Goal: Task Accomplishment & Management: Complete application form

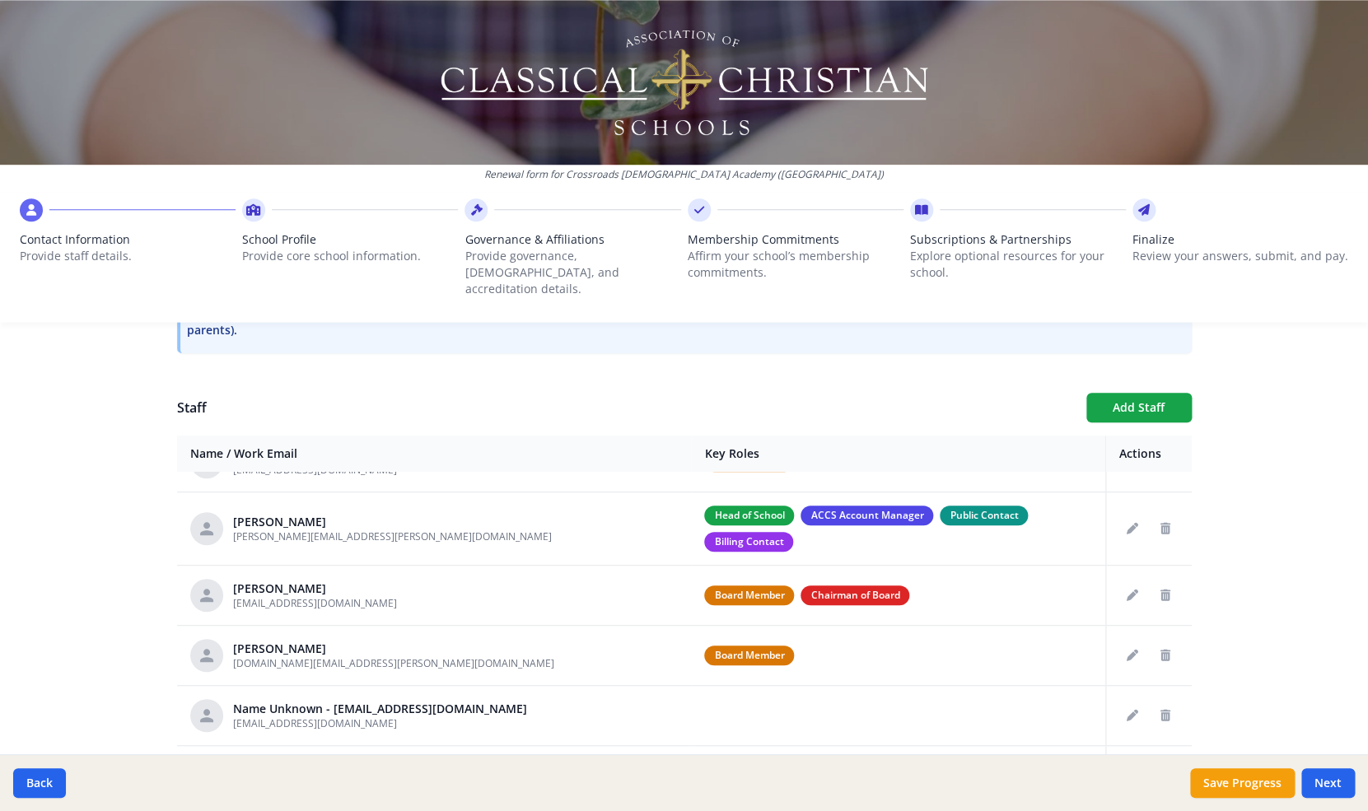
scroll to position [105, 0]
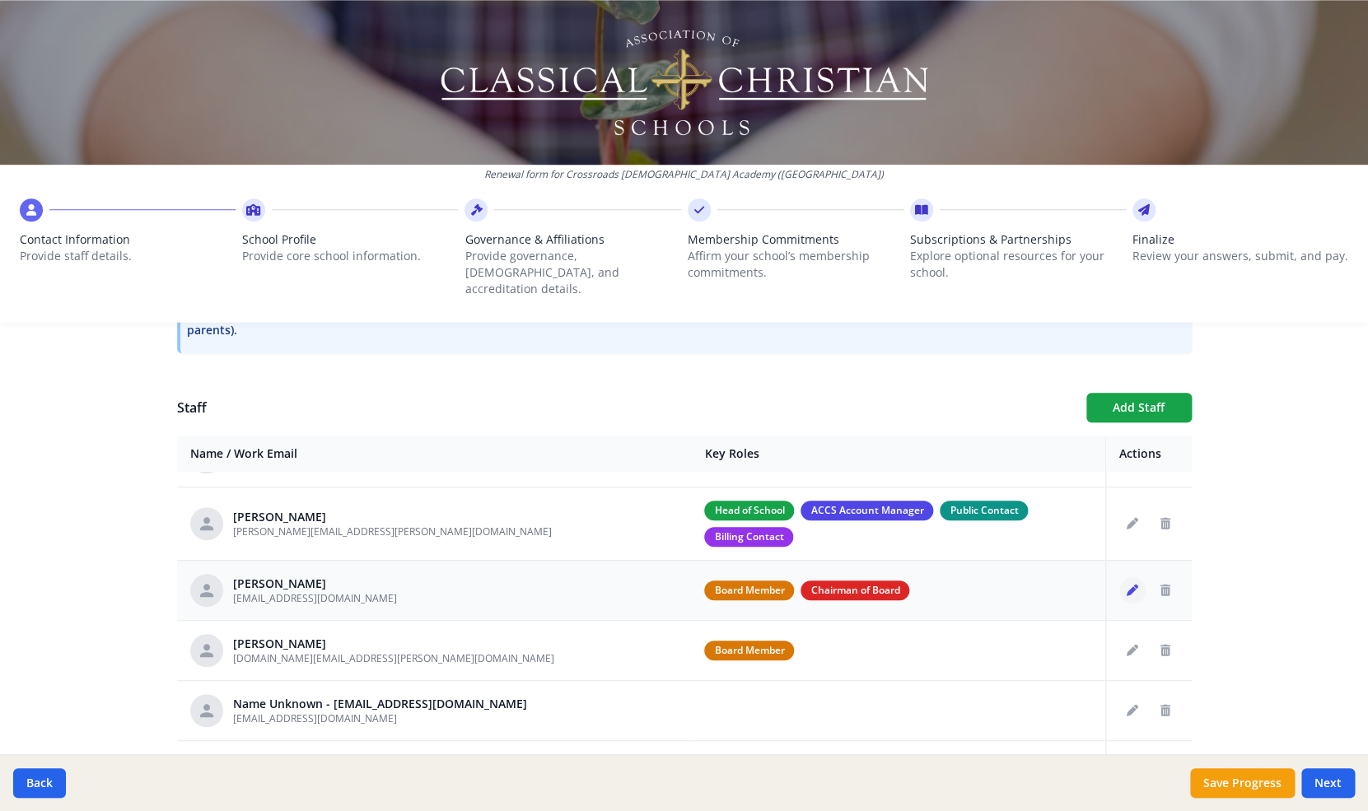
click at [1128, 585] on icon "Edit staff" at bounding box center [1133, 591] width 12 height 12
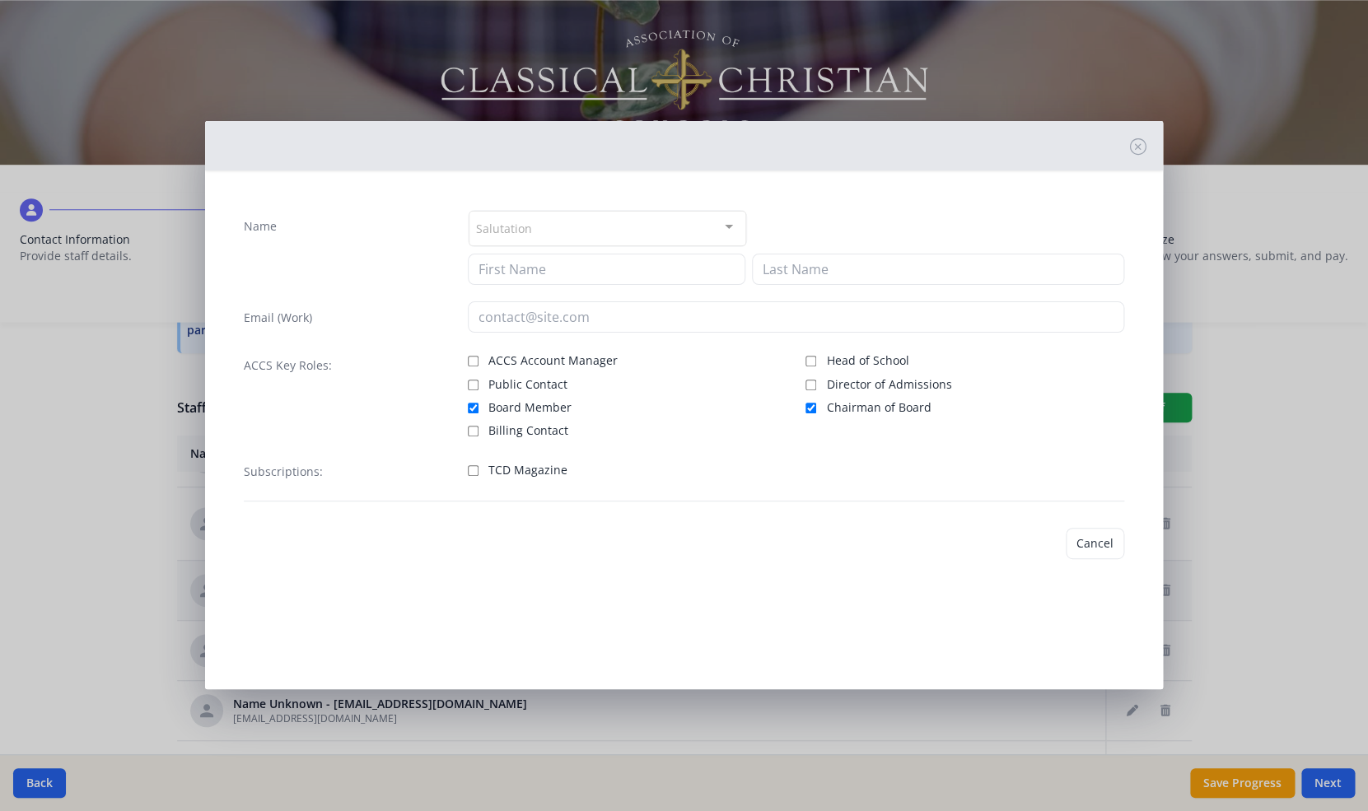
type input "[PERSON_NAME]"
type input "[EMAIL_ADDRESS][DOMAIN_NAME]"
checkbox input "true"
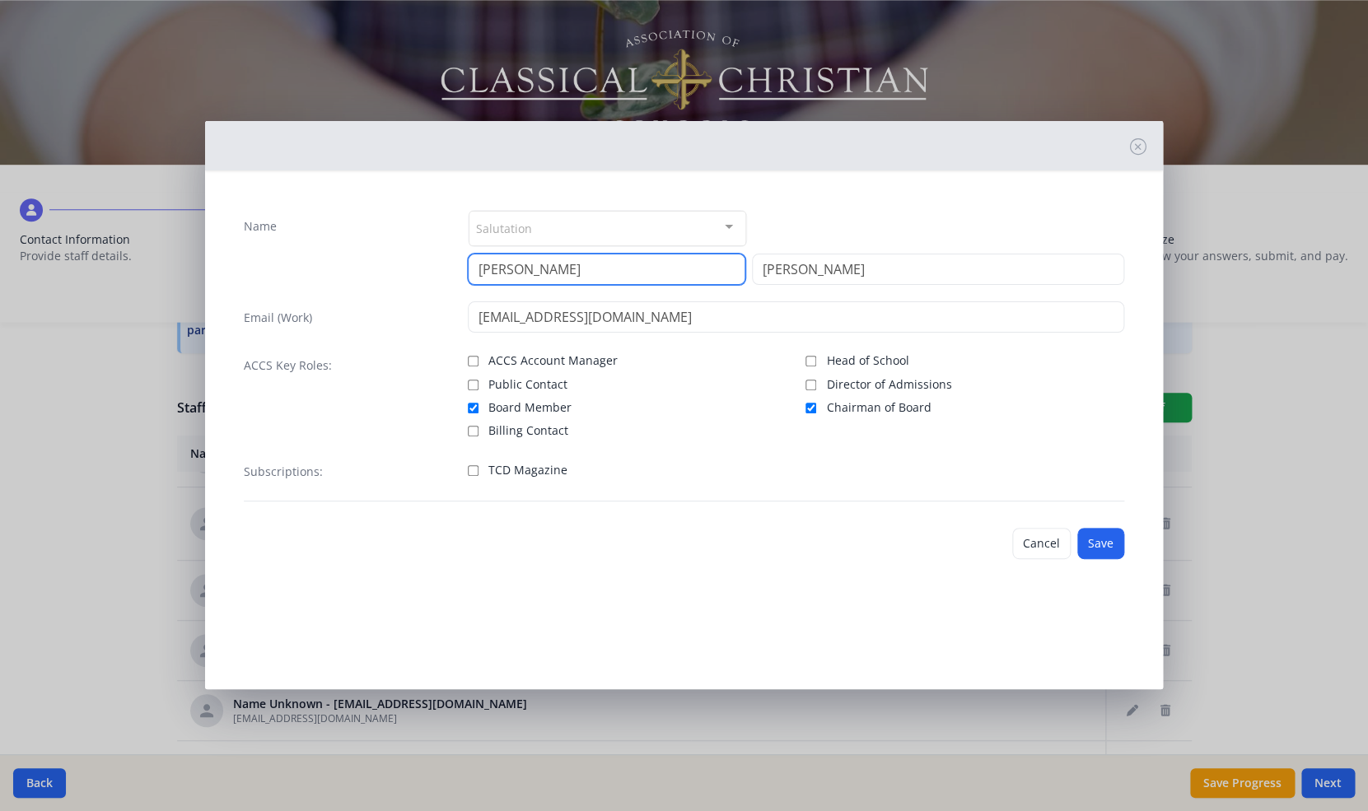
click at [516, 269] on input "[PERSON_NAME]" at bounding box center [607, 269] width 278 height 31
type input "P"
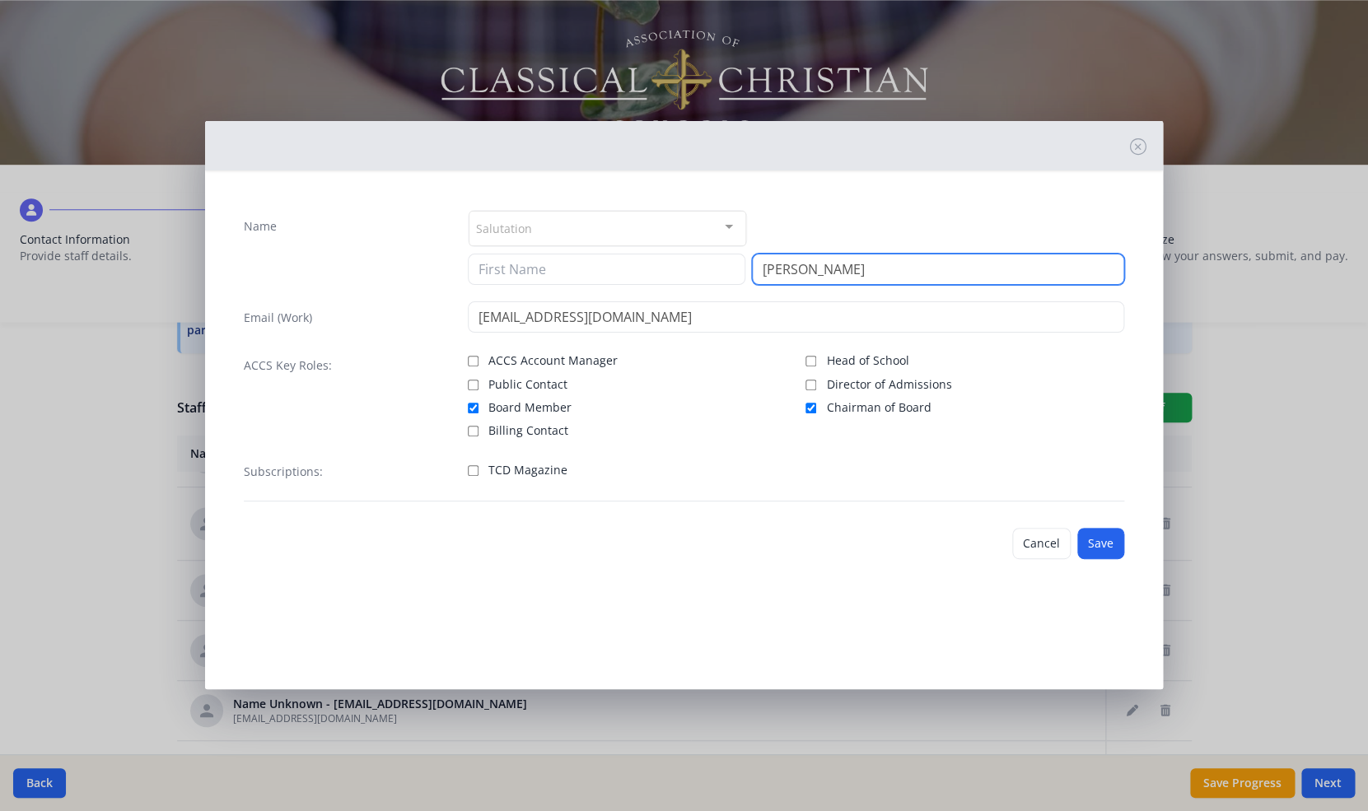
click at [821, 266] on input "[PERSON_NAME]" at bounding box center [938, 269] width 372 height 31
type input "M"
click at [472, 409] on input "Board Member" at bounding box center [473, 408] width 11 height 11
checkbox input "false"
click at [813, 409] on input "Chairman of Board" at bounding box center [811, 408] width 11 height 11
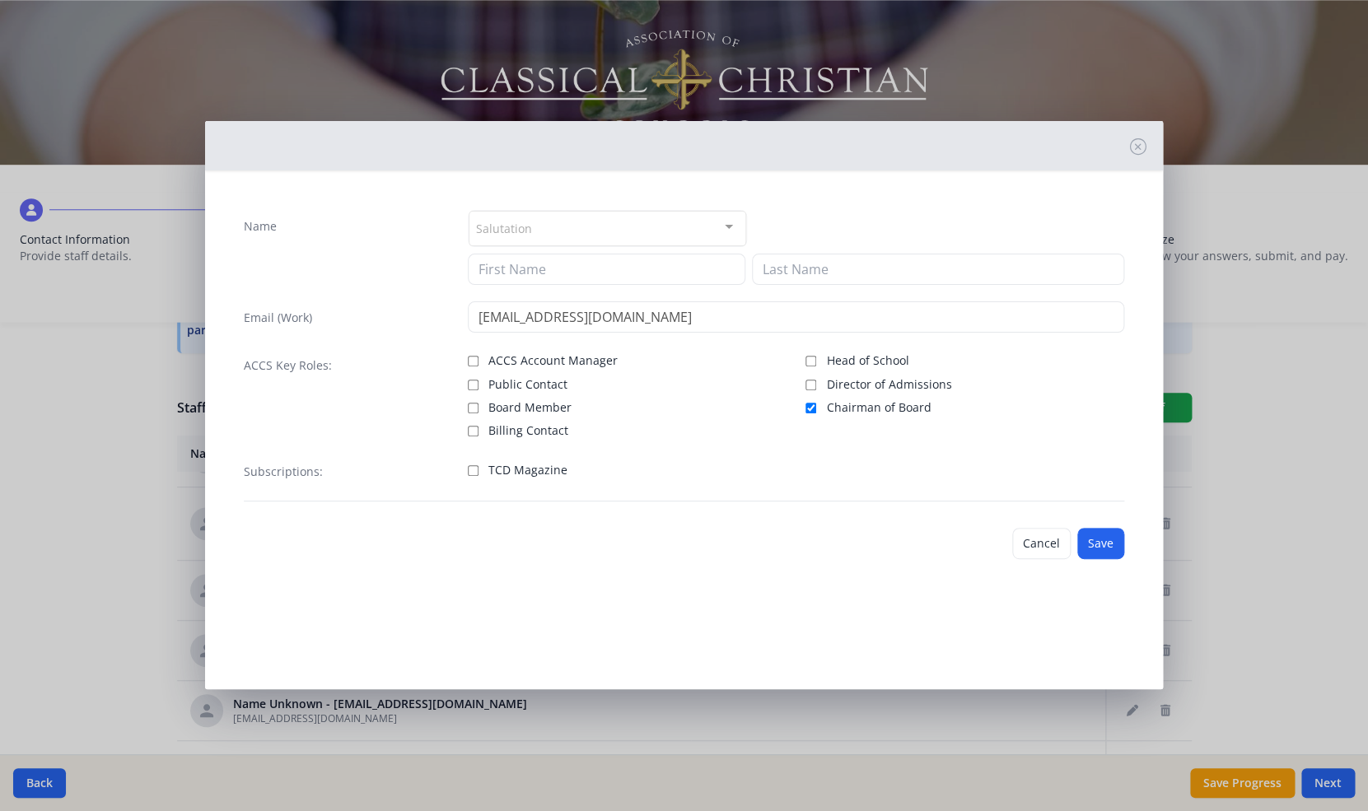
checkbox input "false"
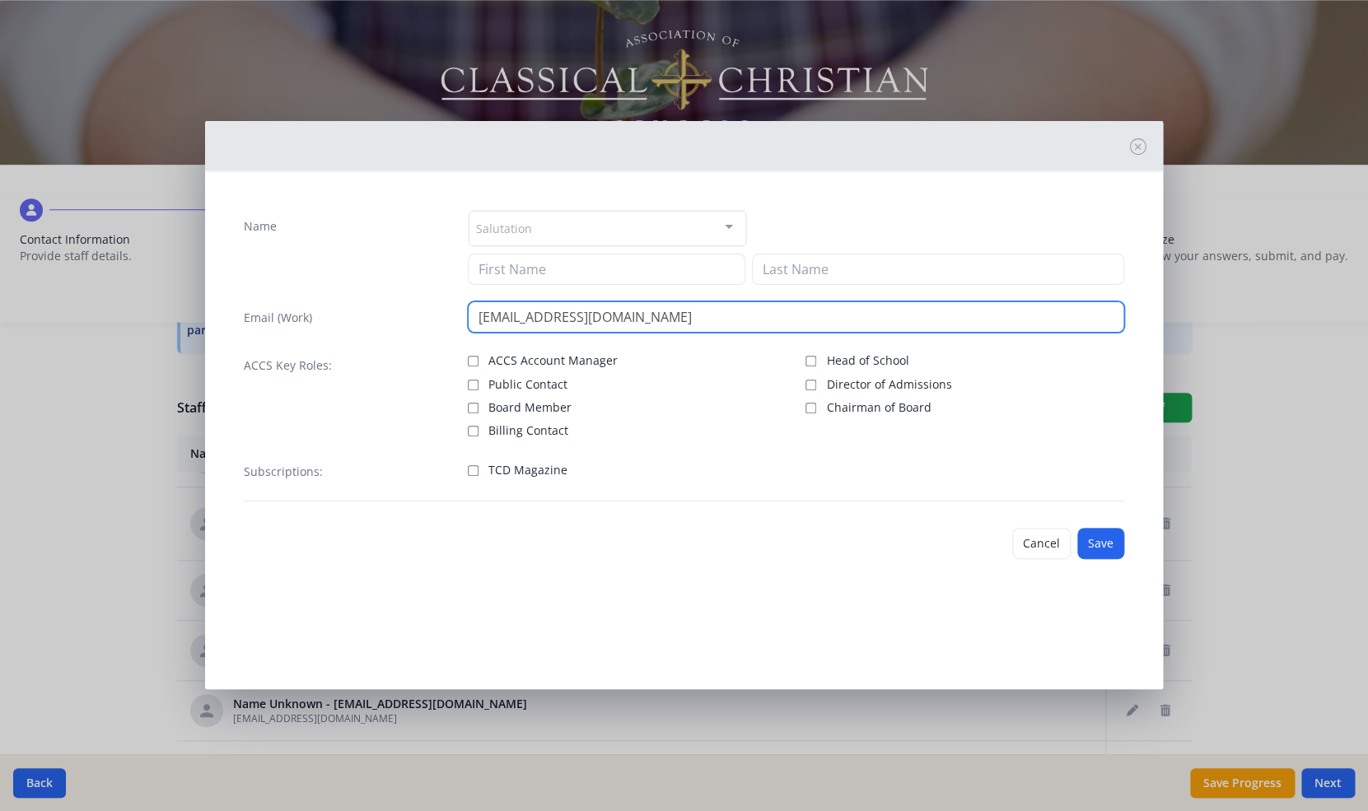
drag, startPoint x: 664, startPoint y: 322, endPoint x: 462, endPoint y: 317, distance: 201.9
click at [468, 317] on input "[EMAIL_ADDRESS][DOMAIN_NAME]" at bounding box center [796, 316] width 656 height 31
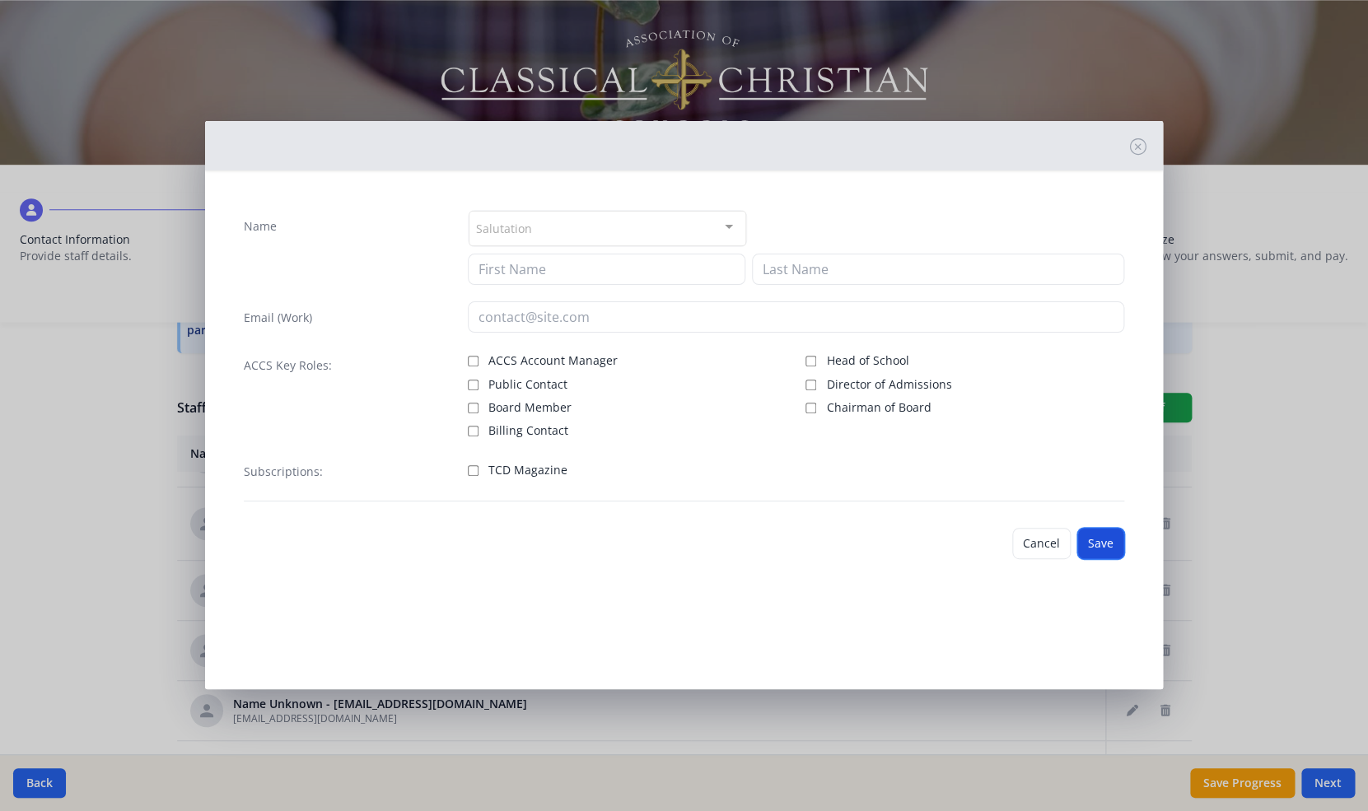
click at [1102, 557] on button "Save" at bounding box center [1100, 543] width 47 height 31
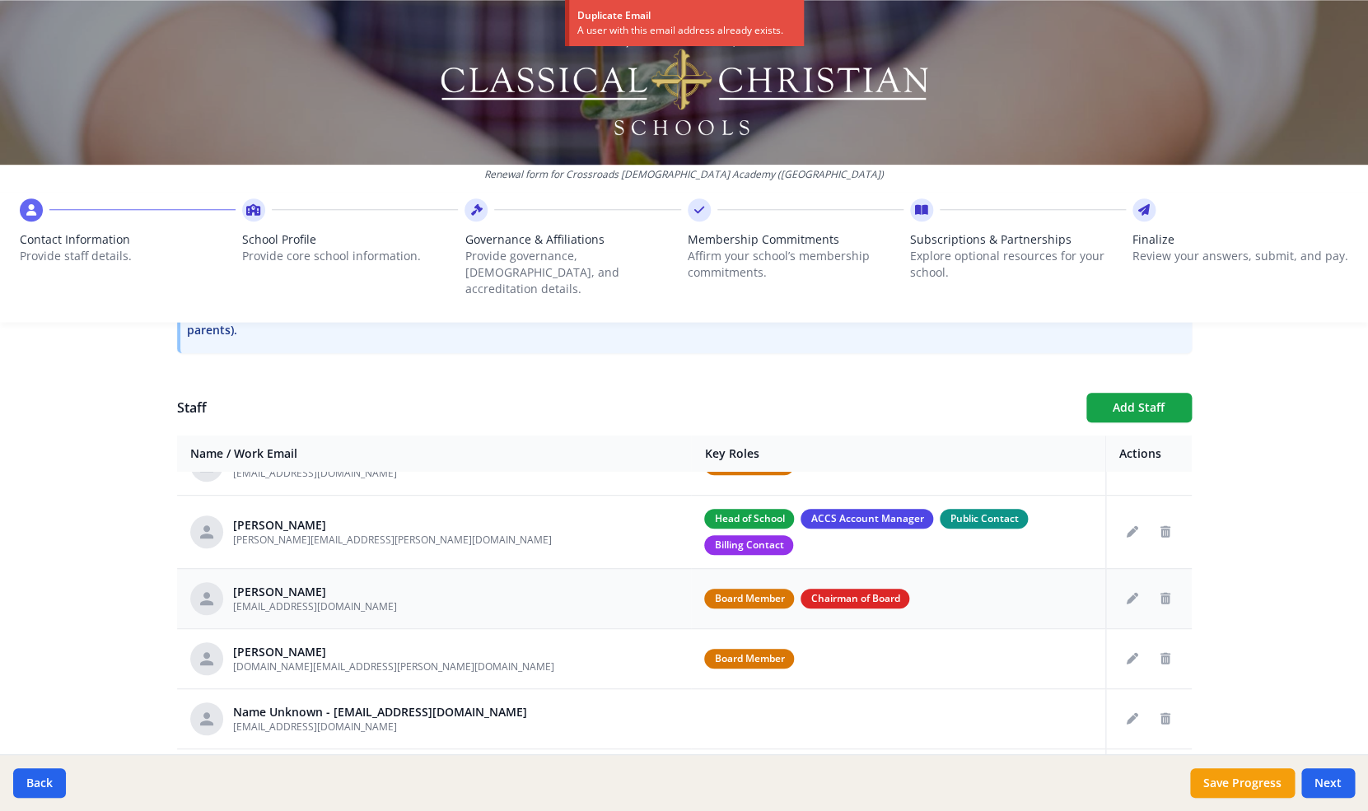
scroll to position [91, 0]
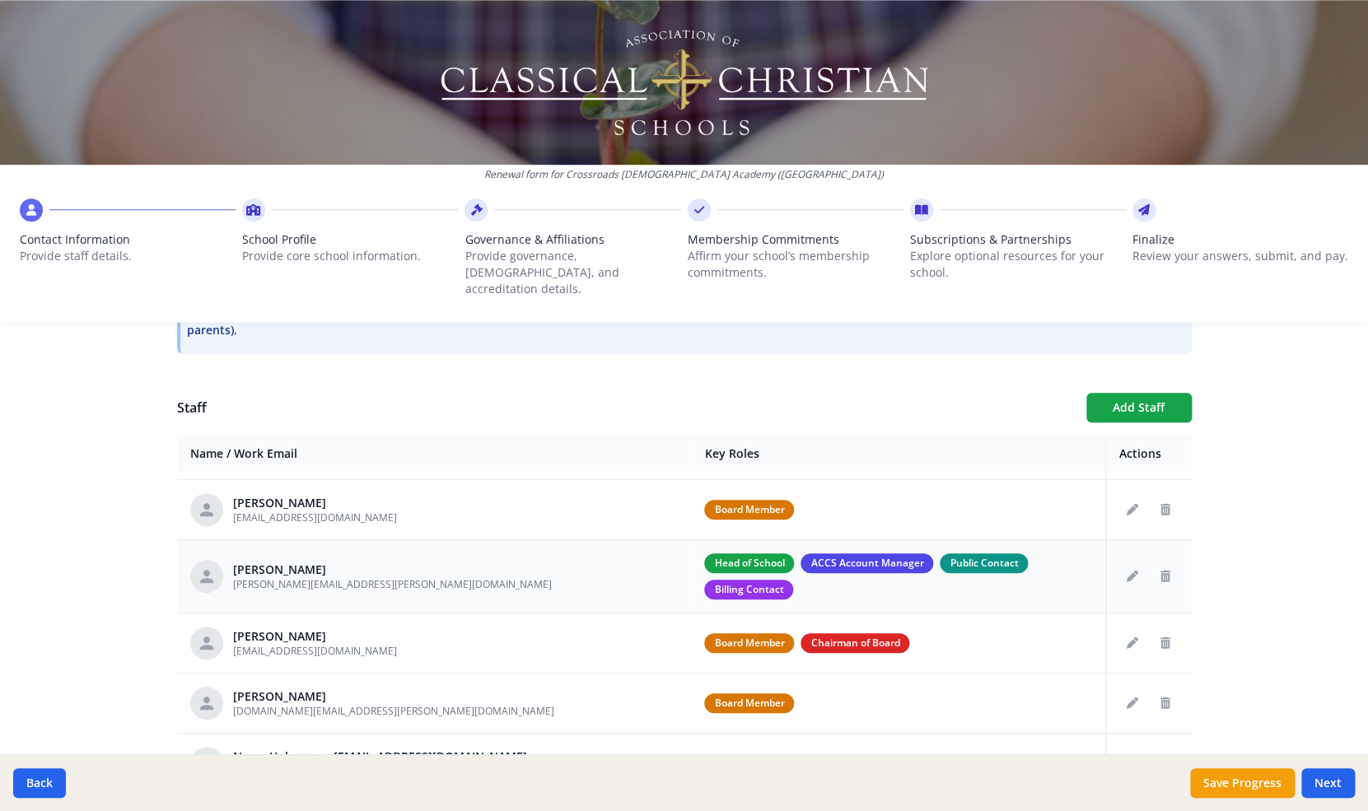
scroll to position [43, 0]
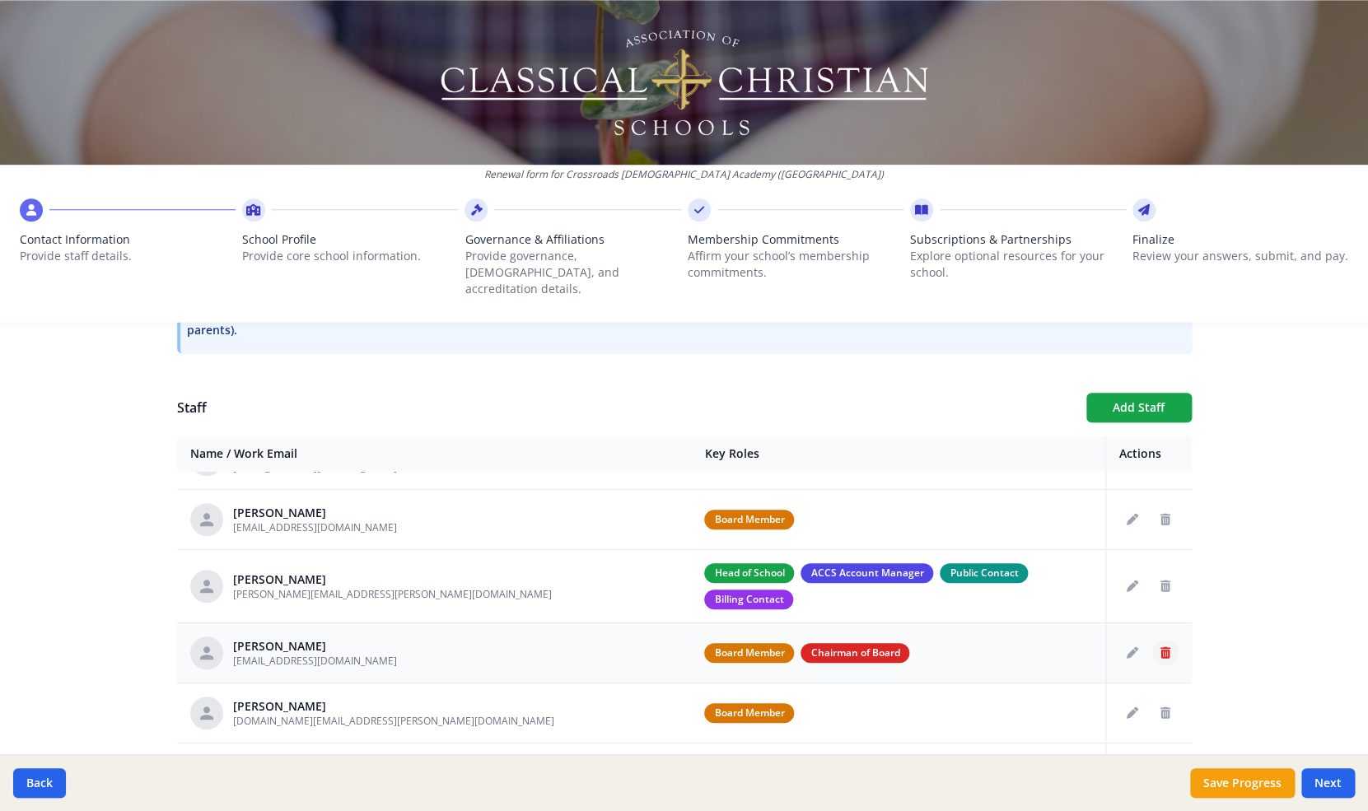
click at [1164, 647] on icon "Delete staff" at bounding box center [1166, 653] width 10 height 12
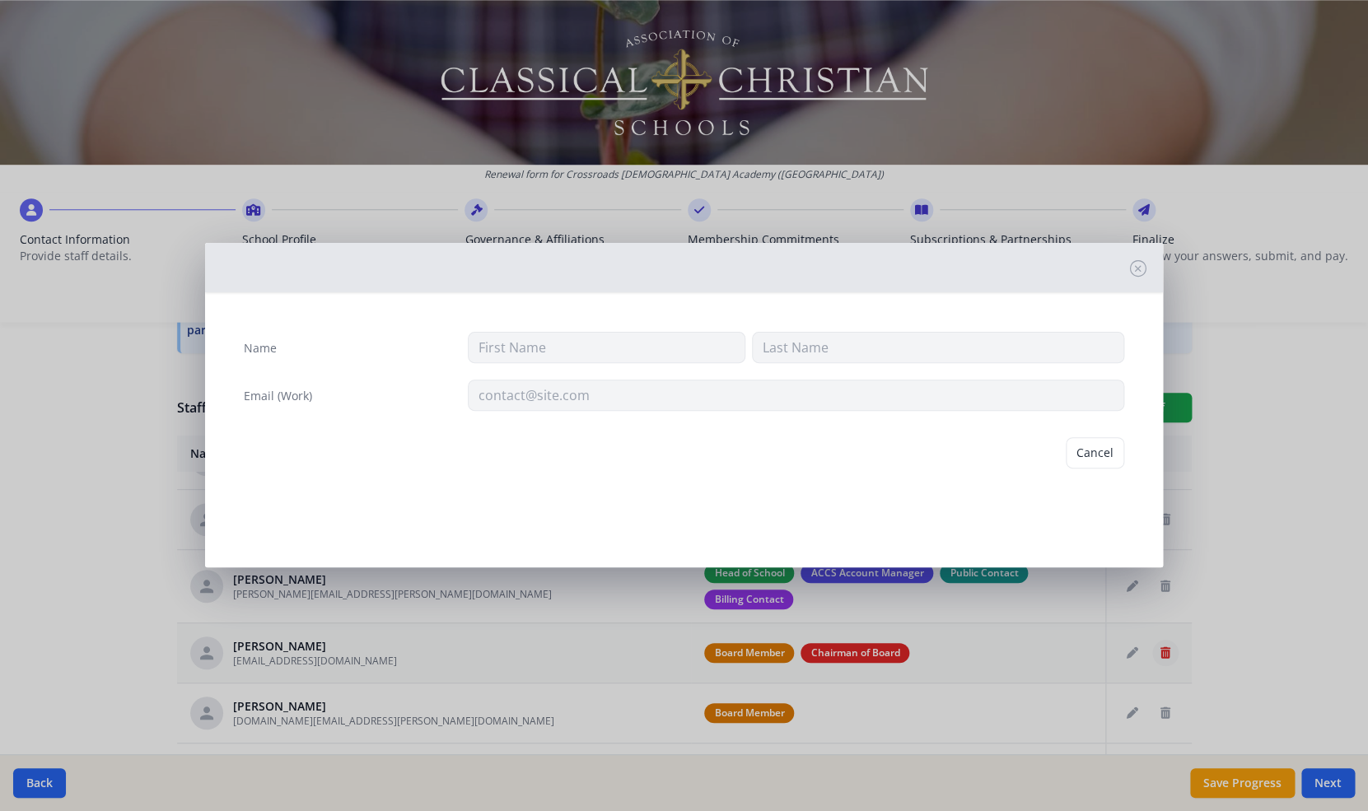
type input "[PERSON_NAME]"
type input "[EMAIL_ADDRESS][DOMAIN_NAME]"
click at [1104, 451] on button "Delete" at bounding box center [1096, 452] width 57 height 31
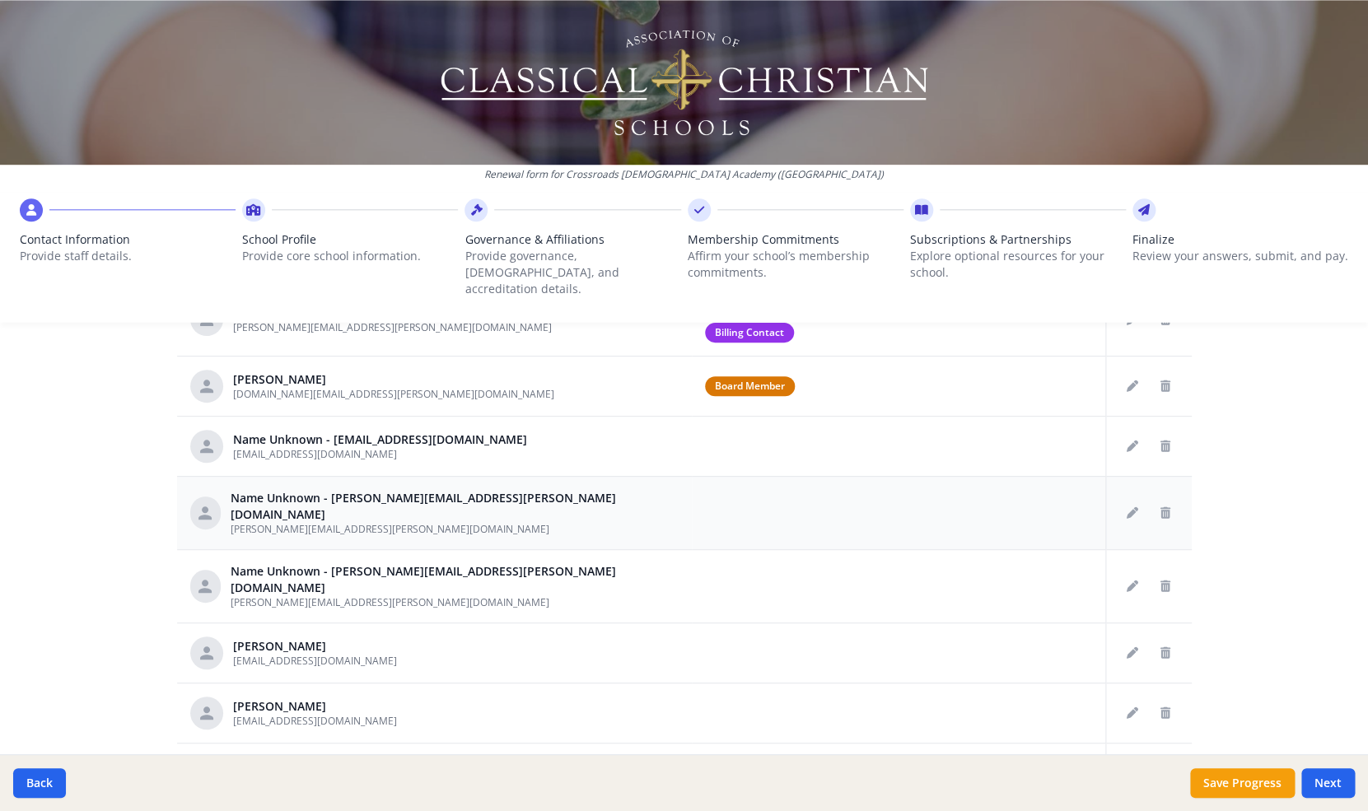
scroll to position [798, 0]
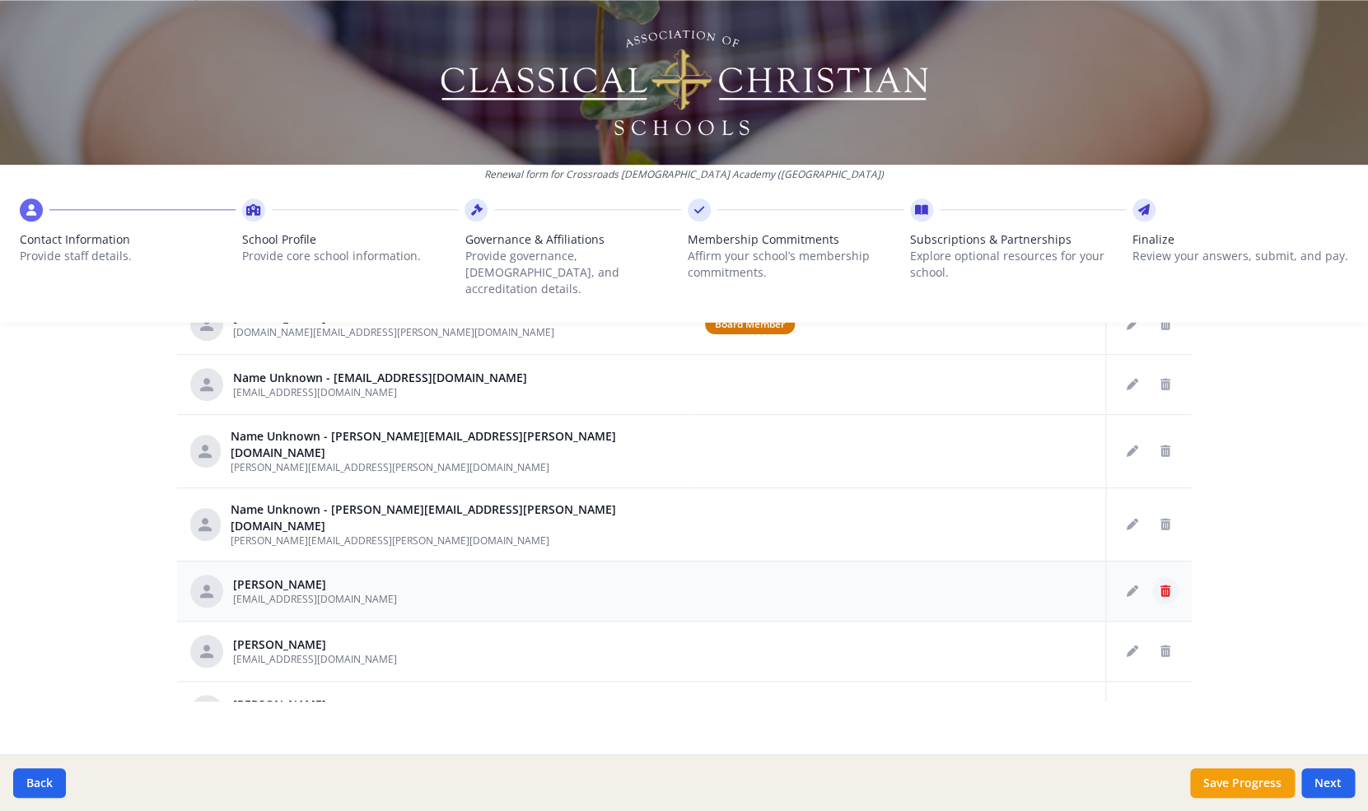
click at [1165, 586] on icon "Delete staff" at bounding box center [1166, 592] width 10 height 12
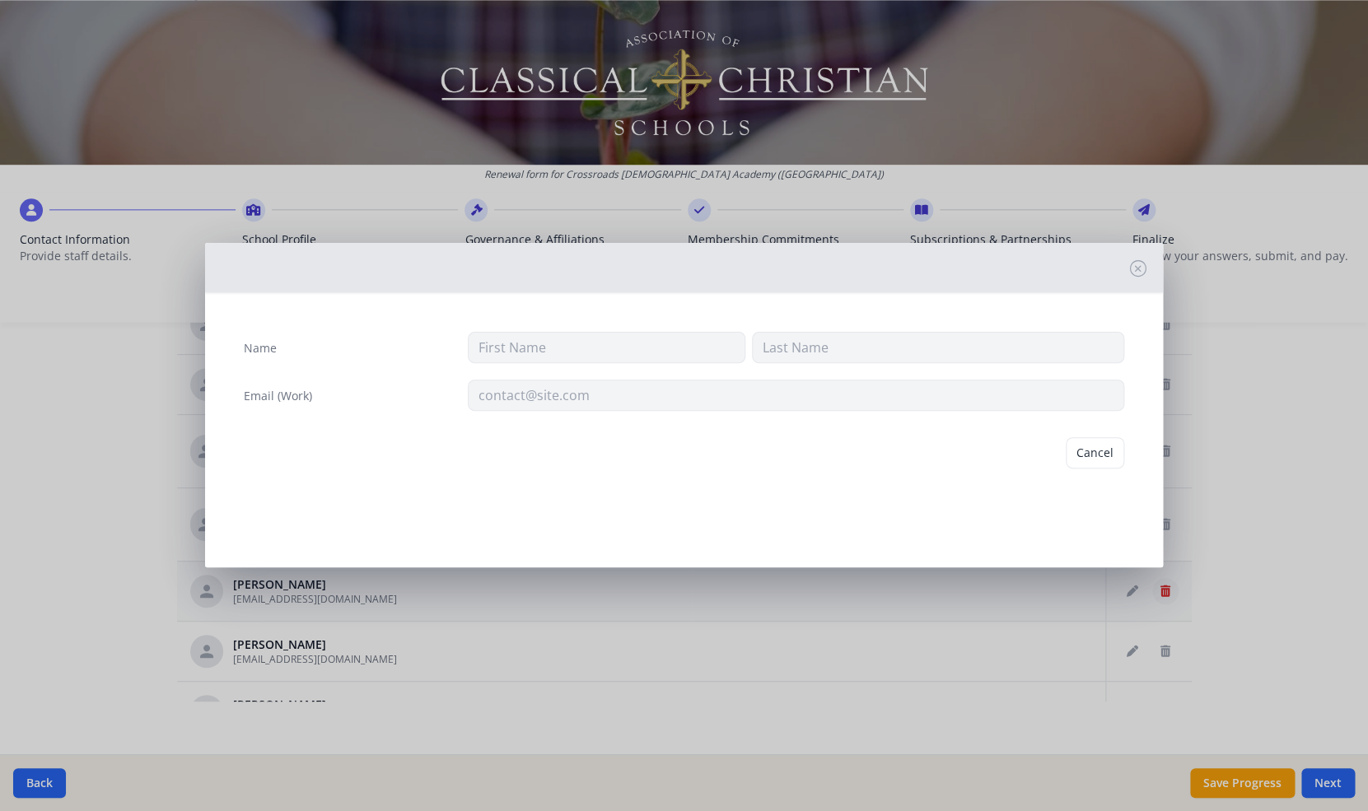
type input "Amber"
type input "[PERSON_NAME]"
type input "[EMAIL_ADDRESS][DOMAIN_NAME]"
click at [1097, 440] on button "Delete" at bounding box center [1096, 452] width 57 height 31
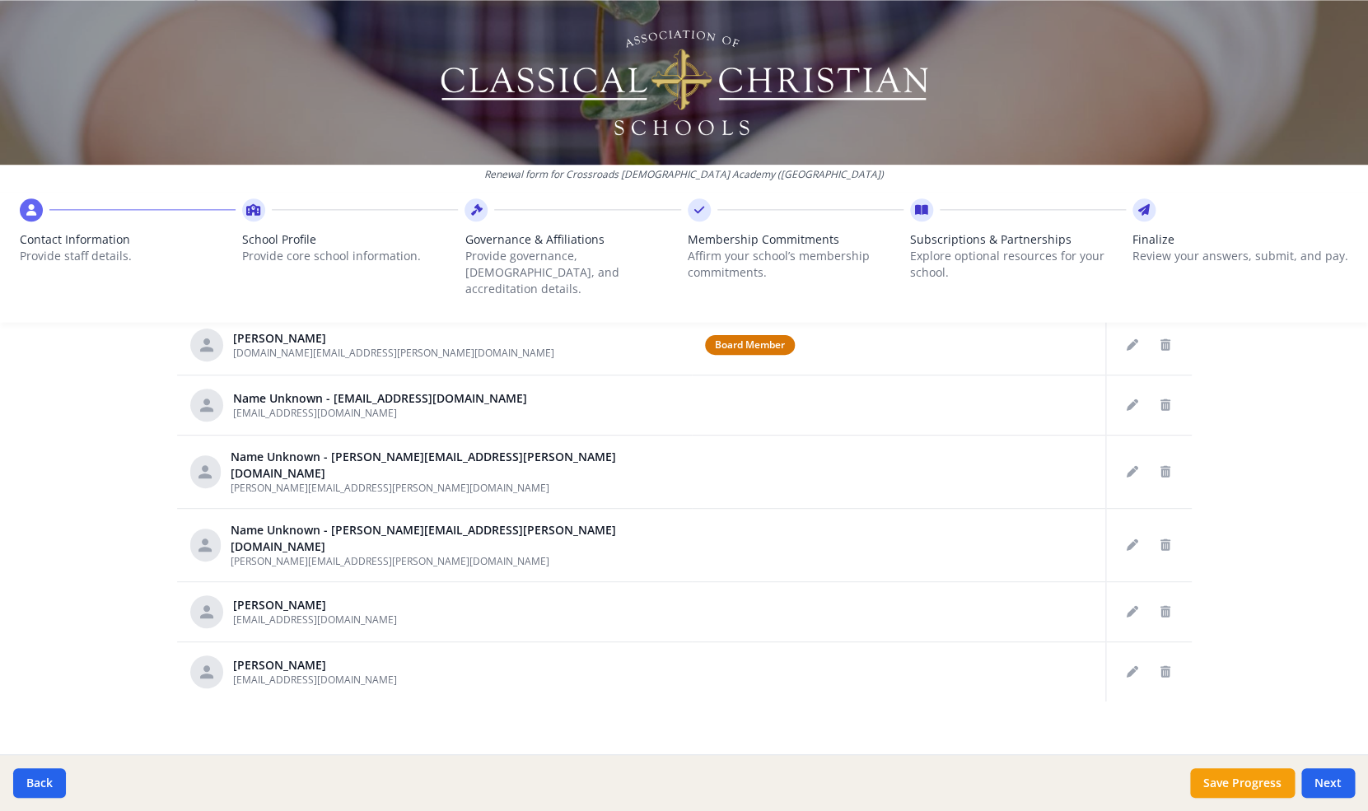
scroll to position [50, 0]
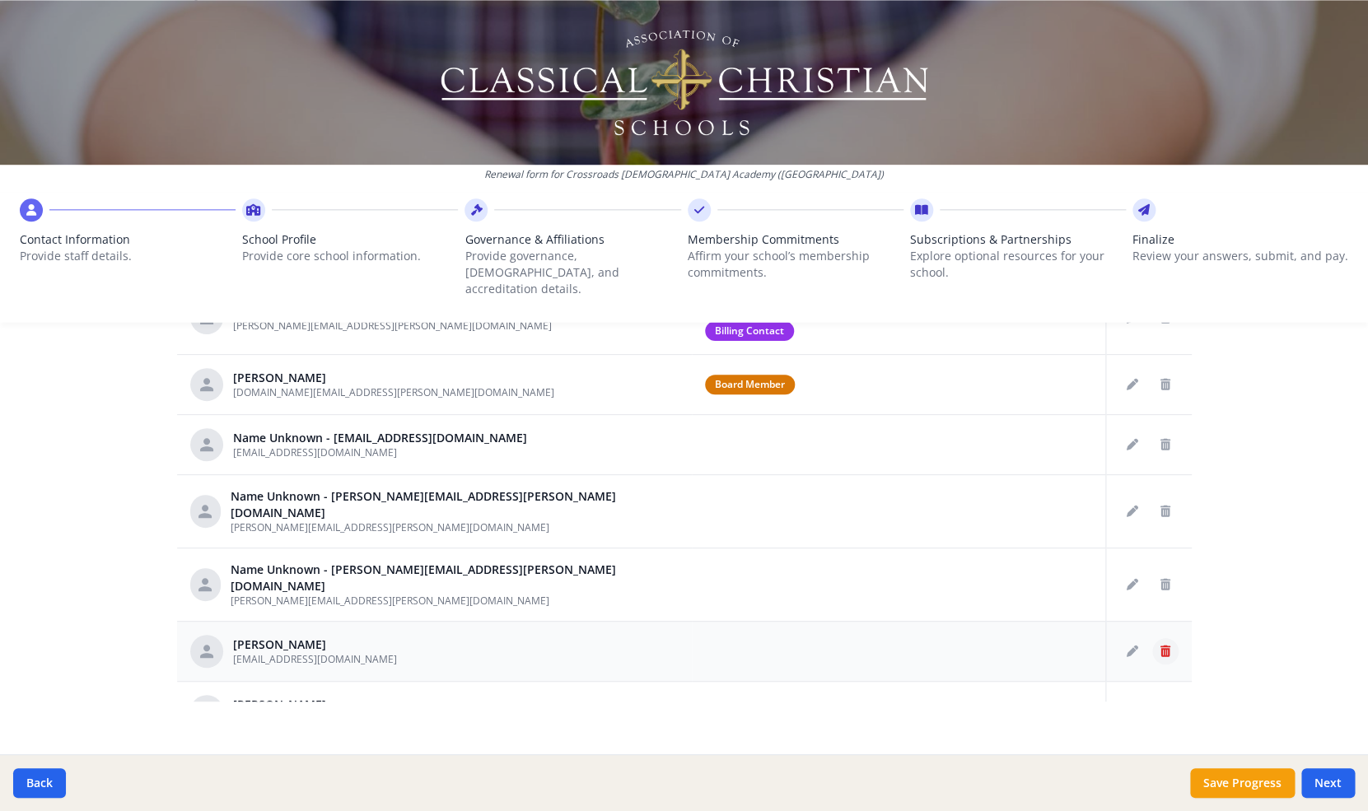
click at [1166, 646] on icon "Delete staff" at bounding box center [1166, 652] width 10 height 12
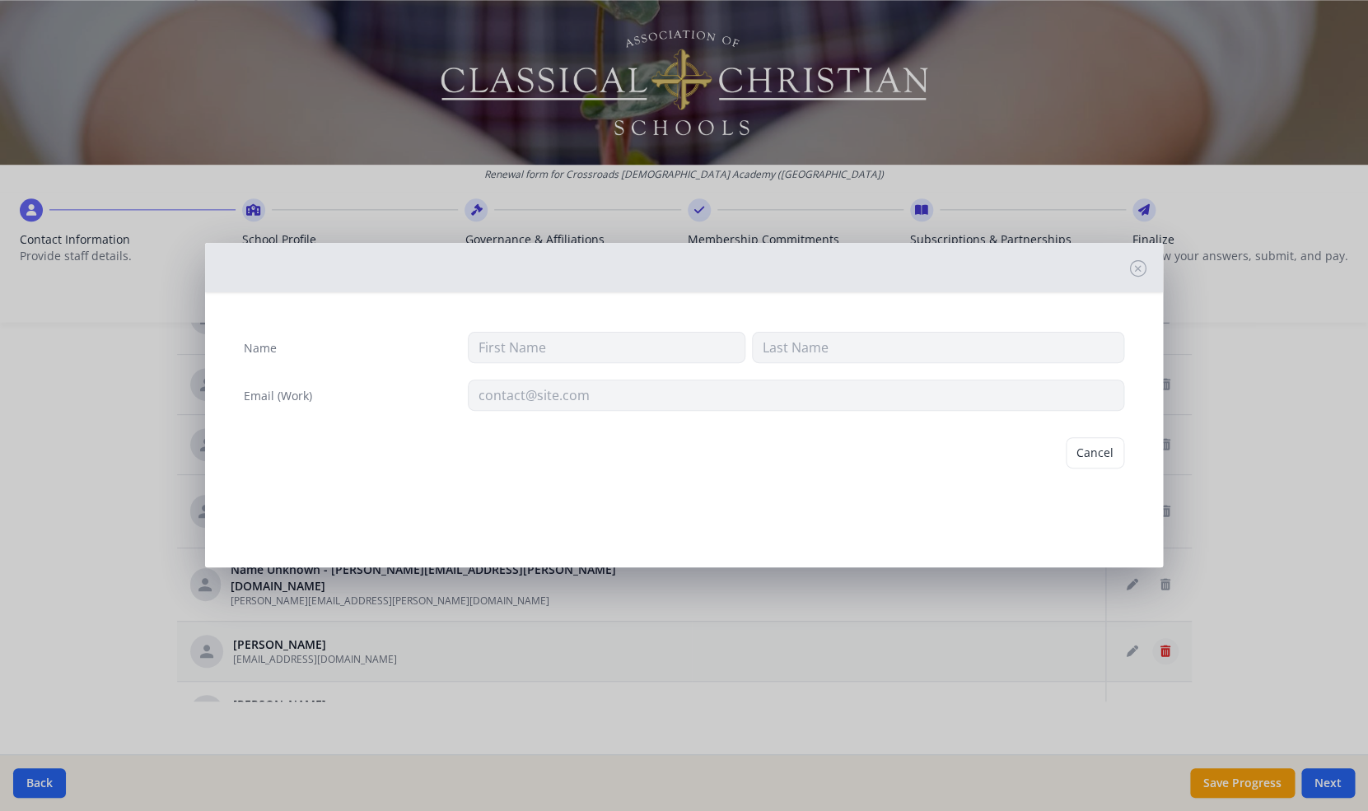
type input "Thomas"
type input "McDonald"
type input "[EMAIL_ADDRESS][DOMAIN_NAME]"
click at [1100, 451] on button "Delete" at bounding box center [1096, 452] width 57 height 31
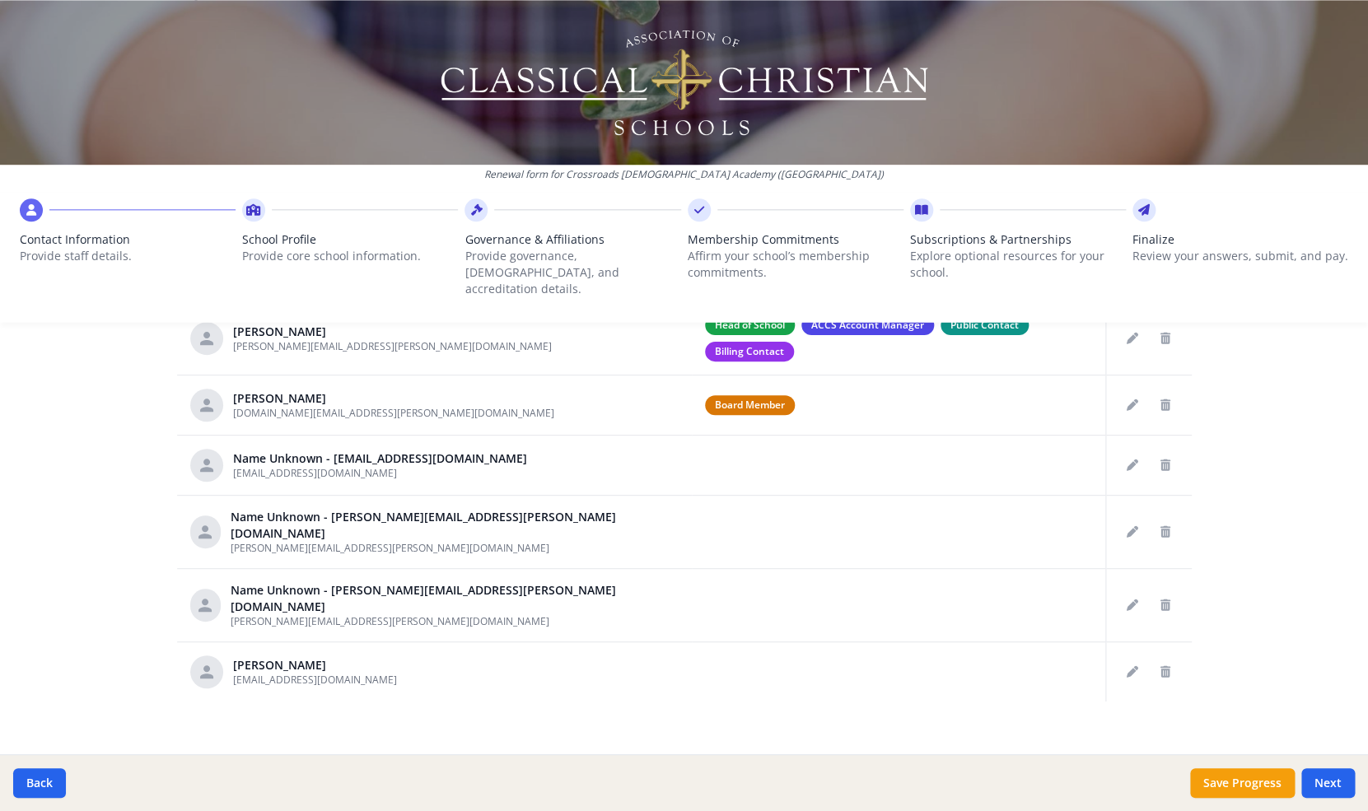
scroll to position [788, 0]
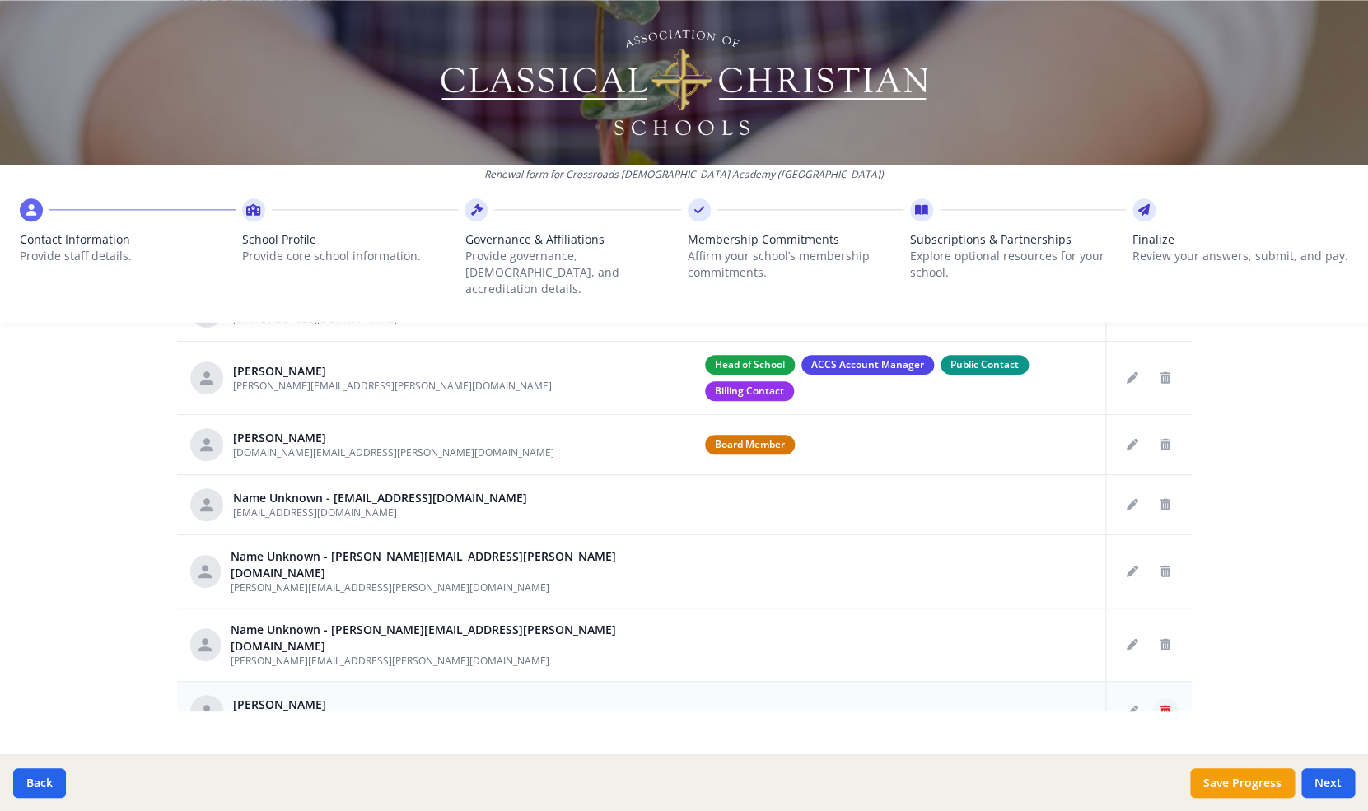
click at [1166, 706] on icon "Delete staff" at bounding box center [1166, 712] width 10 height 12
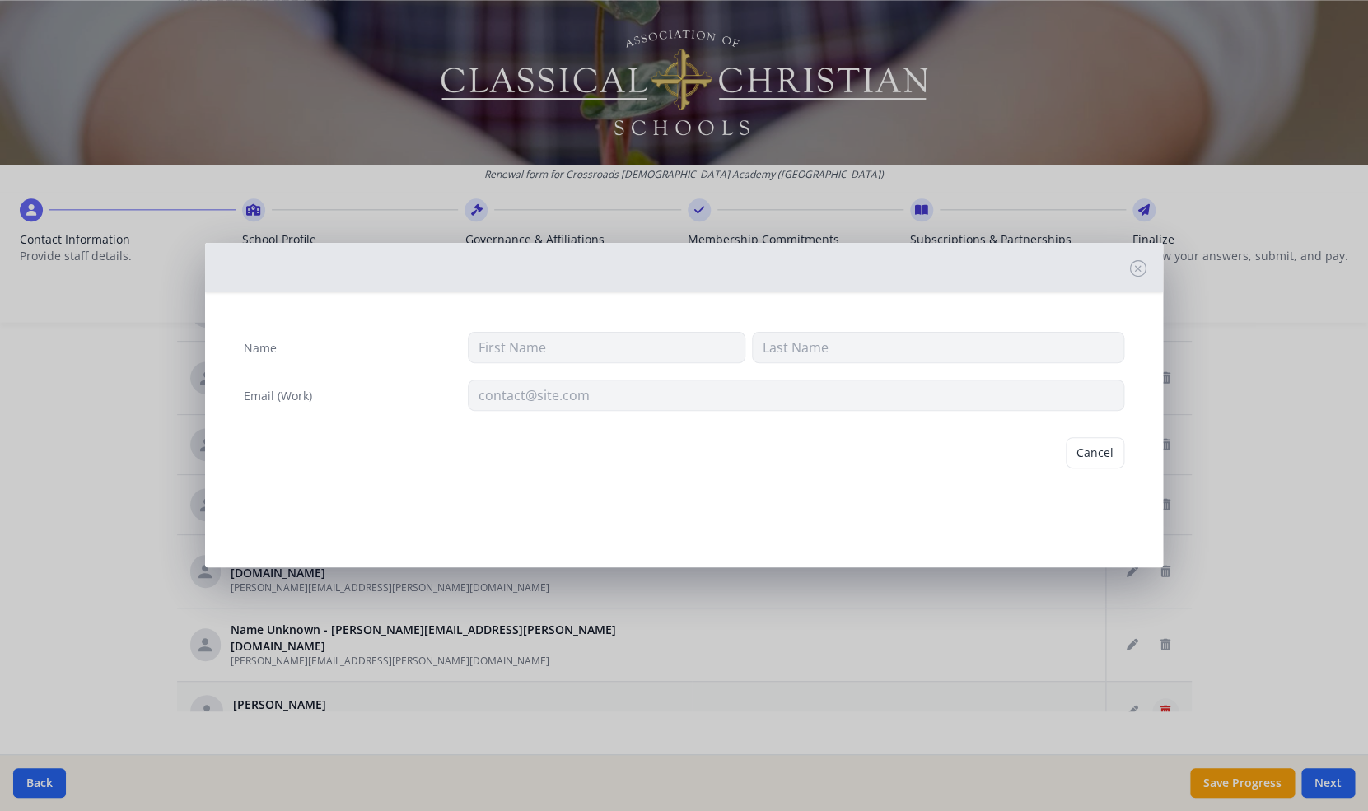
type input "Jerry"
type input "Willson"
type input "[EMAIL_ADDRESS][DOMAIN_NAME]"
click at [1026, 459] on button "Cancel" at bounding box center [1031, 452] width 58 height 31
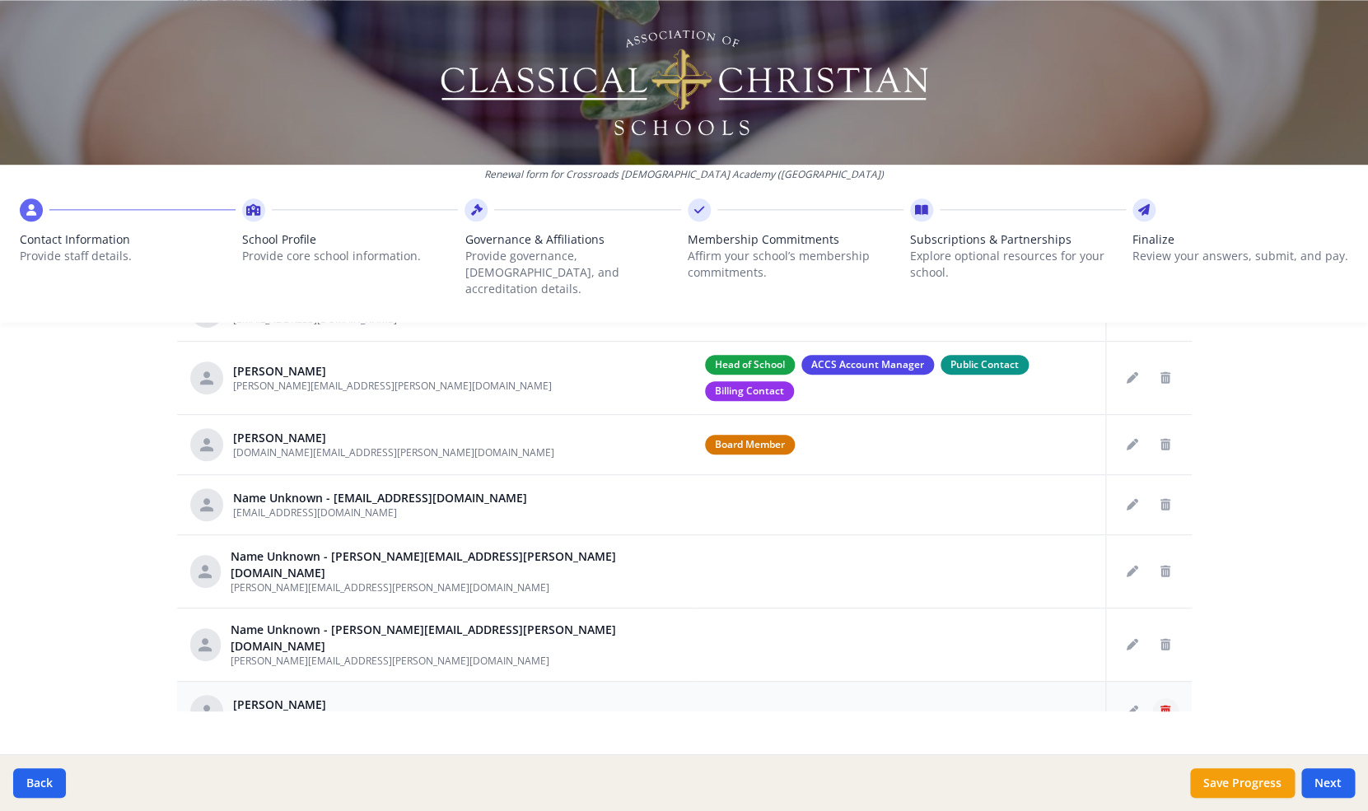
click at [1168, 706] on icon "Delete staff" at bounding box center [1166, 712] width 10 height 12
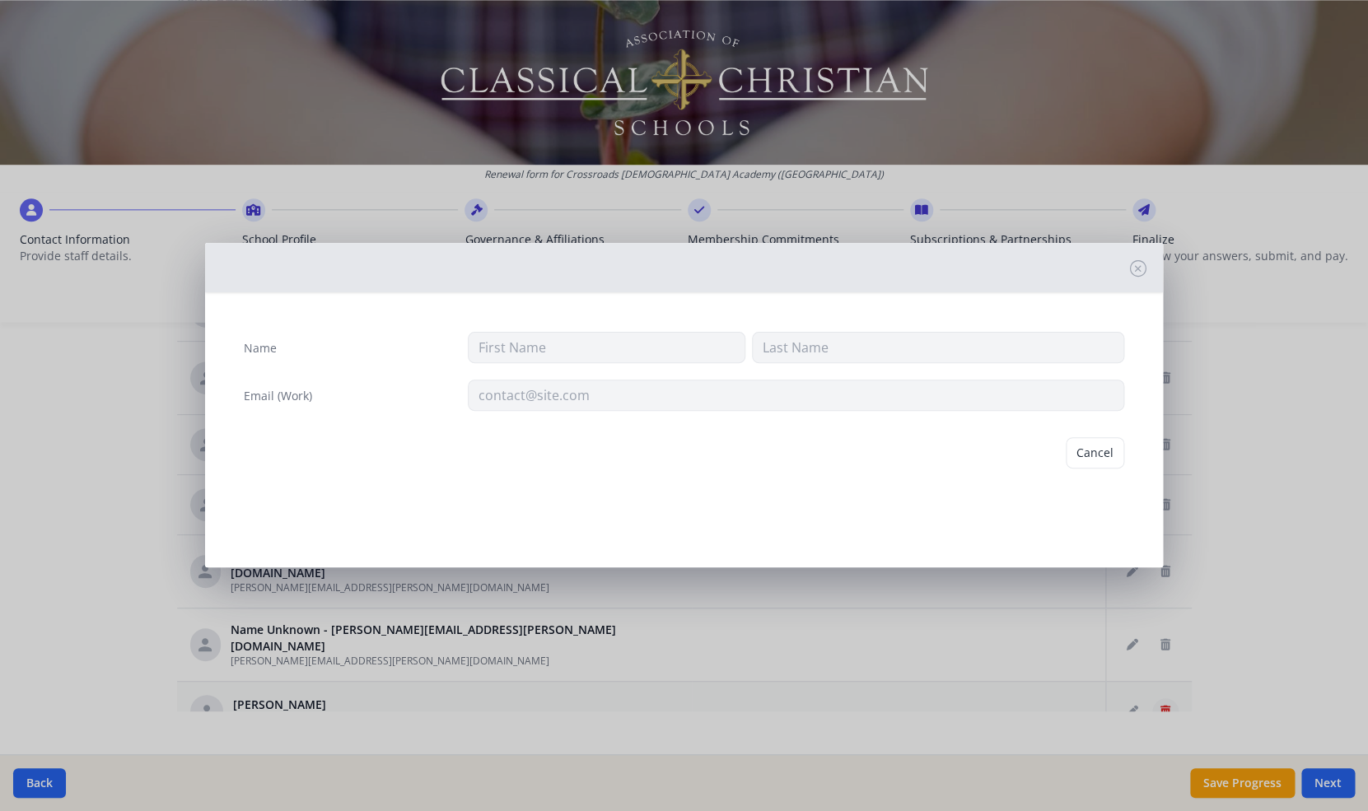
type input "Jerry"
type input "Willson"
type input "[EMAIL_ADDRESS][DOMAIN_NAME]"
click at [1105, 458] on button "Delete" at bounding box center [1096, 452] width 57 height 31
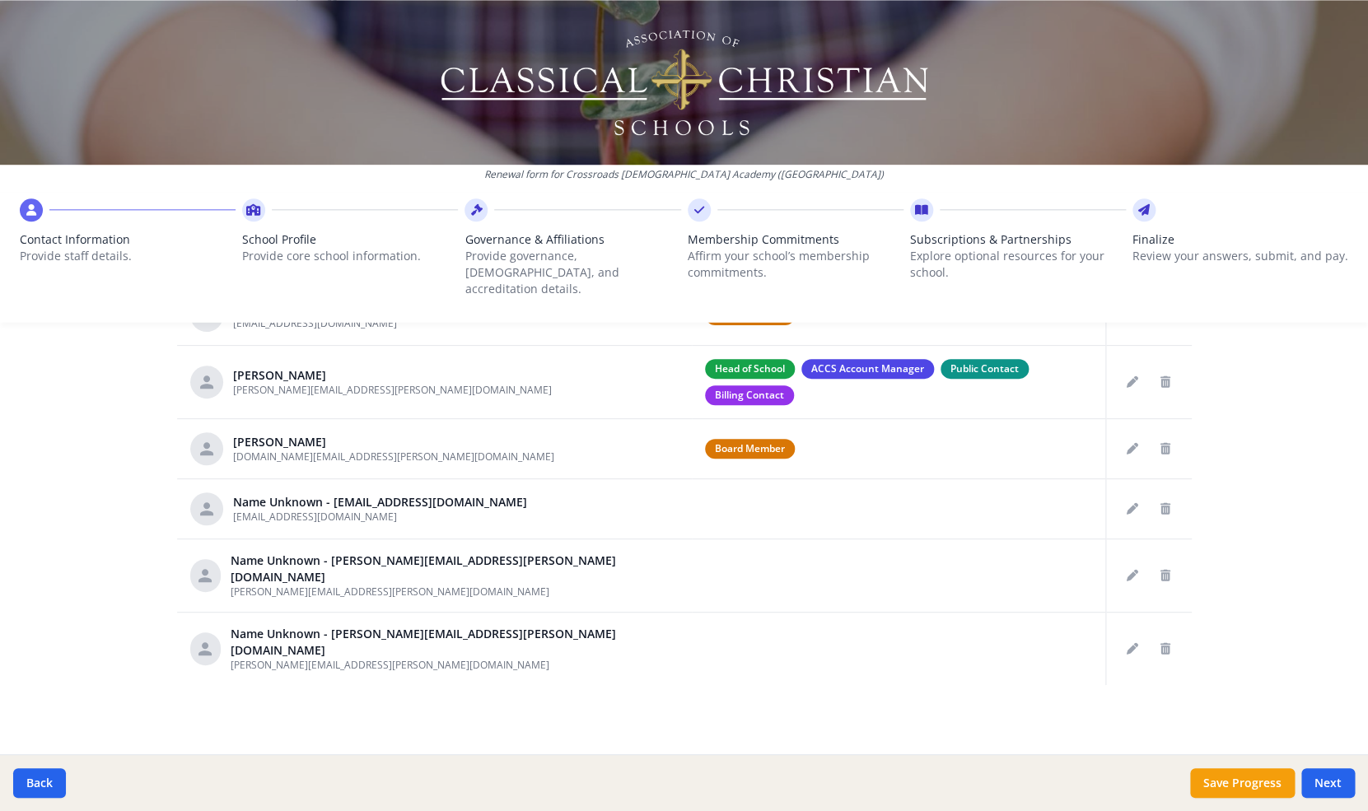
scroll to position [728, 0]
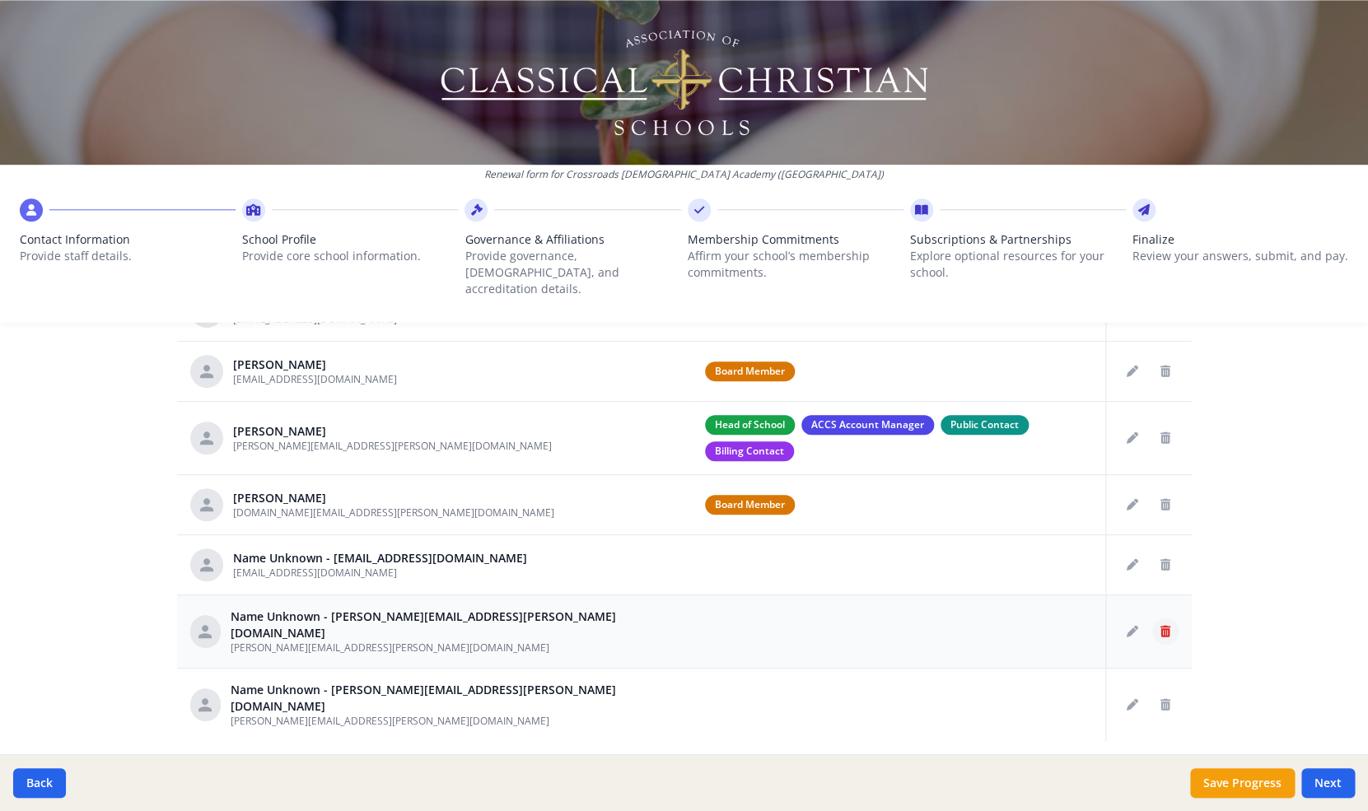
click at [1165, 626] on icon "Delete staff" at bounding box center [1166, 632] width 10 height 12
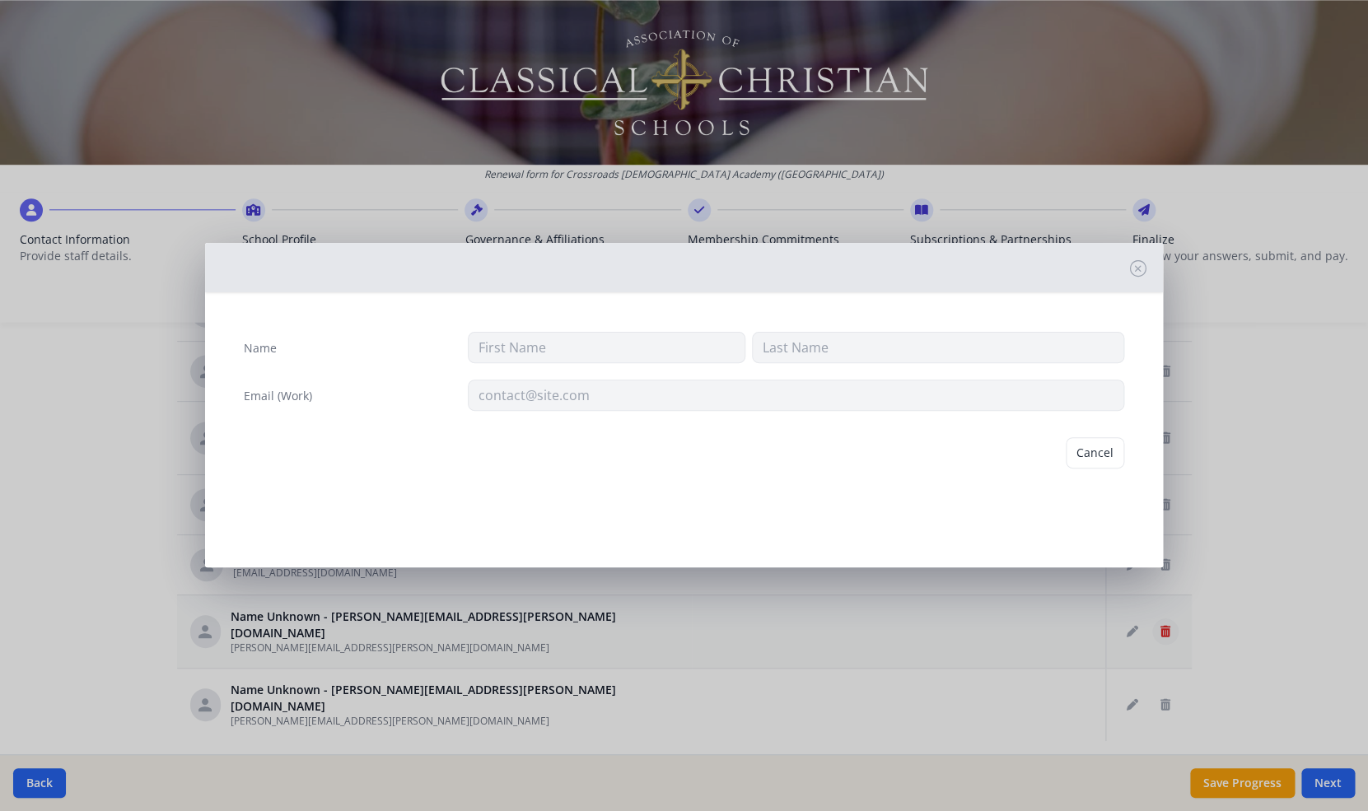
type input "[PERSON_NAME][EMAIL_ADDRESS][PERSON_NAME][DOMAIN_NAME]"
click at [1096, 456] on button "Delete" at bounding box center [1096, 452] width 57 height 31
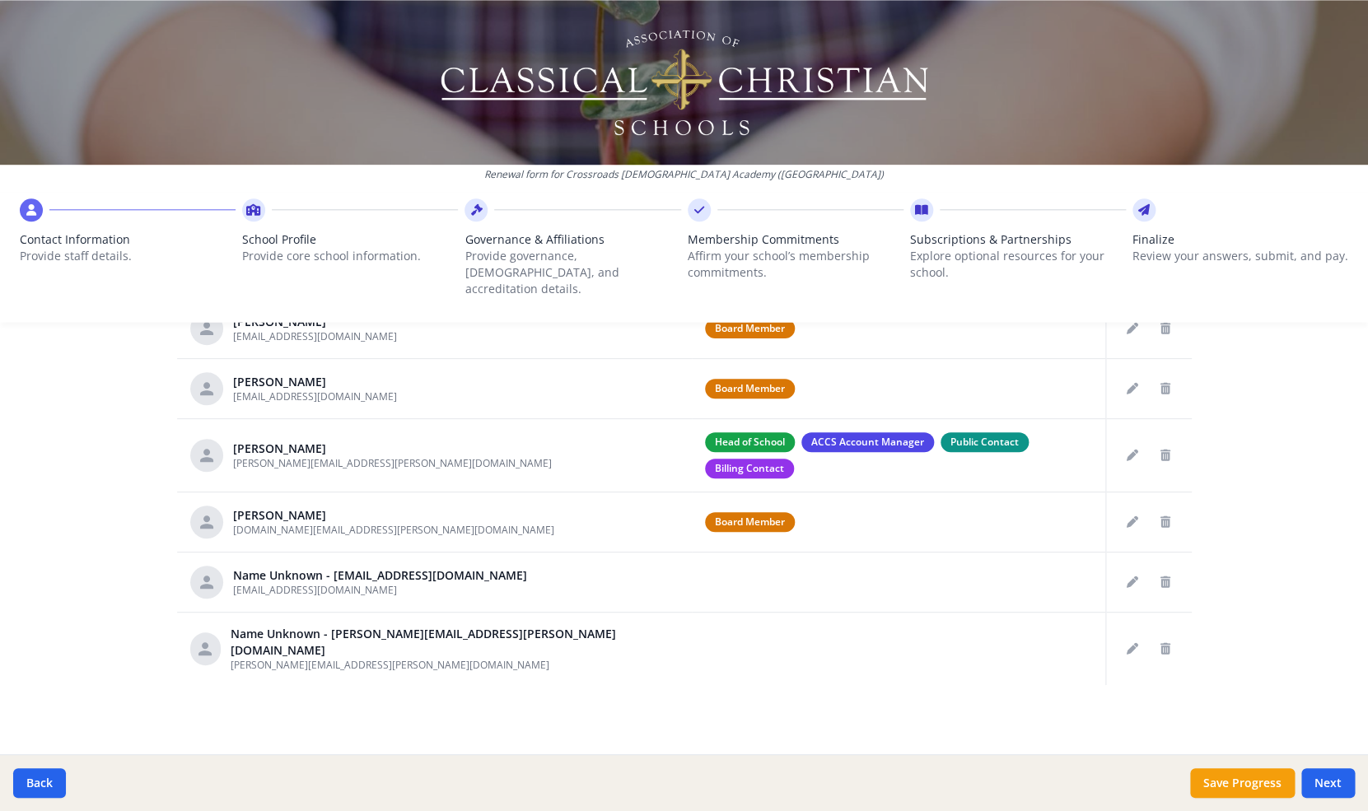
scroll to position [668, 0]
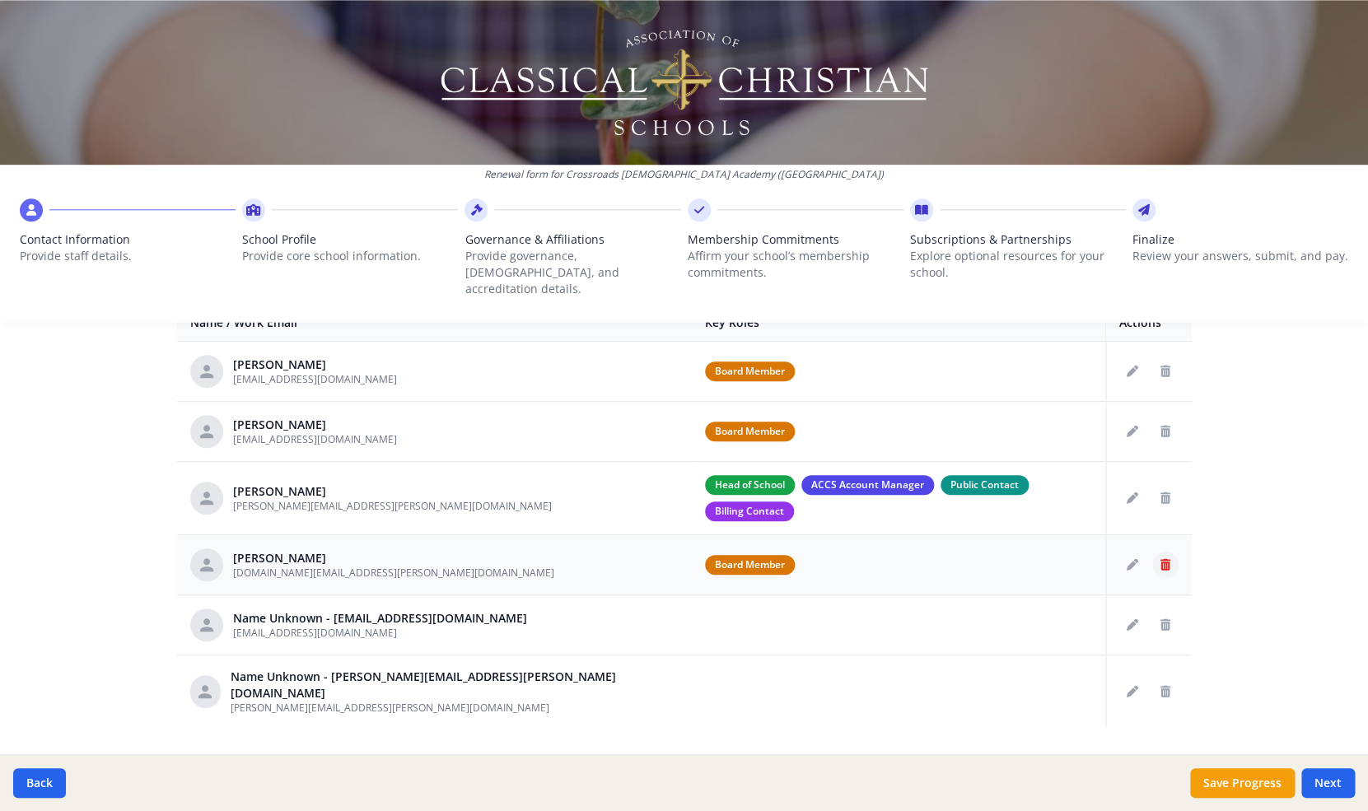
click at [1166, 552] on button "Delete staff" at bounding box center [1165, 565] width 26 height 26
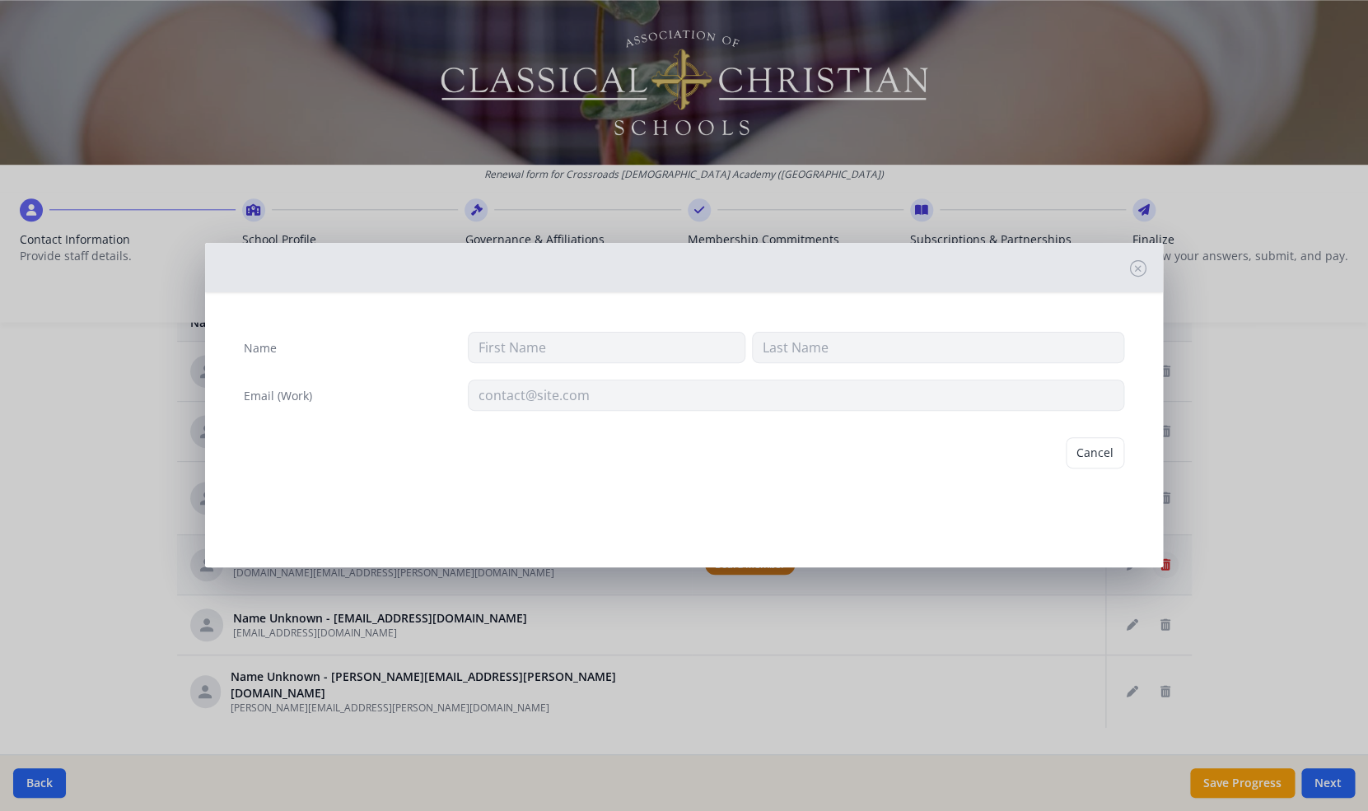
type input "Mark"
type input "McEuen"
type input "[DOMAIN_NAME][EMAIL_ADDRESS][PERSON_NAME][DOMAIN_NAME]"
click at [1106, 454] on button "Delete" at bounding box center [1096, 452] width 57 height 31
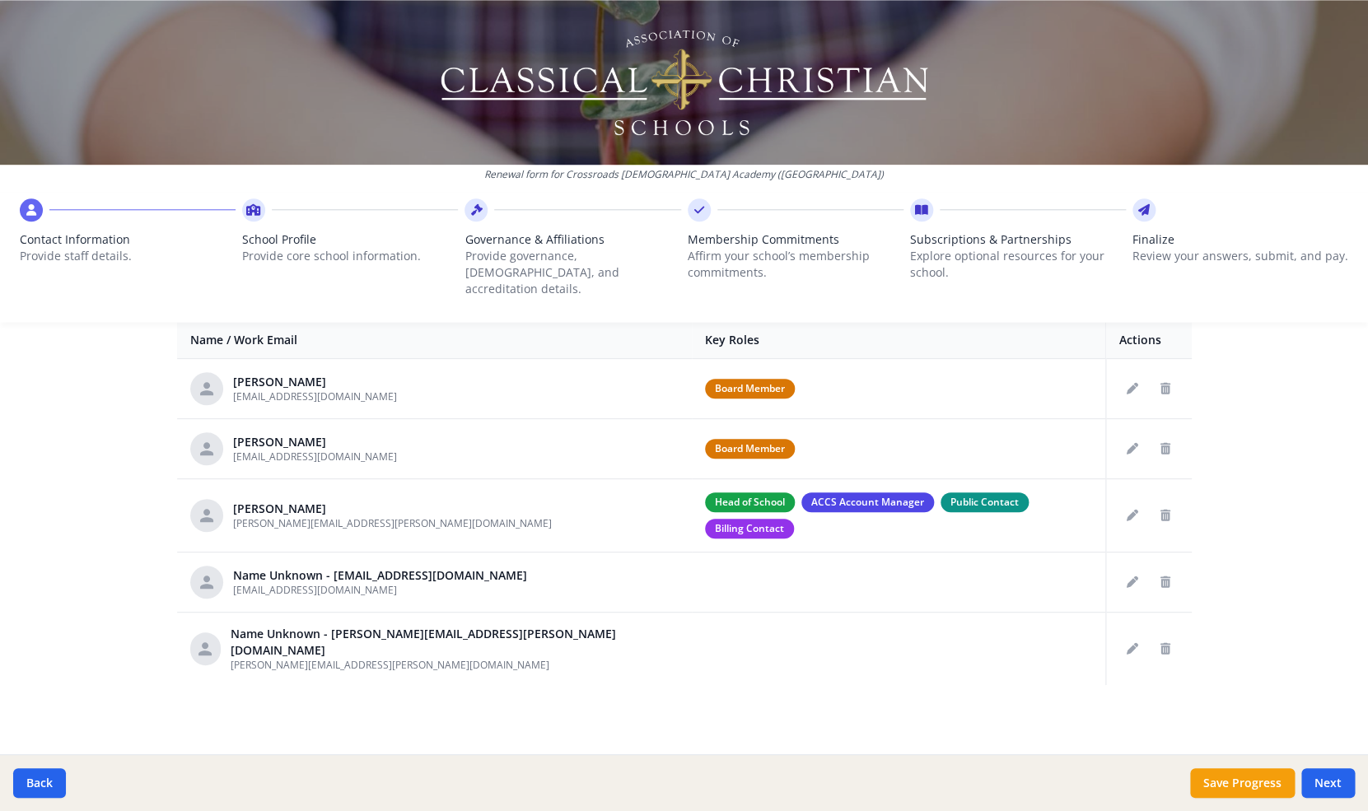
scroll to position [608, 0]
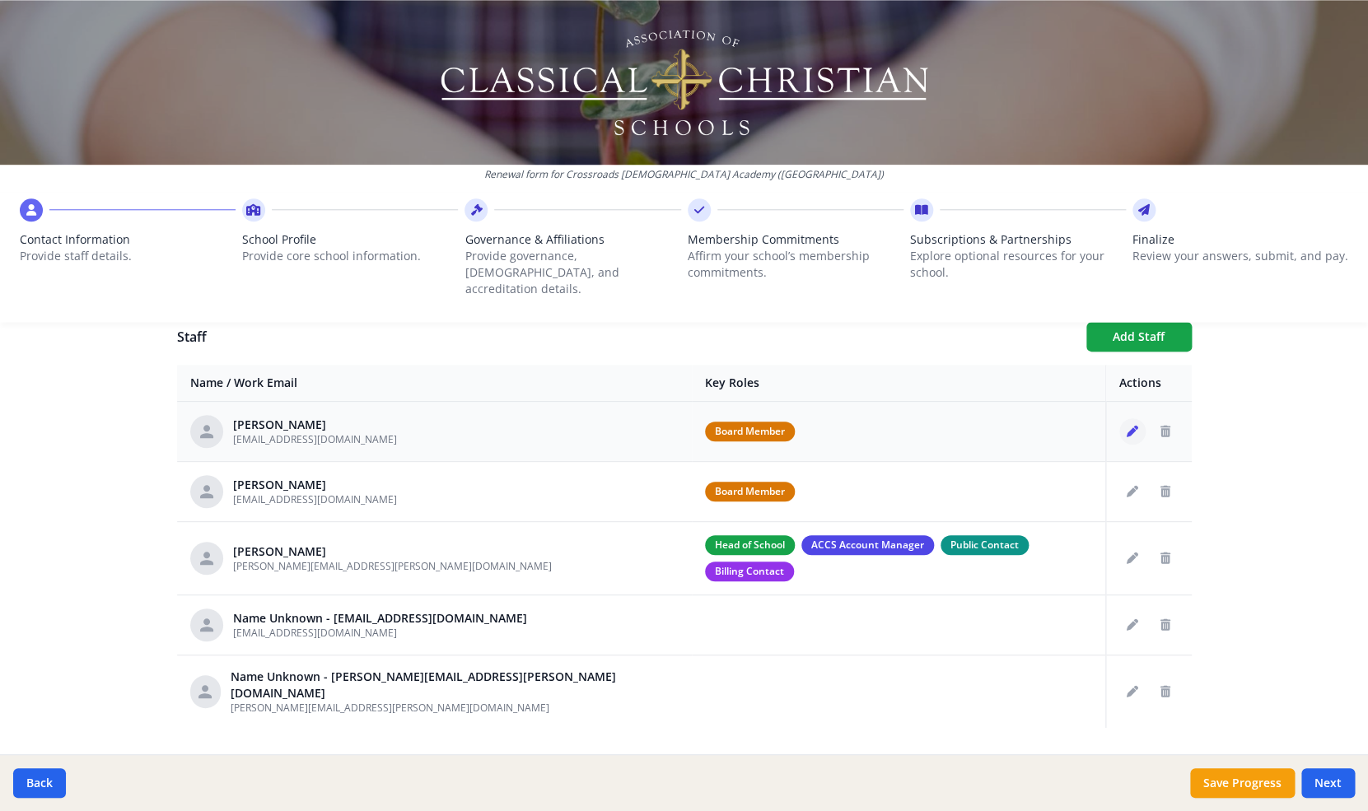
click at [1133, 426] on icon "Edit staff" at bounding box center [1133, 432] width 12 height 12
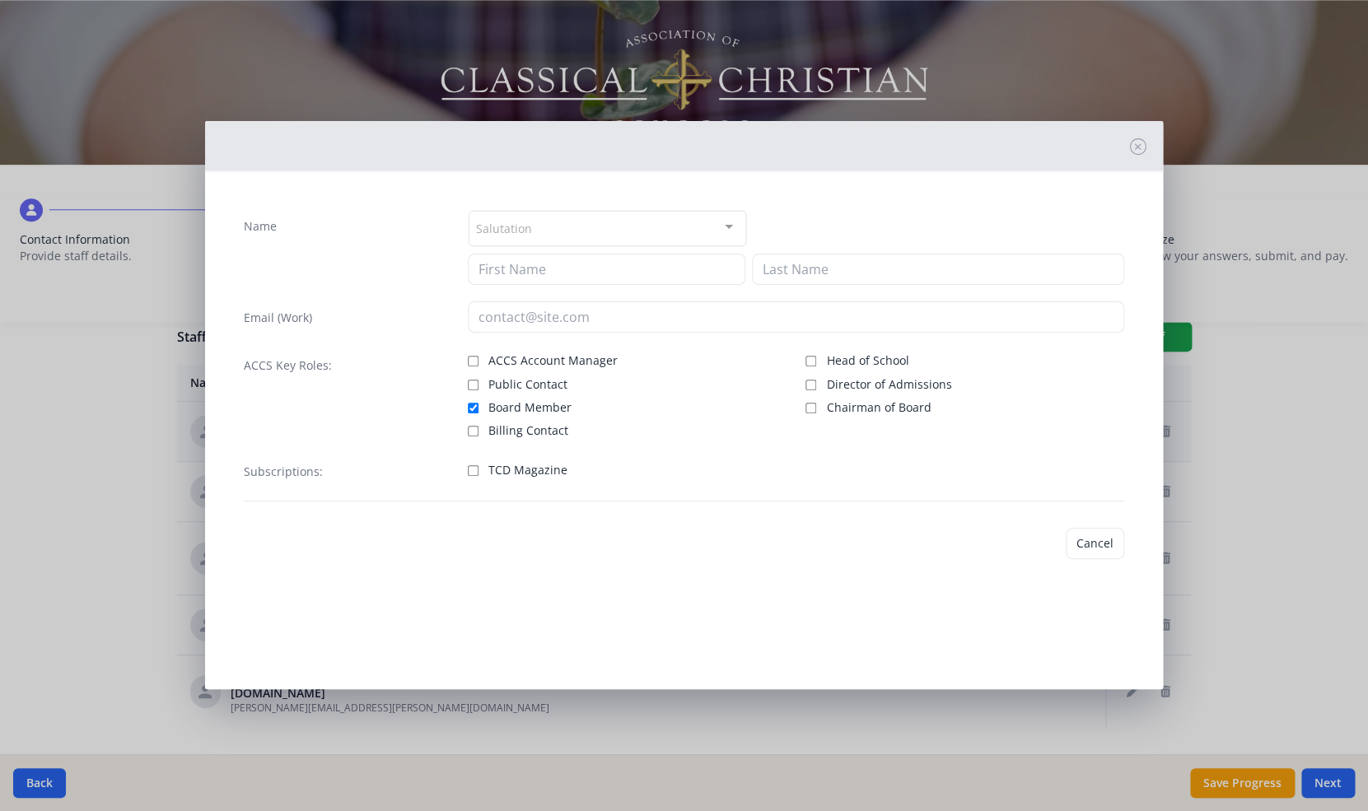
type input "Francisco"
type input "Baez"
type input "[EMAIL_ADDRESS][DOMAIN_NAME]"
checkbox input "true"
click at [813, 406] on input "Chairman of Board" at bounding box center [811, 405] width 11 height 11
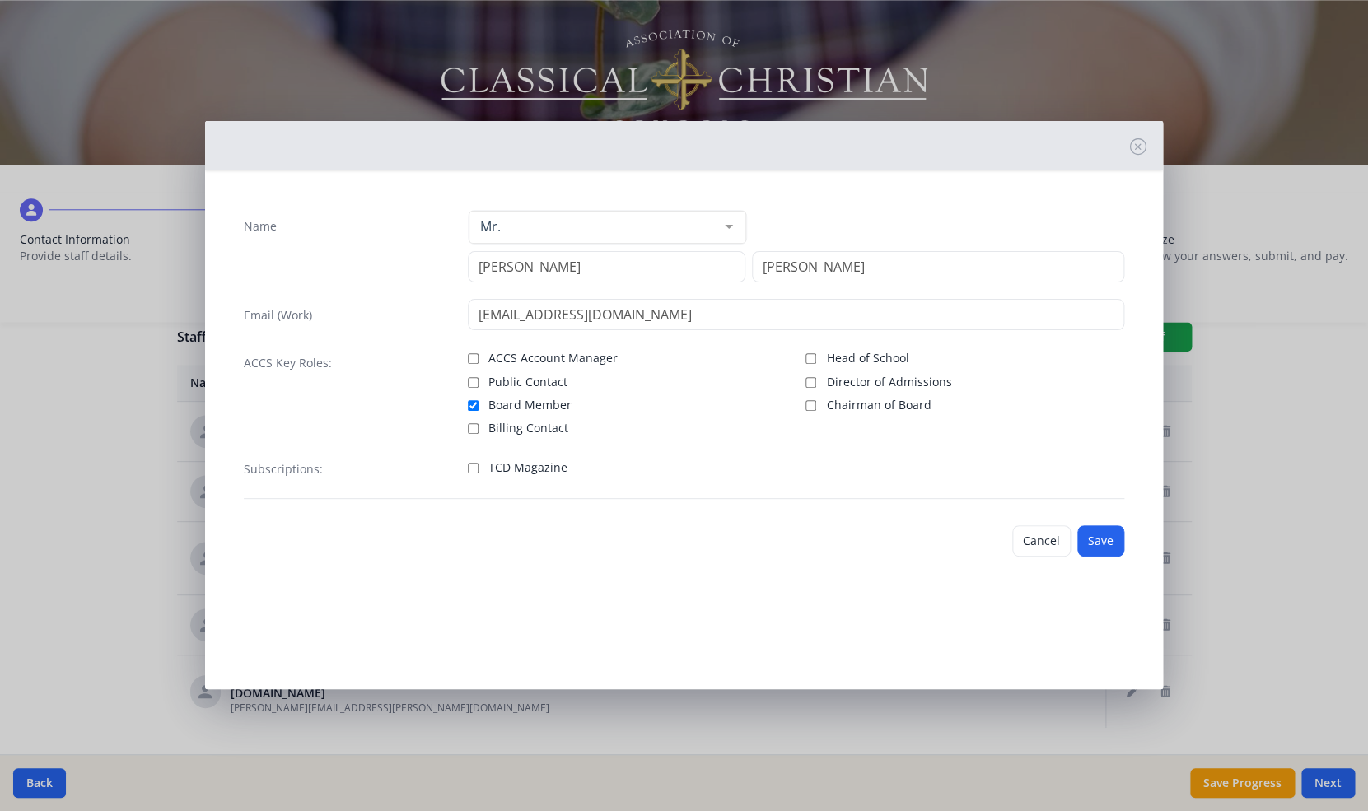
checkbox input "true"
click at [1097, 542] on button "Save" at bounding box center [1100, 541] width 47 height 31
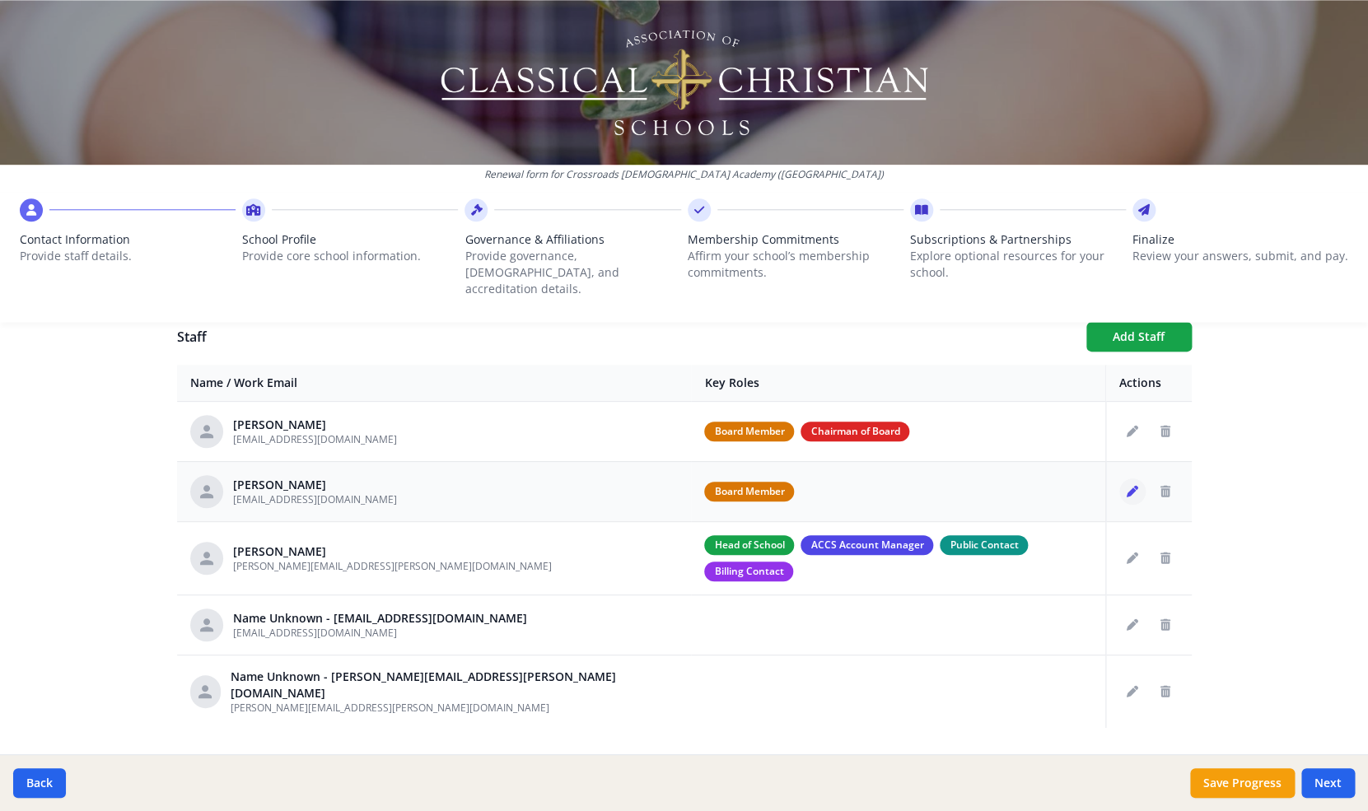
click at [1135, 486] on icon "Edit staff" at bounding box center [1133, 492] width 12 height 12
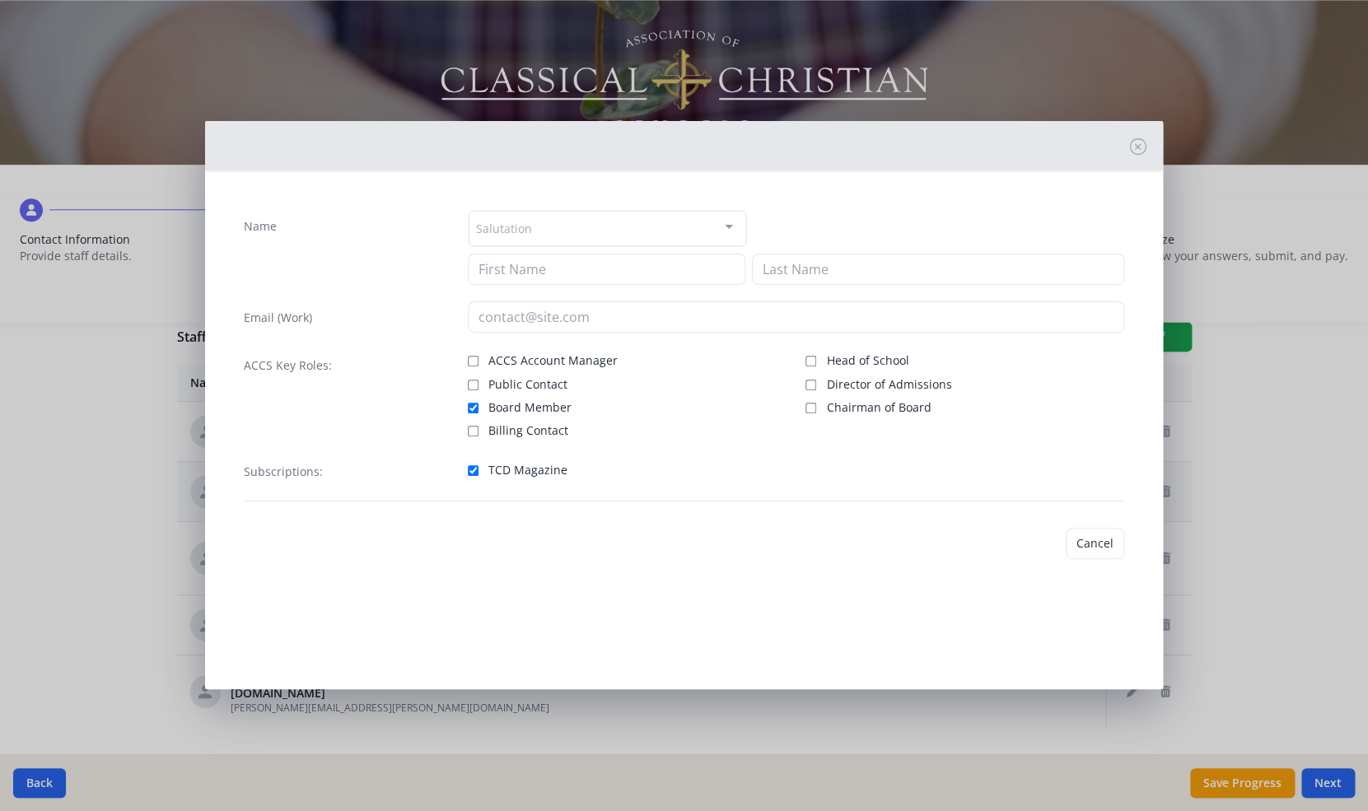
type input "Rob"
type input "Fleckenstein"
type input "[EMAIL_ADDRESS][DOMAIN_NAME]"
checkbox input "true"
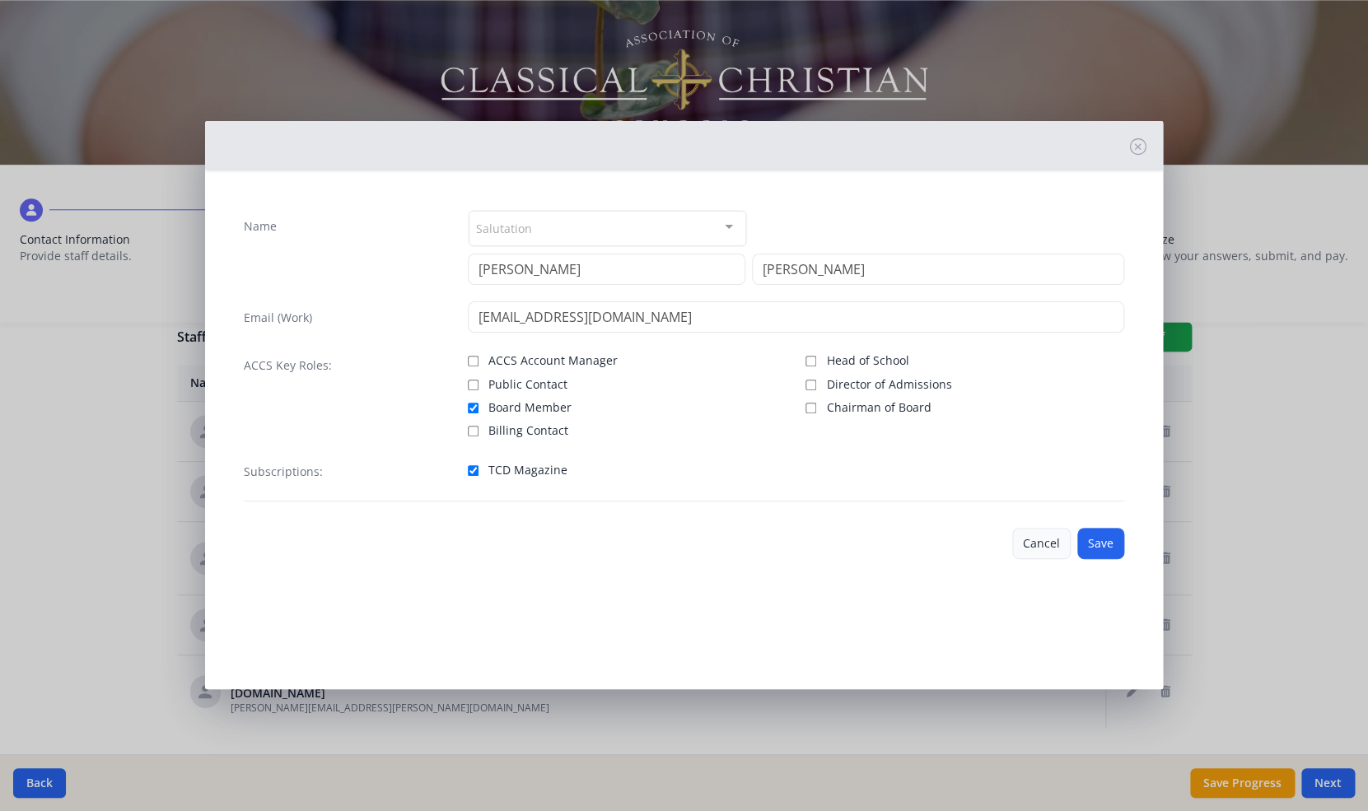
click at [1044, 547] on button "Cancel" at bounding box center [1041, 543] width 58 height 31
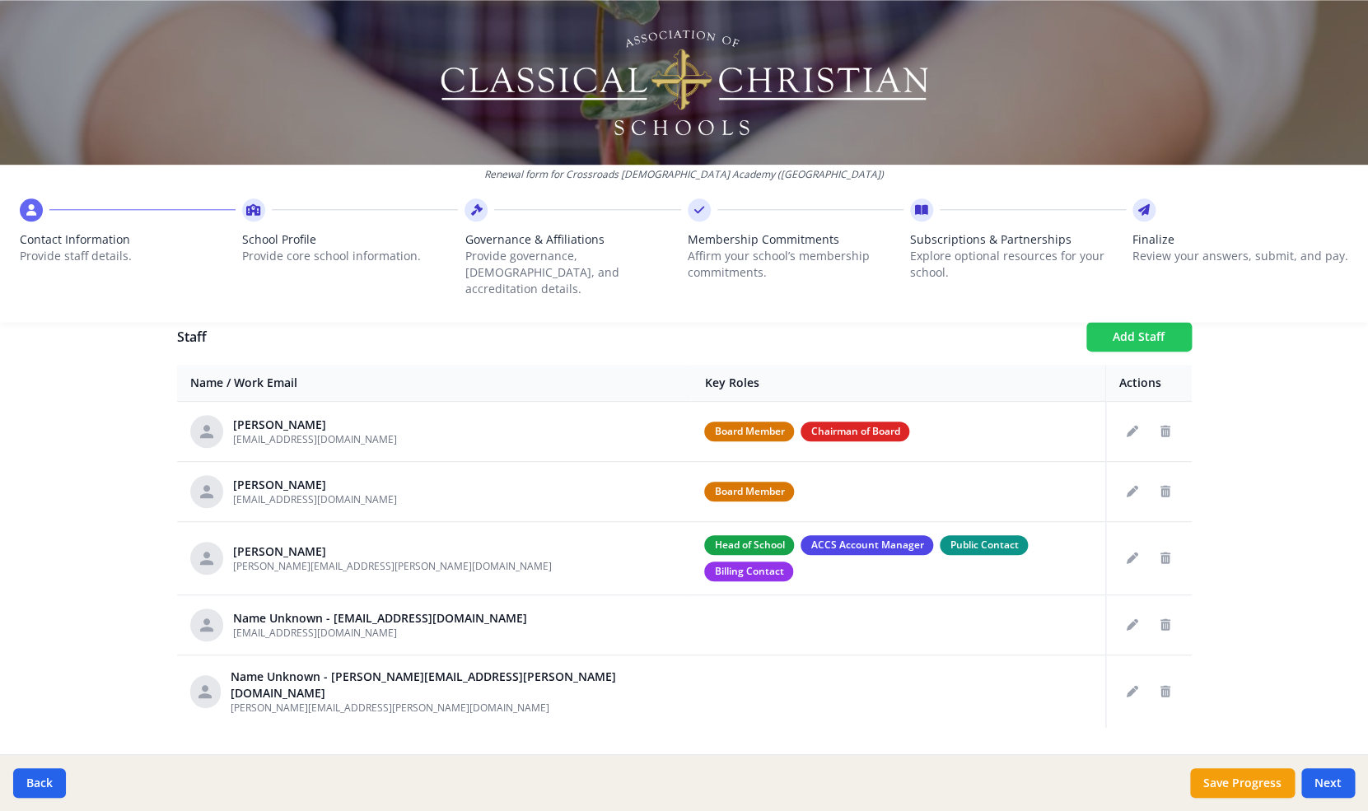
click at [1137, 322] on button "Add Staff" at bounding box center [1138, 337] width 105 height 30
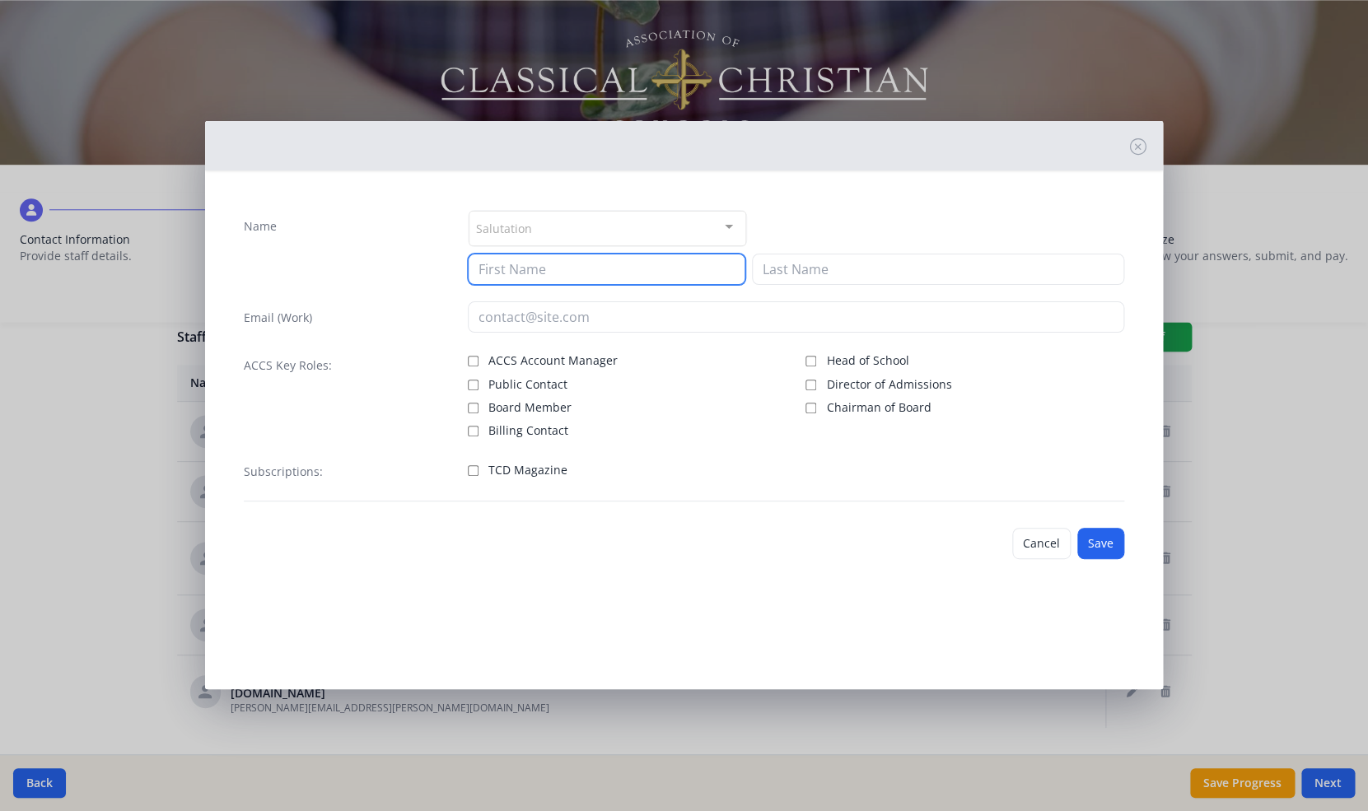
click at [602, 279] on input at bounding box center [607, 269] width 278 height 31
type input "Mike"
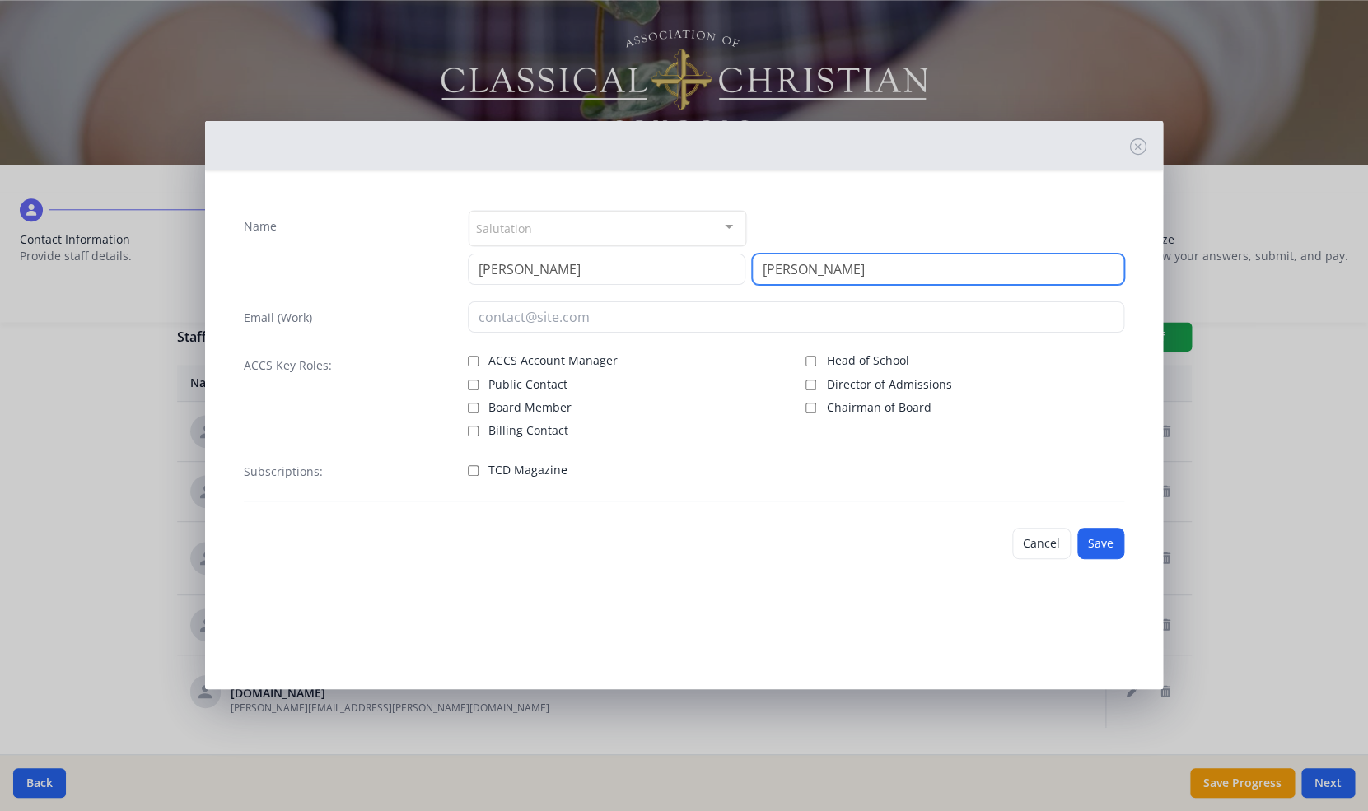
type input "Wright"
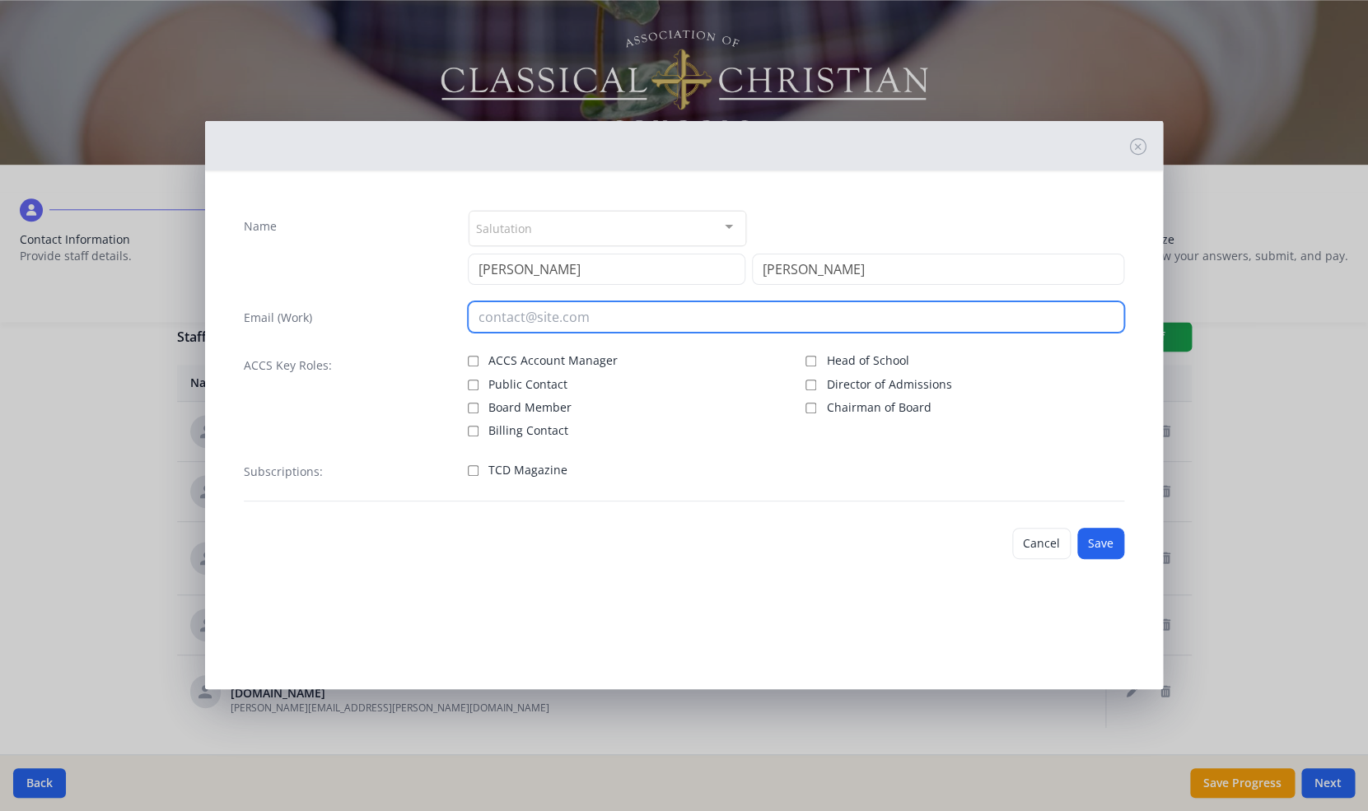
click at [490, 329] on input "email" at bounding box center [796, 316] width 656 height 31
type input "mike@crossroadschristianacademyaz.org"
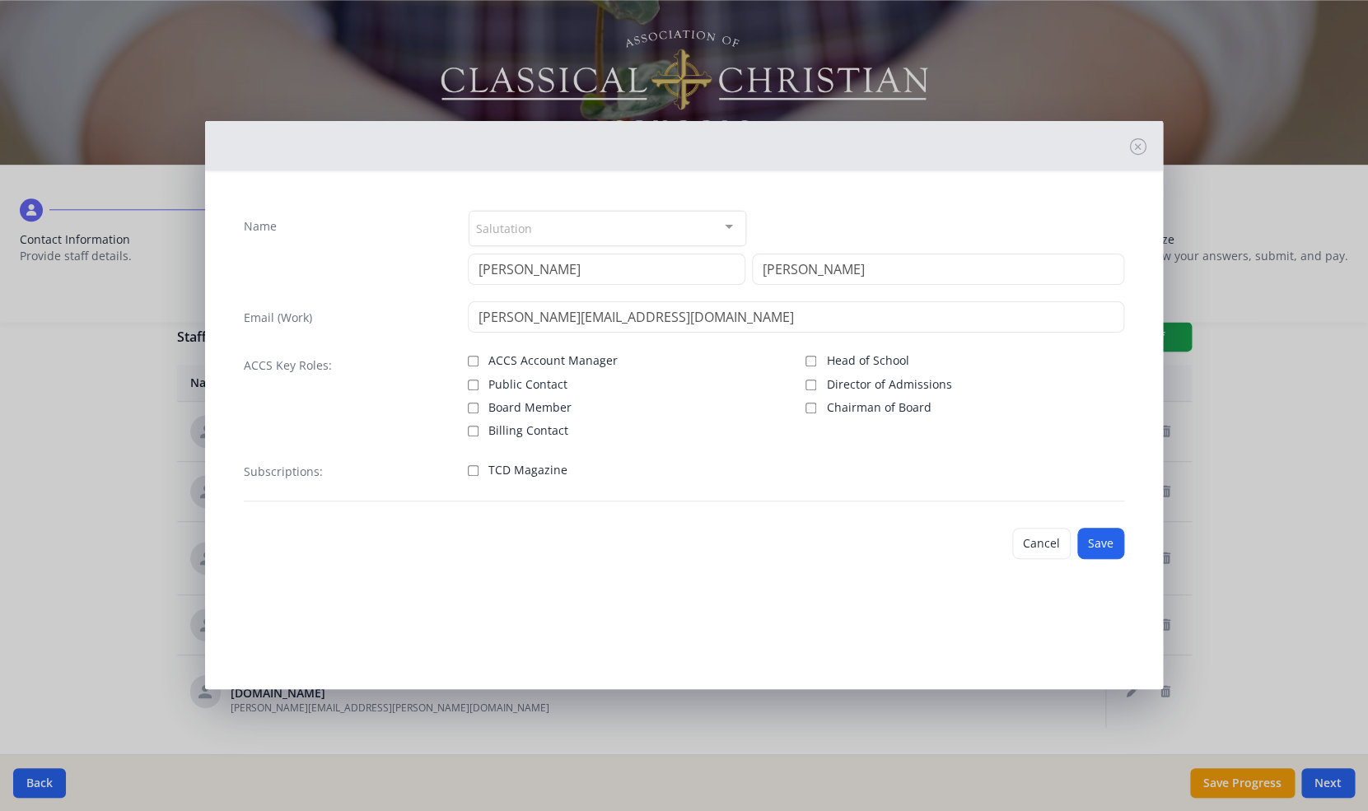
click at [474, 409] on input "Board Member" at bounding box center [473, 408] width 11 height 11
checkbox input "true"
click at [474, 469] on input "TCD Magazine" at bounding box center [473, 470] width 11 height 11
checkbox input "true"
click at [1106, 546] on button "Save" at bounding box center [1100, 543] width 47 height 31
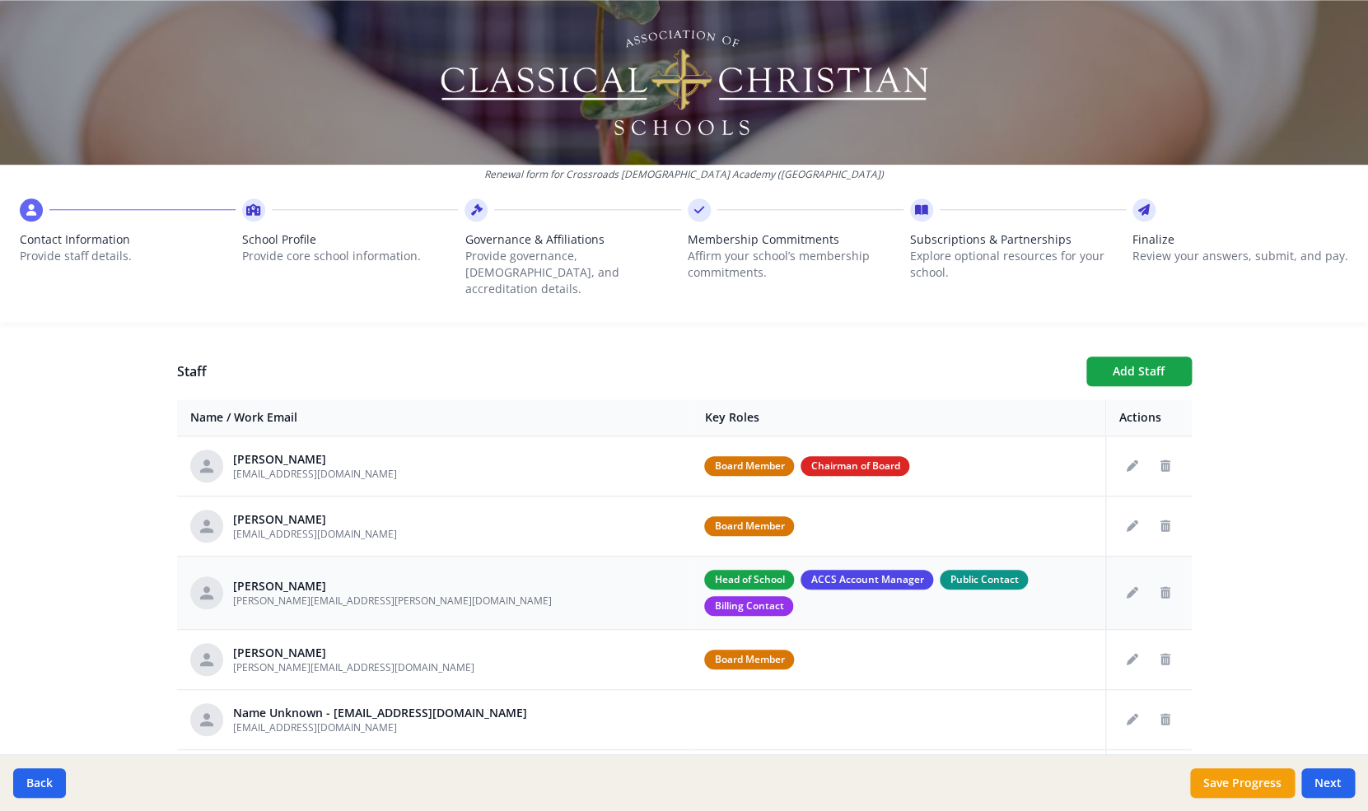
scroll to position [572, 0]
click at [1147, 357] on button "Add Staff" at bounding box center [1138, 372] width 105 height 30
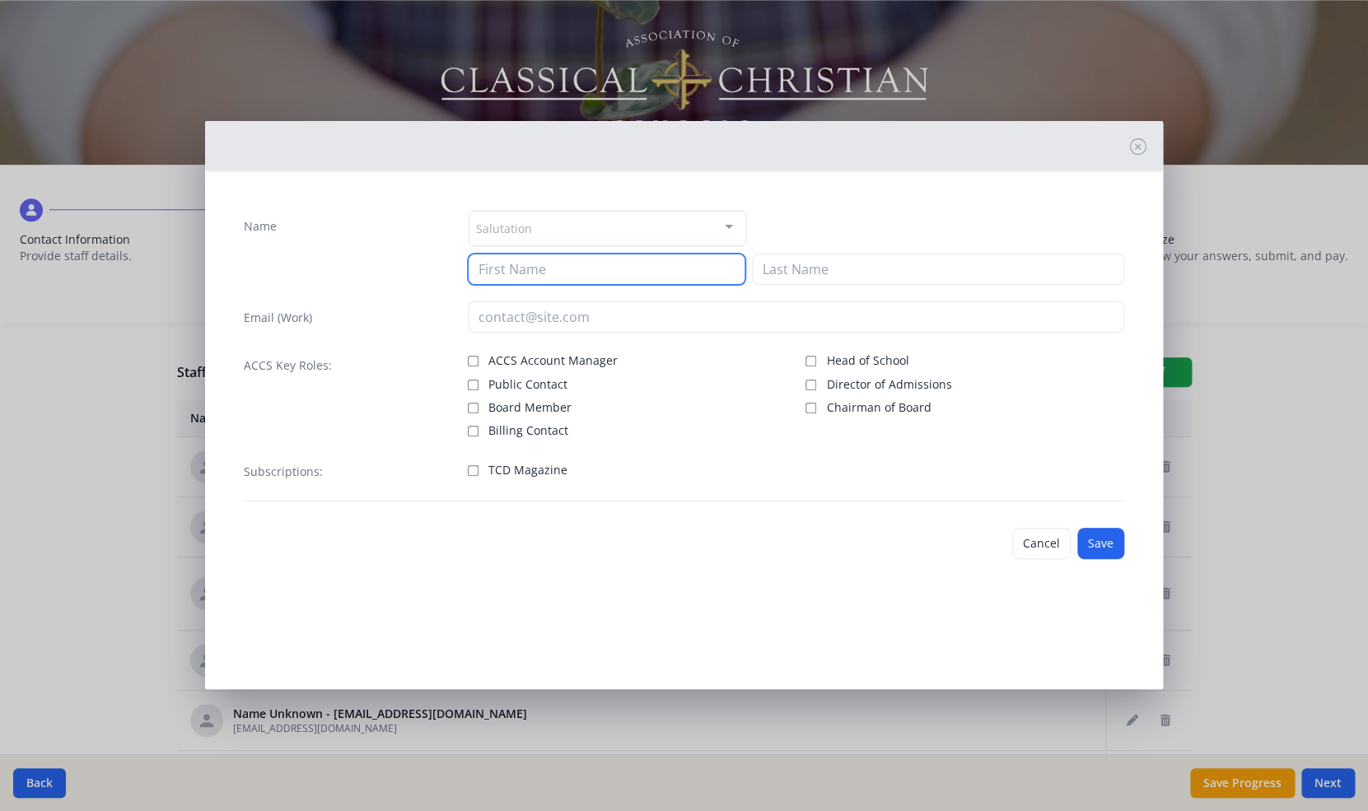
click at [527, 270] on input at bounding box center [607, 269] width 278 height 31
type input "Nick"
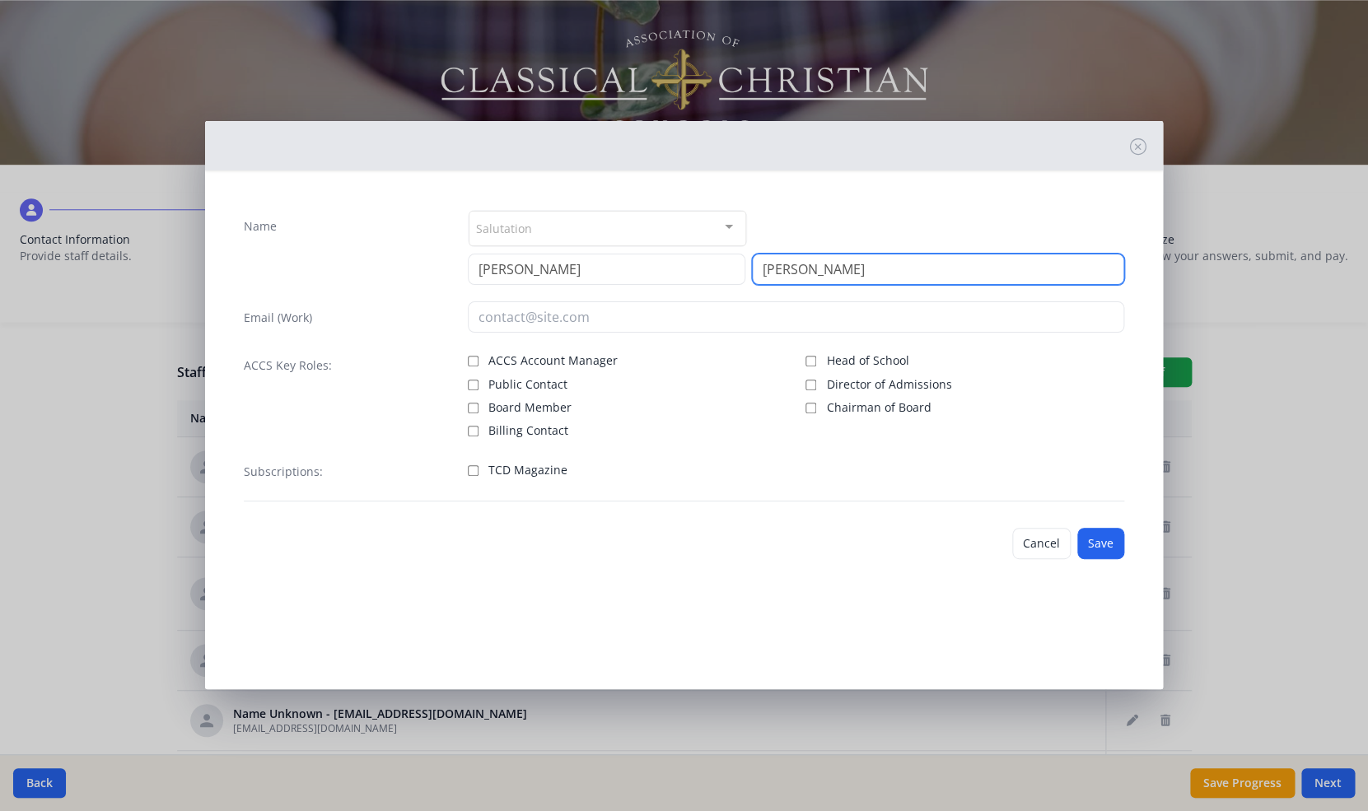
type input "Robbs"
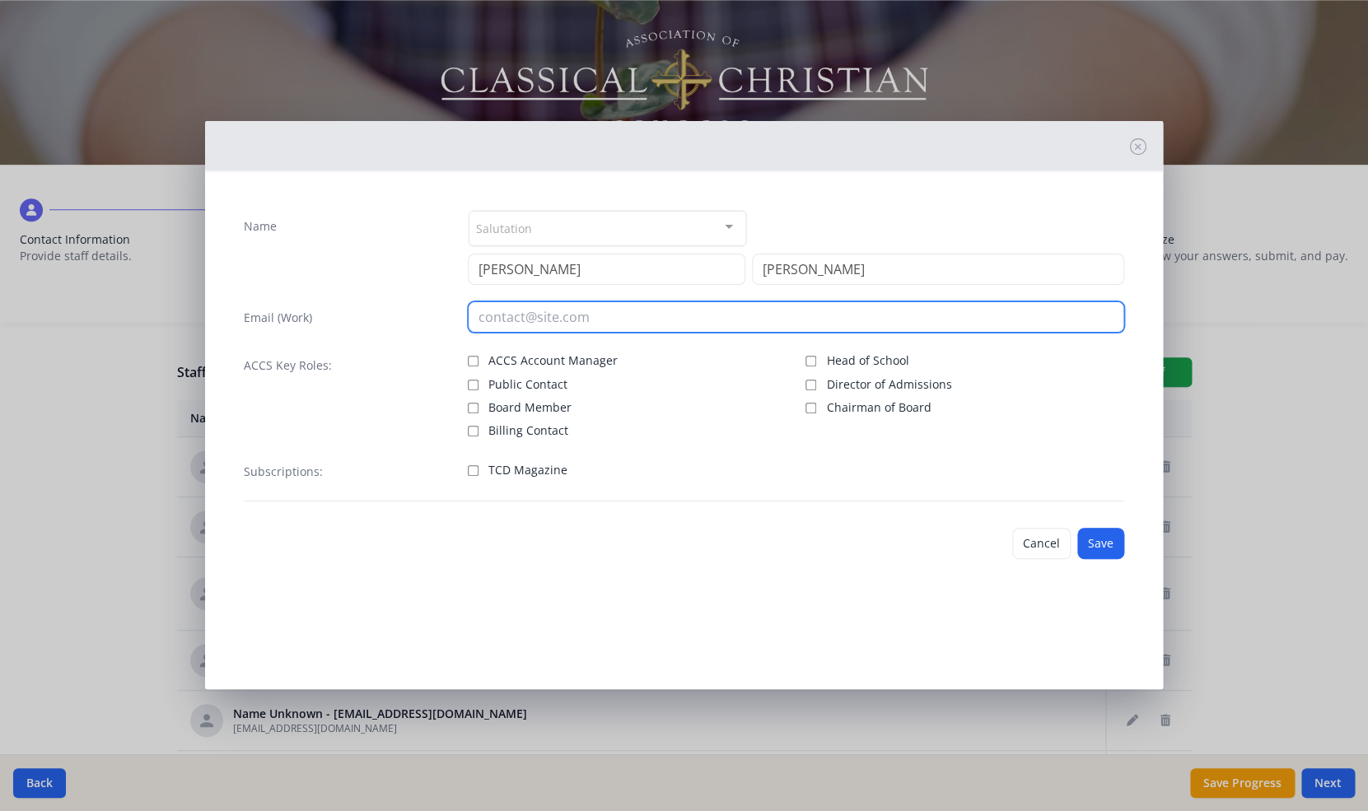
click at [494, 321] on input "email" at bounding box center [796, 316] width 656 height 31
type input "nick.robbs@crossroadschristianacademyaz.org"
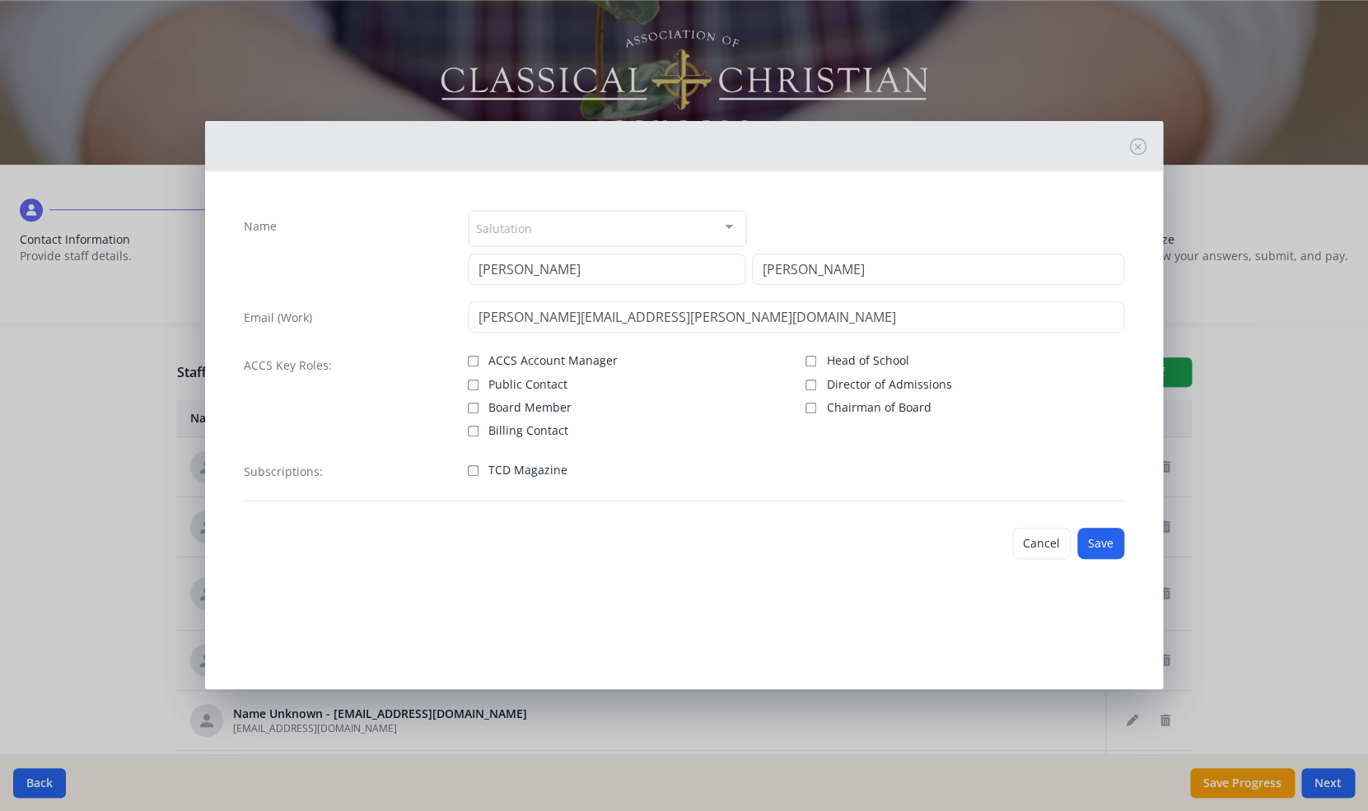
click at [476, 409] on input "Board Member" at bounding box center [473, 408] width 11 height 11
checkbox input "true"
click at [474, 472] on input "TCD Magazine" at bounding box center [473, 470] width 11 height 11
checkbox input "true"
click at [1100, 540] on button "Save" at bounding box center [1100, 543] width 47 height 31
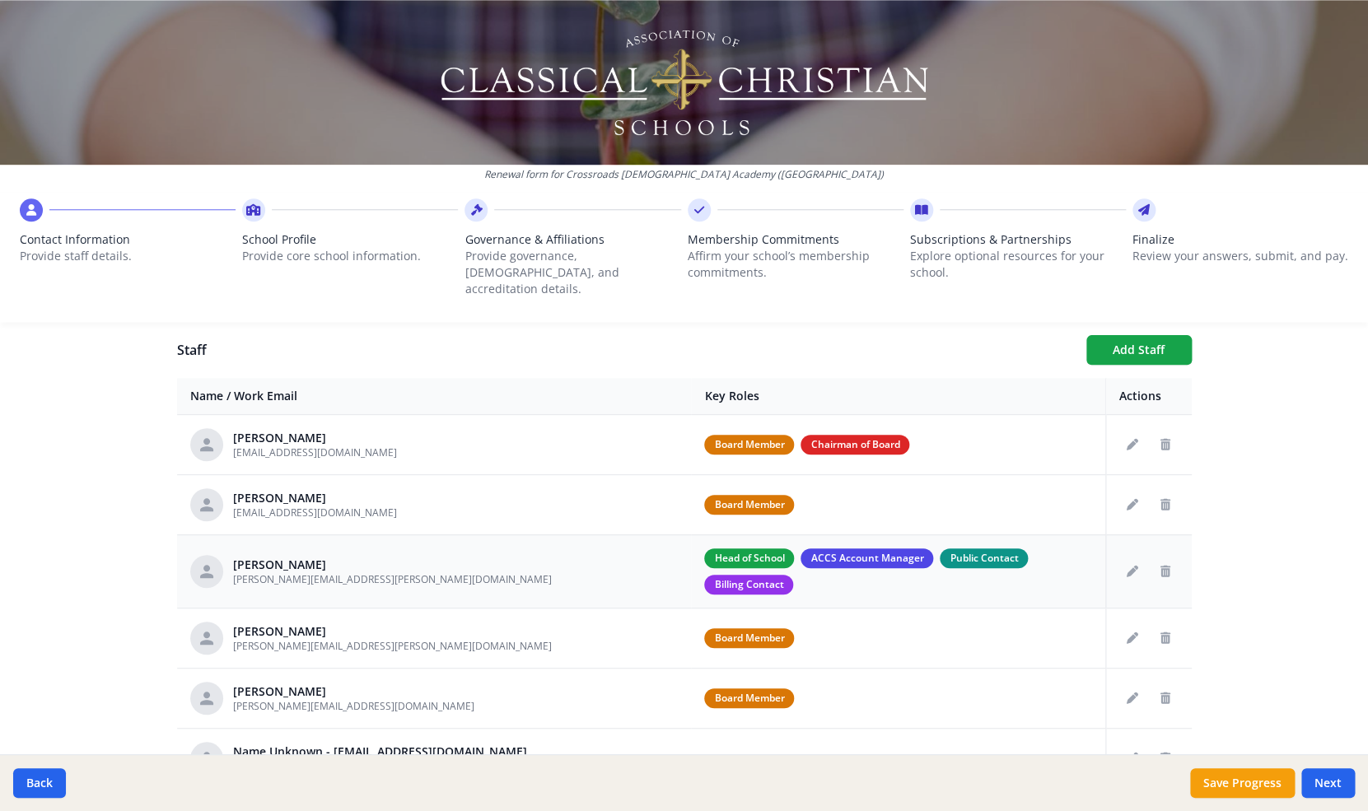
scroll to position [543, 0]
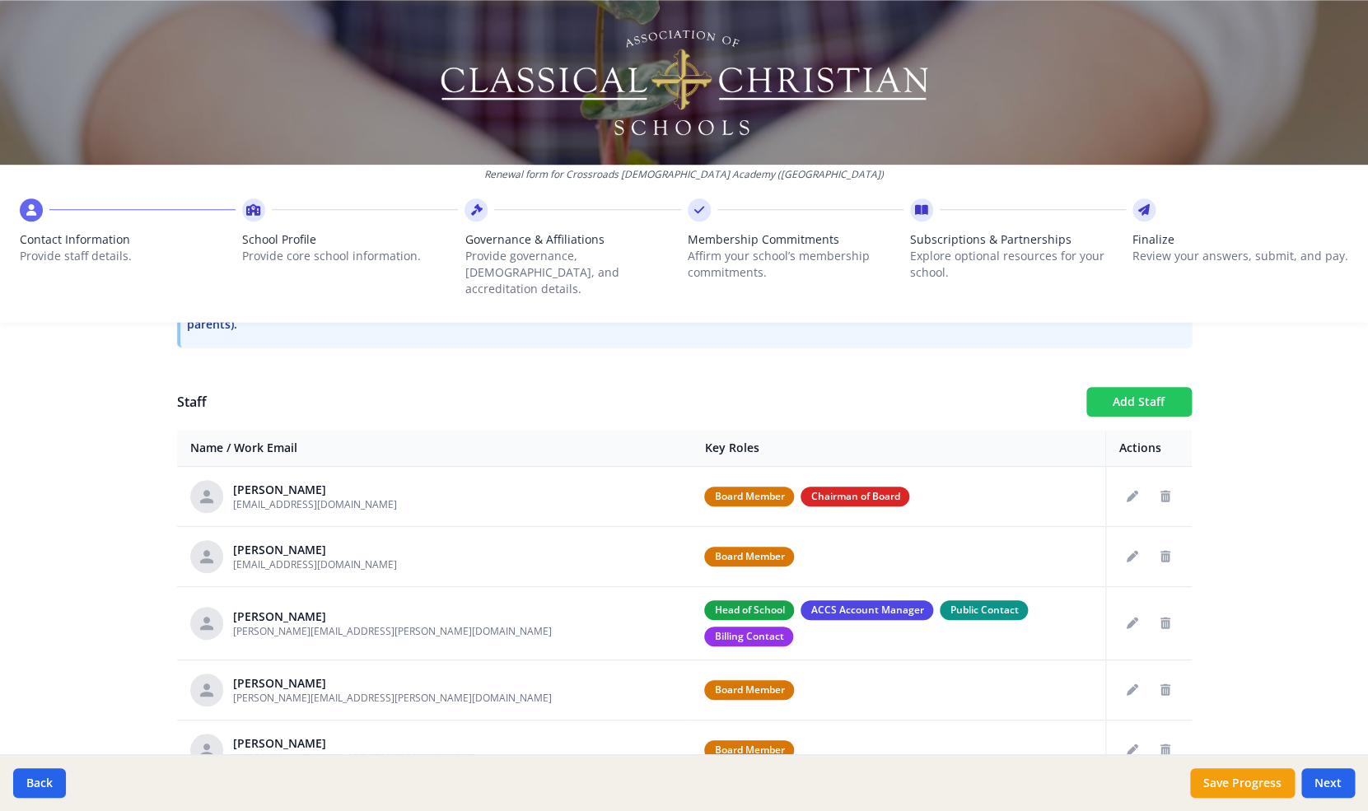
click at [1153, 387] on button "Add Staff" at bounding box center [1138, 402] width 105 height 30
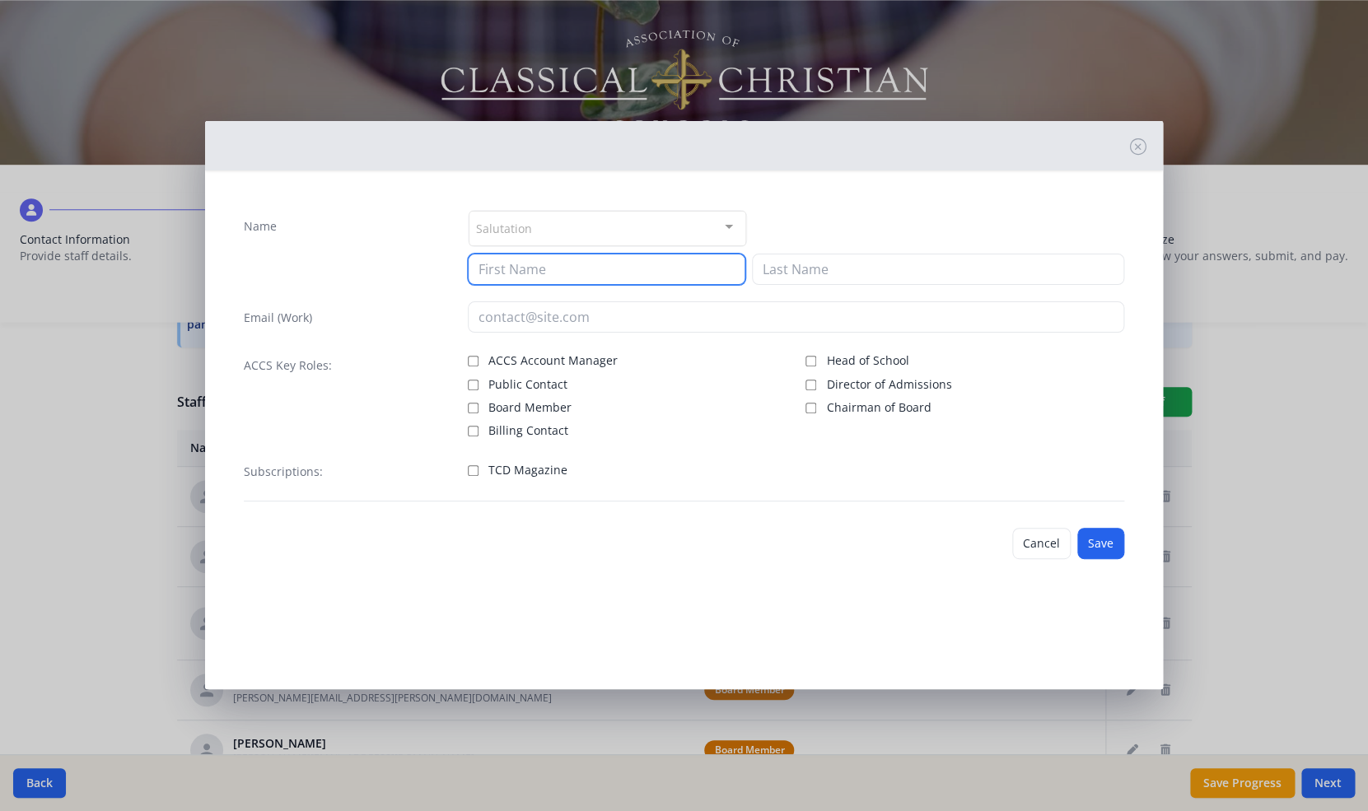
click at [548, 275] on input at bounding box center [607, 269] width 278 height 31
type input "John"
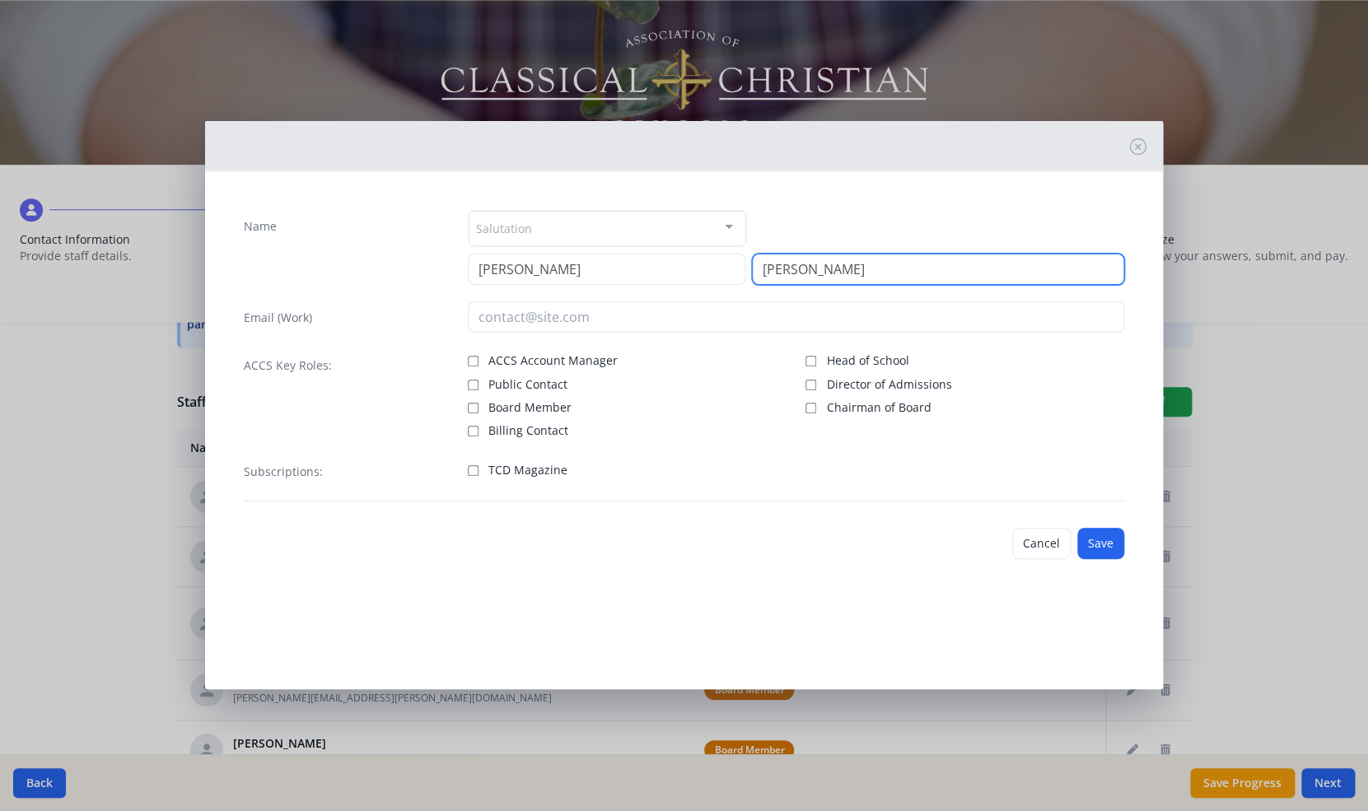
type input "George"
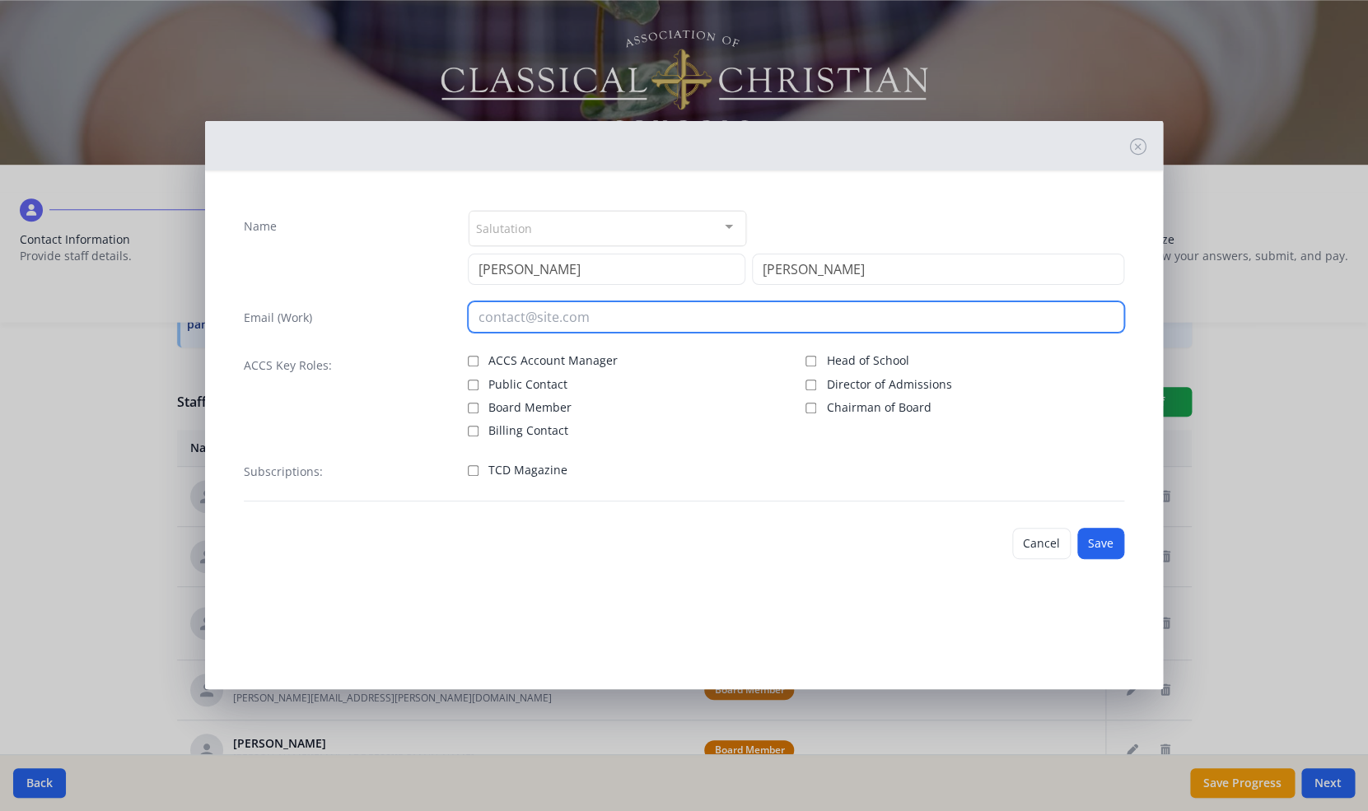
click at [499, 325] on input "email" at bounding box center [796, 316] width 656 height 31
type input "john@crossroadschristianacademyaz.org"
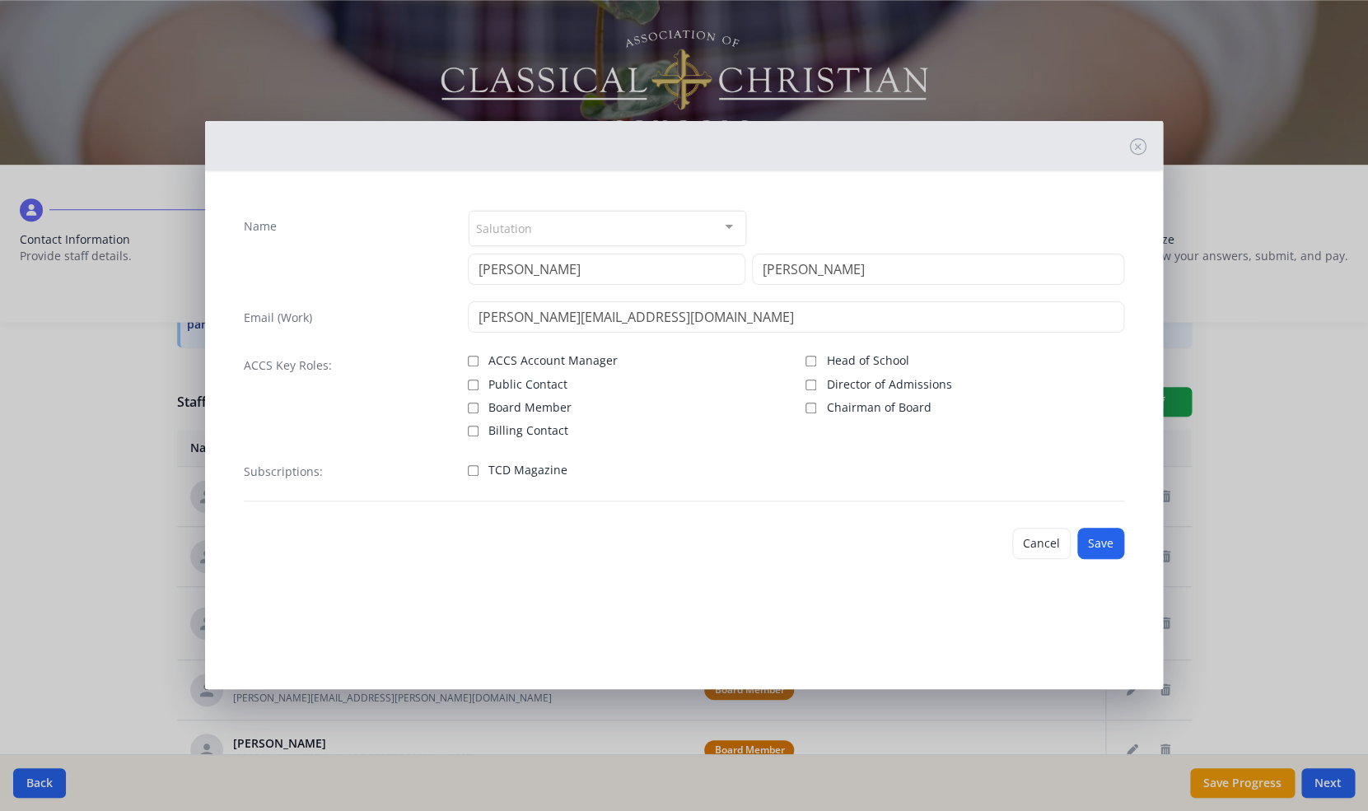
click at [472, 406] on input "Board Member" at bounding box center [473, 408] width 11 height 11
checkbox input "true"
click at [474, 470] on input "TCD Magazine" at bounding box center [473, 470] width 11 height 11
checkbox input "true"
click at [1096, 540] on button "Save" at bounding box center [1100, 543] width 47 height 31
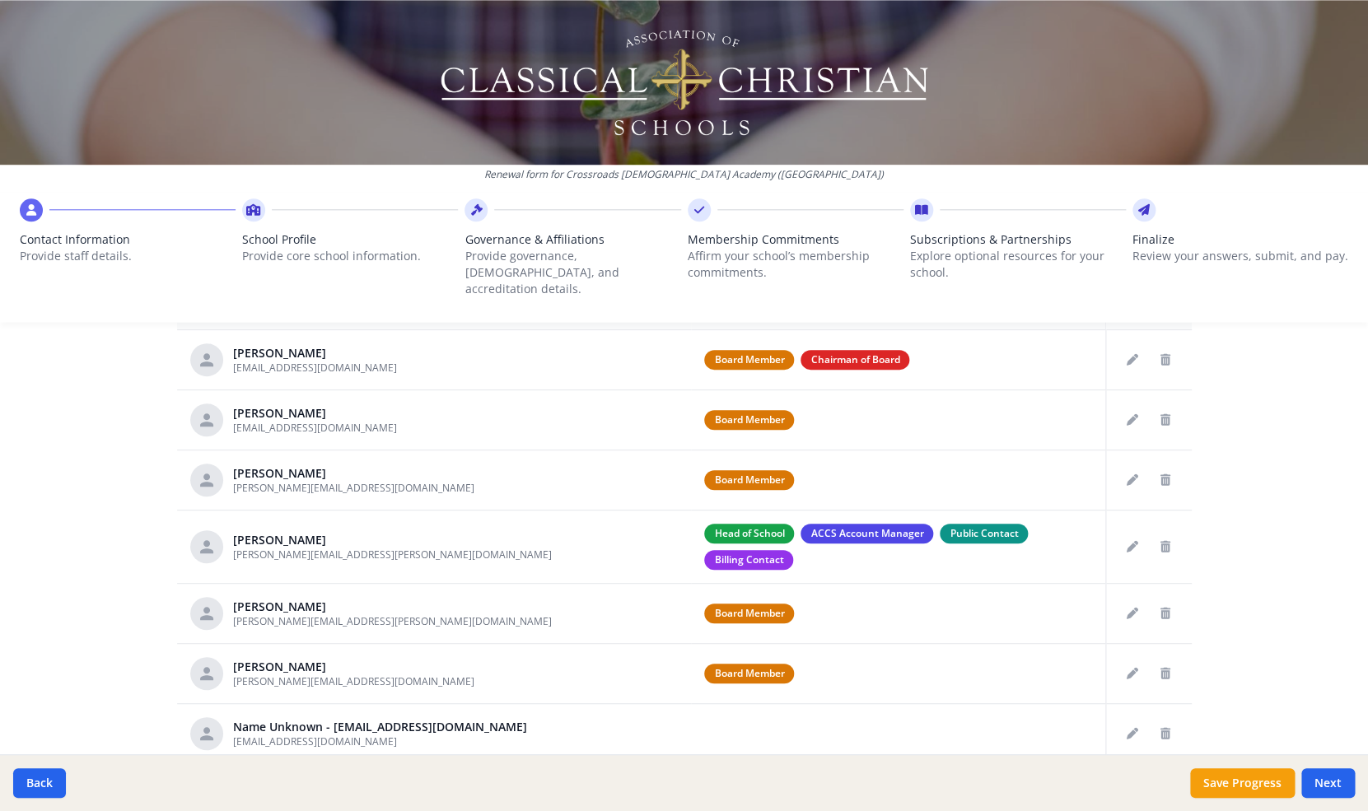
scroll to position [788, 0]
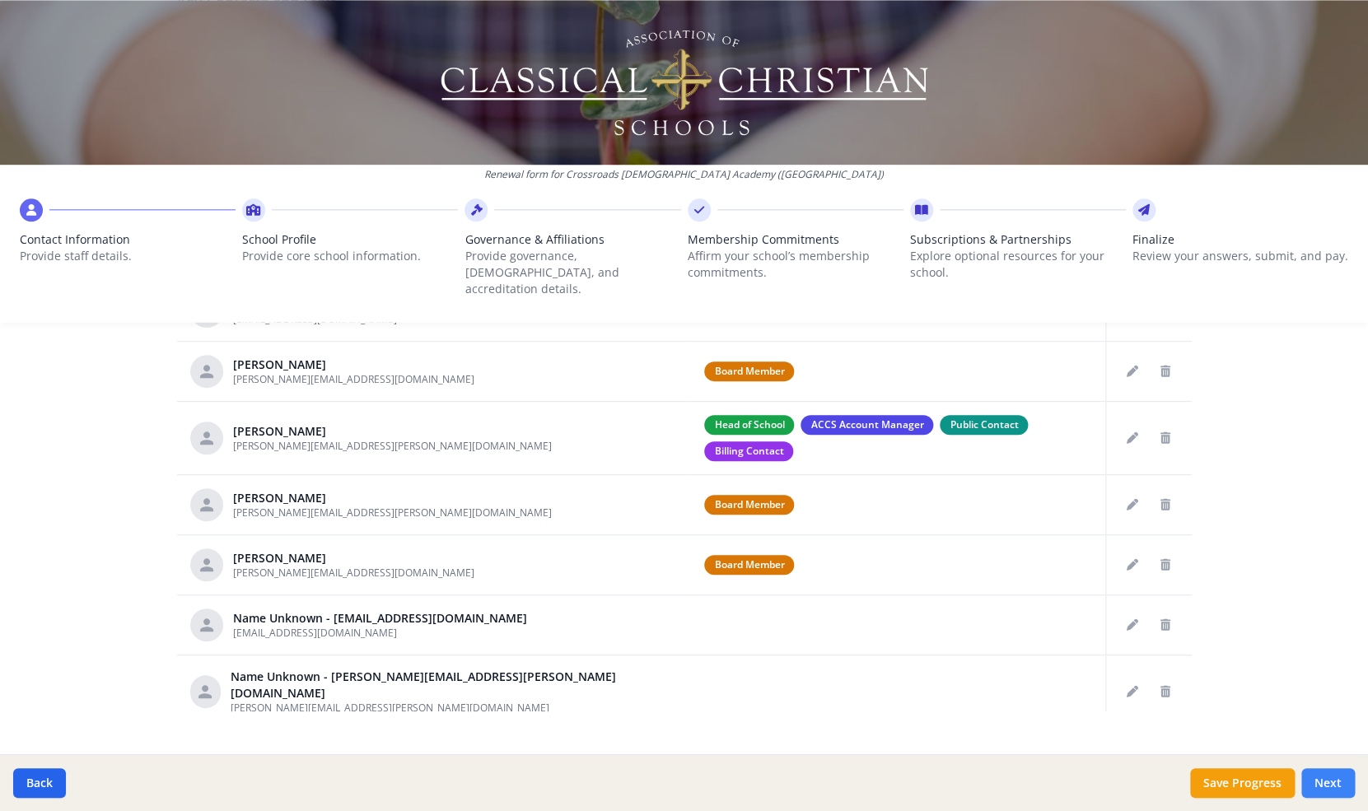
click at [1328, 782] on button "Next" at bounding box center [1328, 784] width 54 height 30
type input "(520) 419-4909"
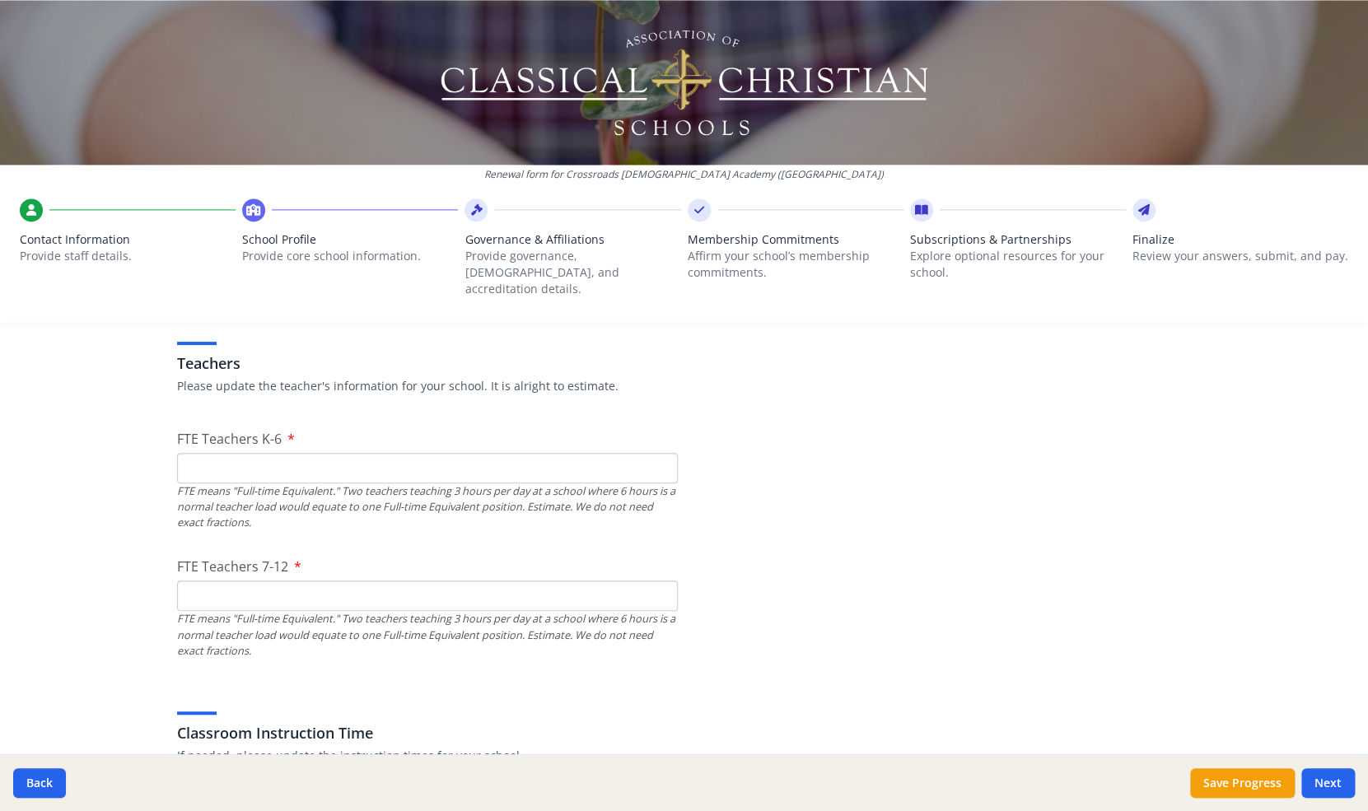
scroll to position [960, 0]
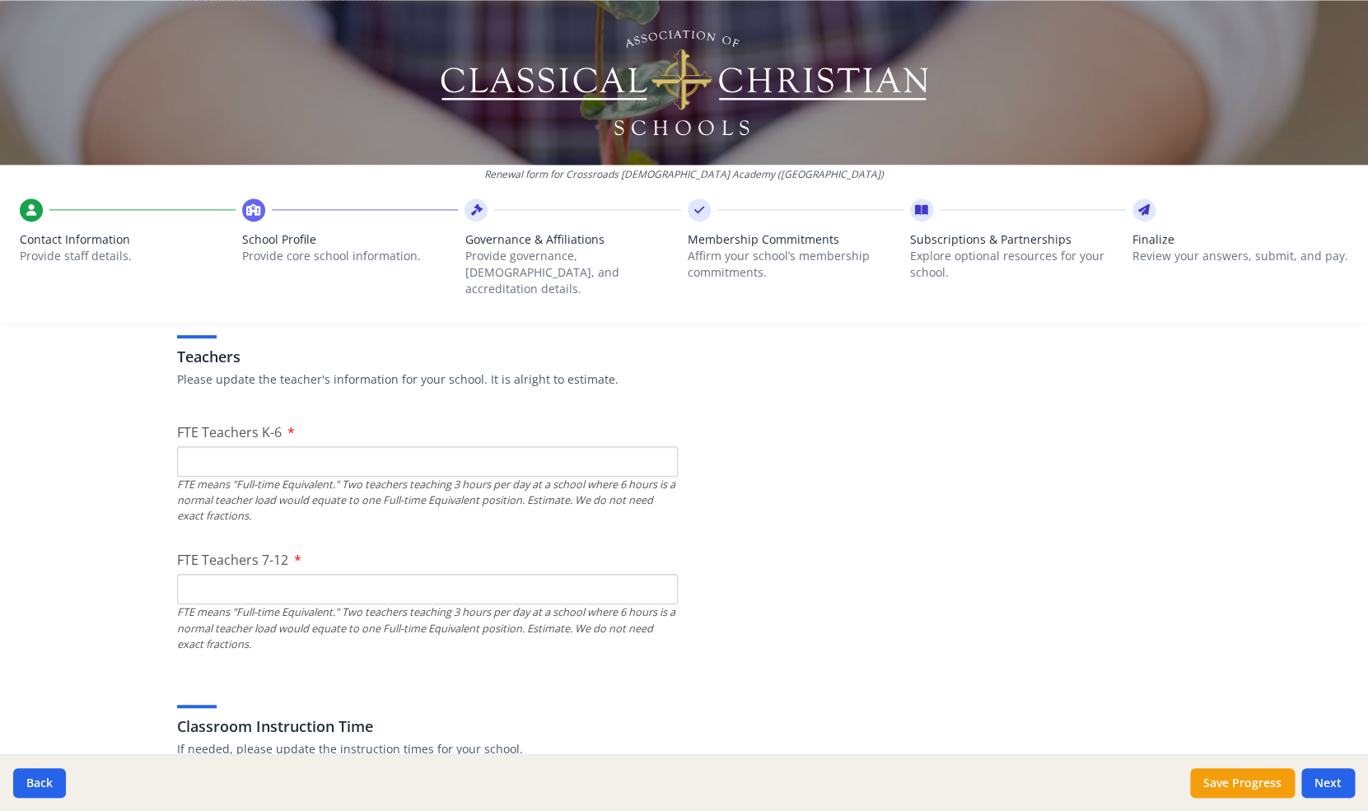
type input "0"
click at [656, 449] on input "0" at bounding box center [427, 461] width 501 height 30
click at [210, 451] on input "0" at bounding box center [427, 461] width 501 height 30
type input "4"
click at [659, 575] on input "0" at bounding box center [427, 589] width 501 height 30
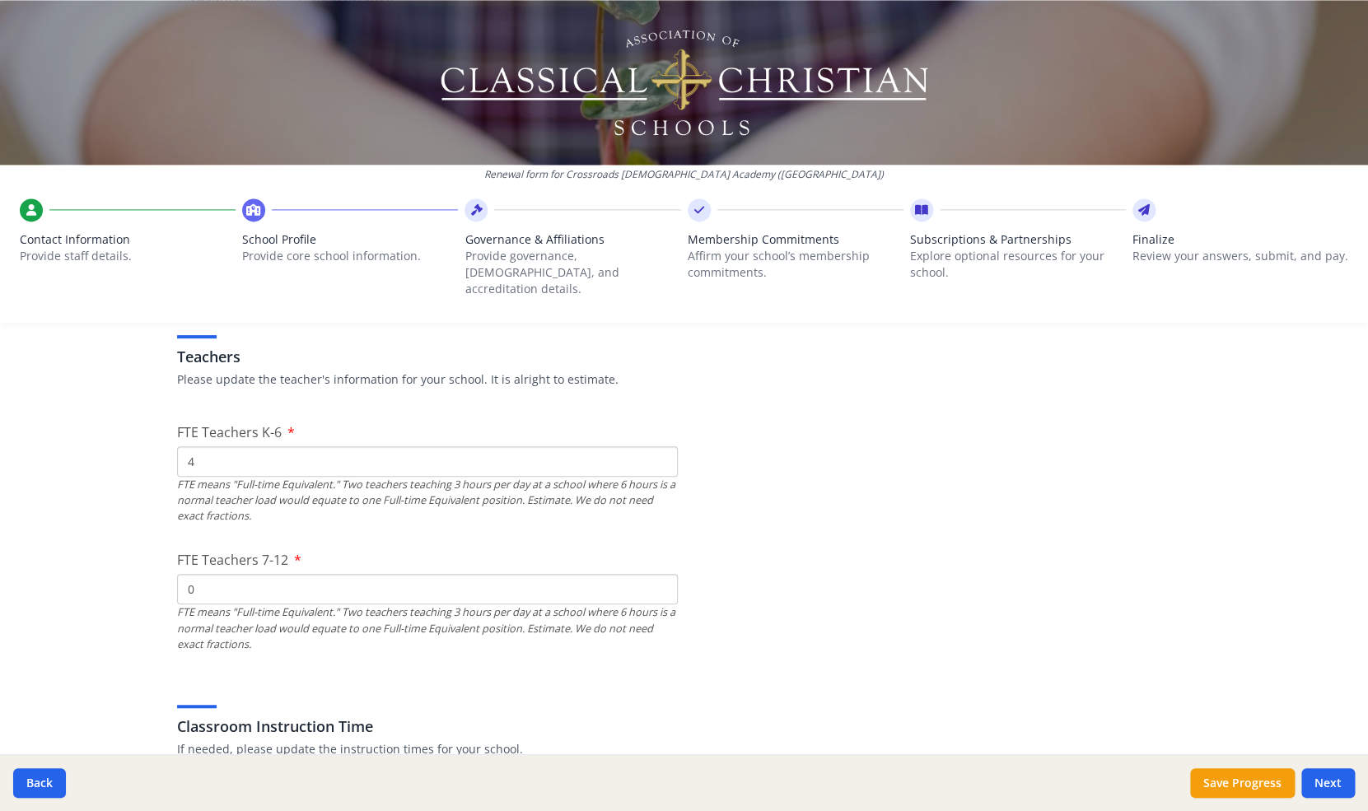
click at [659, 575] on input "0" at bounding box center [427, 589] width 501 height 30
click at [661, 574] on input "1" at bounding box center [427, 589] width 501 height 30
click at [661, 574] on input "2" at bounding box center [427, 589] width 501 height 30
type input "3"
click at [661, 574] on input "3" at bounding box center [427, 589] width 501 height 30
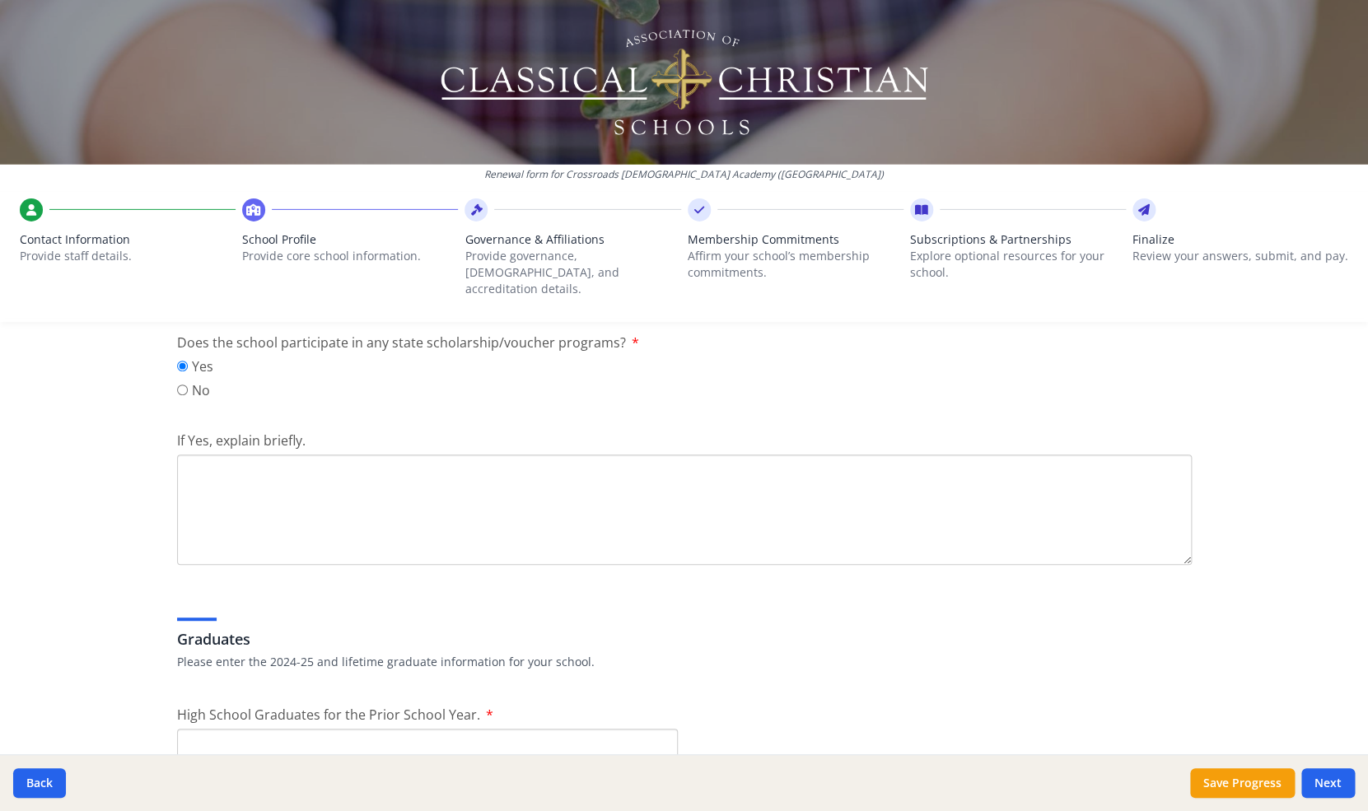
scroll to position [2202, 0]
type input "4"
click at [292, 482] on textarea "If Yes, explain briefly." at bounding box center [684, 506] width 1015 height 110
click at [378, 451] on textarea "Empowerment Scholarship Account and Arizona Christian Scholarship Tuition Accou…" at bounding box center [684, 506] width 1015 height 110
type textarea "Empowerment Scholarship Account (ESA) and Arizona Christian Scholarship Tuition…"
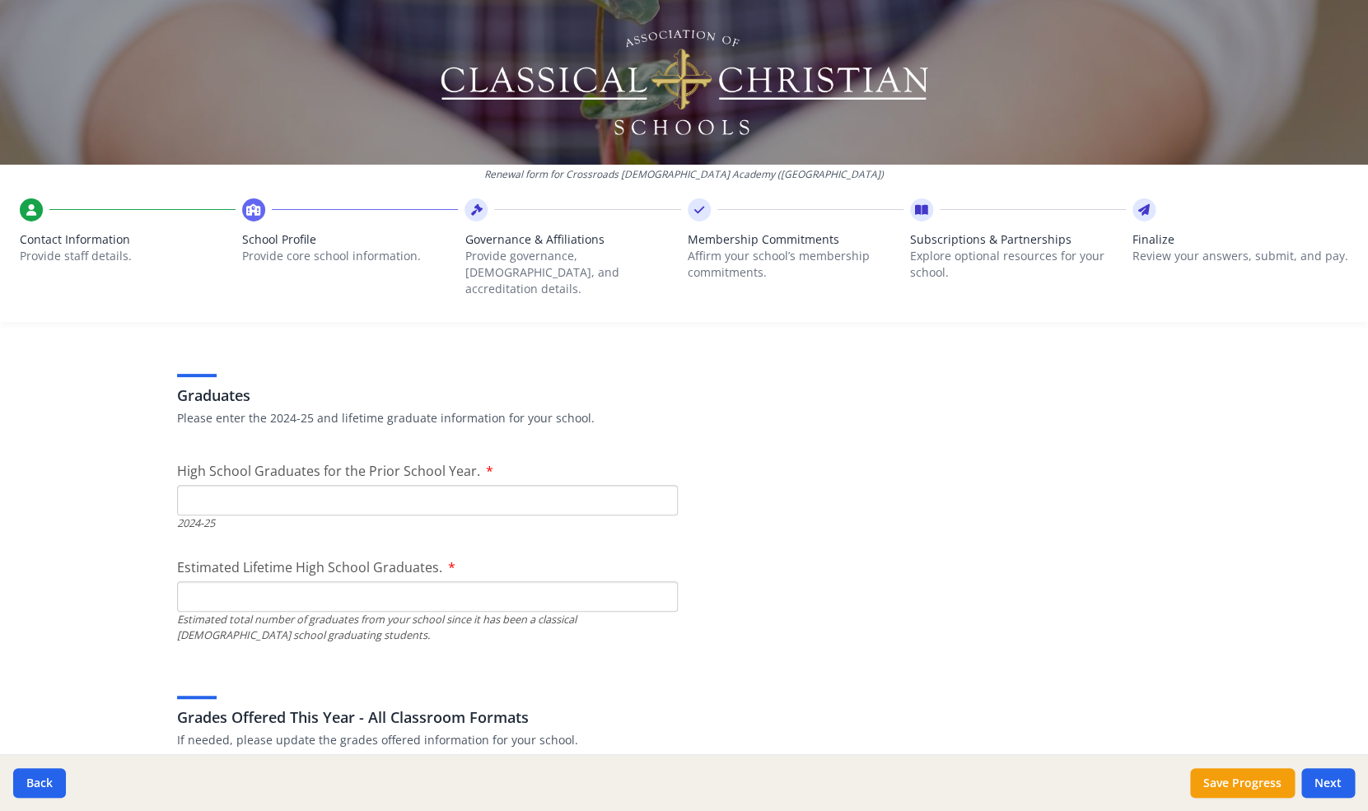
scroll to position [2454, 0]
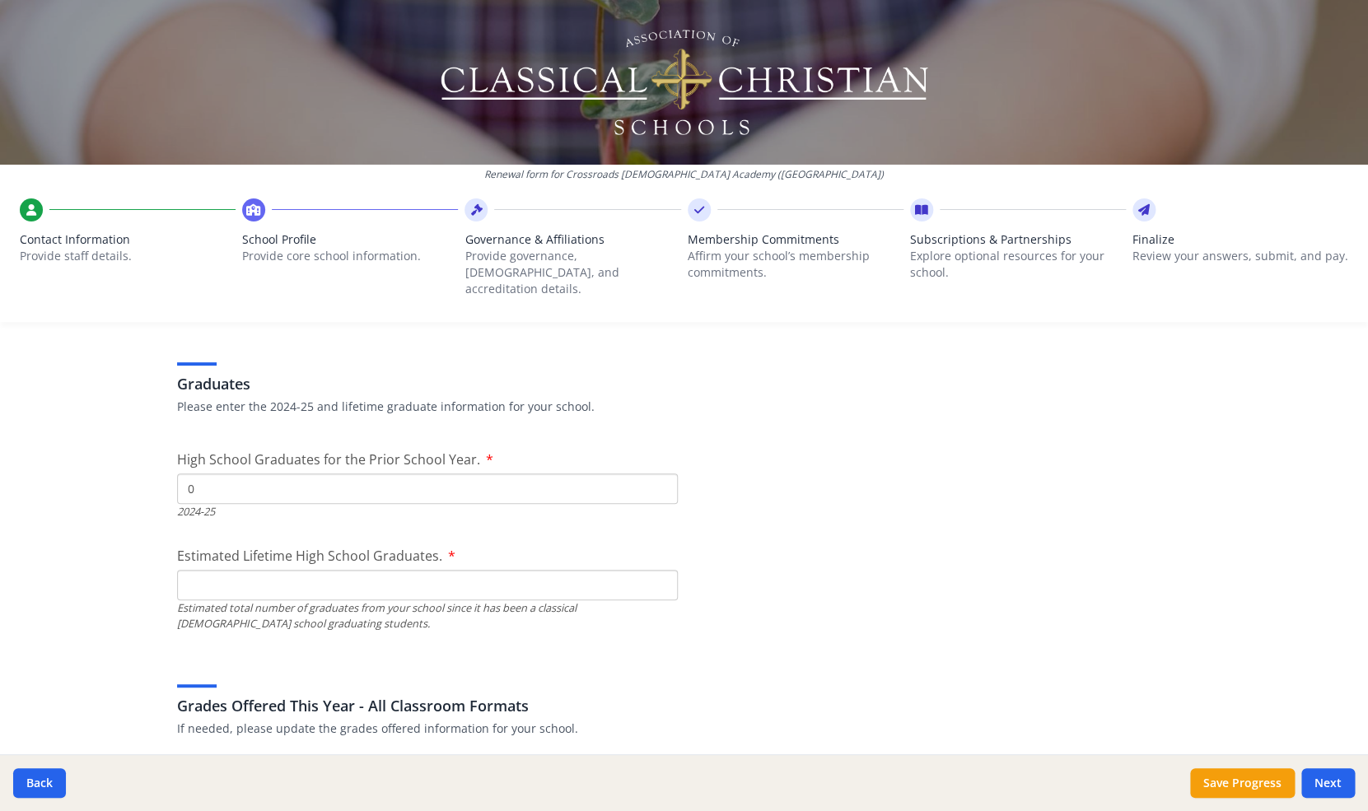
type input "0"
click at [659, 479] on input "0" at bounding box center [427, 489] width 501 height 30
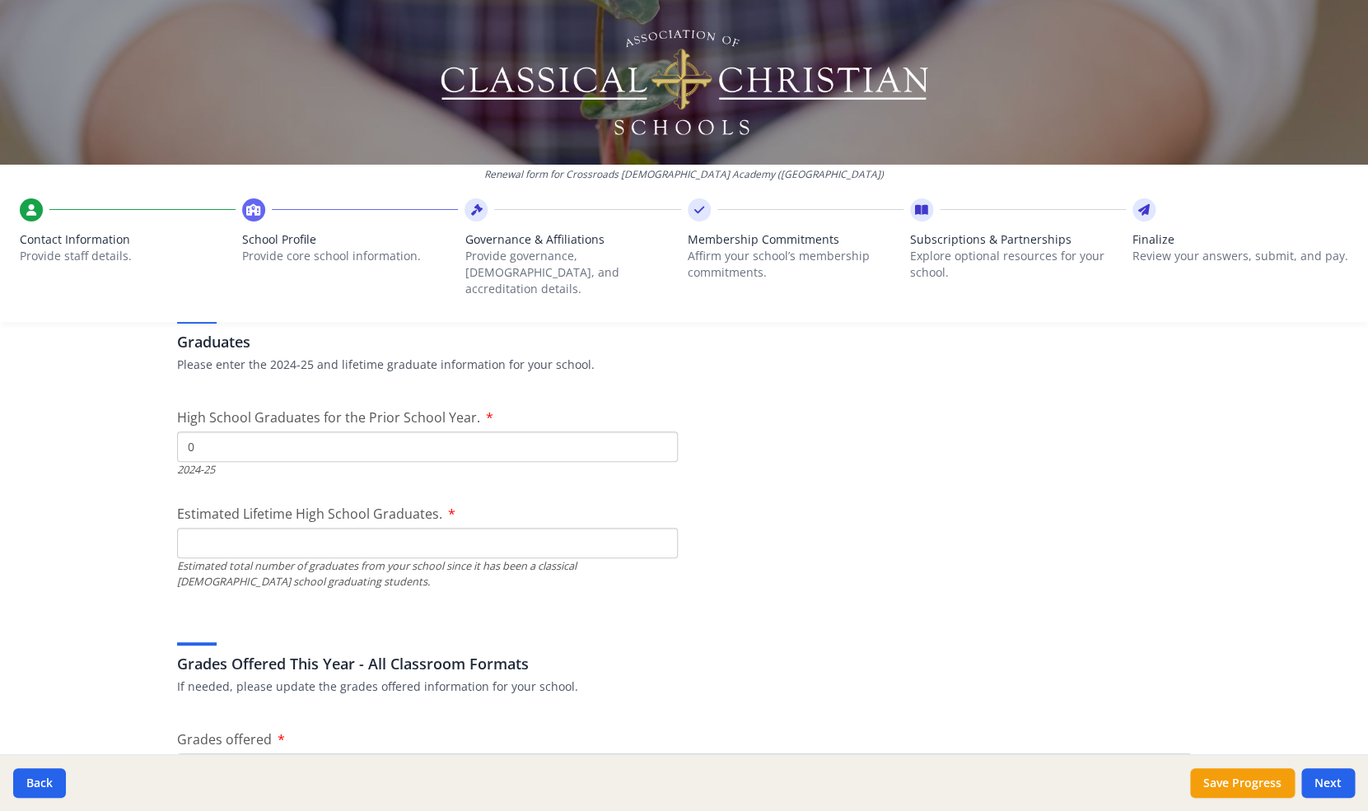
scroll to position [2515, 0]
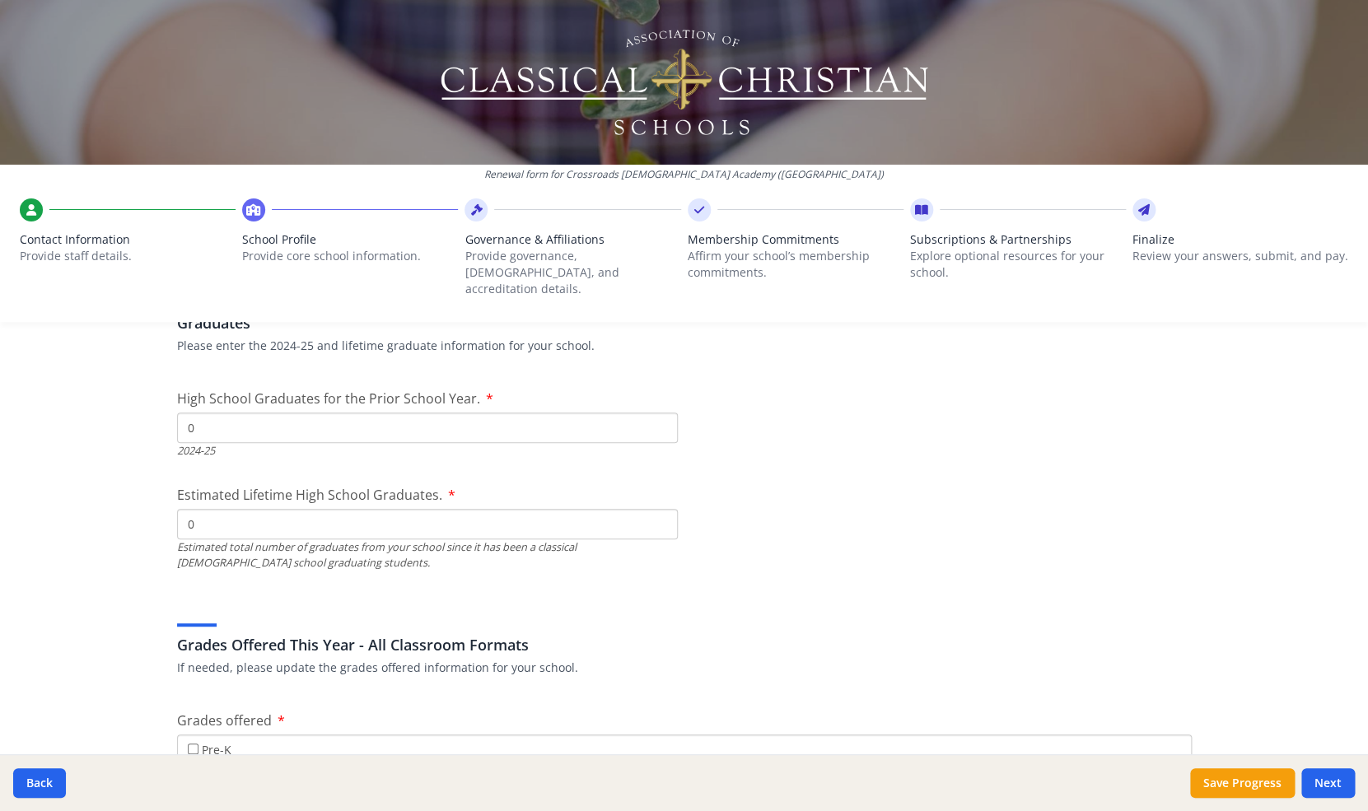
type input "0"
click at [661, 513] on input "0" at bounding box center [427, 524] width 501 height 30
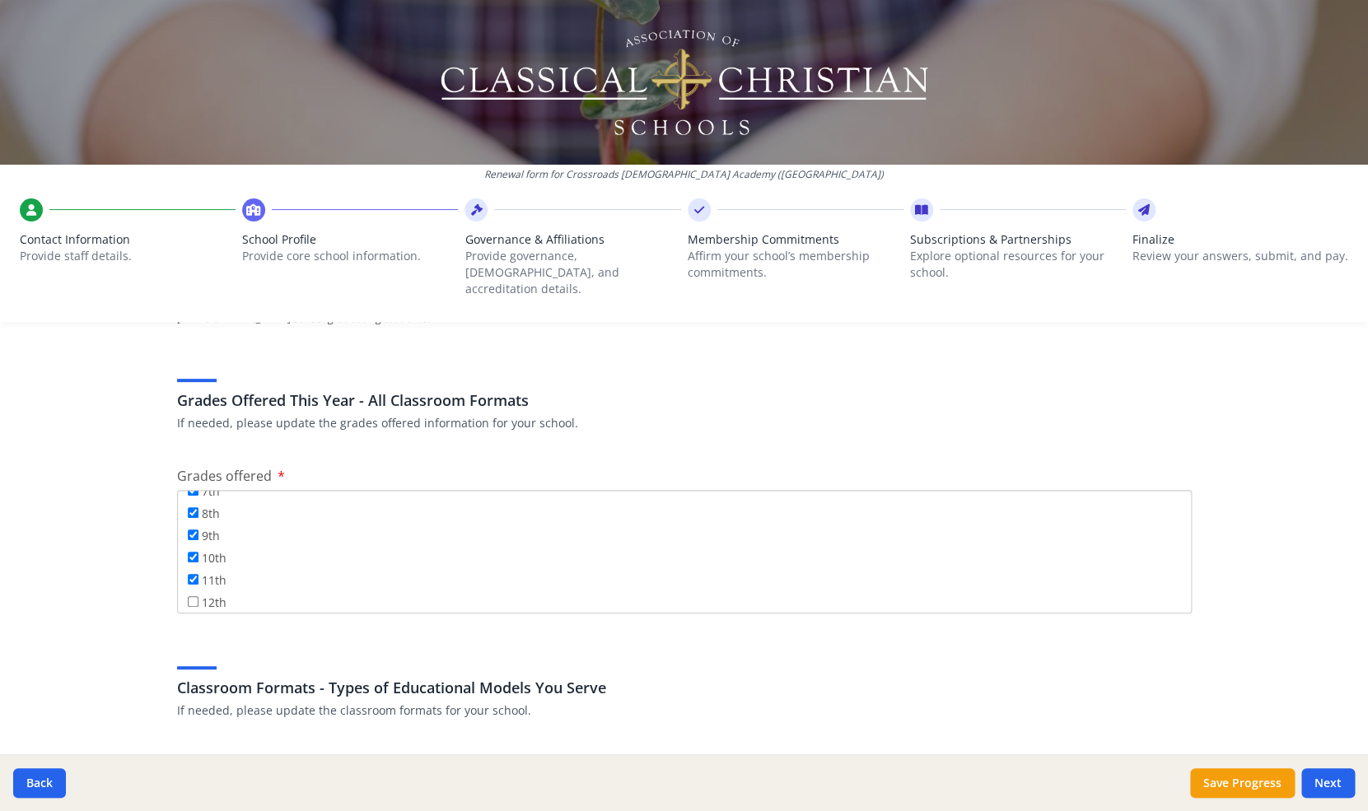
scroll to position [197, 0]
type textarea "Empowerment Scholarship Account (ESA) and Arizona Christian Scholarship Tuition…"
click at [196, 591] on input "12th" at bounding box center [193, 596] width 11 height 11
checkbox input "true"
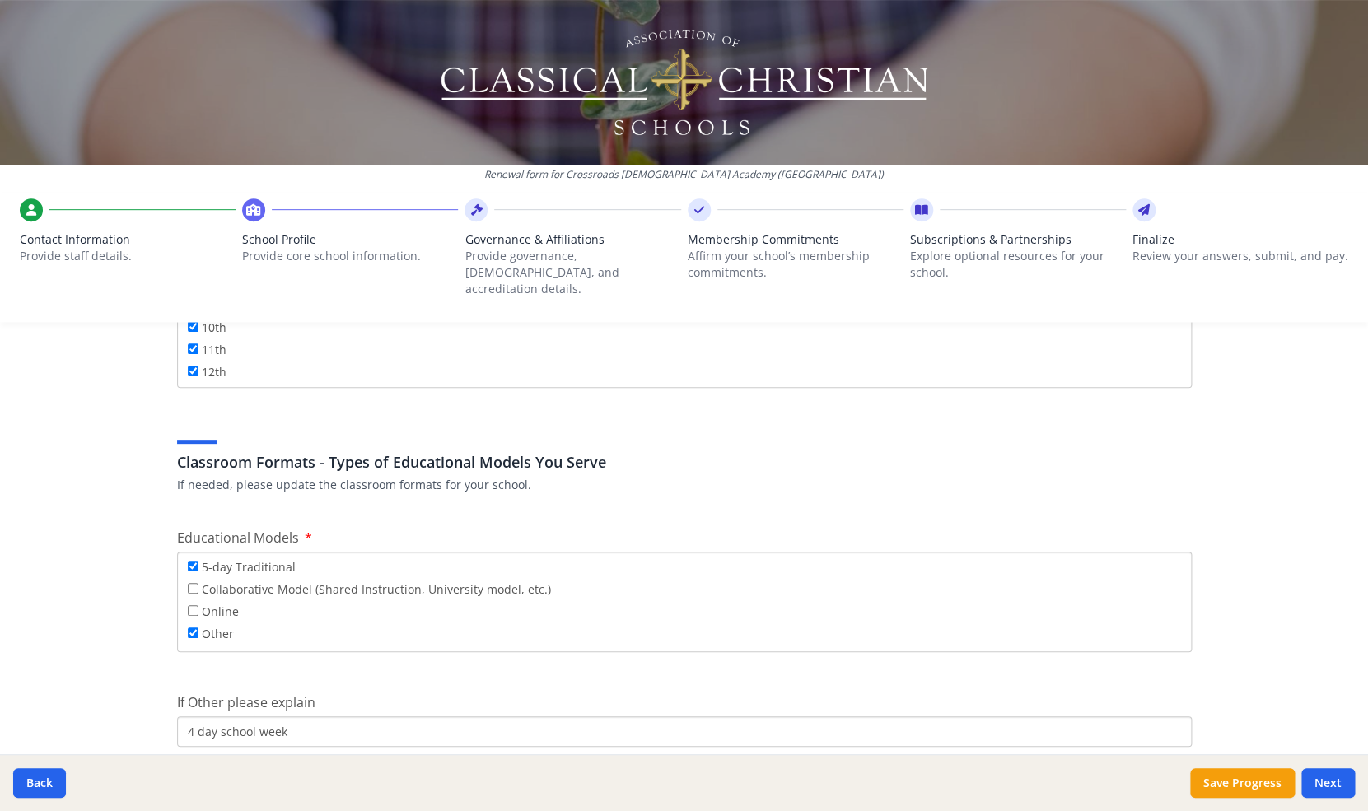
scroll to position [2993, 0]
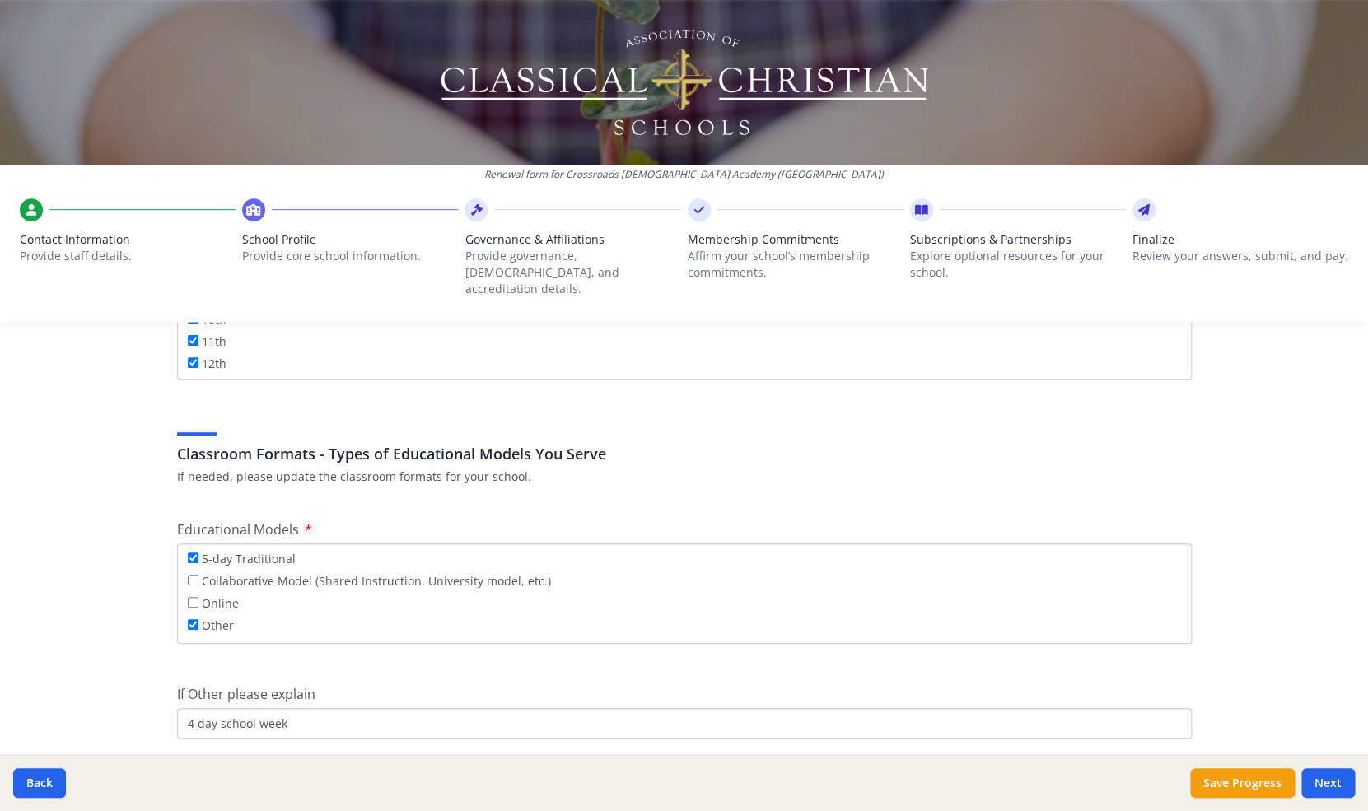
click at [194, 553] on input "5-day Traditional" at bounding box center [193, 558] width 11 height 11
checkbox input "false"
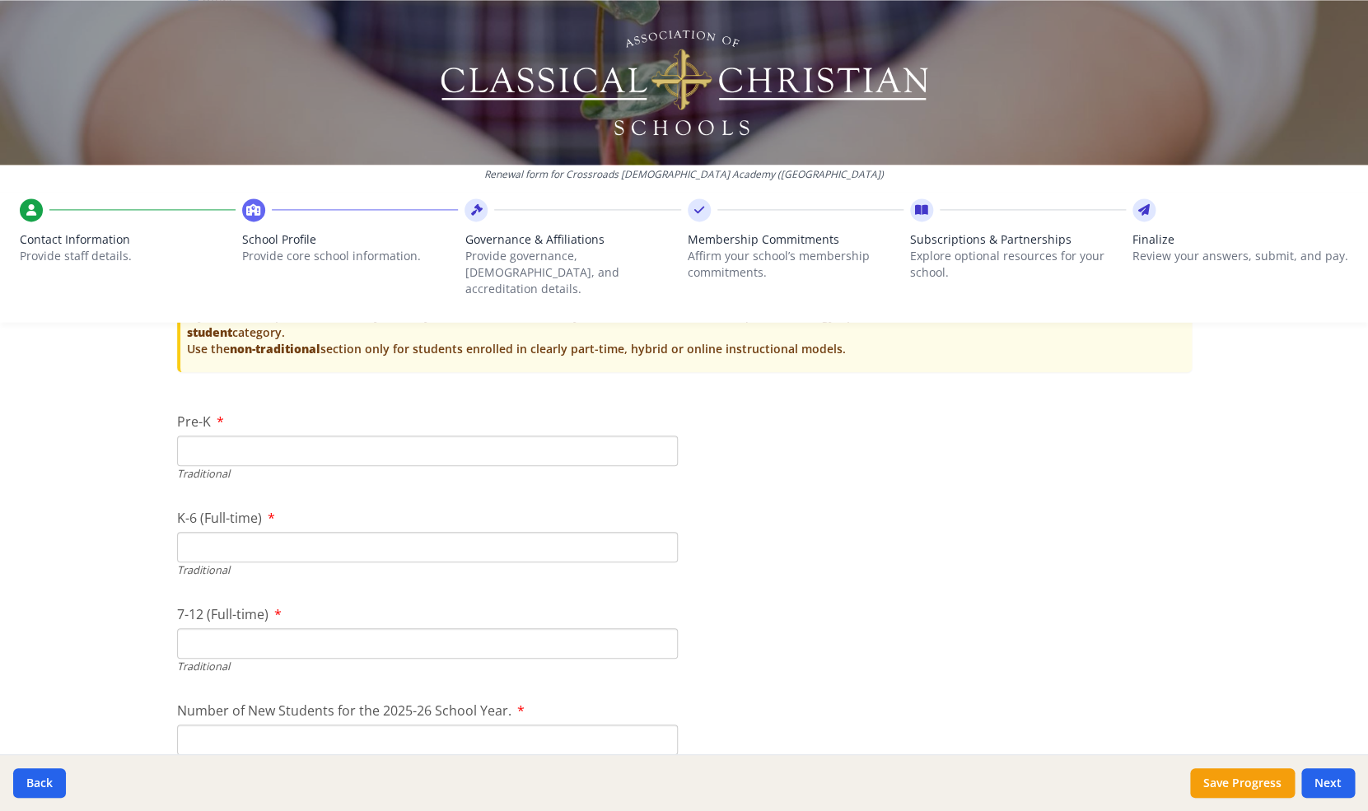
scroll to position [3623, 0]
click at [657, 531] on input "1" at bounding box center [427, 546] width 501 height 30
click at [662, 531] on input "2" at bounding box center [427, 546] width 501 height 30
click at [662, 531] on input "3" at bounding box center [427, 546] width 501 height 30
click at [662, 531] on input "4" at bounding box center [427, 546] width 501 height 30
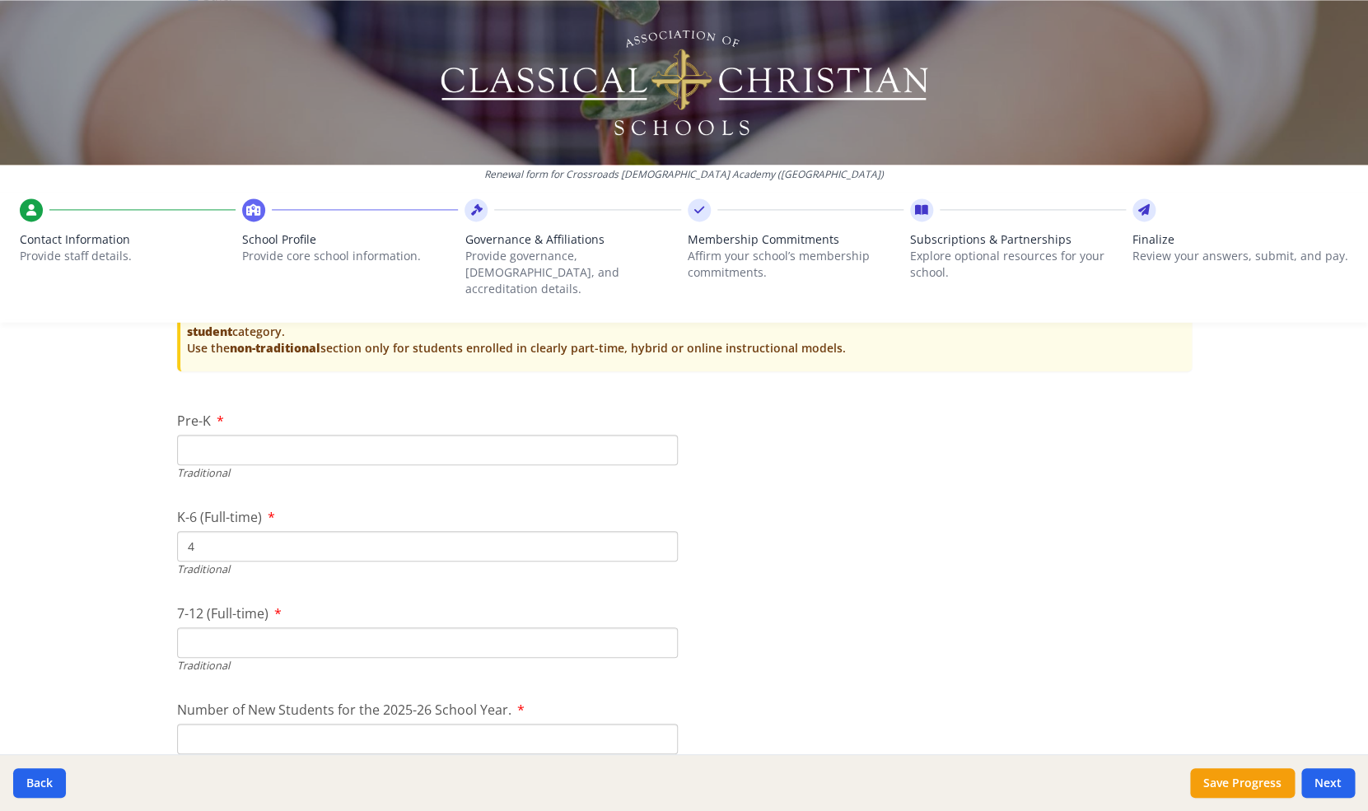
click at [662, 531] on input "5" at bounding box center [427, 546] width 501 height 30
type input "6"
click at [662, 531] on input "6" at bounding box center [427, 546] width 501 height 30
click at [195, 531] on input "6" at bounding box center [427, 546] width 501 height 30
type input "28"
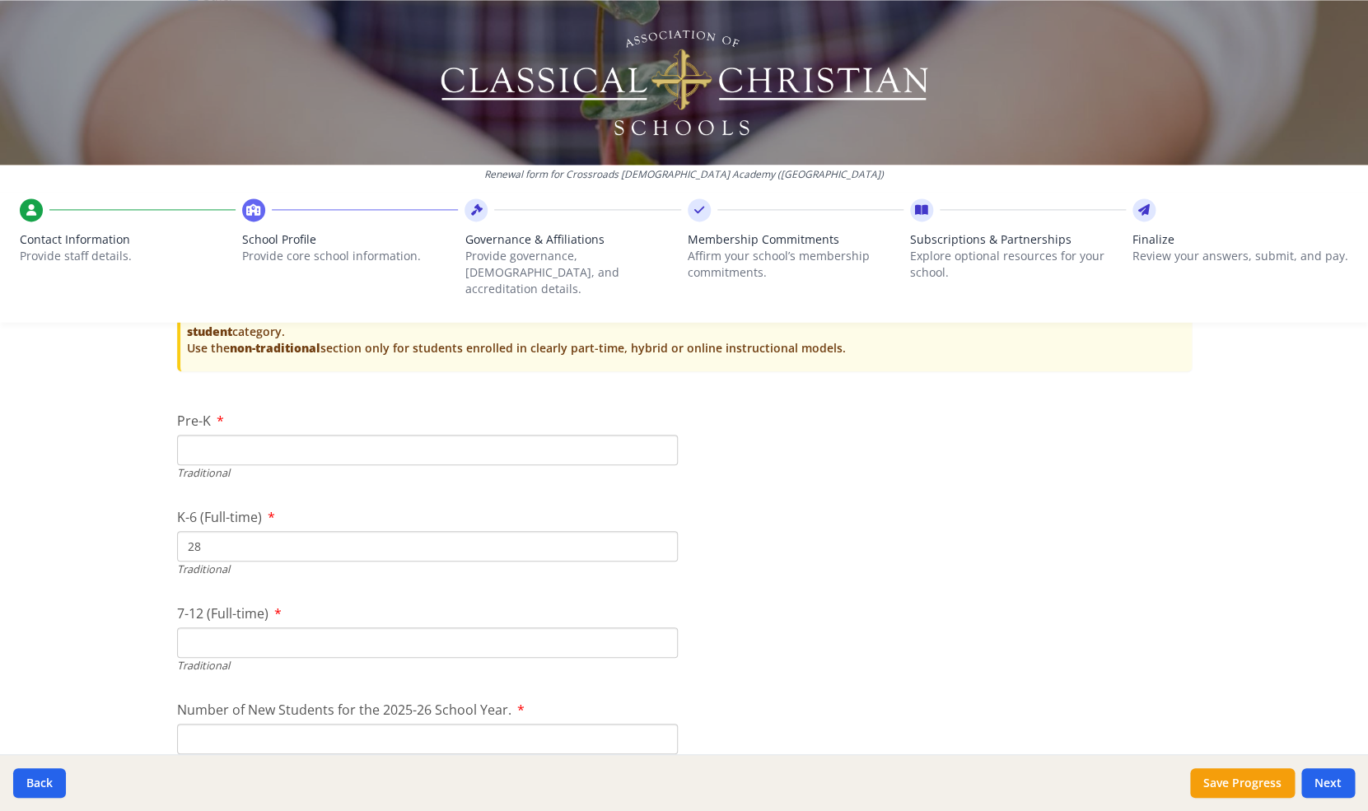
click at [204, 628] on input "7-12 (Full-time)" at bounding box center [427, 643] width 501 height 30
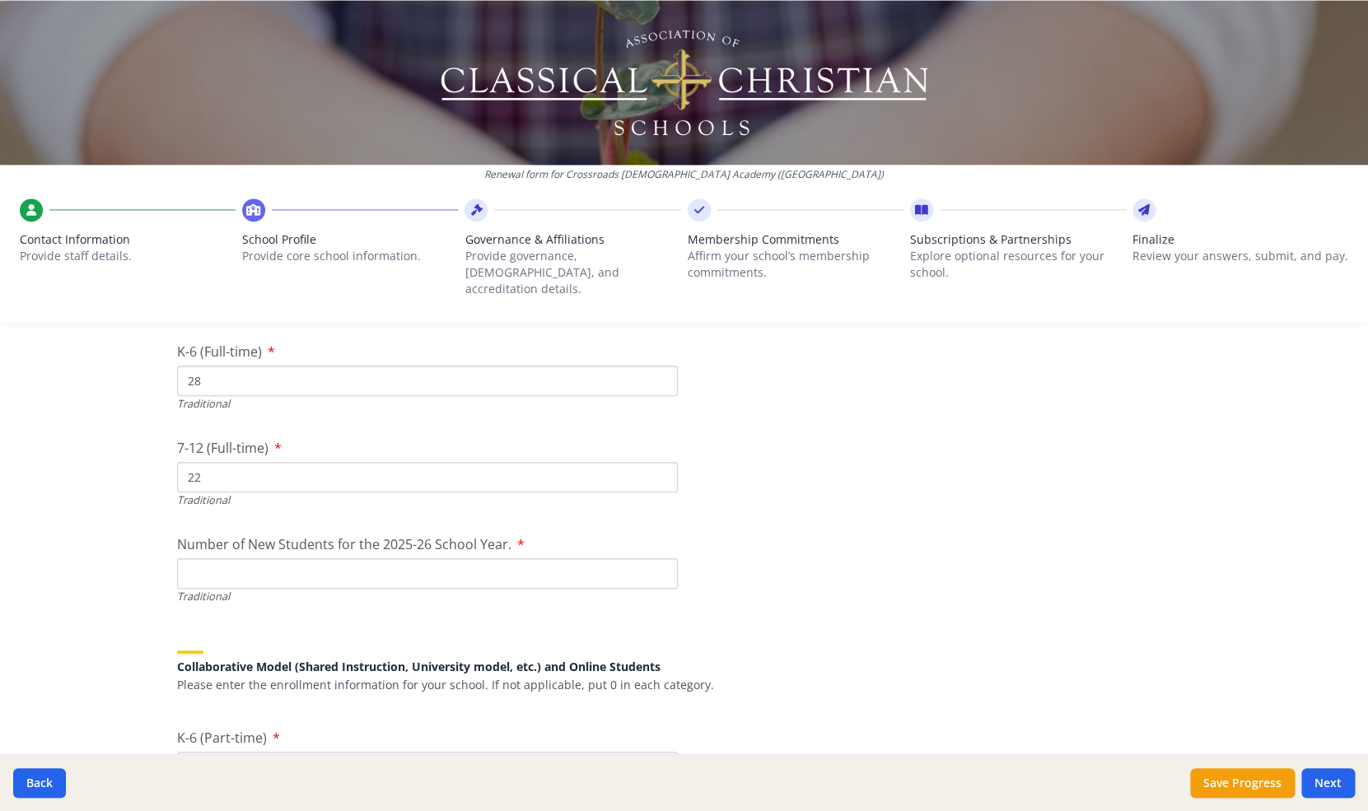
scroll to position [3793, 0]
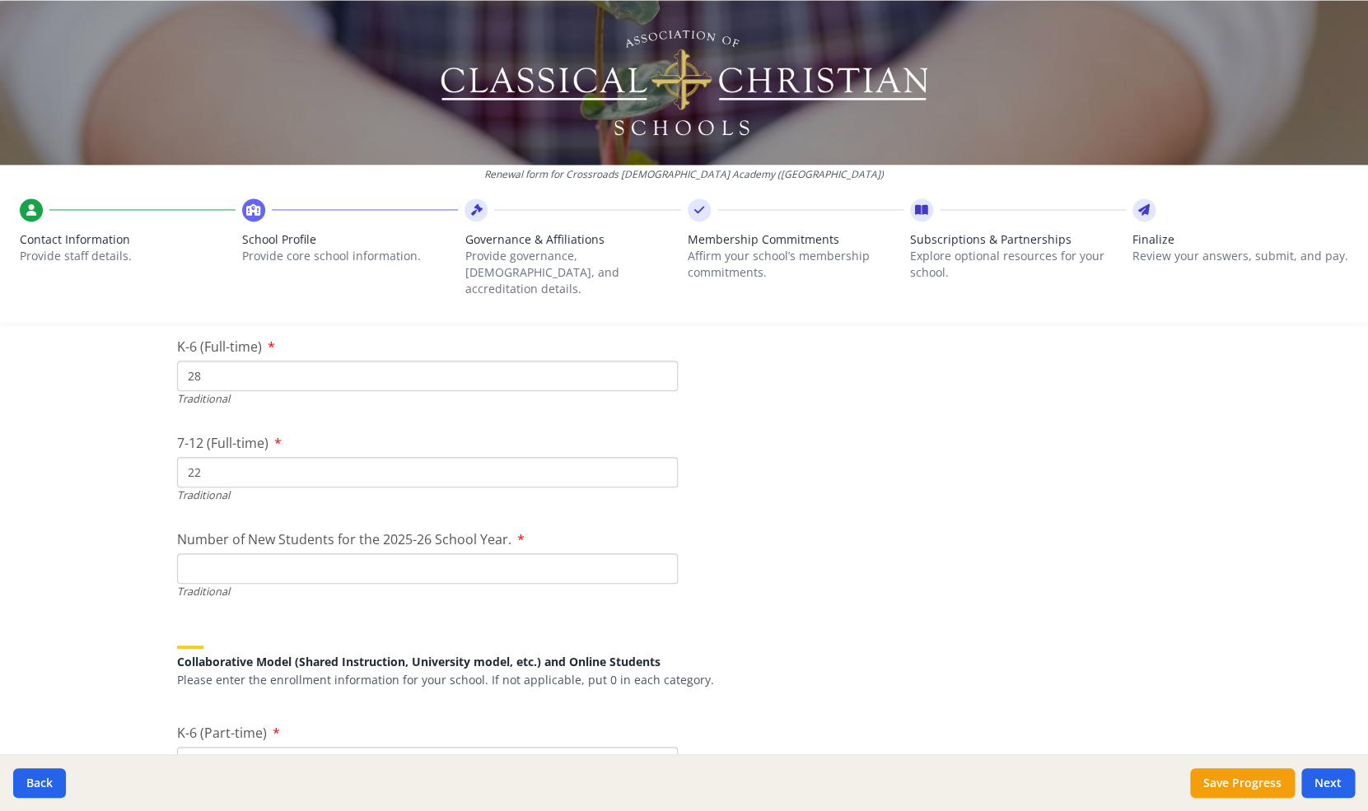
type input "22"
click at [577, 554] on input "Number of New Students for the 2025-26 School Year." at bounding box center [427, 569] width 501 height 30
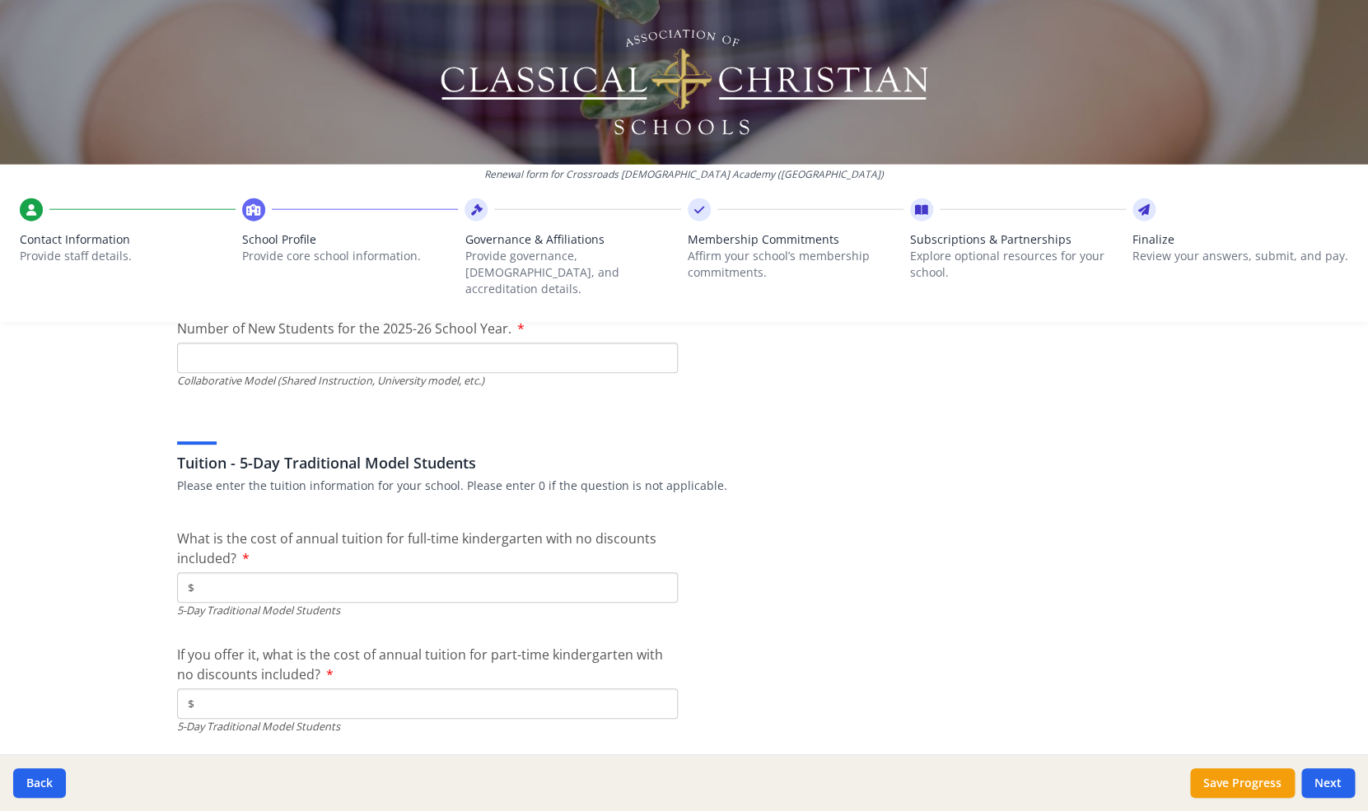
scroll to position [4440, 0]
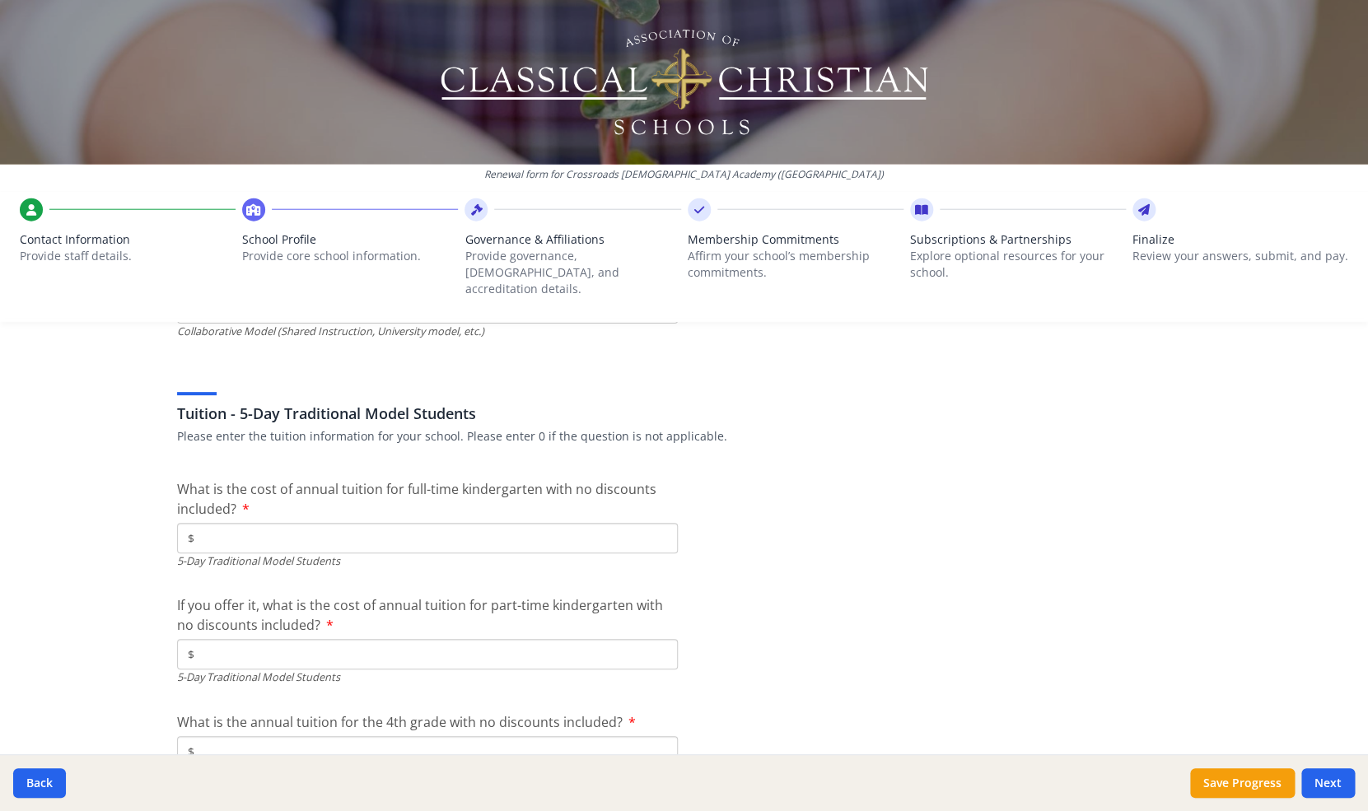
type input "10"
click at [471, 528] on input "$" at bounding box center [427, 538] width 501 height 30
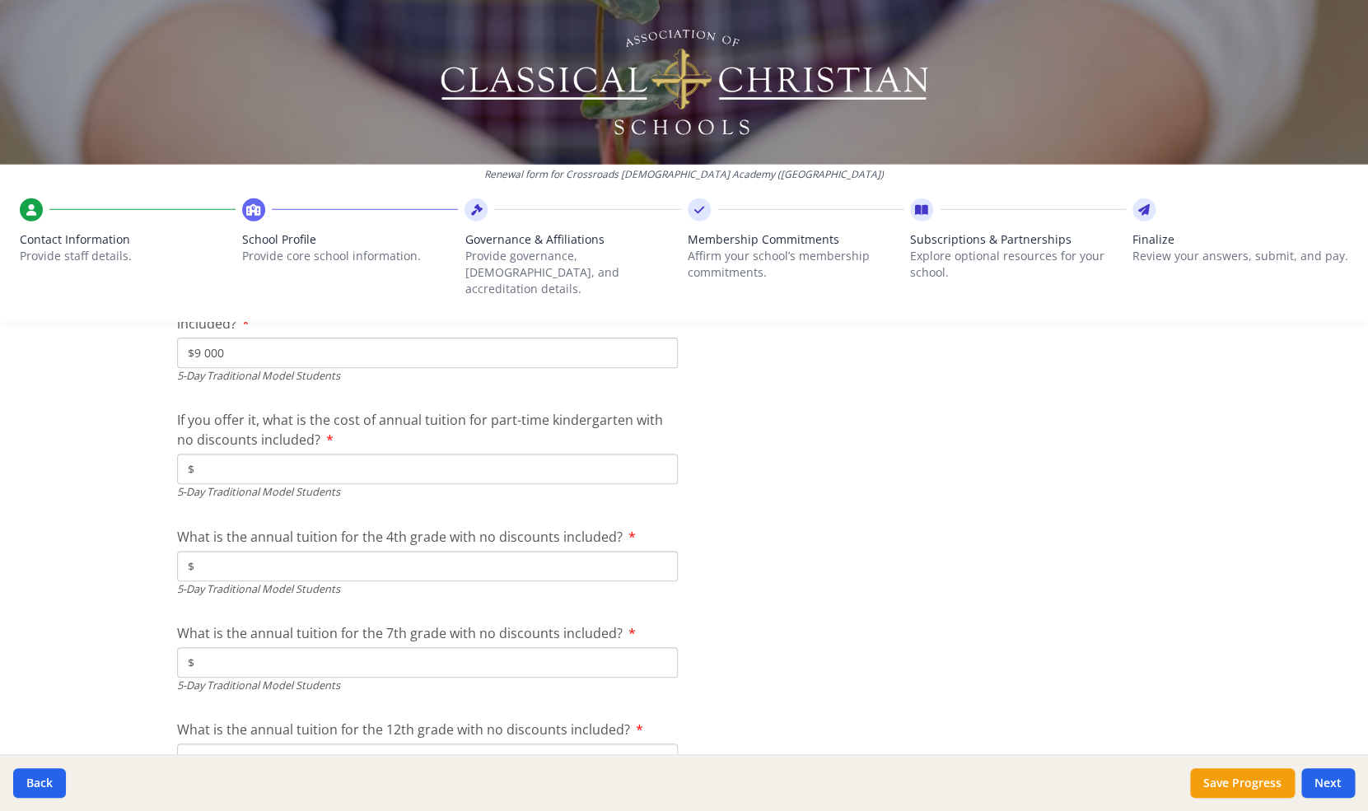
scroll to position [4632, 0]
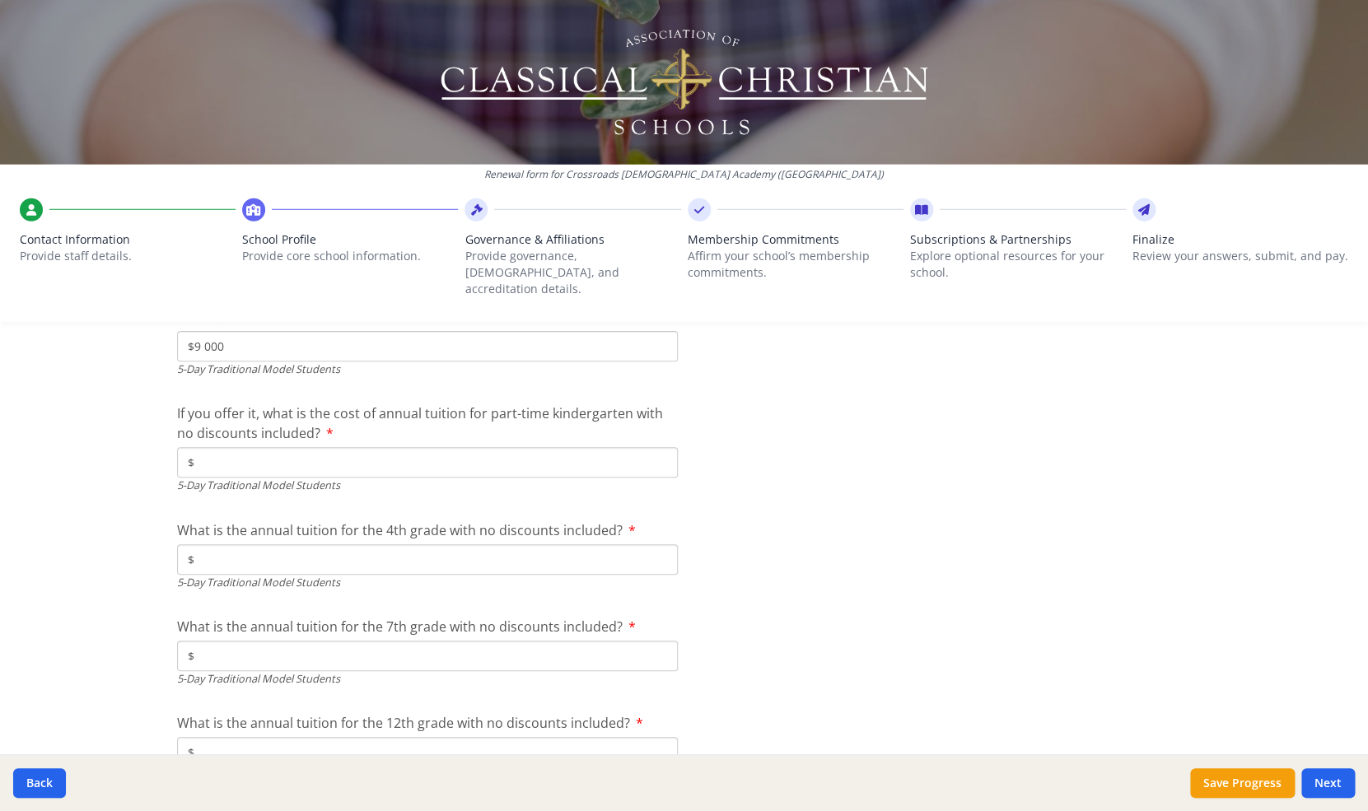
type input "$9 000"
click at [249, 544] on input "$" at bounding box center [427, 559] width 501 height 30
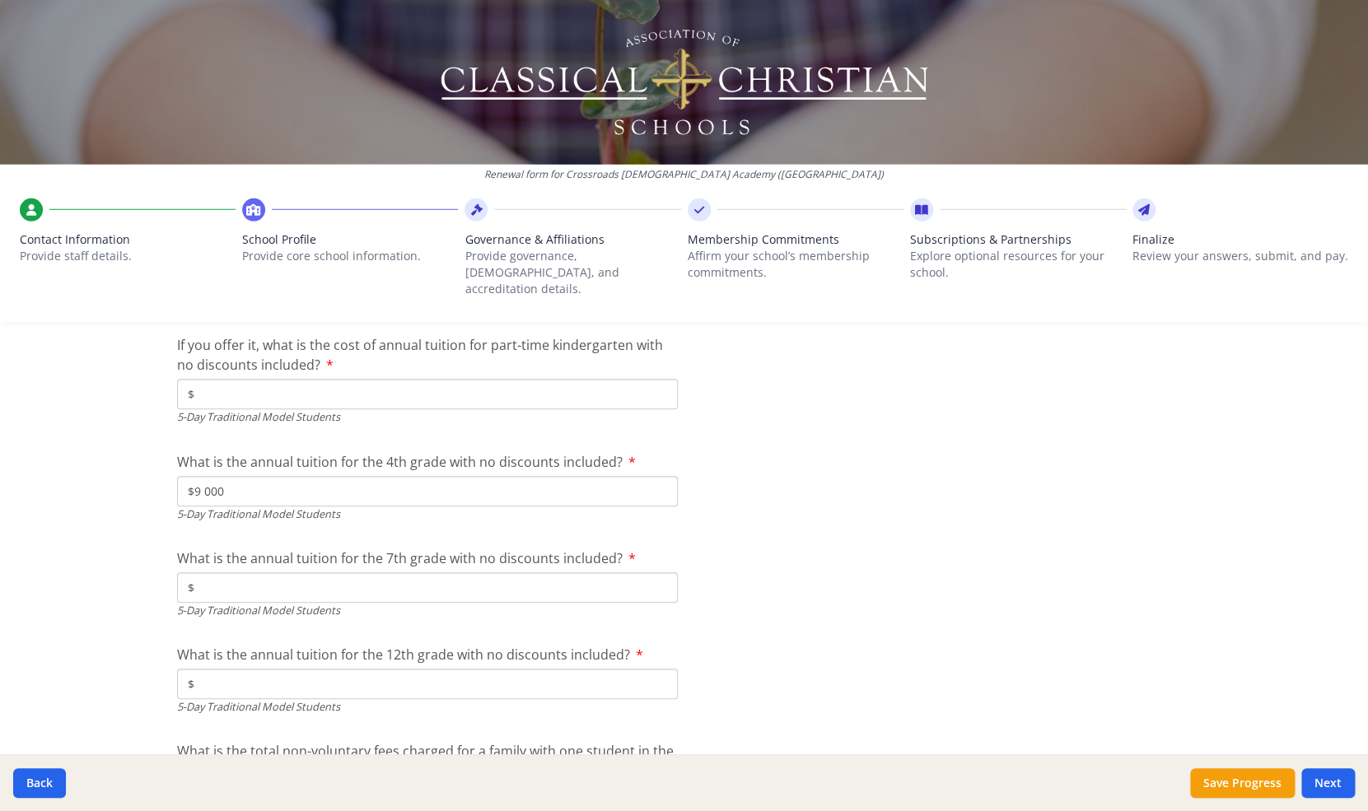
scroll to position [4705, 0]
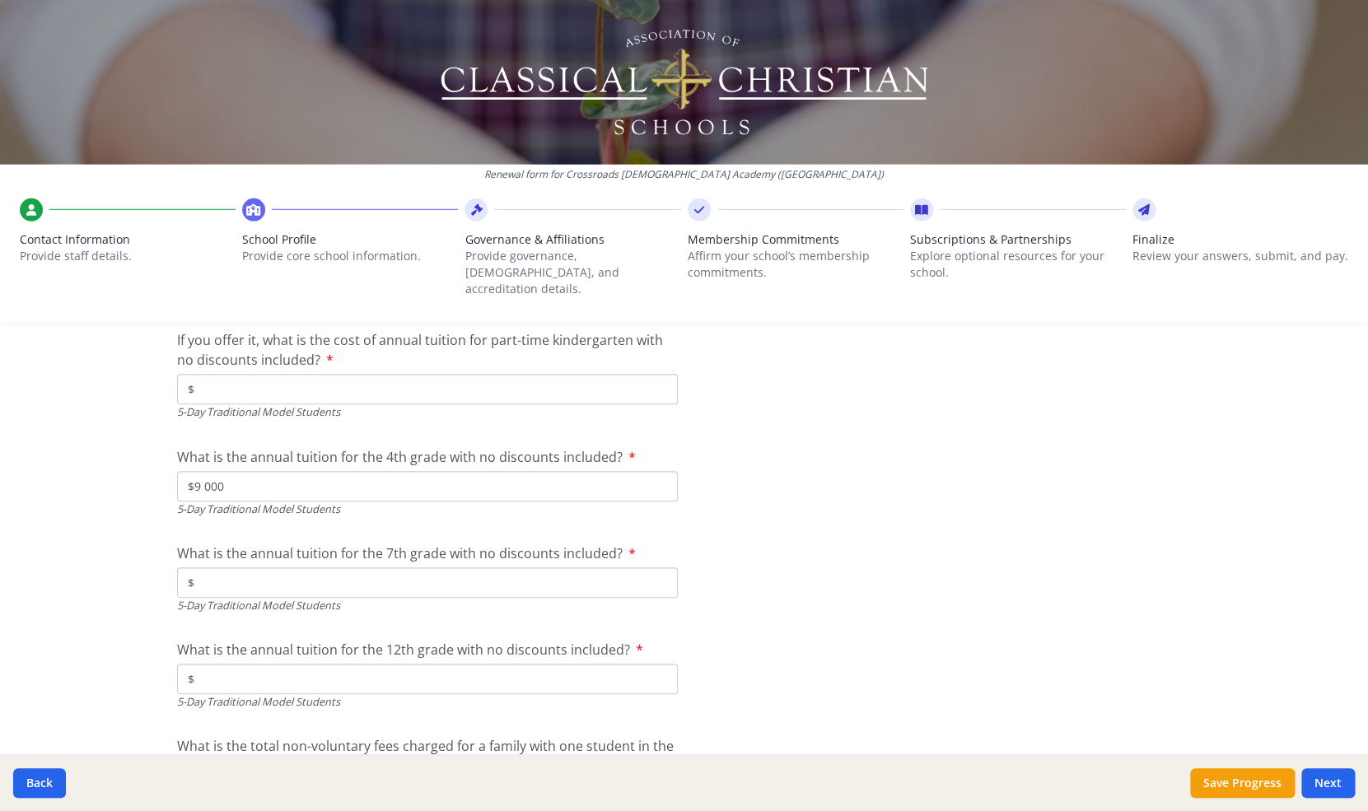
type input "$9 000"
click at [254, 568] on input "$" at bounding box center [427, 583] width 501 height 30
type input "$9 000"
click at [274, 671] on input "$" at bounding box center [427, 679] width 501 height 30
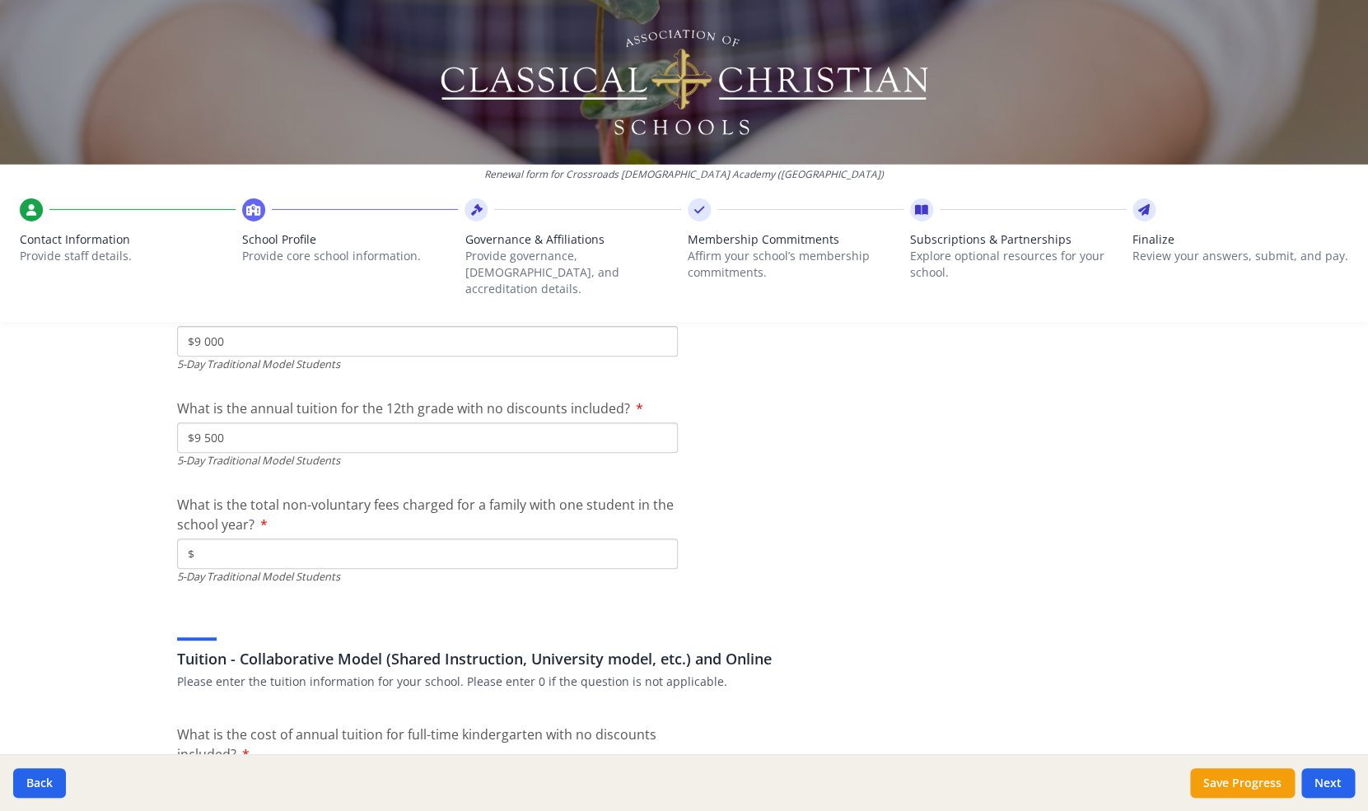
scroll to position [4953, 0]
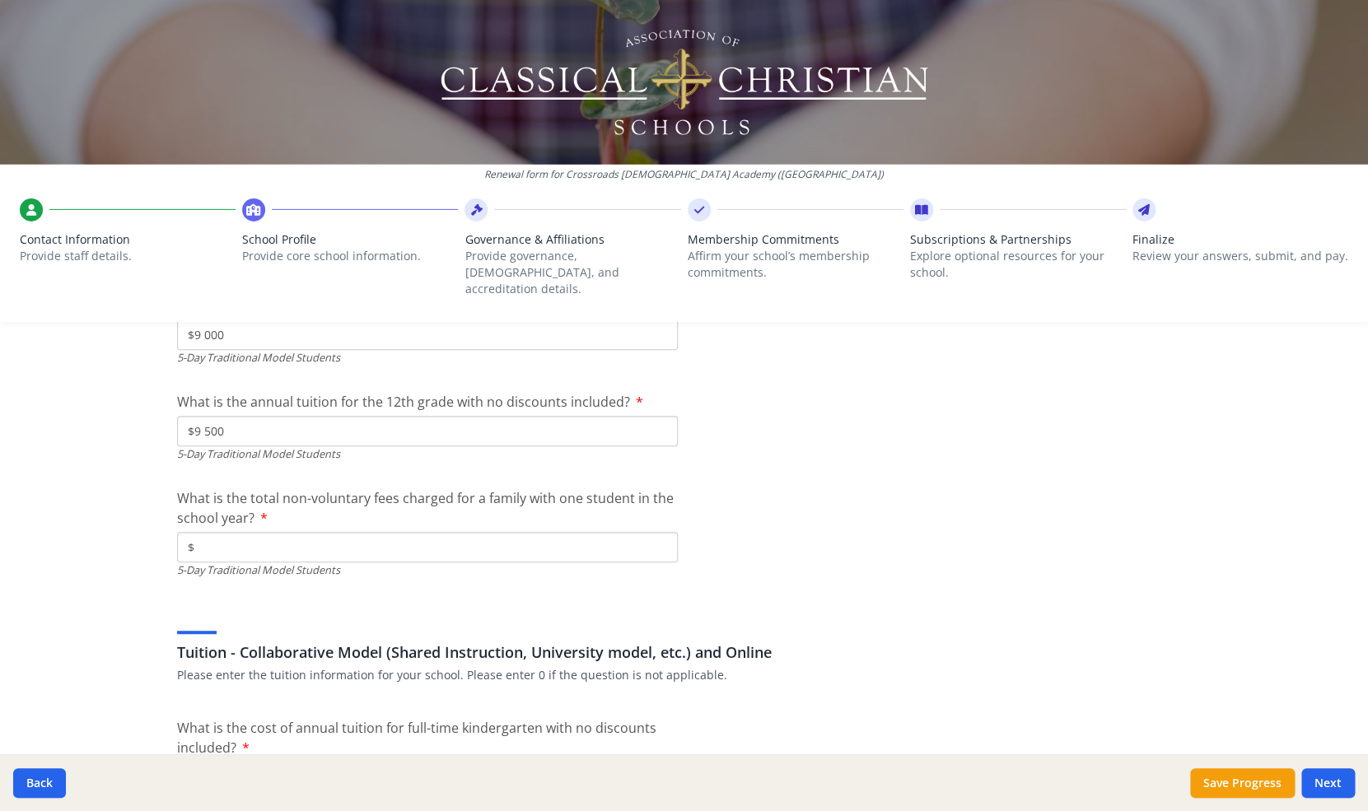
type input "$9 500"
click at [257, 540] on input "$" at bounding box center [427, 547] width 501 height 30
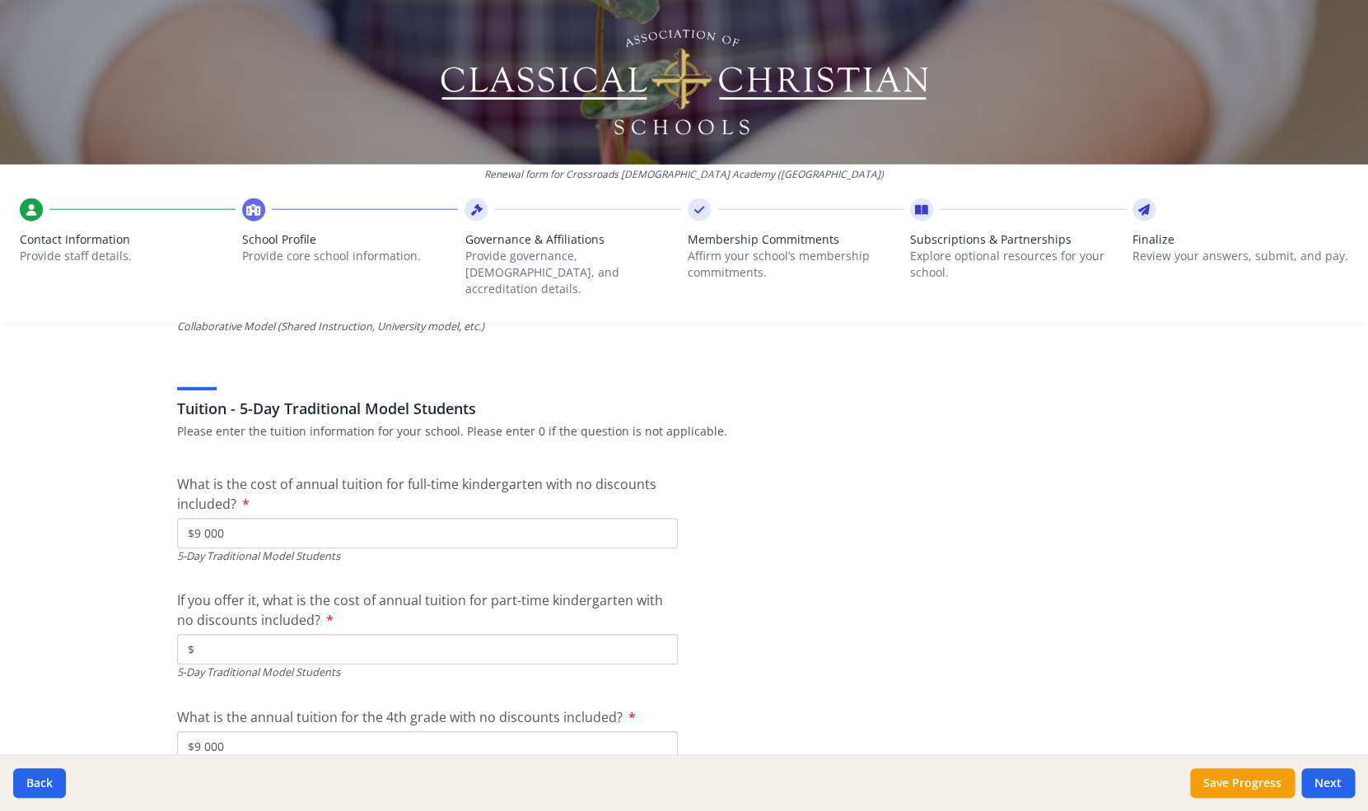
scroll to position [4432, 0]
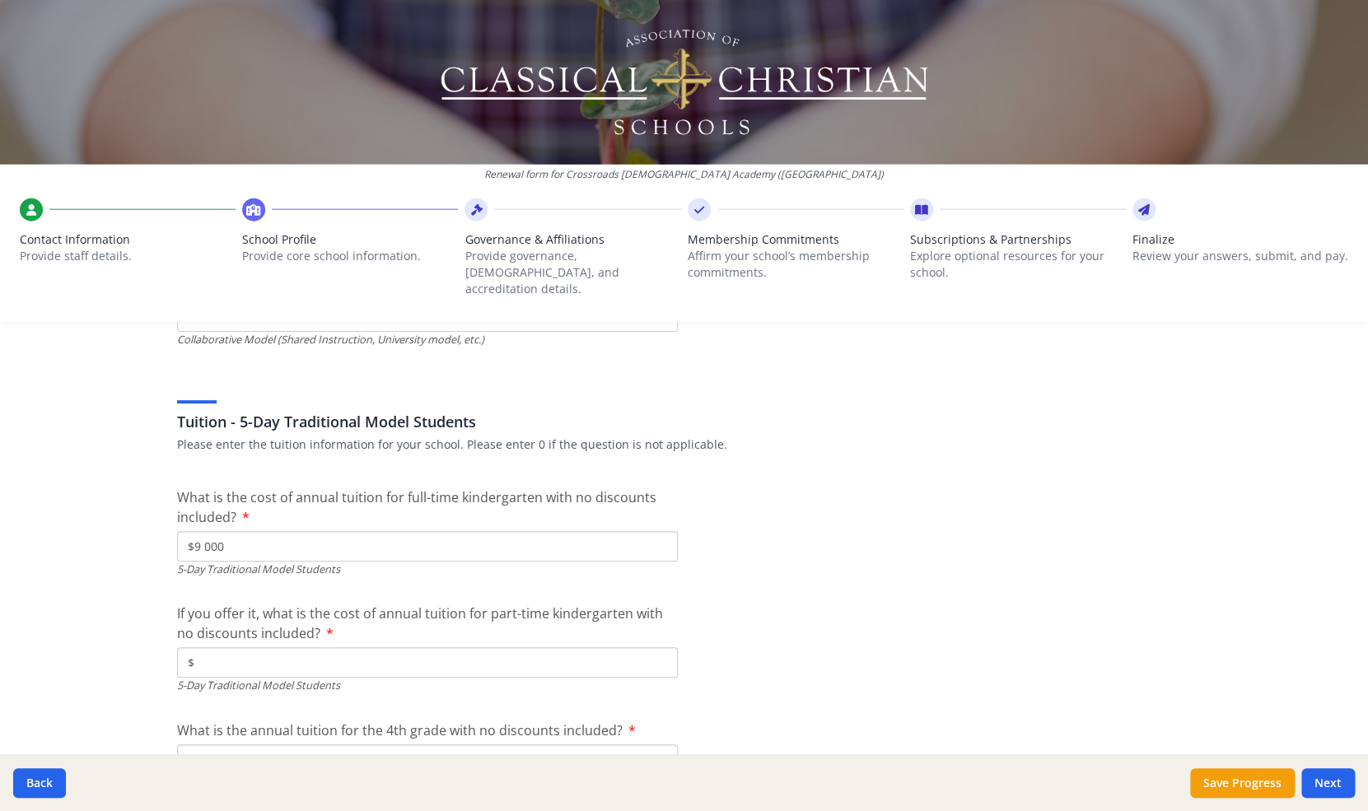
type input "$25"
click at [225, 649] on input "$" at bounding box center [427, 662] width 501 height 30
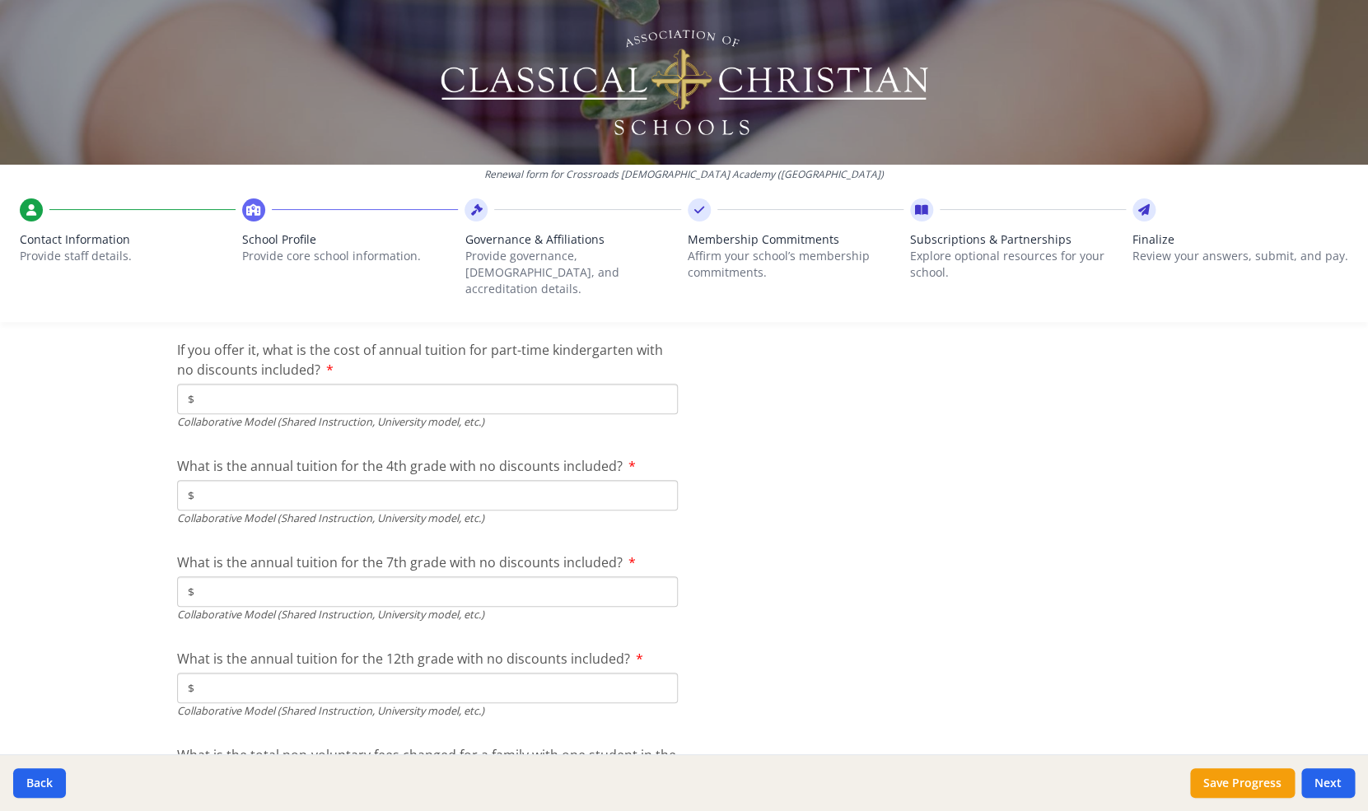
scroll to position [5582, 0]
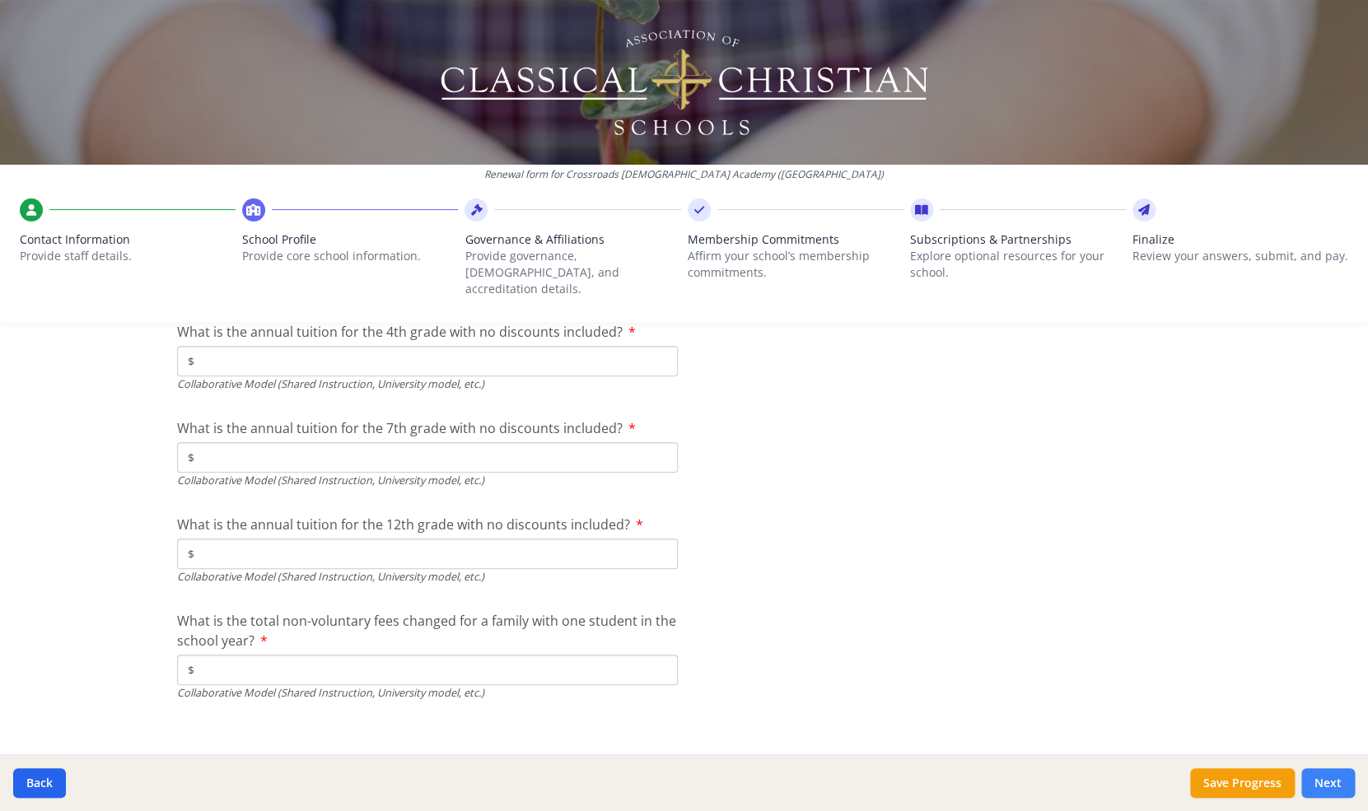
type input "$0"
click at [1329, 785] on button "Next" at bounding box center [1328, 784] width 54 height 30
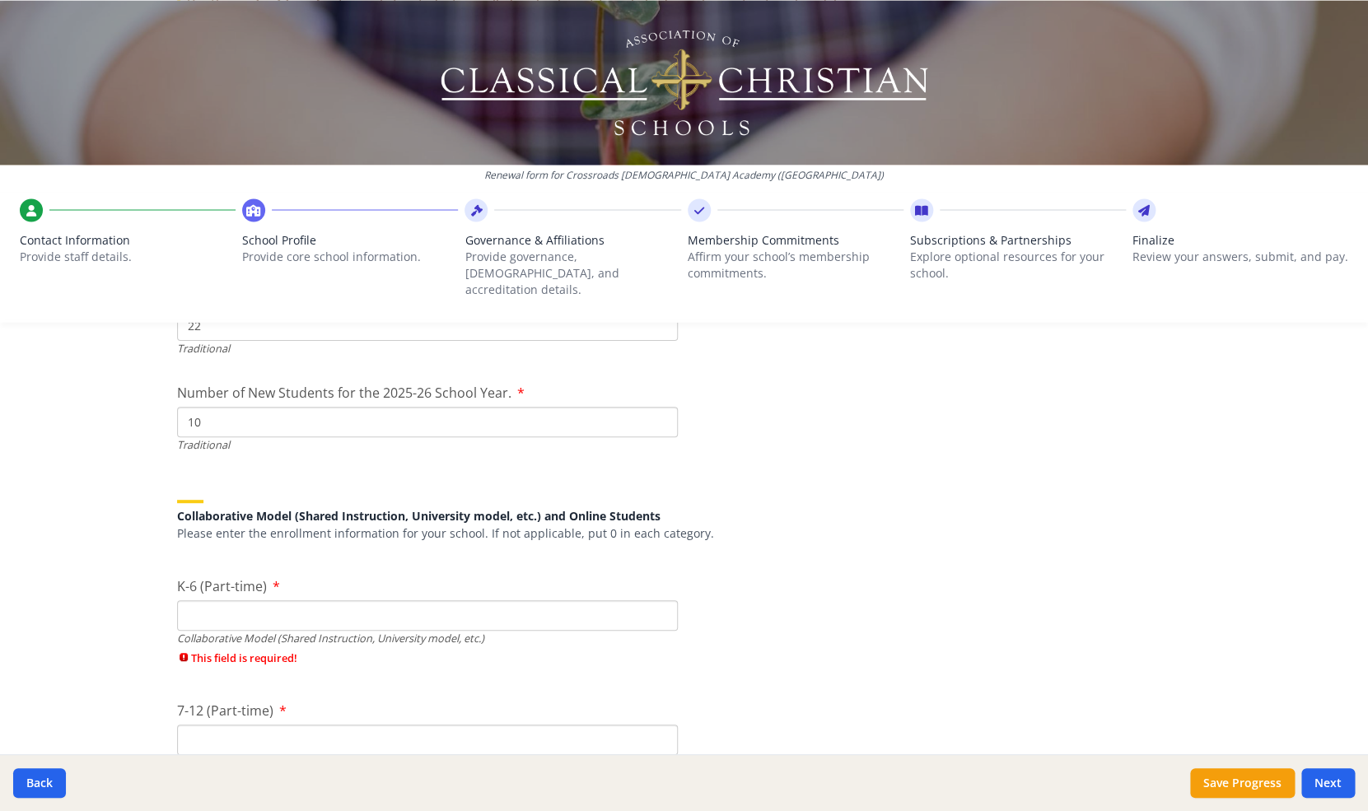
scroll to position [3967, 0]
click at [236, 604] on input "K-6 (Part-time)" at bounding box center [427, 616] width 501 height 30
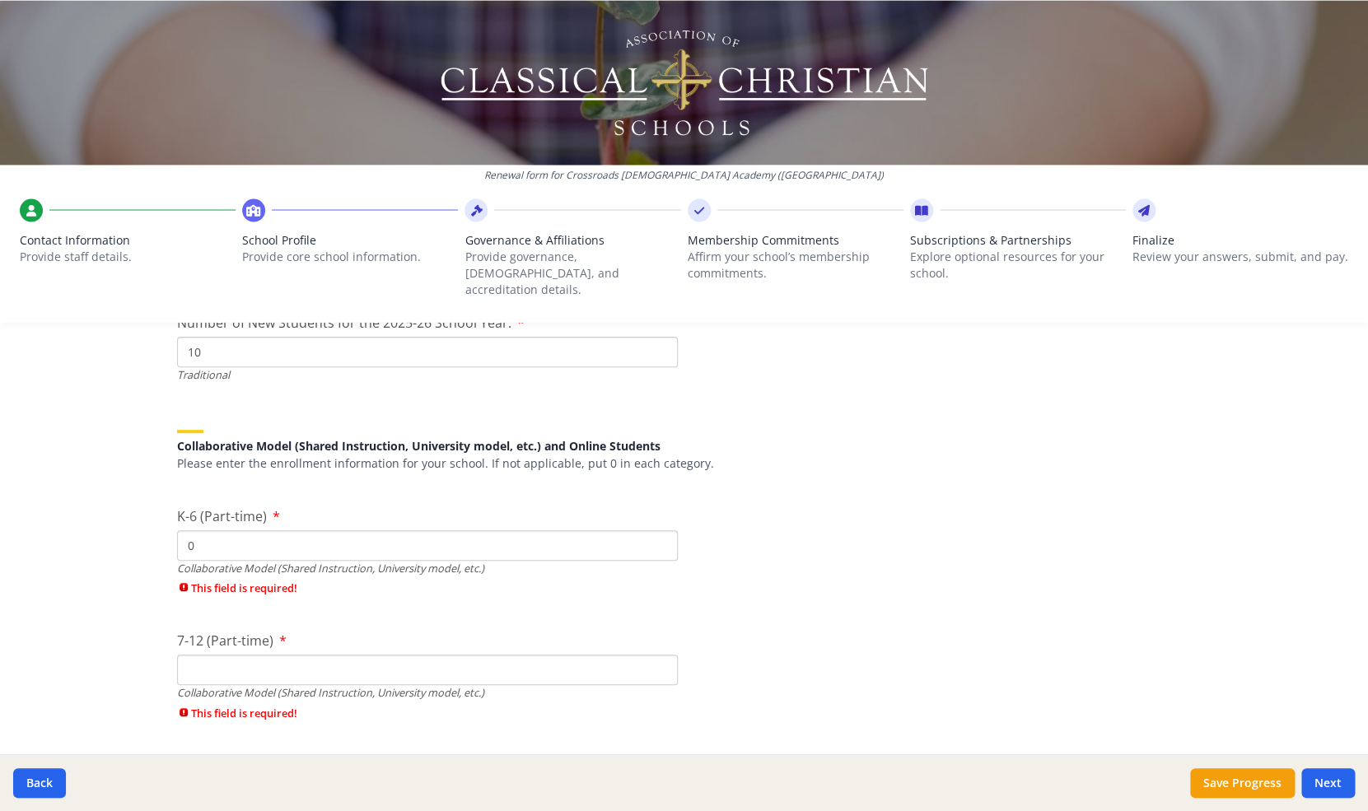
scroll to position [4050, 0]
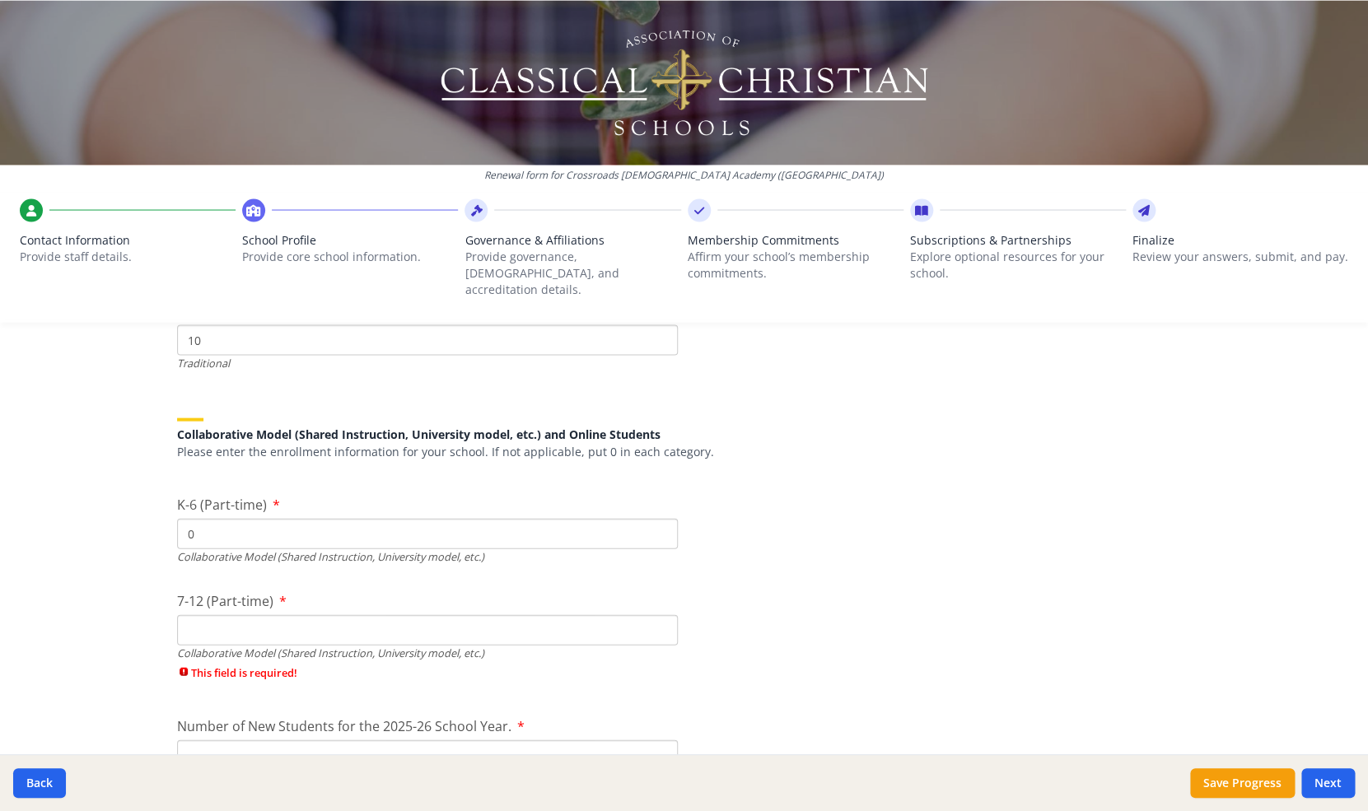
type input "0"
click at [218, 614] on input "7-12 (Part-time)" at bounding box center [427, 629] width 501 height 30
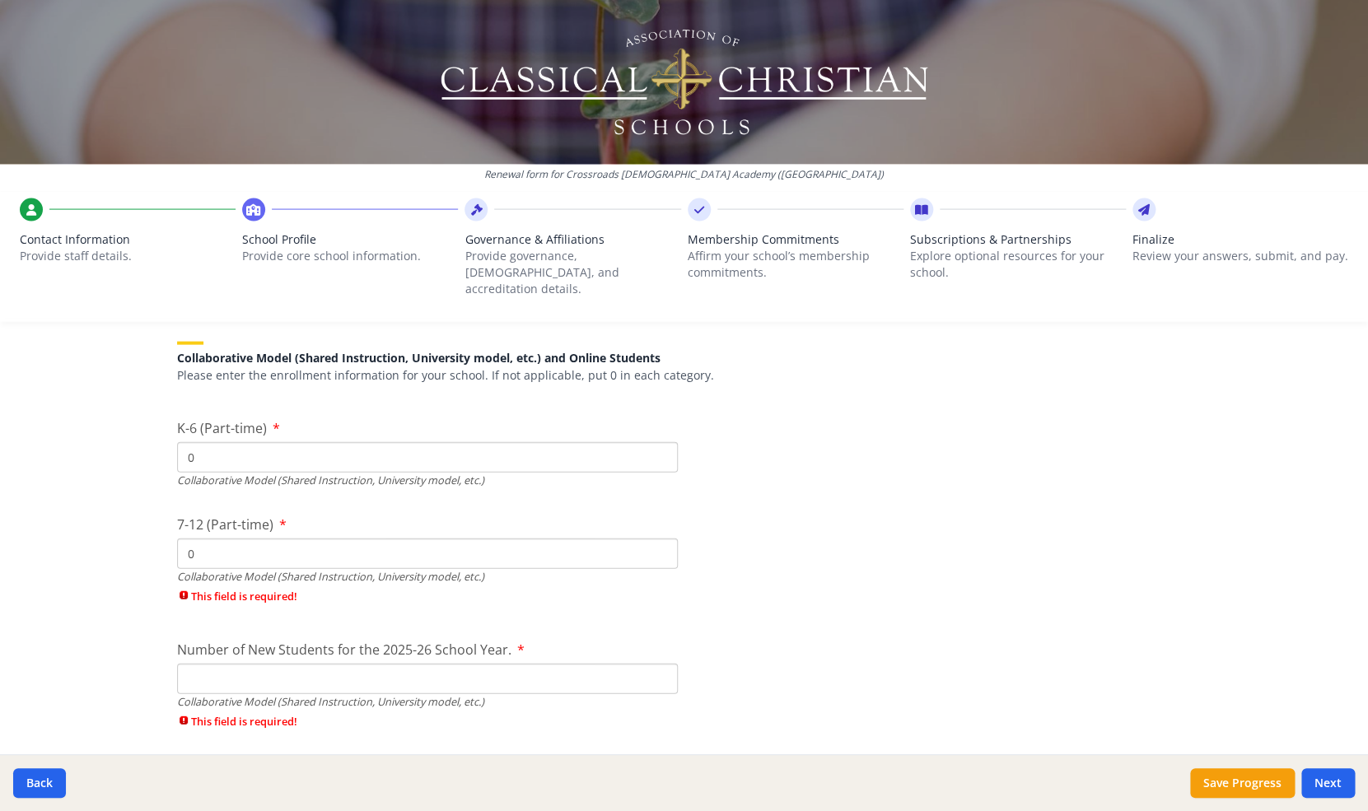
scroll to position [4194, 0]
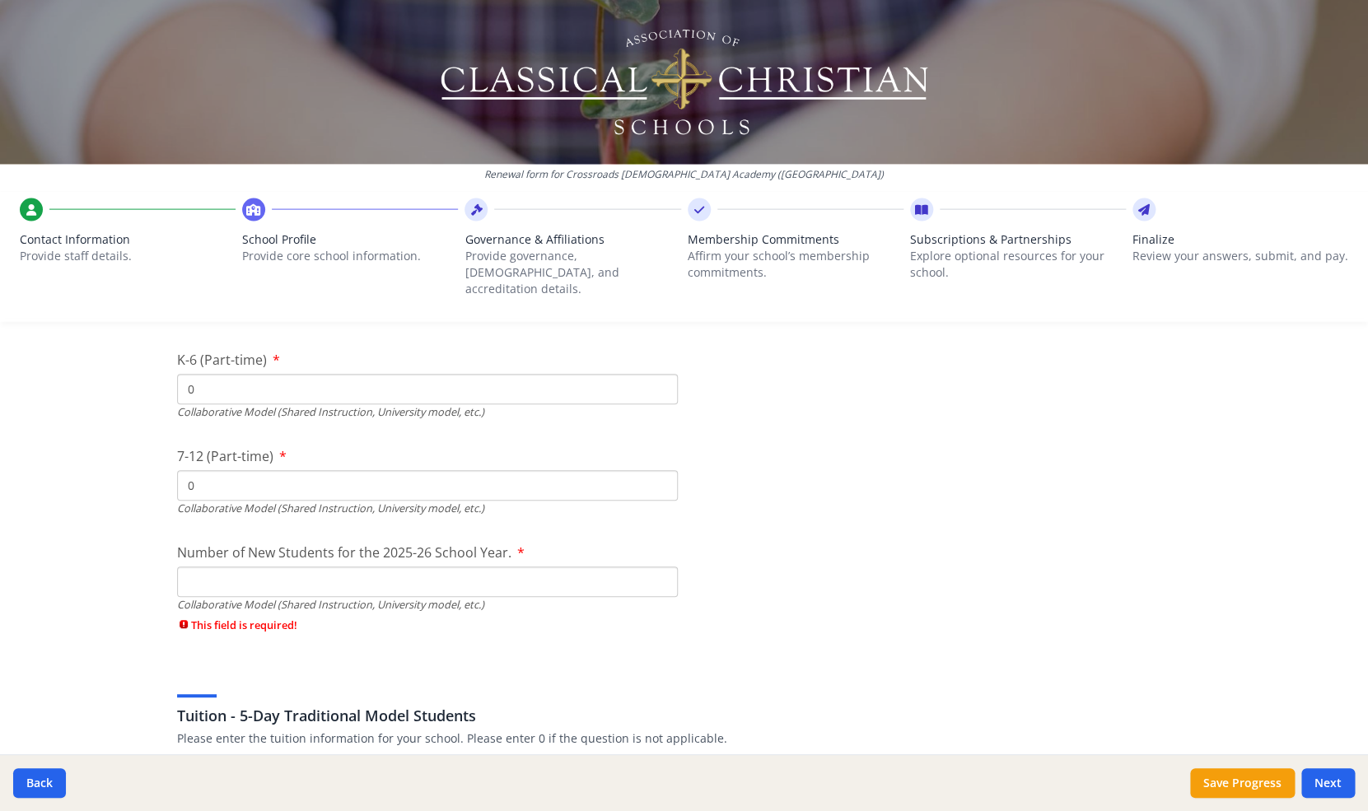
type input "0"
click at [198, 567] on input "Number of New Students for the 2025-26 School Year." at bounding box center [427, 582] width 501 height 30
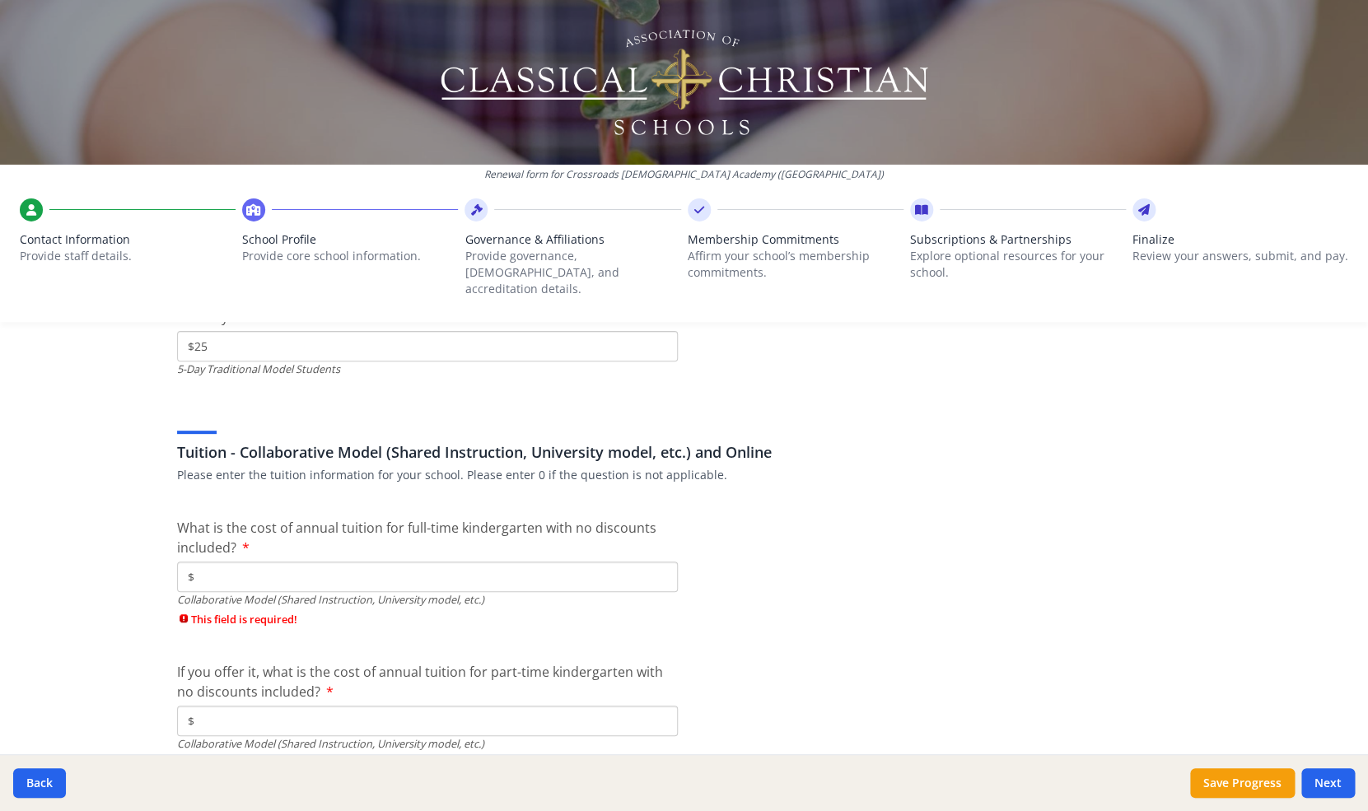
scroll to position [5213, 0]
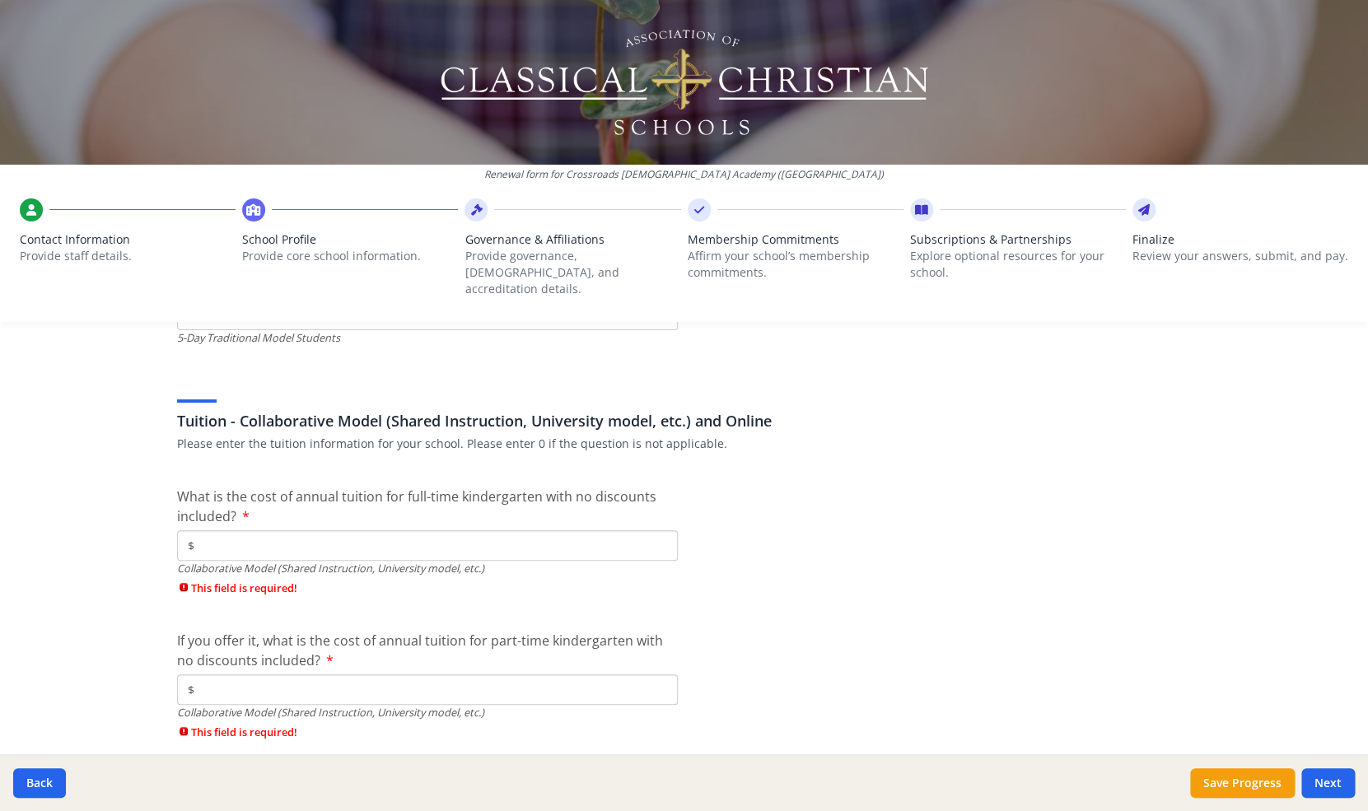
type input "0"
click at [214, 536] on input "$" at bounding box center [427, 545] width 501 height 30
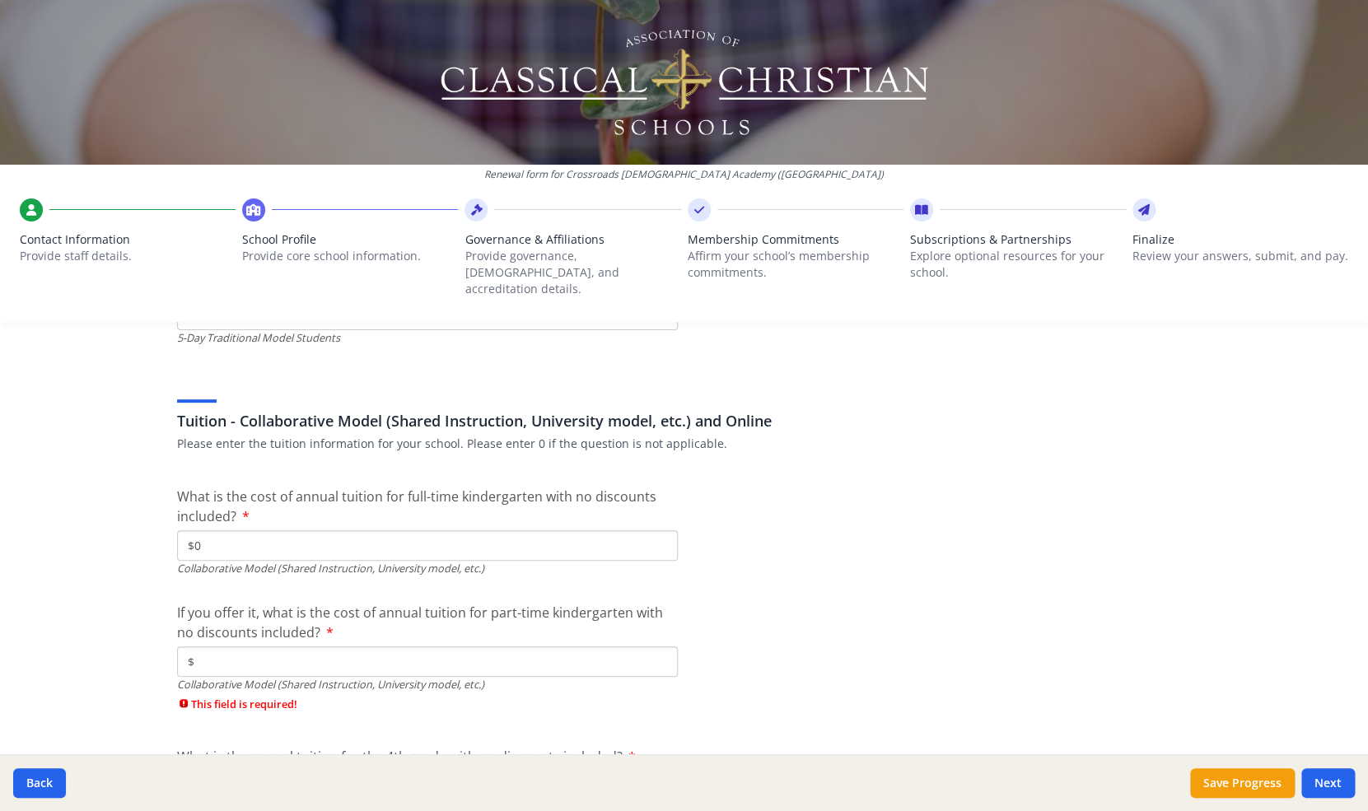
type input "$0"
click at [212, 647] on input "$" at bounding box center [427, 662] width 501 height 30
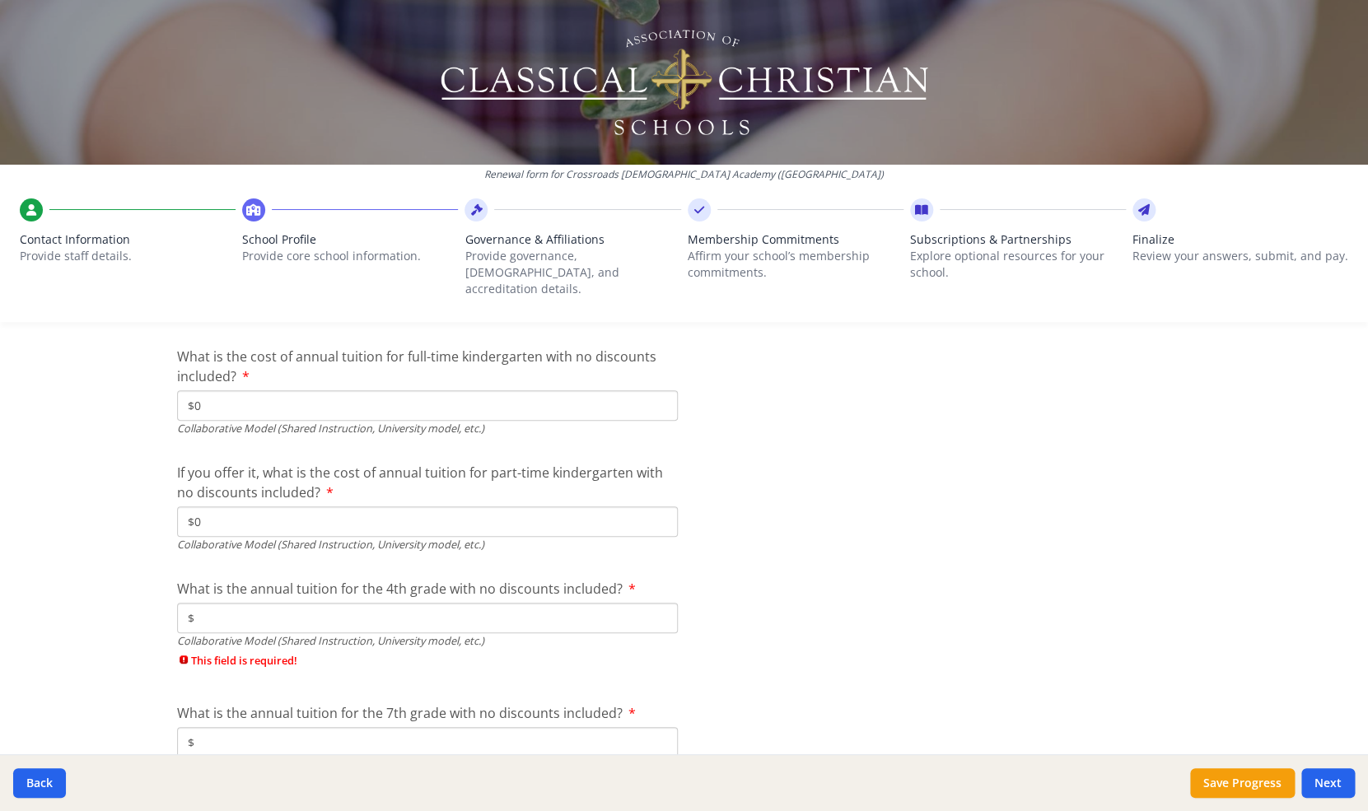
scroll to position [5365, 0]
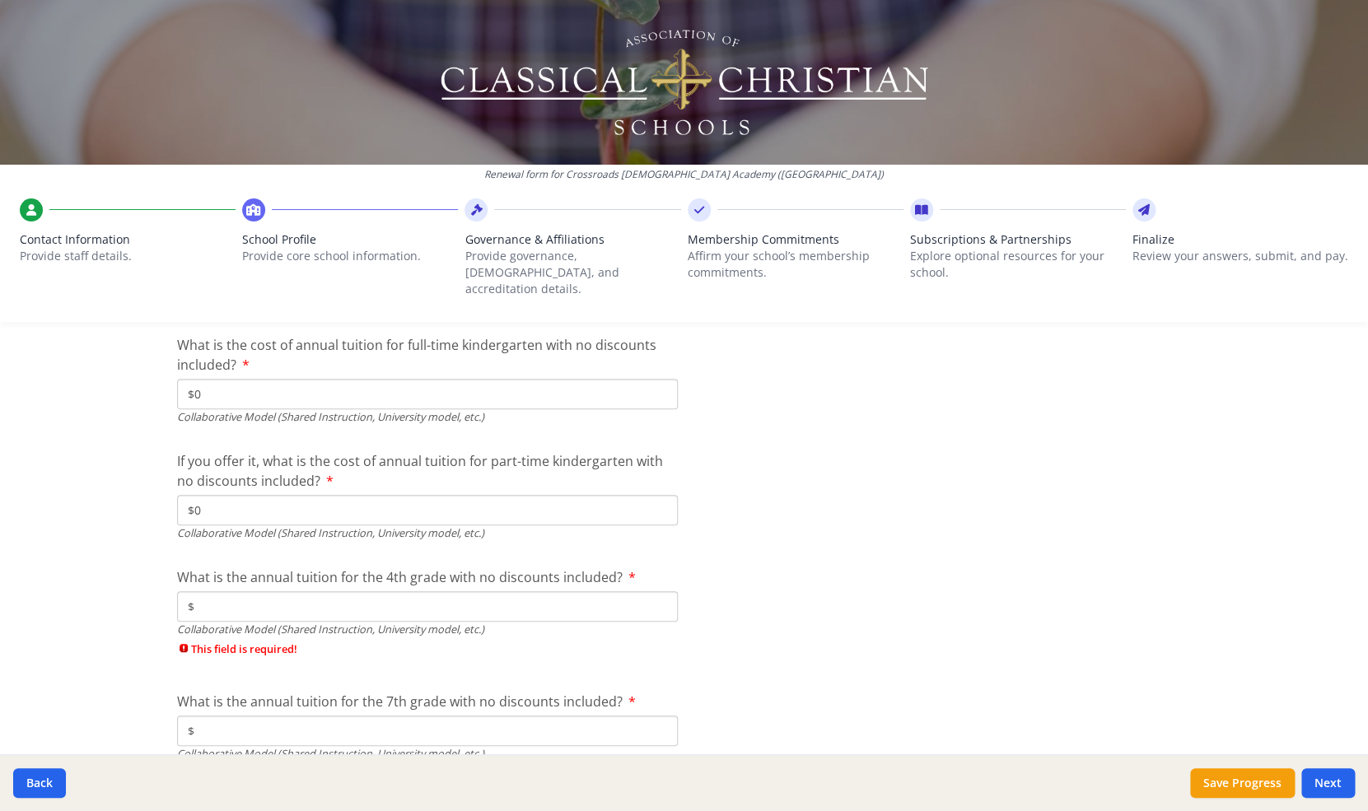
type input "$0"
click at [209, 598] on input "$" at bounding box center [427, 606] width 501 height 30
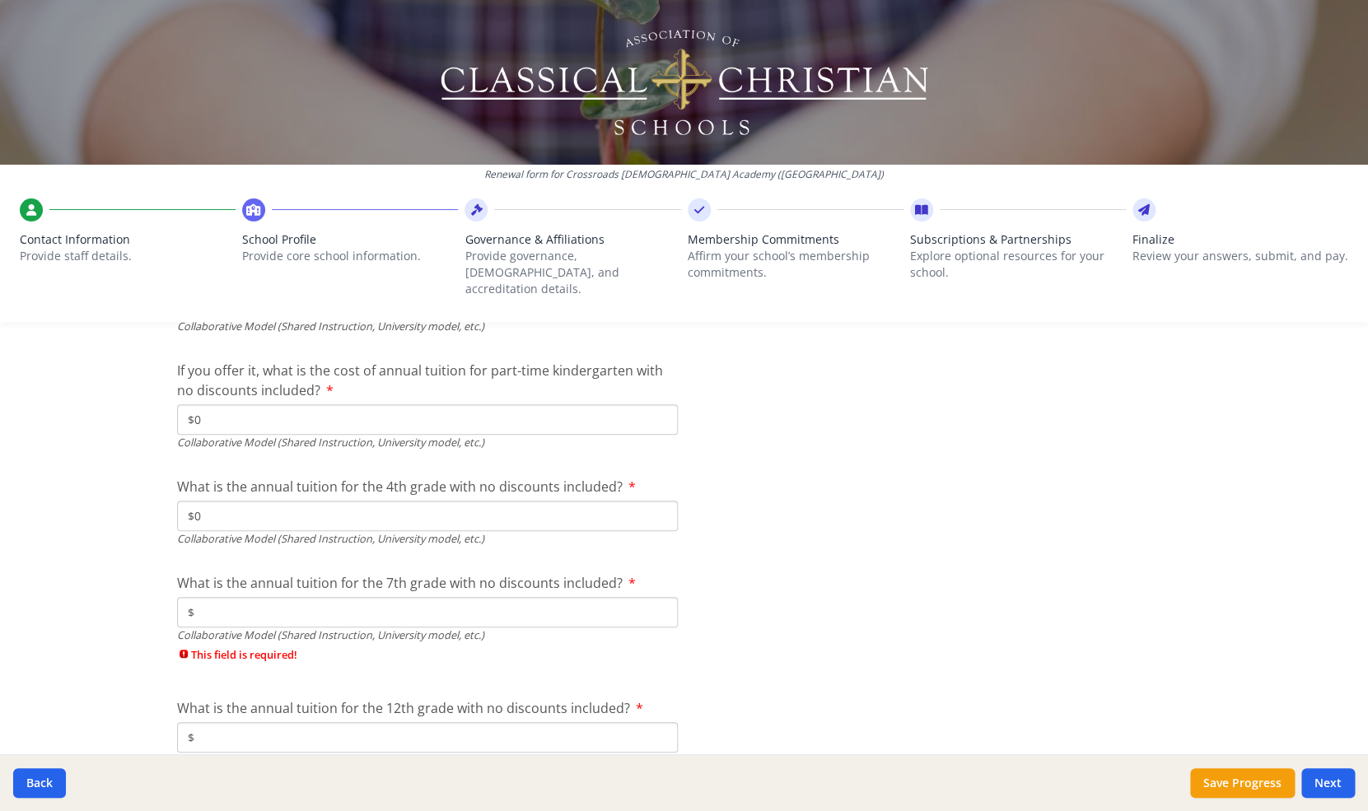
scroll to position [5497, 0]
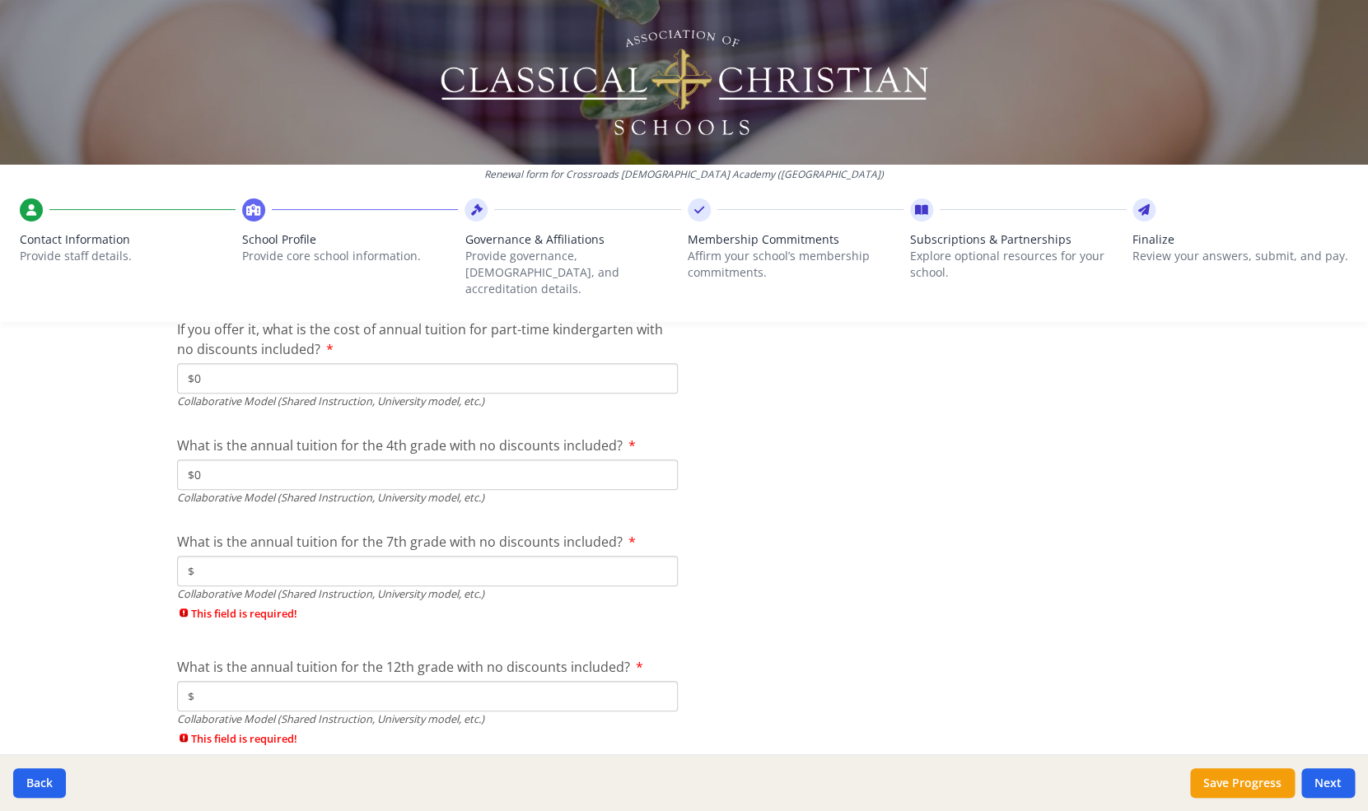
type input "$0"
click at [217, 557] on input "$" at bounding box center [427, 571] width 501 height 30
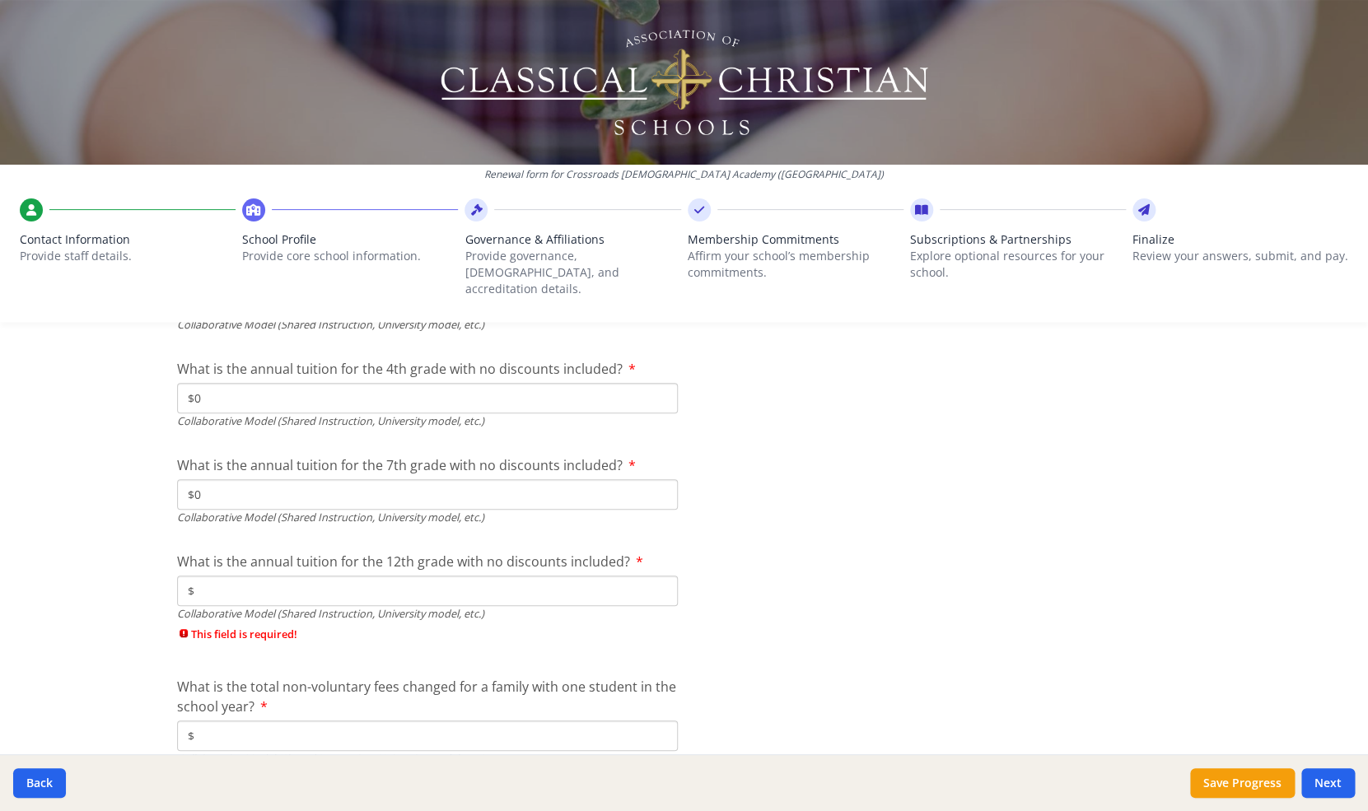
scroll to position [5641, 0]
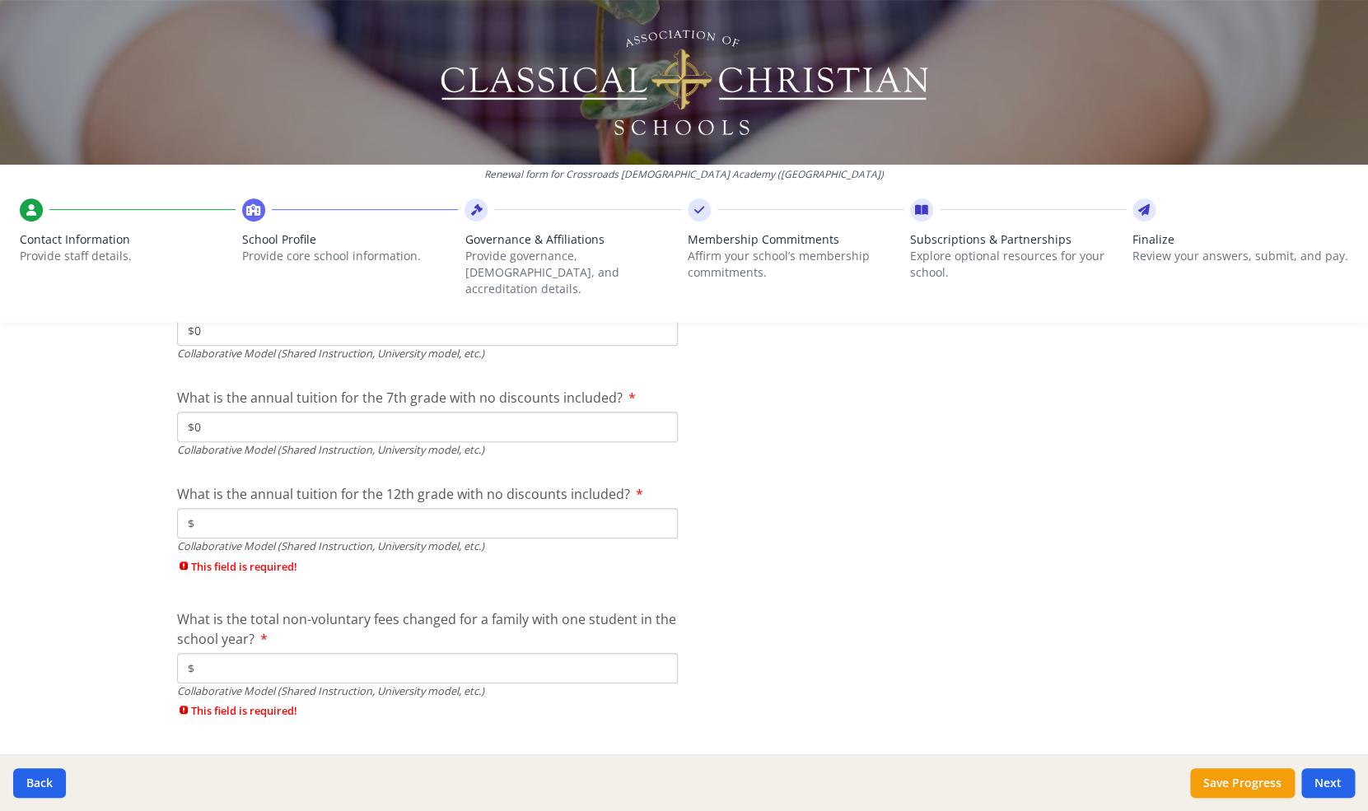
type input "$0"
click at [208, 508] on input "$" at bounding box center [427, 523] width 501 height 30
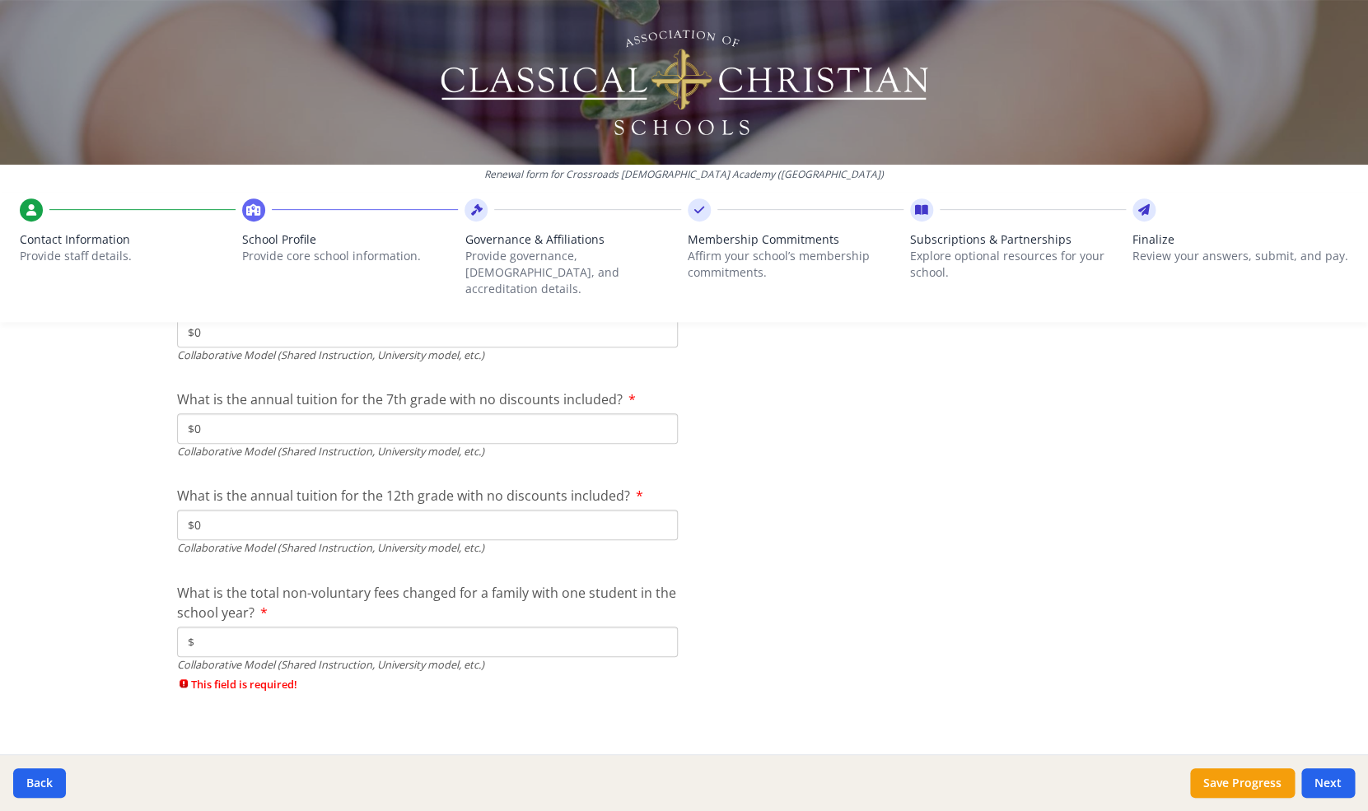
type input "$0"
click at [210, 627] on input "$" at bounding box center [427, 642] width 501 height 30
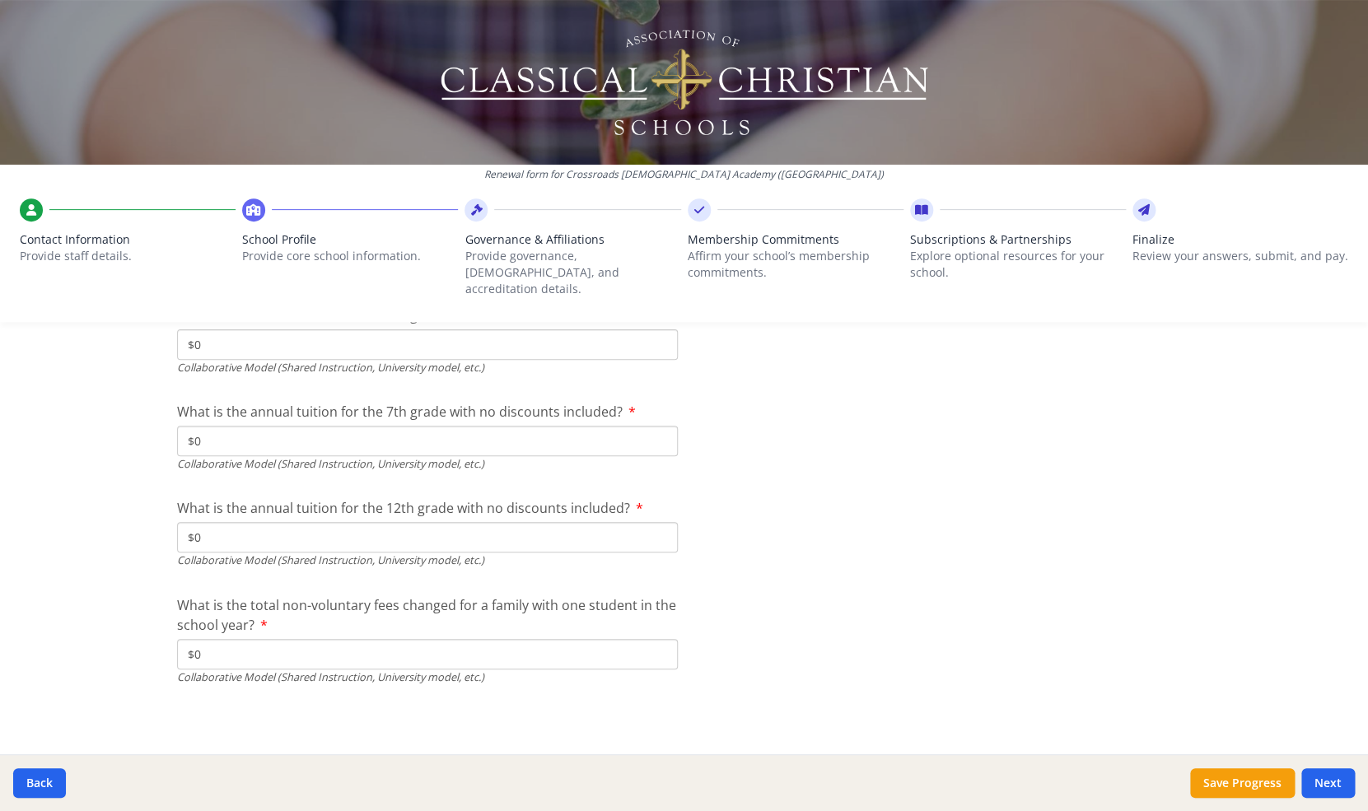
scroll to position [5610, 0]
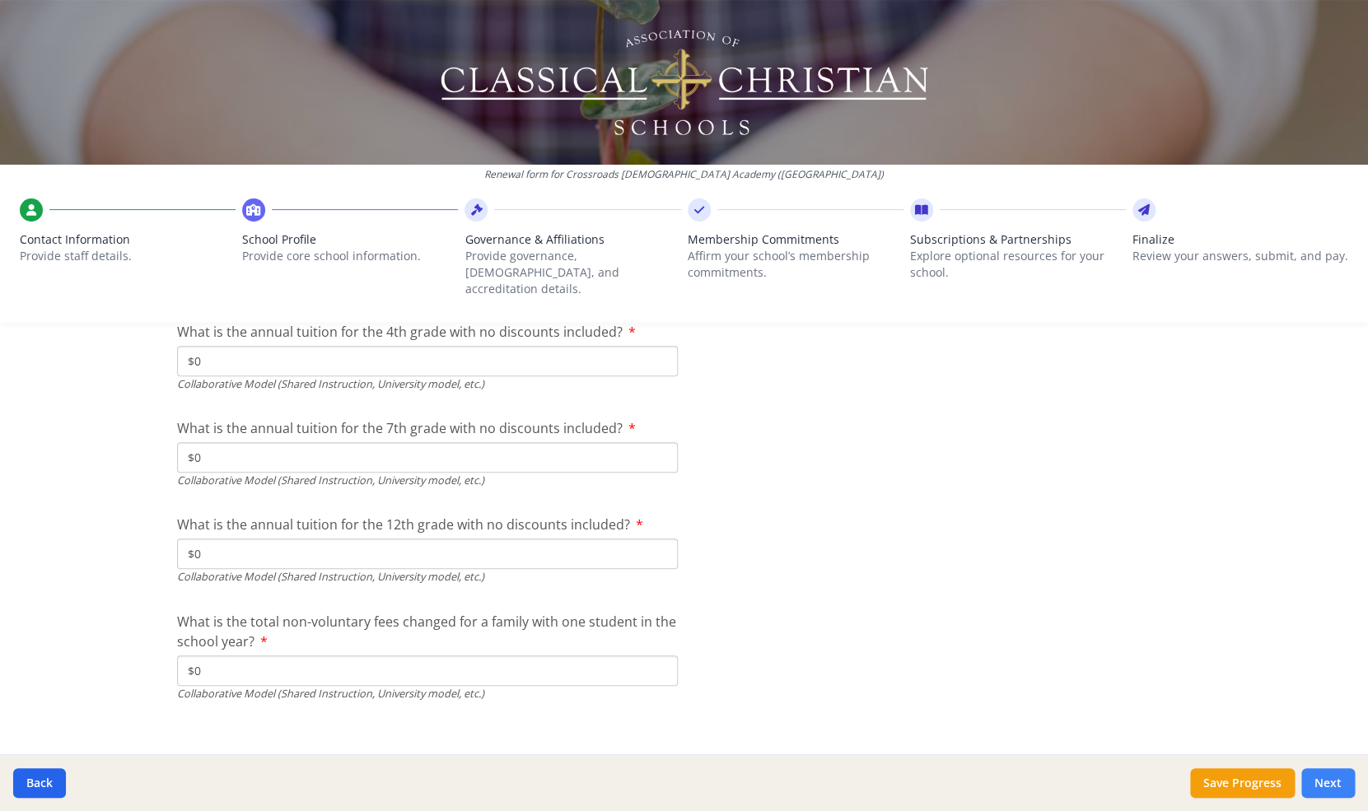
type input "$0"
click at [1329, 777] on button "Next" at bounding box center [1328, 784] width 54 height 30
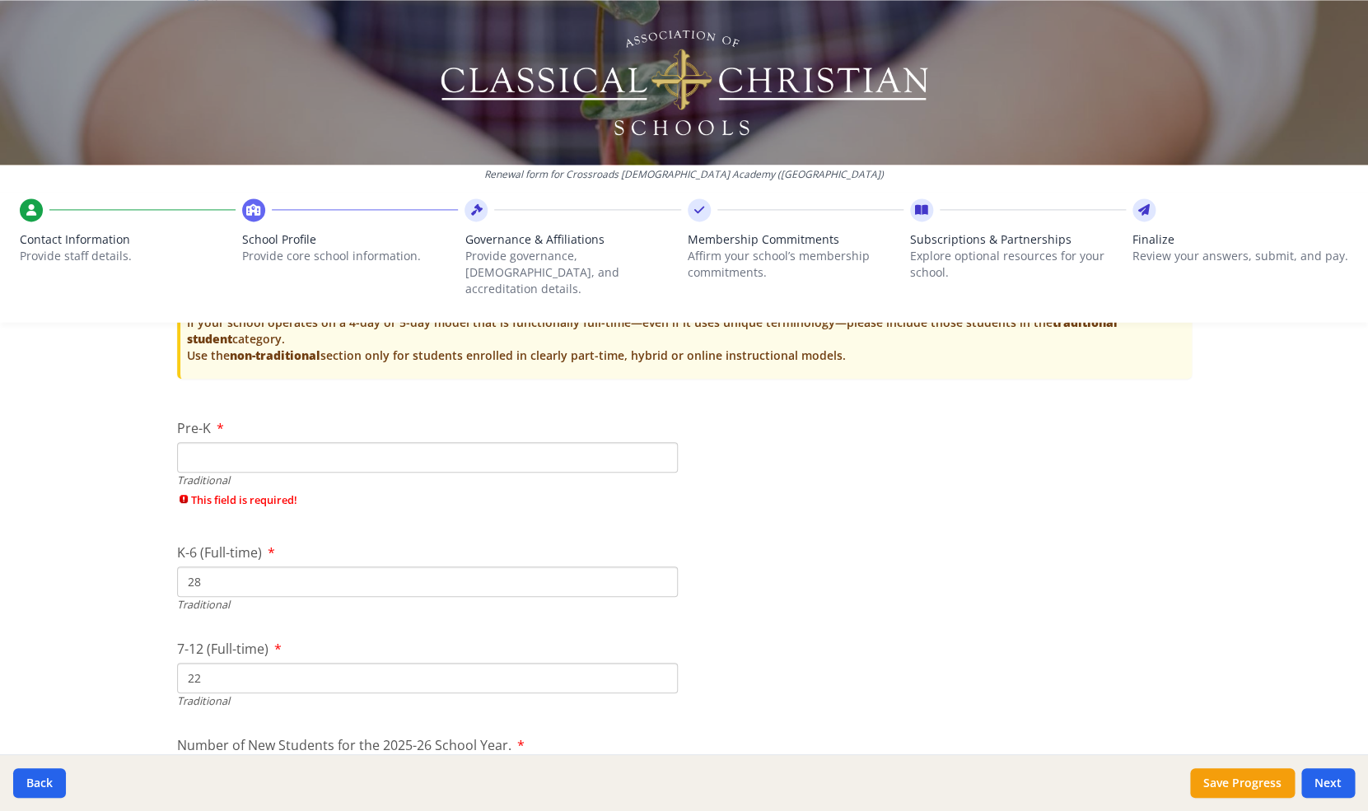
scroll to position [3623, 0]
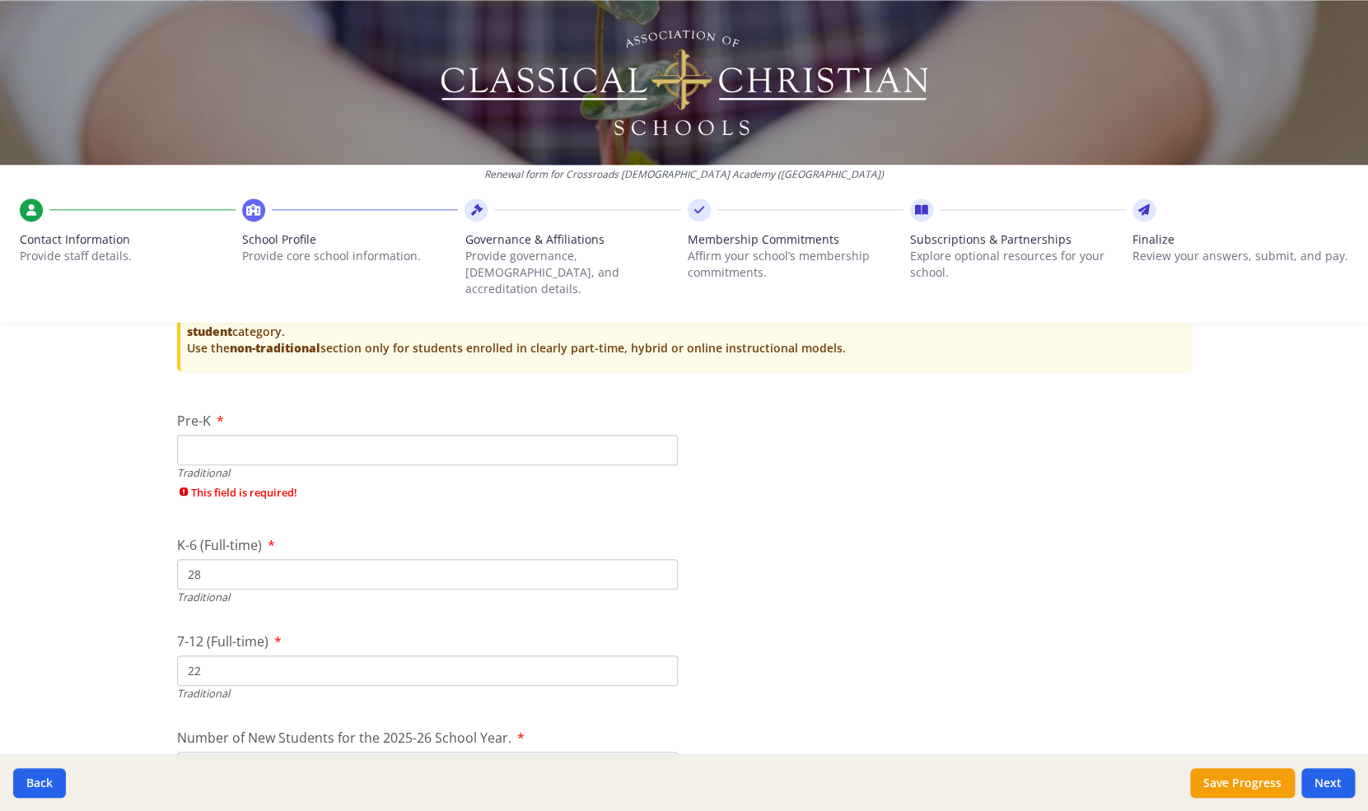
click at [278, 437] on input "Pre-K" at bounding box center [427, 450] width 501 height 30
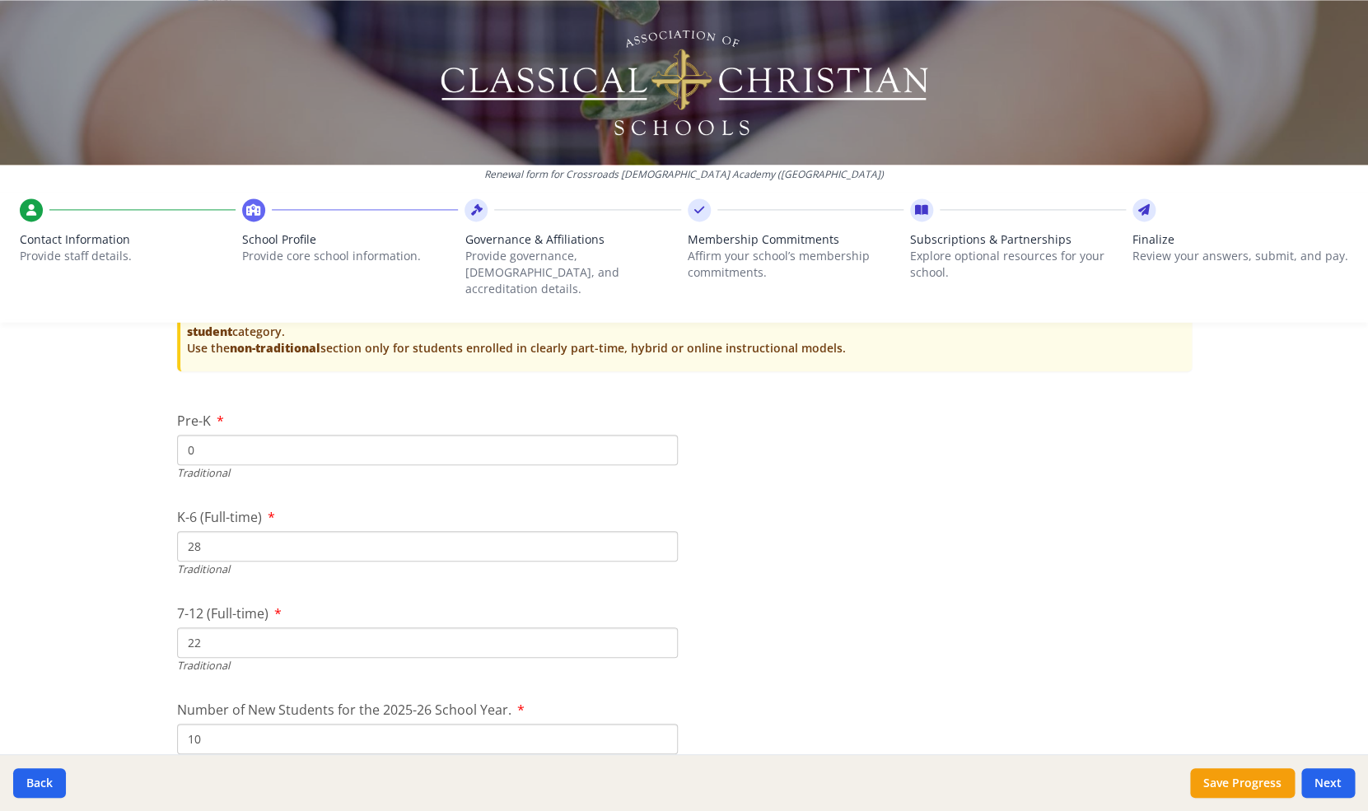
type input "0"
click at [1326, 792] on button "Next" at bounding box center [1328, 784] width 54 height 30
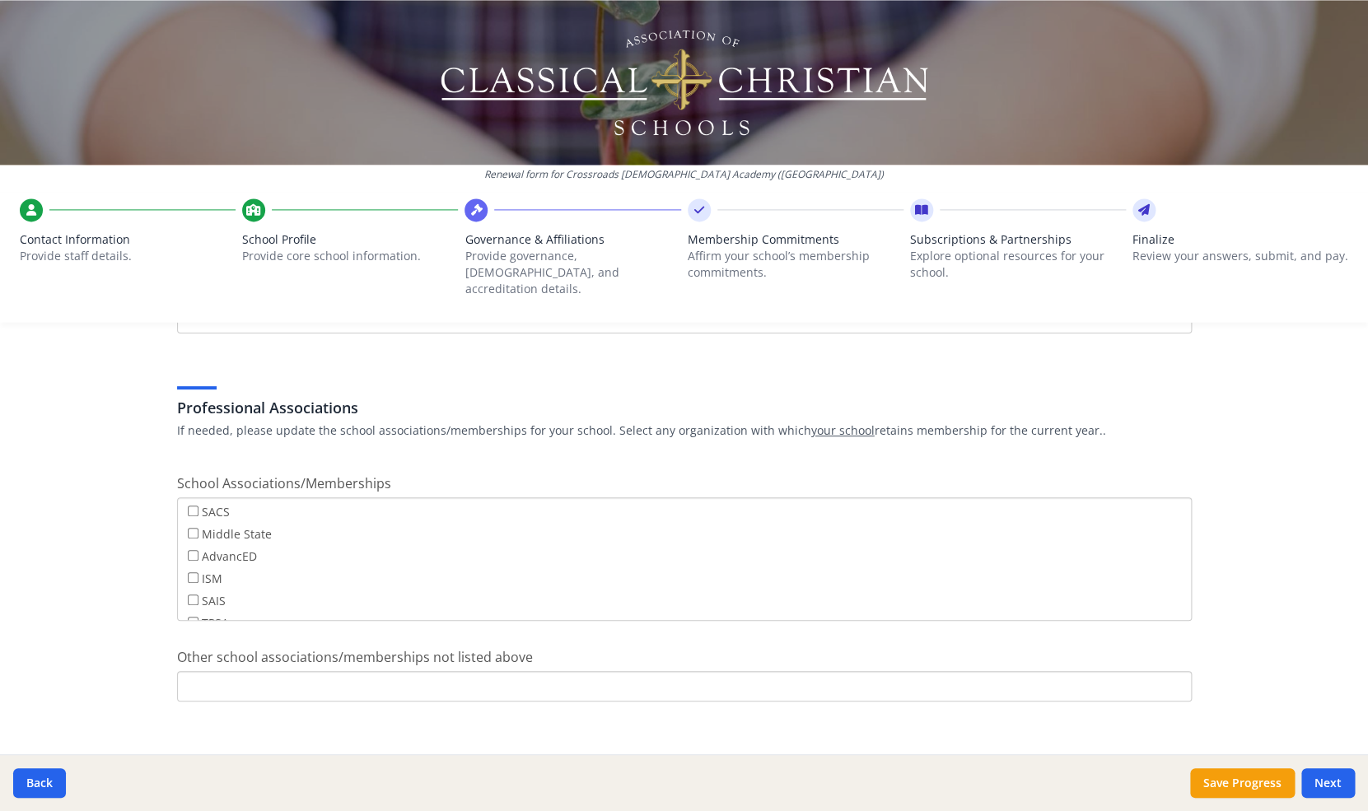
scroll to position [131, 0]
click at [1334, 778] on button "Next" at bounding box center [1328, 784] width 54 height 30
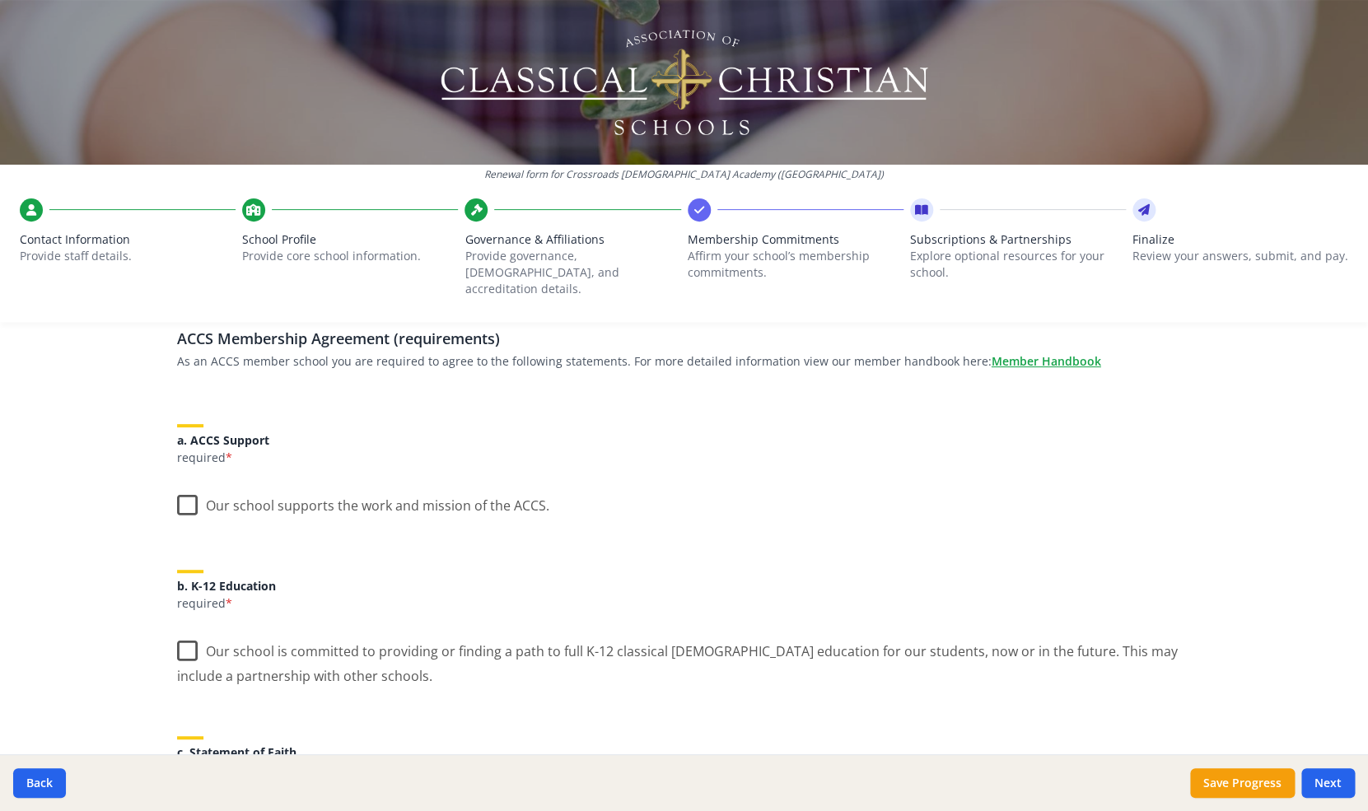
scroll to position [128, 0]
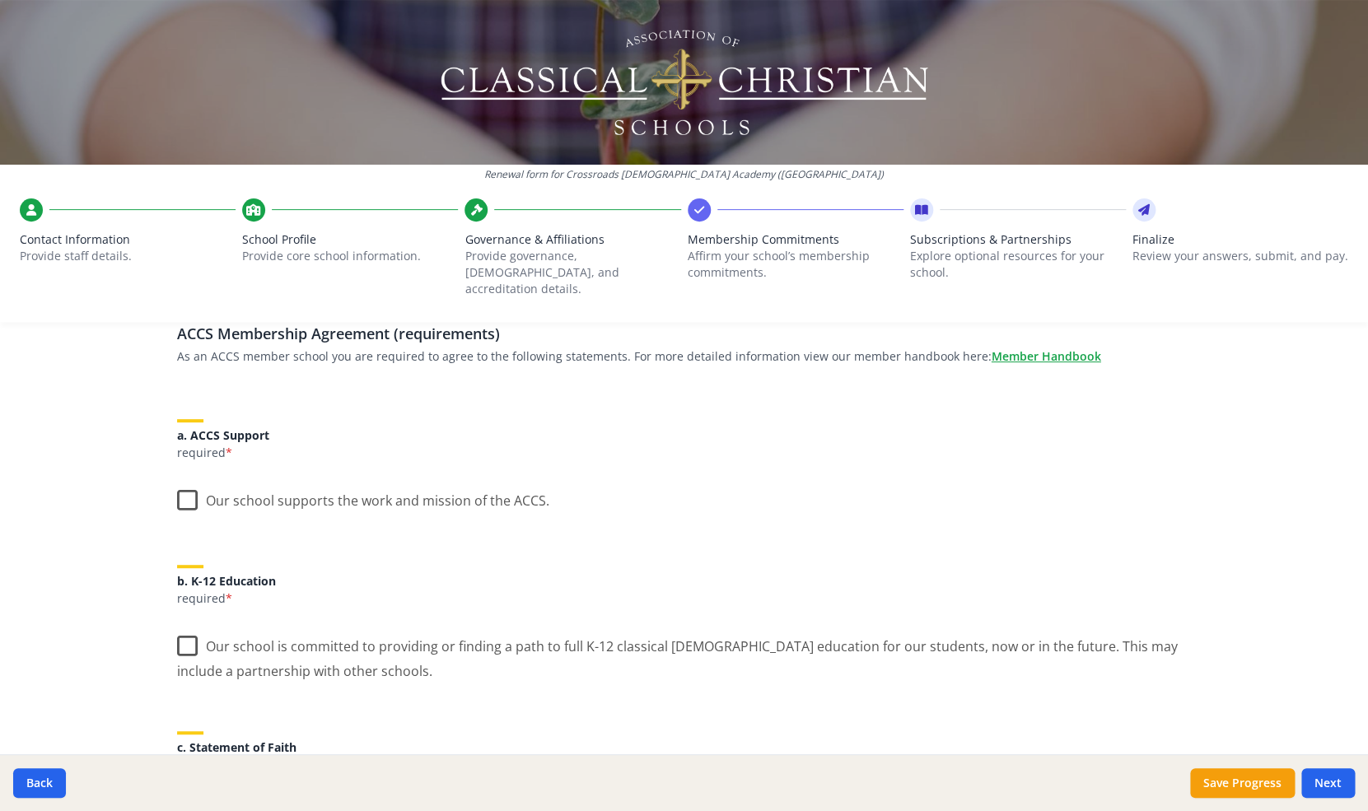
click at [186, 483] on label "Our school supports the work and mission of the ACCS." at bounding box center [363, 496] width 372 height 35
click at [0, 0] on input "Our school supports the work and mission of the ACCS." at bounding box center [0, 0] width 0 height 0
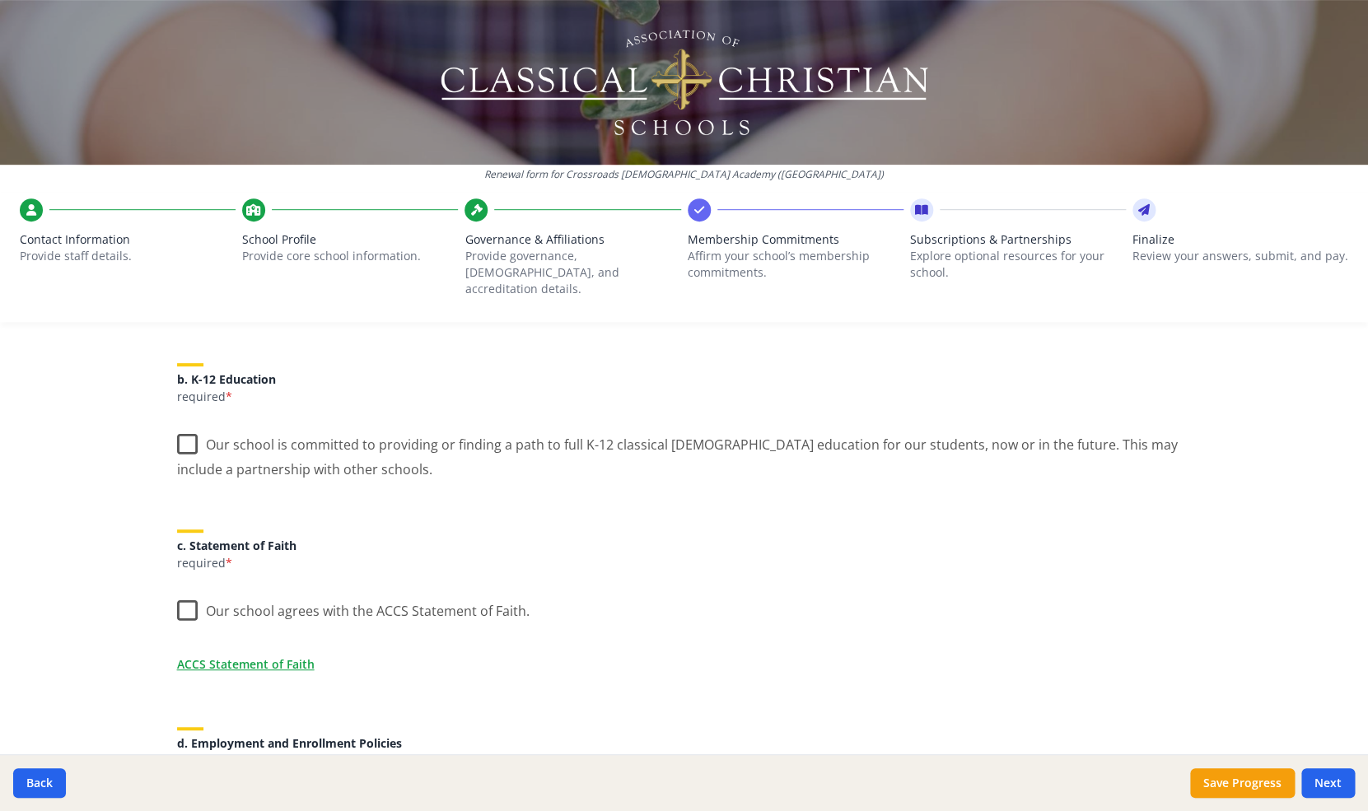
scroll to position [336, 0]
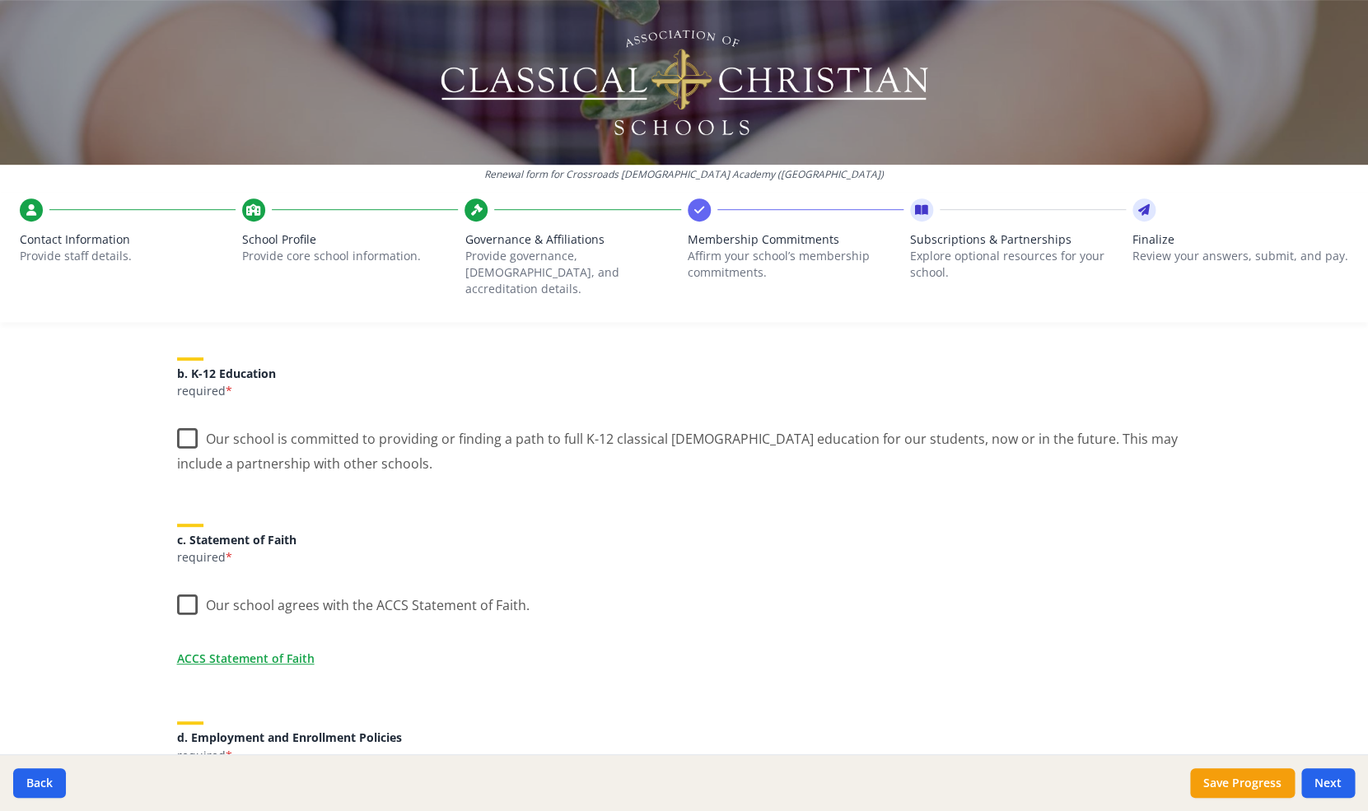
click at [185, 429] on label "Our school is committed to providing or finding a path to full K-12 classical C…" at bounding box center [684, 445] width 1015 height 55
click at [0, 0] on input "Our school is committed to providing or finding a path to full K-12 classical C…" at bounding box center [0, 0] width 0 height 0
click at [184, 590] on label "Our school agrees with the ACCS Statement of Faith." at bounding box center [353, 601] width 353 height 35
click at [0, 0] on input "Our school agrees with the ACCS Statement of Faith." at bounding box center [0, 0] width 0 height 0
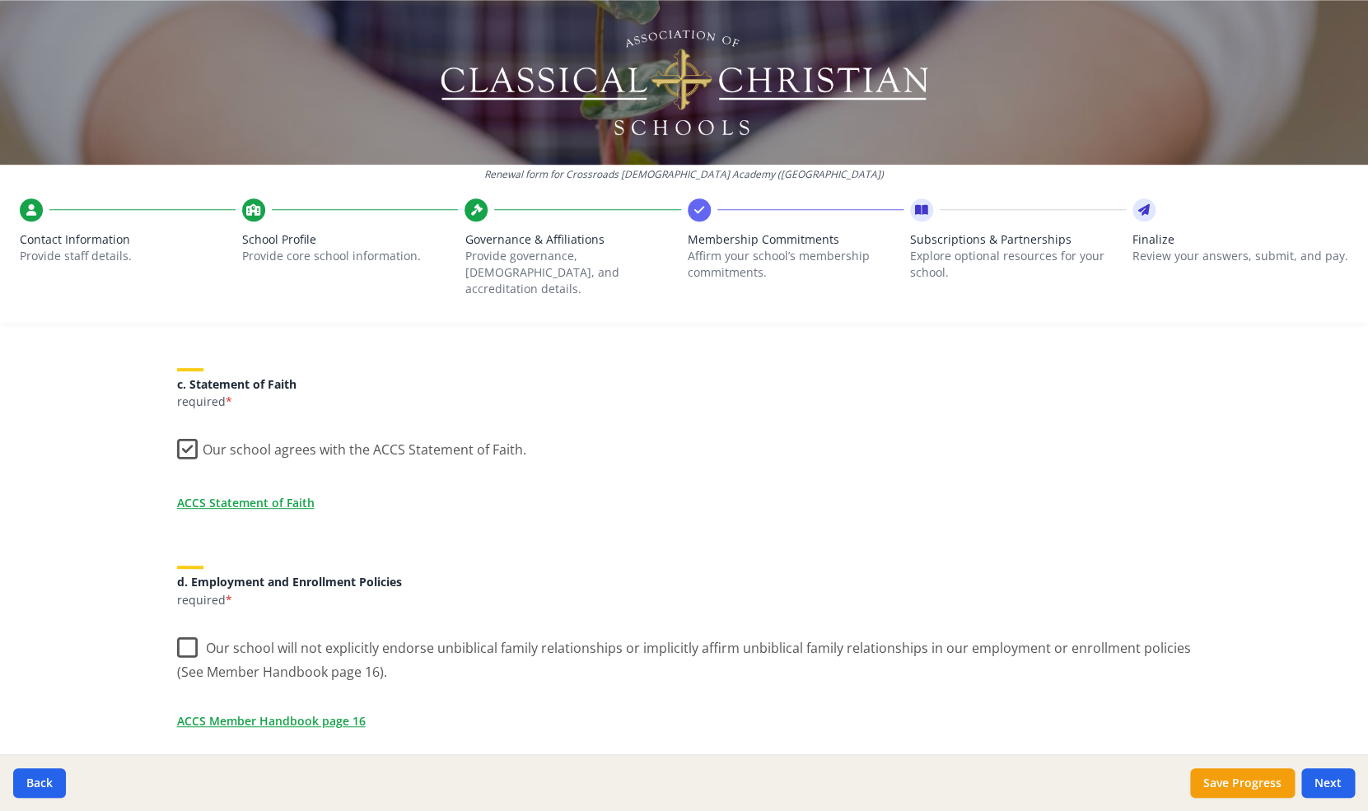
scroll to position [496, 0]
click at [258, 490] on link "ACCS Statement of Faith" at bounding box center [249, 498] width 138 height 17
click at [186, 623] on label "Our school will not explicitly endorse unbiblical family relationships or impli…" at bounding box center [684, 650] width 1015 height 55
click at [0, 0] on input "Our school will not explicitly endorse unbiblical family relationships or impli…" at bounding box center [0, 0] width 0 height 0
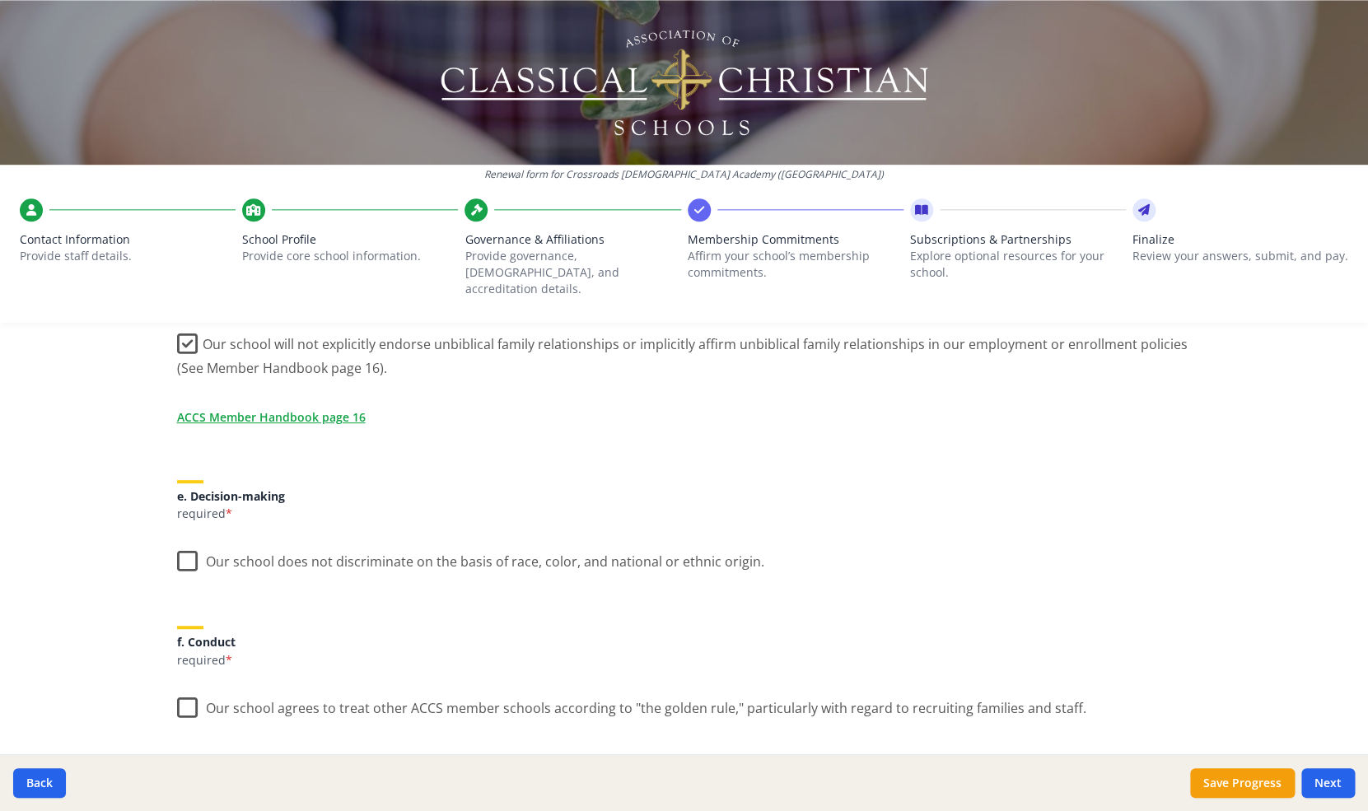
scroll to position [799, 0]
click at [180, 539] on label "Our school does not discriminate on the basis of race, color, and national or e…" at bounding box center [470, 554] width 587 height 35
click at [0, 0] on input "Our school does not discriminate on the basis of race, color, and national or e…" at bounding box center [0, 0] width 0 height 0
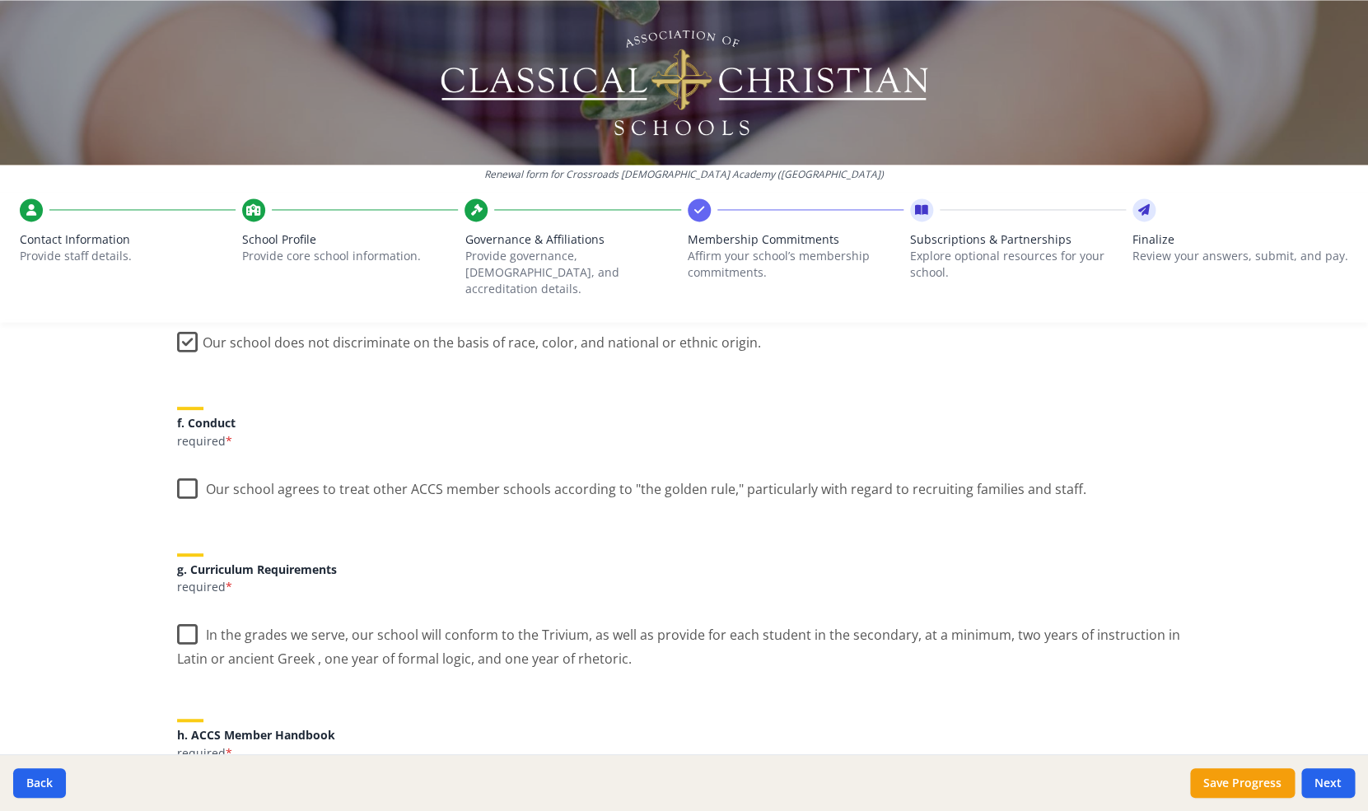
scroll to position [1000, 0]
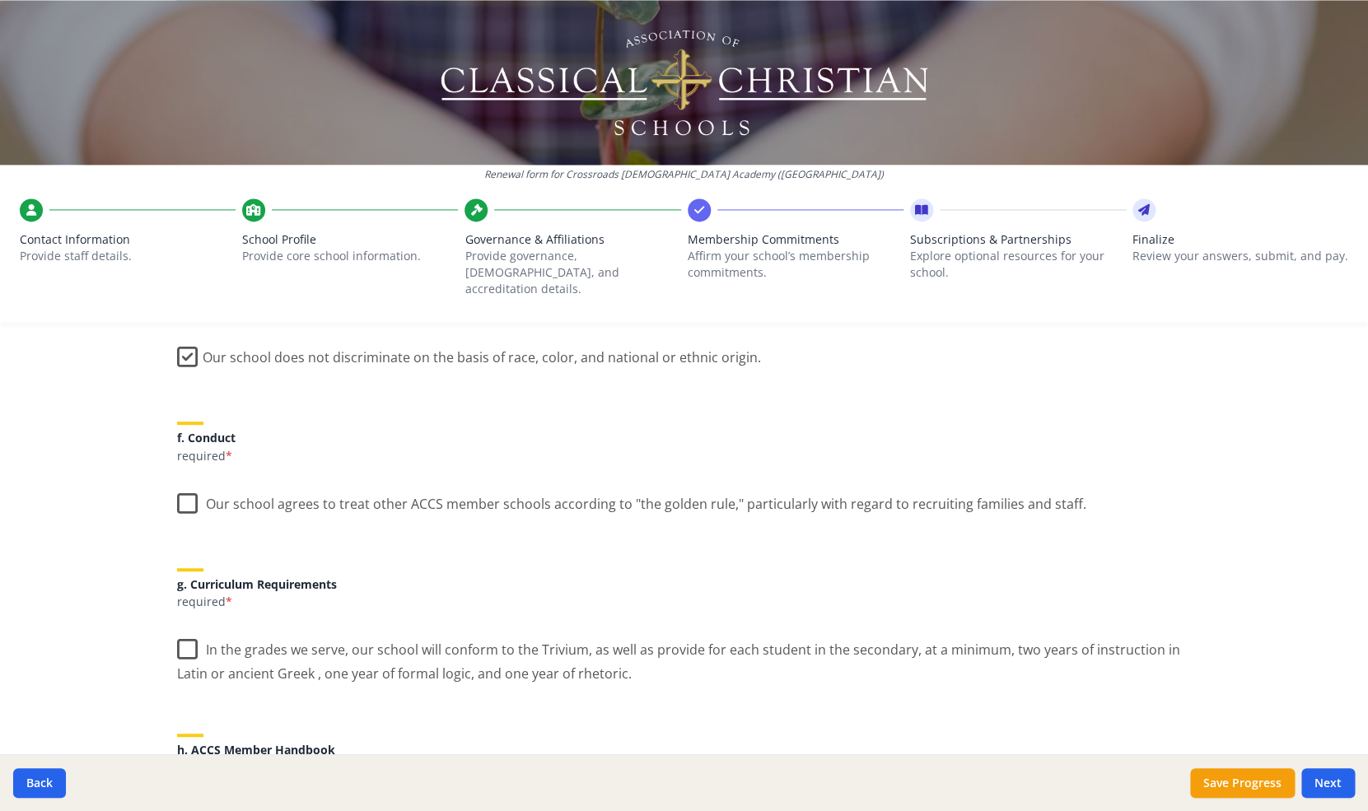
click at [181, 490] on label "Our school agrees to treat other ACCS member schools according to "the golden r…" at bounding box center [631, 500] width 909 height 35
click at [0, 0] on input "Our school agrees to treat other ACCS member schools according to "the golden r…" at bounding box center [0, 0] width 0 height 0
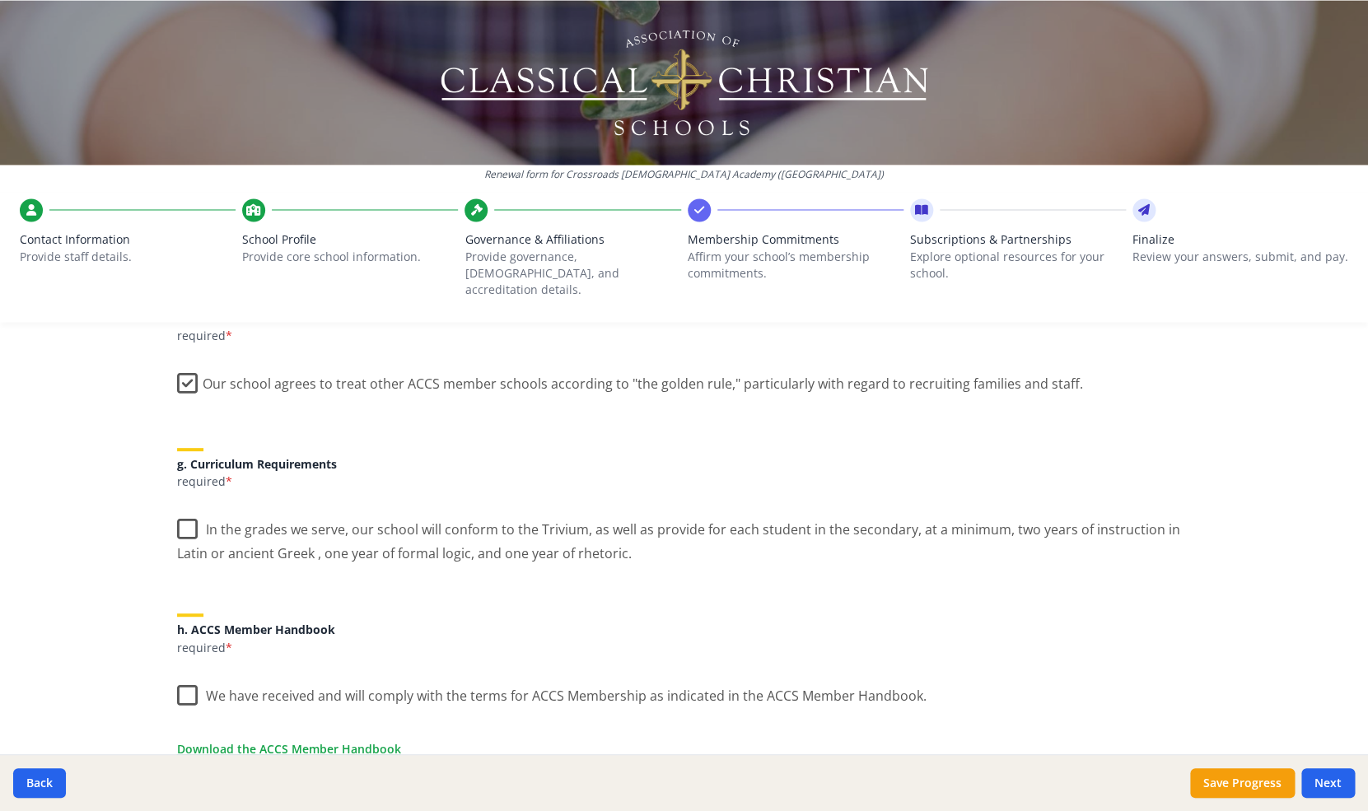
scroll to position [1122, 0]
click at [185, 512] on label "In the grades we serve, our school will conform to the Trivium, as well as prov…" at bounding box center [684, 534] width 1015 height 55
click at [0, 0] on input "In the grades we serve, our school will conform to the Trivium, as well as prov…" at bounding box center [0, 0] width 0 height 0
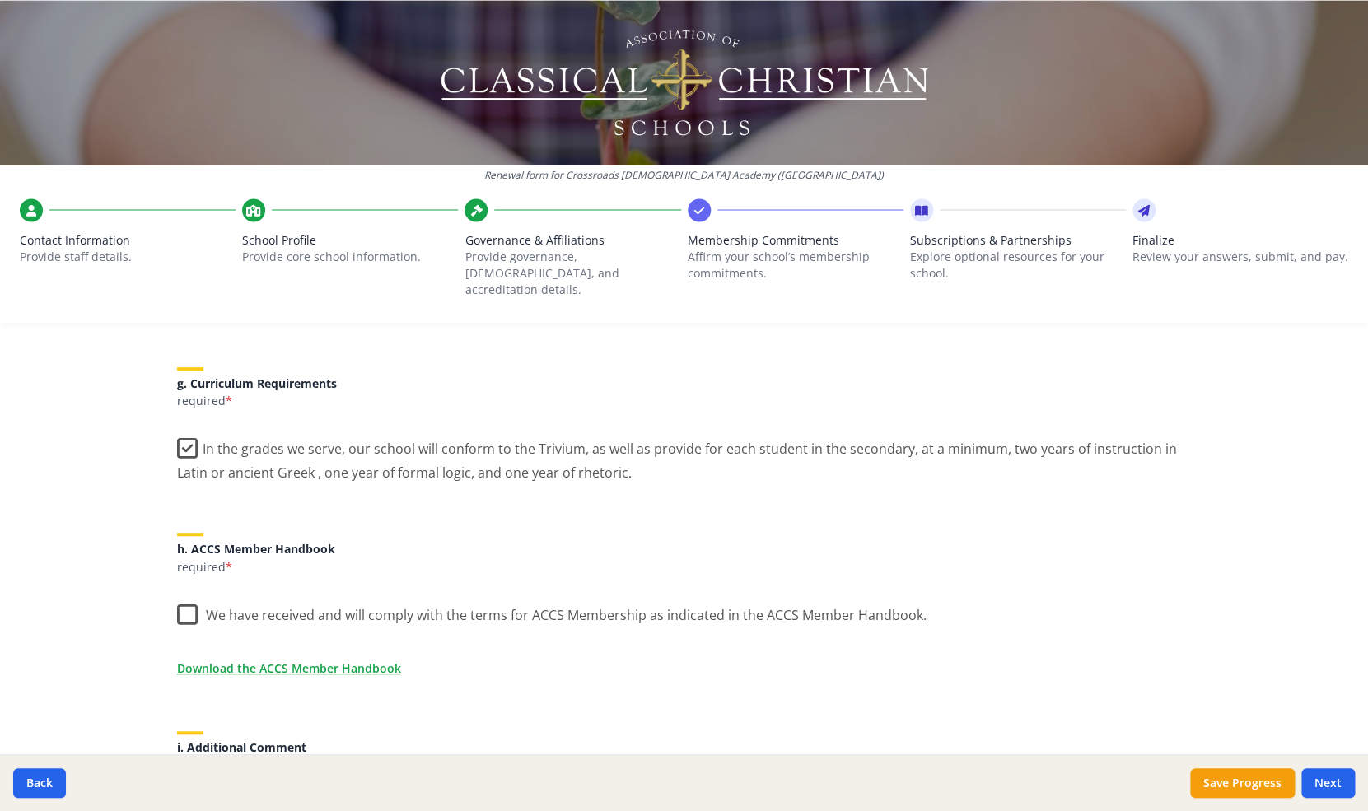
scroll to position [1205, 0]
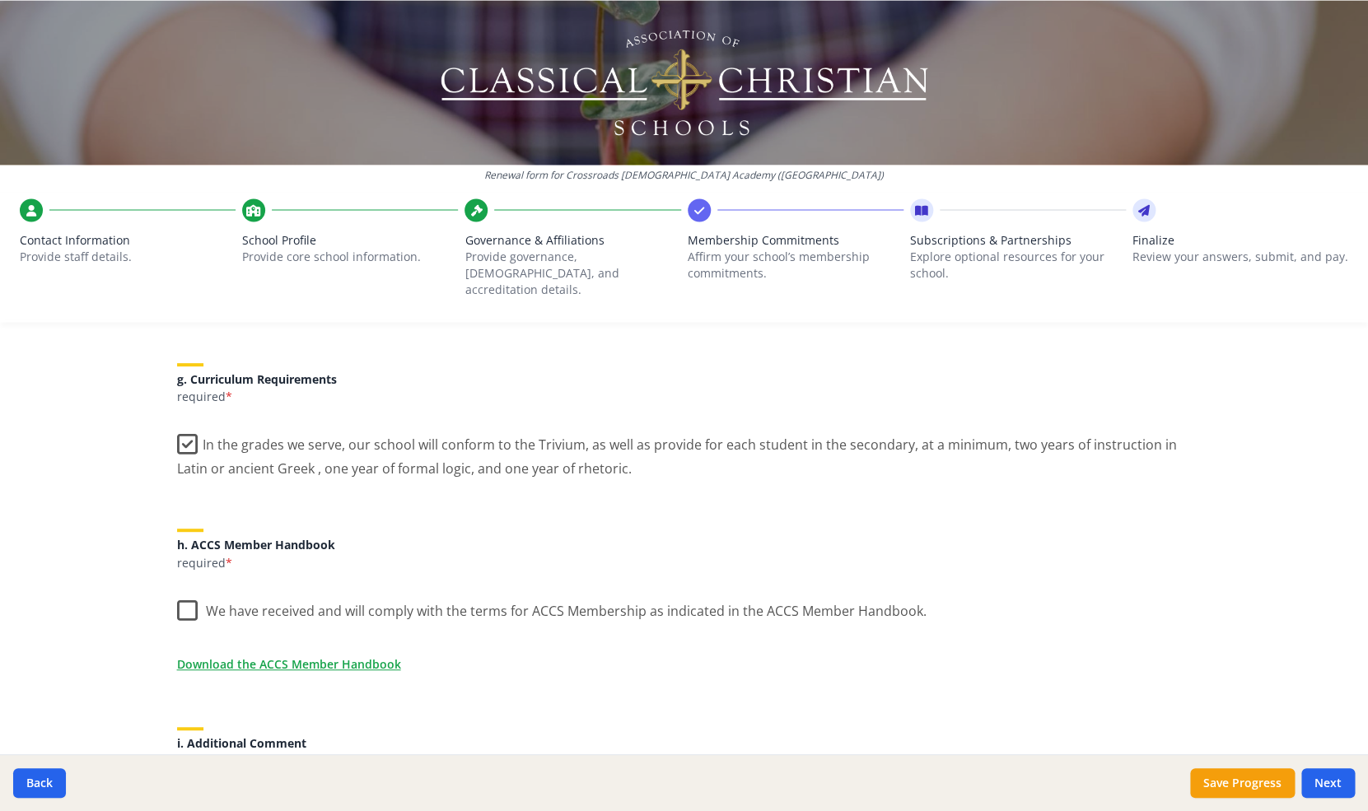
click at [185, 596] on label "We have received and will comply with the terms for ACCS Membership as indicate…" at bounding box center [552, 607] width 750 height 35
click at [0, 0] on input "We have received and will comply with the terms for ACCS Membership as indicate…" at bounding box center [0, 0] width 0 height 0
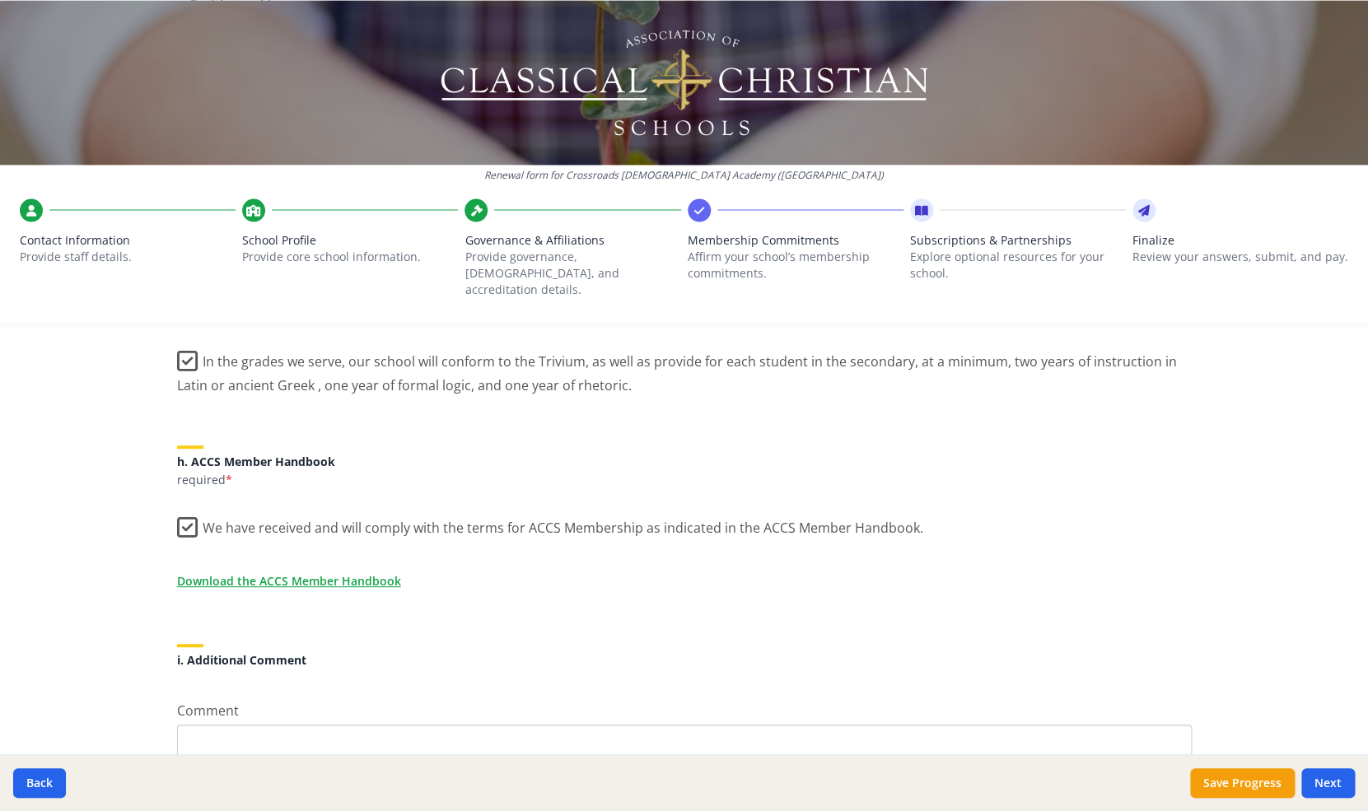
scroll to position [1292, 0]
click at [238, 568] on link "Download the ACCS Member Handbook" at bounding box center [292, 576] width 224 height 17
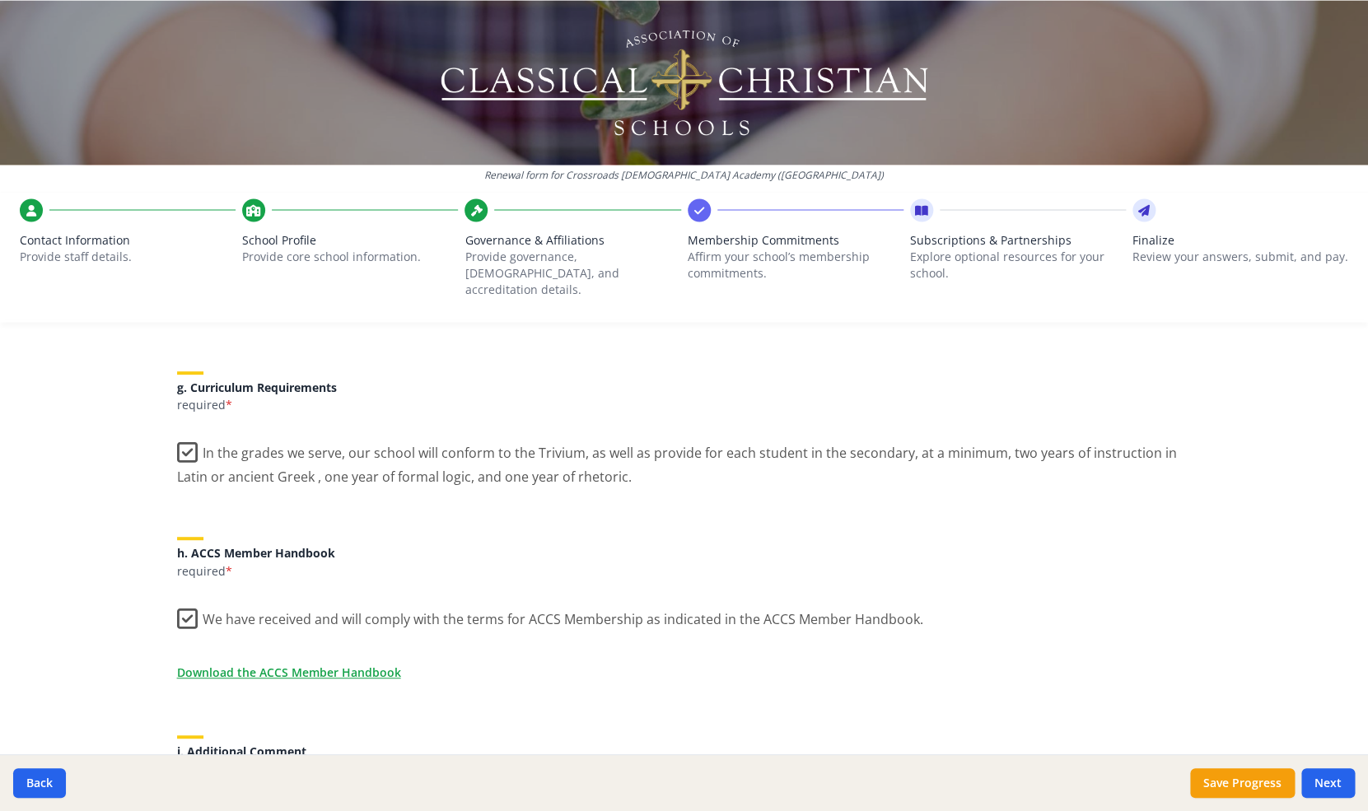
scroll to position [1240, 0]
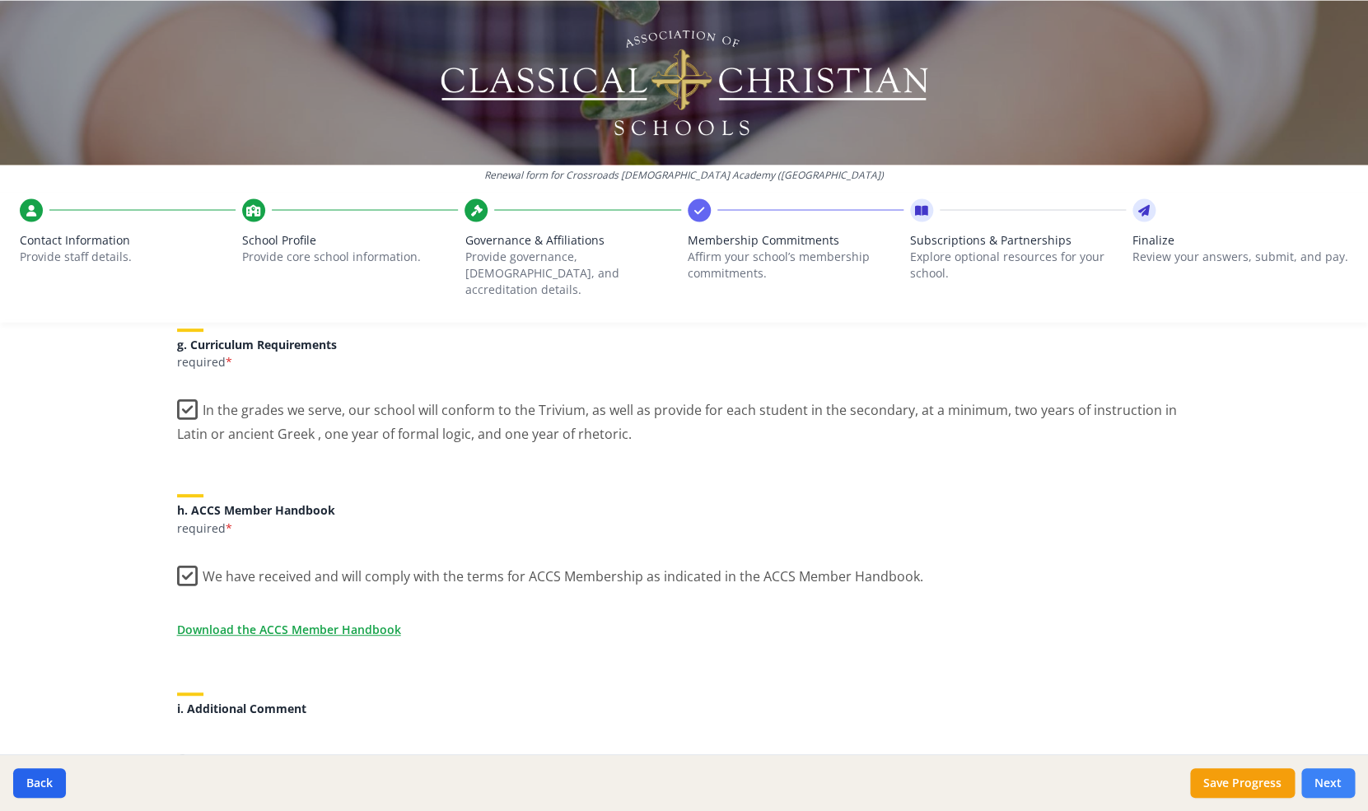
click at [1325, 779] on button "Next" at bounding box center [1328, 784] width 54 height 30
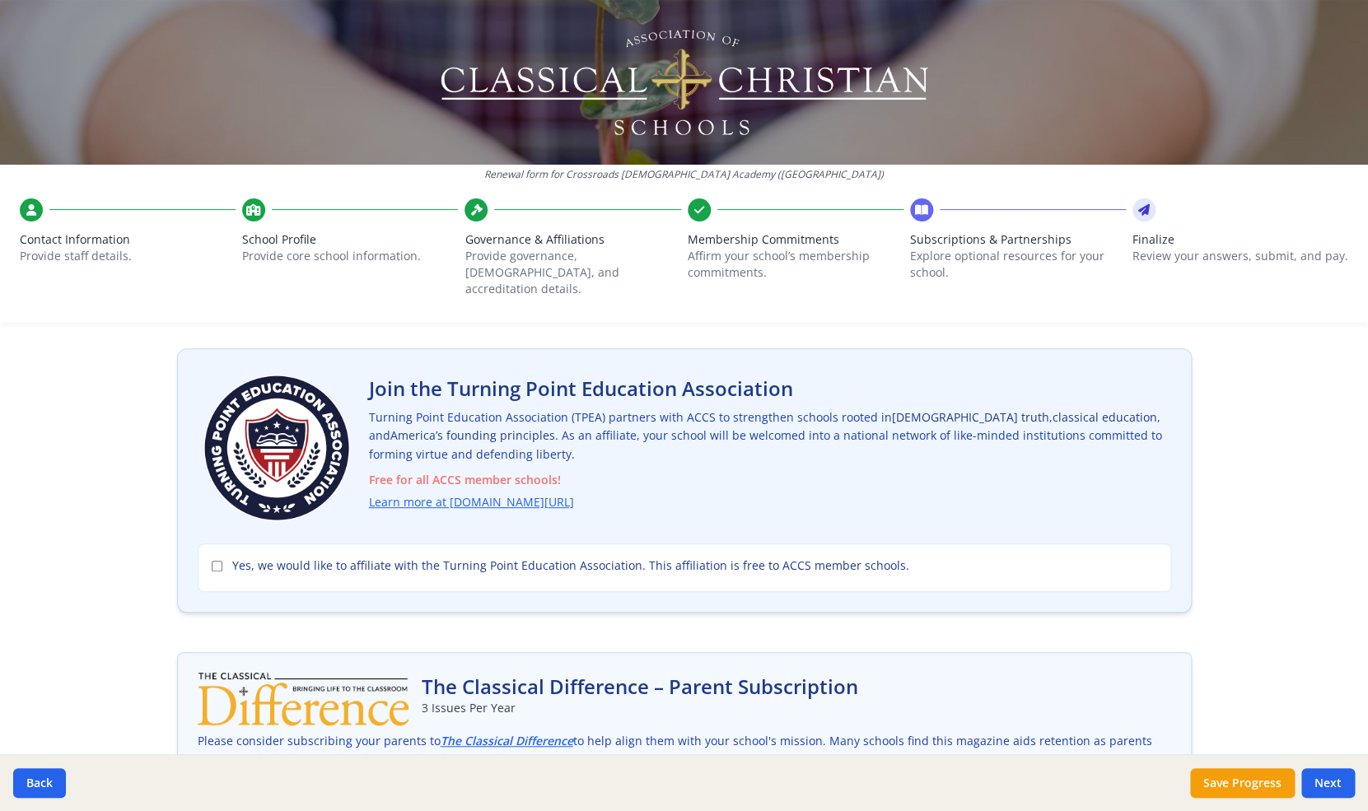
scroll to position [76, 0]
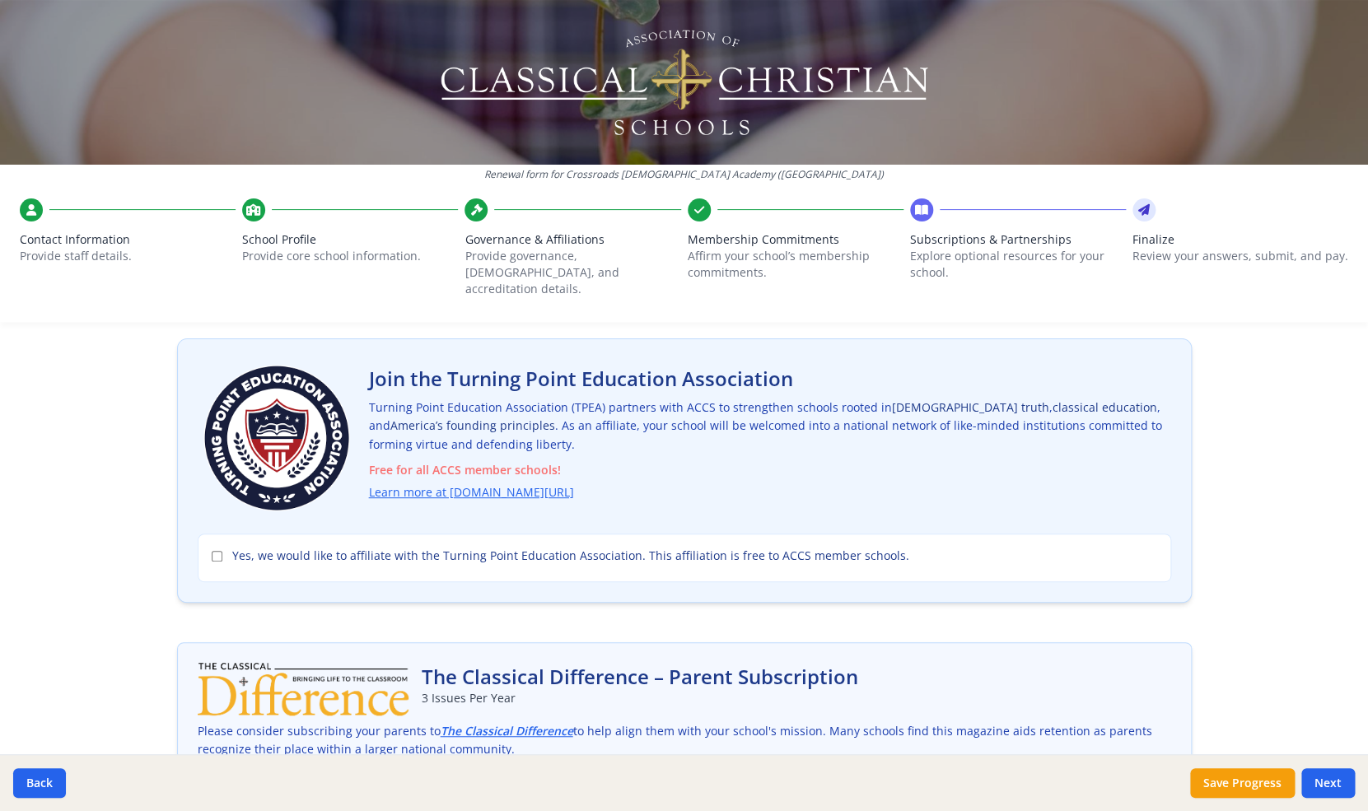
click at [216, 551] on input "Yes, we would like to affiliate with the Turning Point Education Association. T…" at bounding box center [217, 556] width 11 height 11
checkbox input "true"
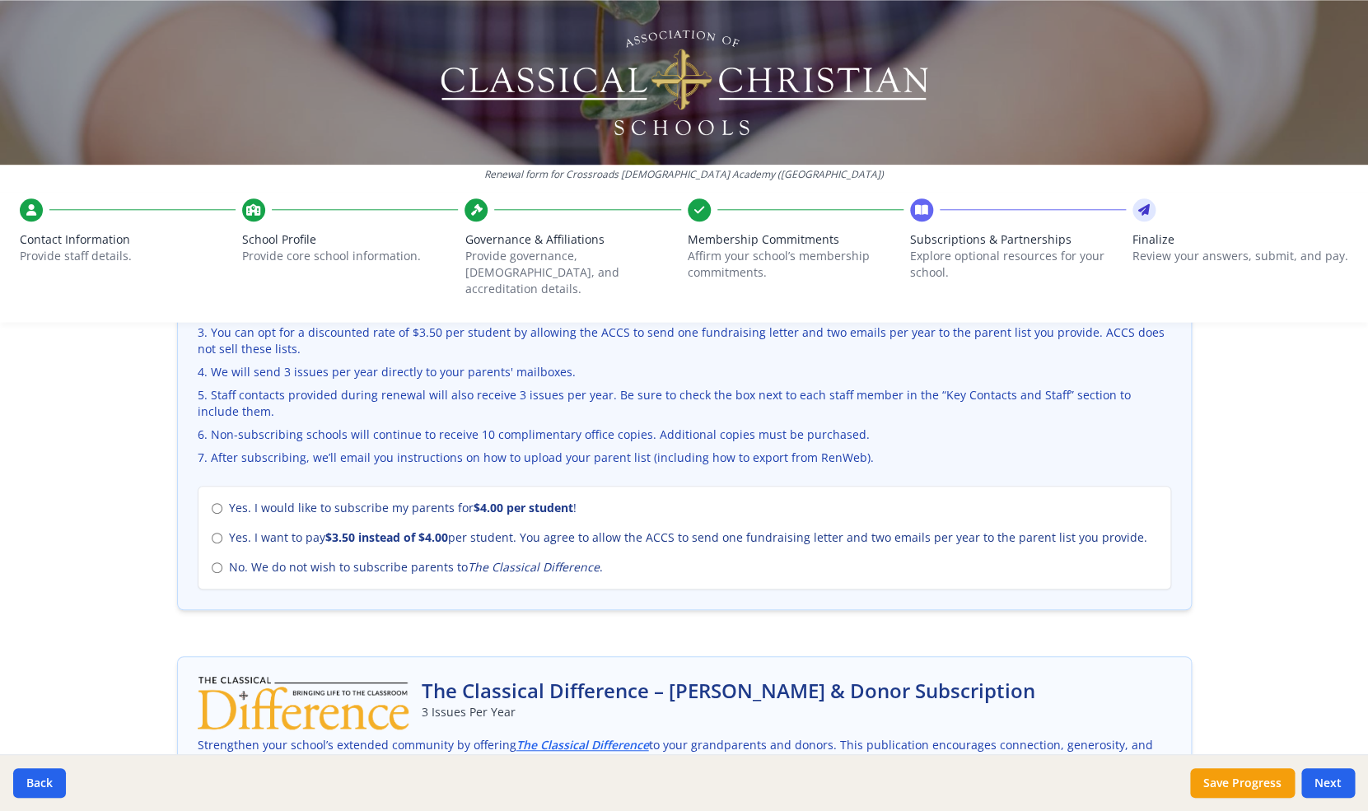
scroll to position [600, 0]
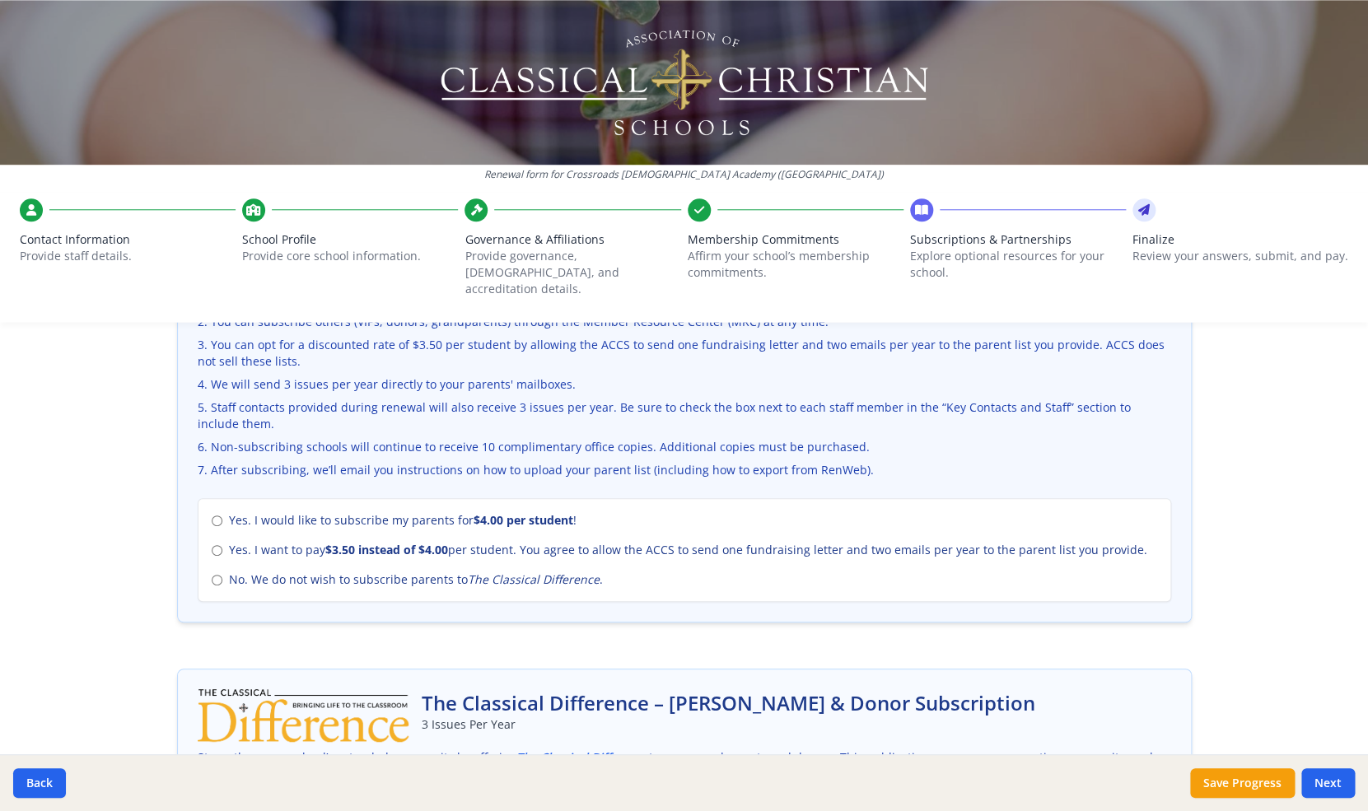
click at [213, 575] on input "No. We do not wish to subscribe parents to The Classical Difference ." at bounding box center [217, 580] width 11 height 11
radio input "true"
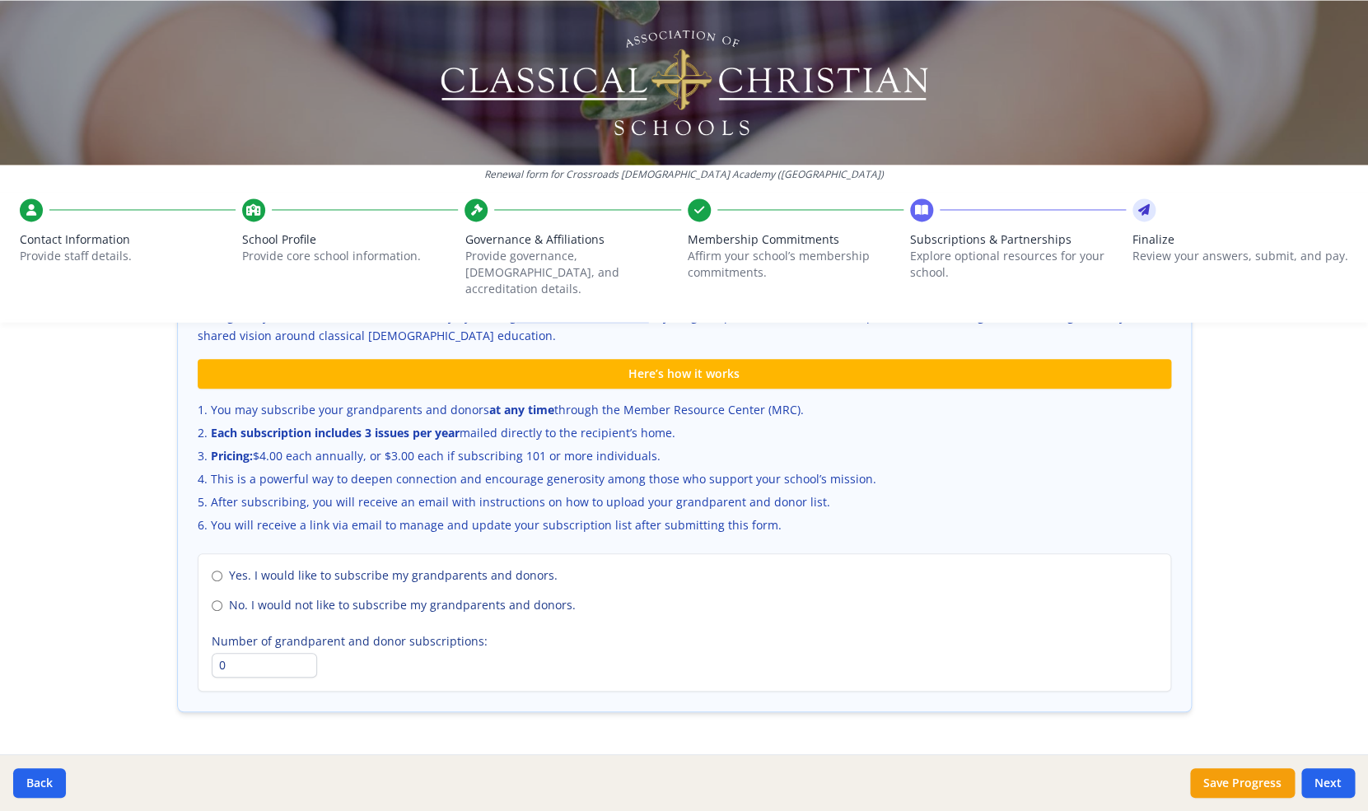
scroll to position [1049, 0]
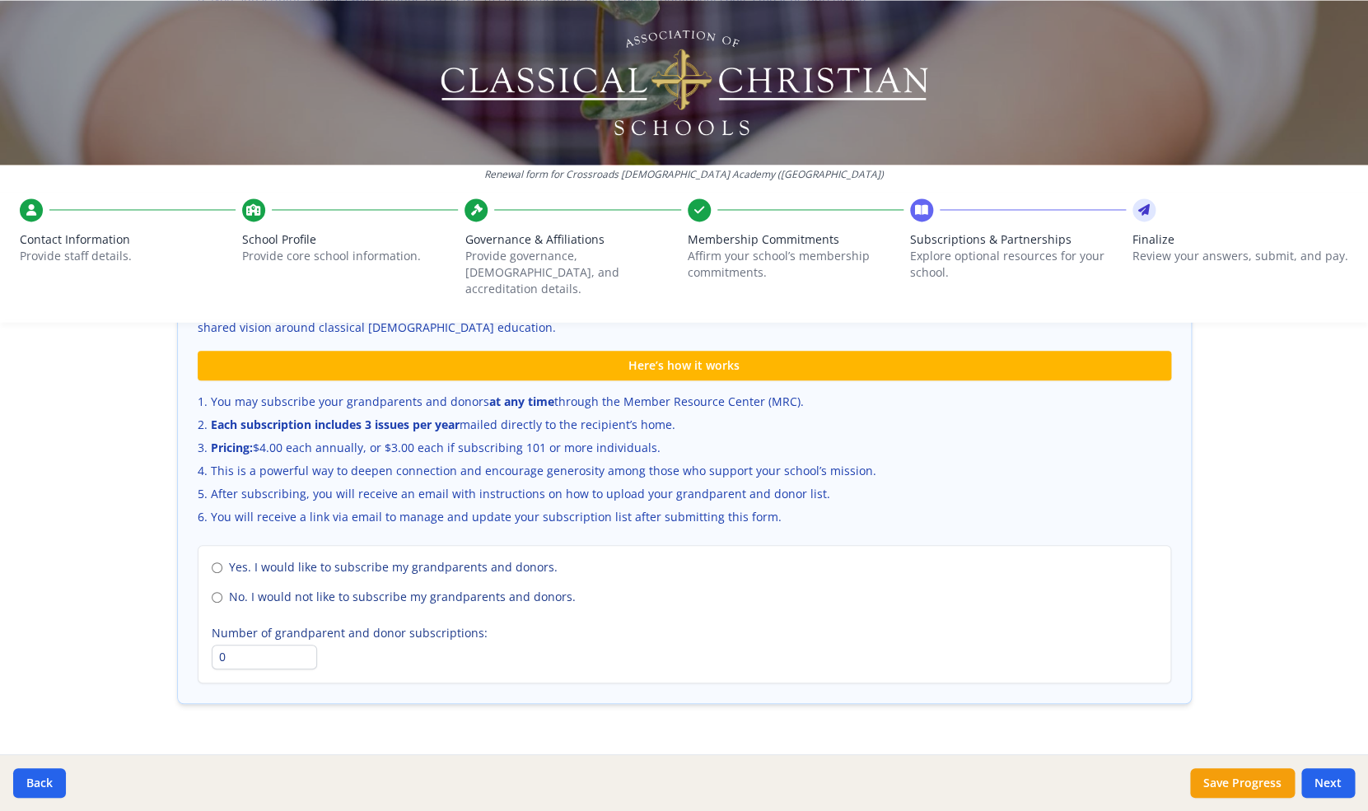
click at [221, 592] on input "No. I would not like to subscribe my grandparents and donors." at bounding box center [217, 597] width 11 height 11
radio input "true"
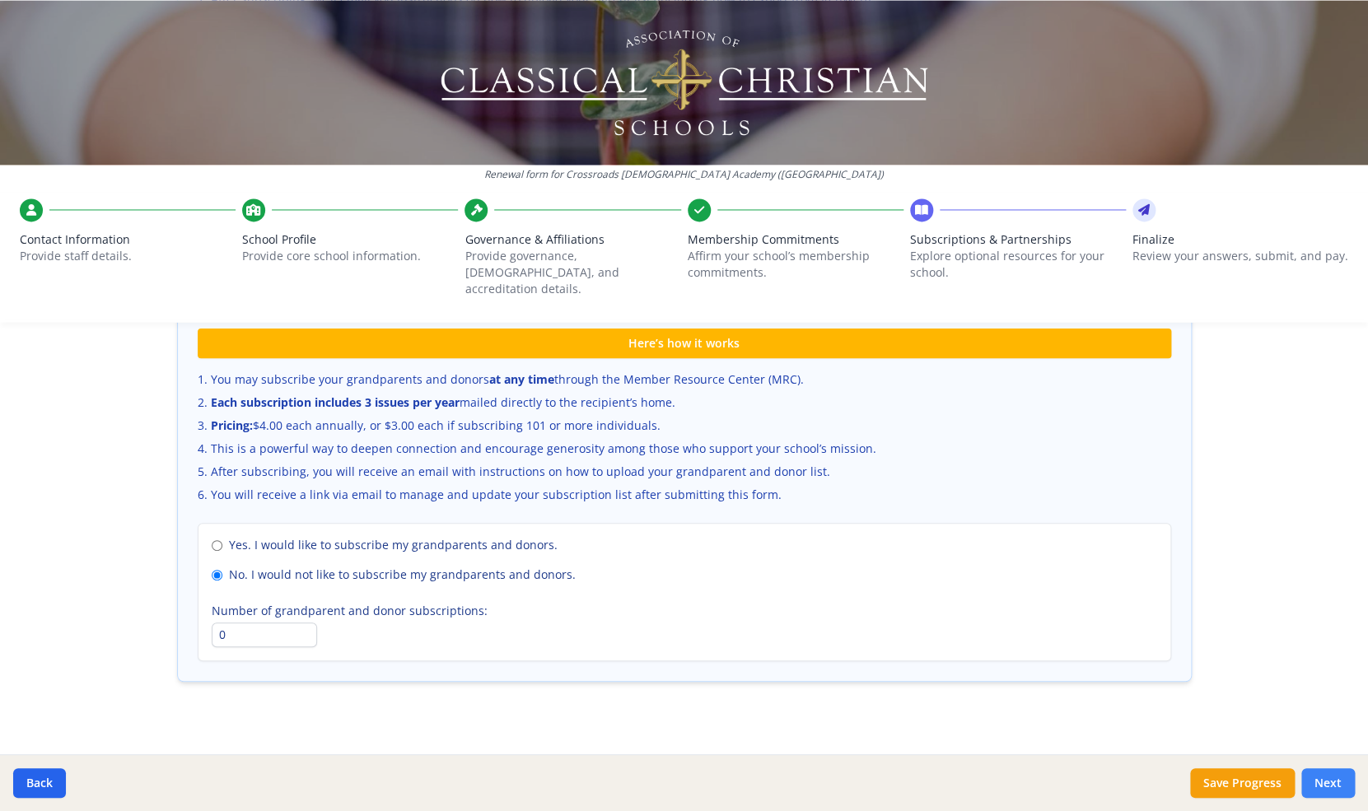
click at [1329, 783] on button "Next" at bounding box center [1328, 784] width 54 height 30
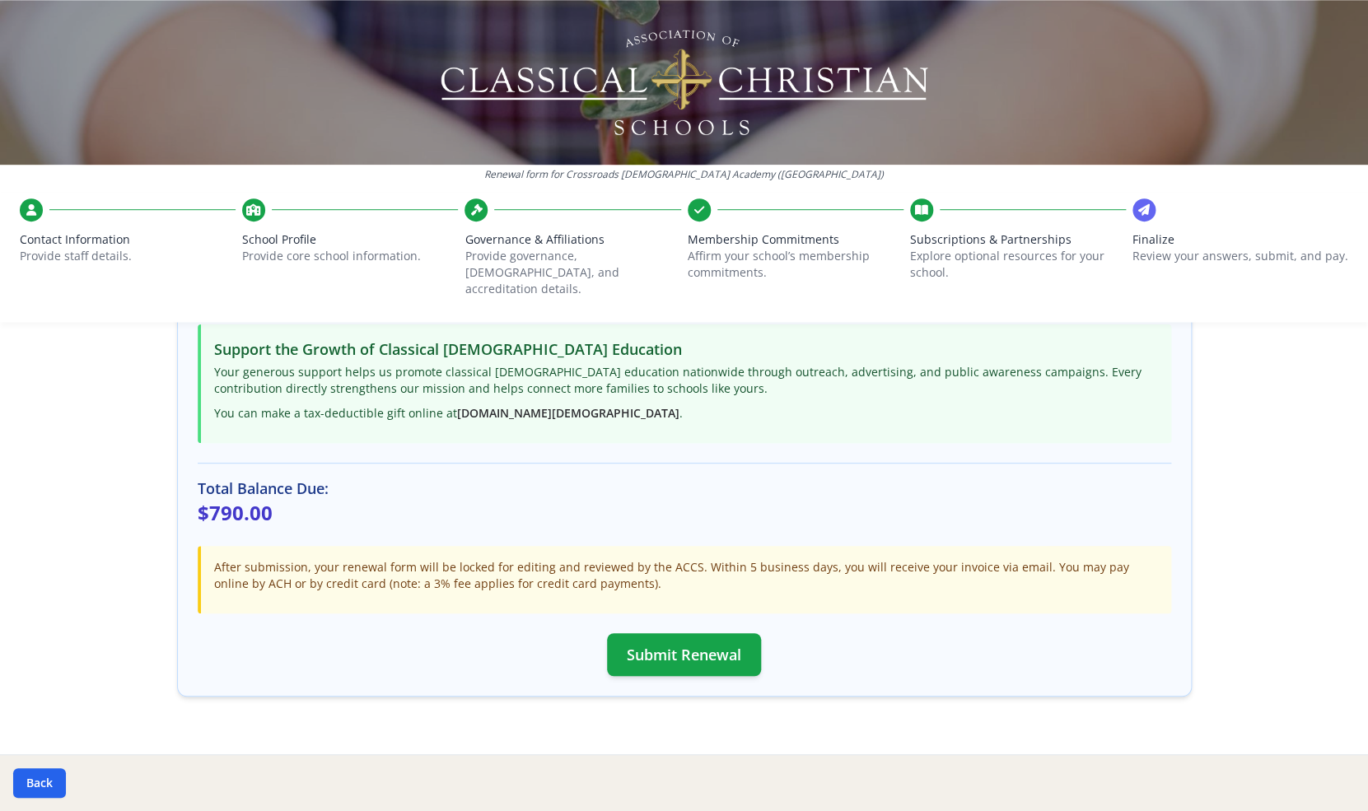
scroll to position [376, 0]
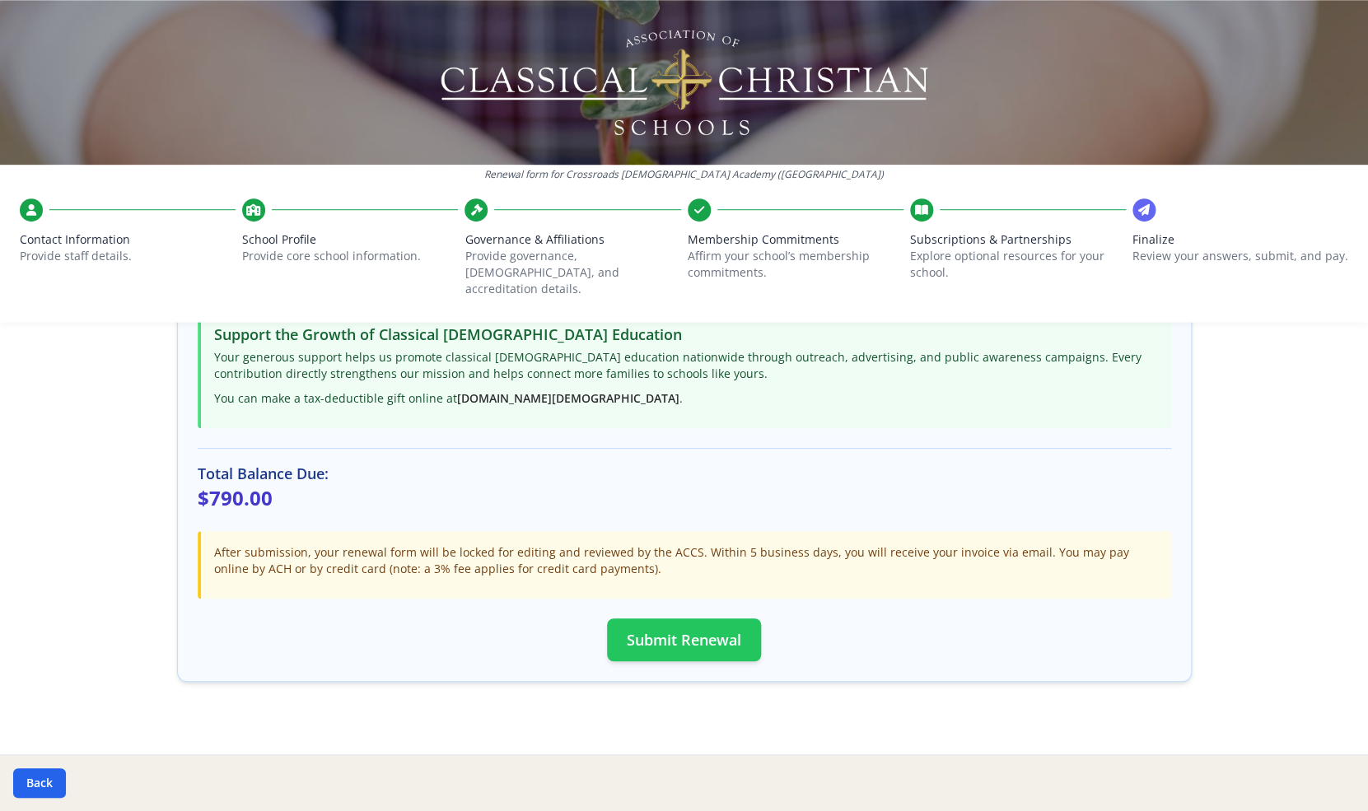
click at [661, 633] on button "Submit Renewal" at bounding box center [684, 640] width 154 height 43
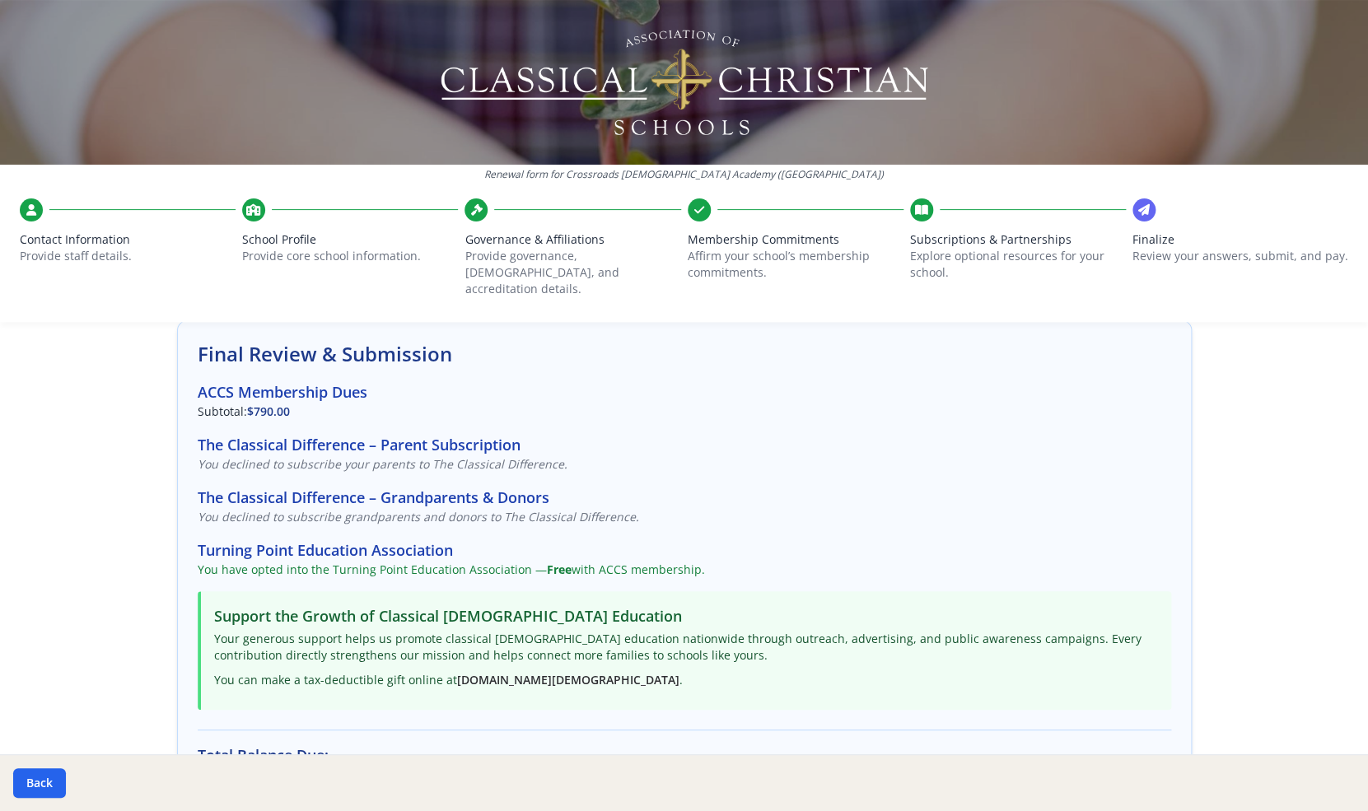
scroll to position [0, 0]
